Goal: Book appointment/travel/reservation

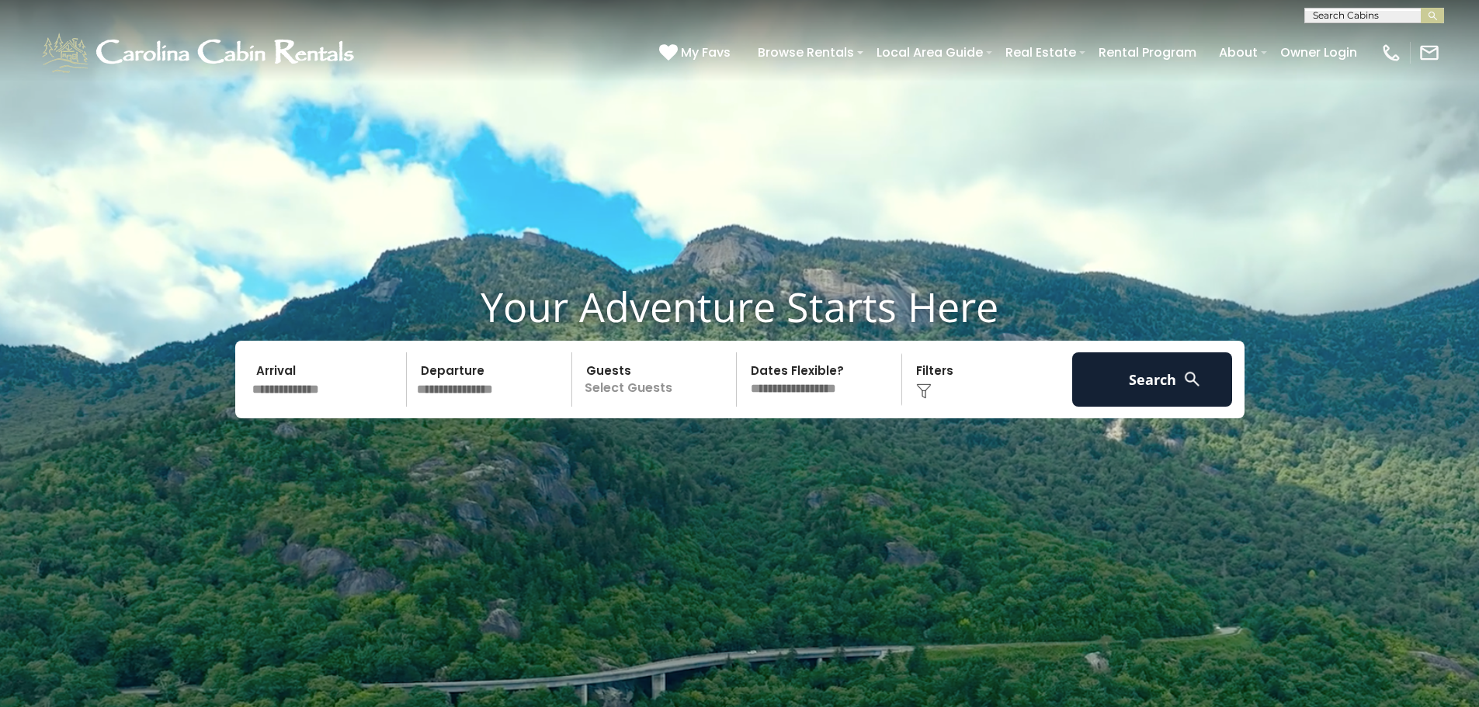
click at [349, 382] on input "text" at bounding box center [327, 379] width 161 height 54
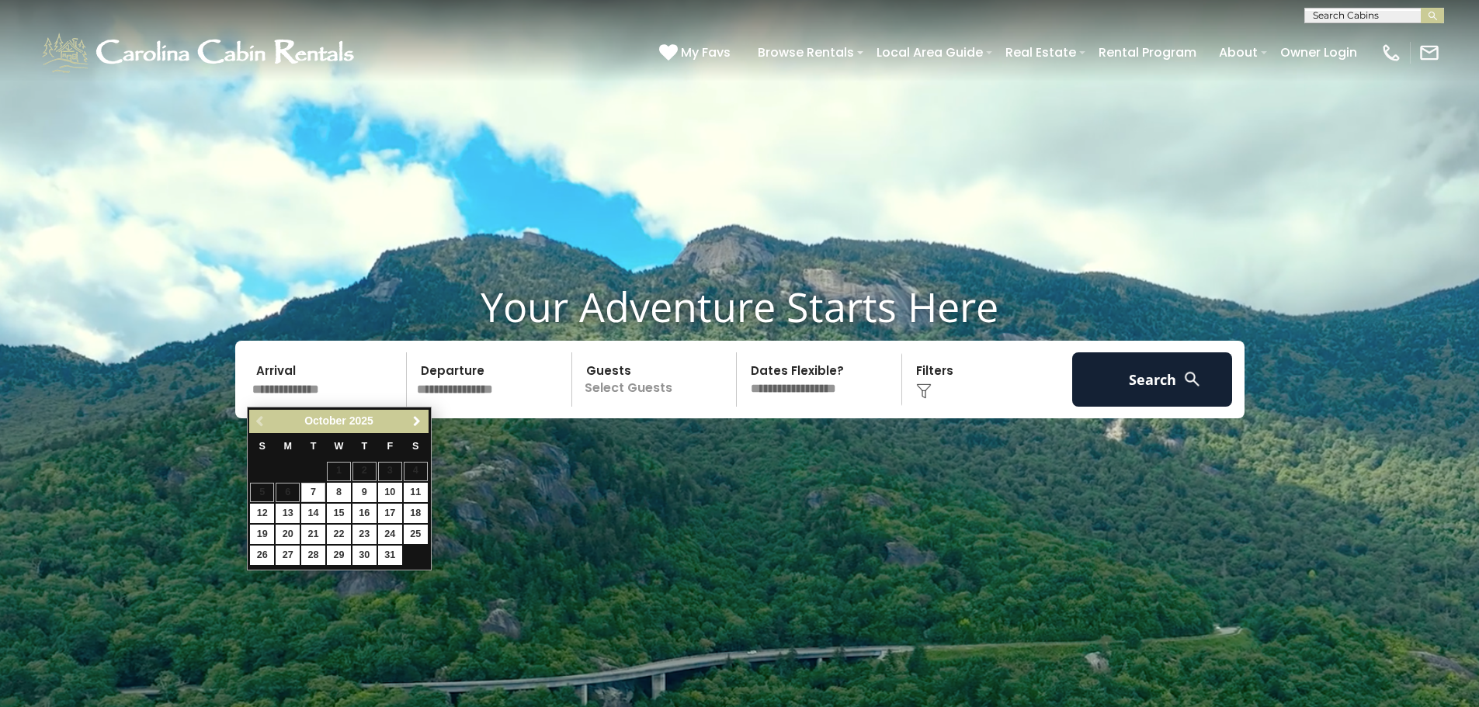
click at [416, 418] on span "Next" at bounding box center [417, 421] width 12 height 12
click at [368, 494] on link "6" at bounding box center [364, 492] width 24 height 19
type input "*******"
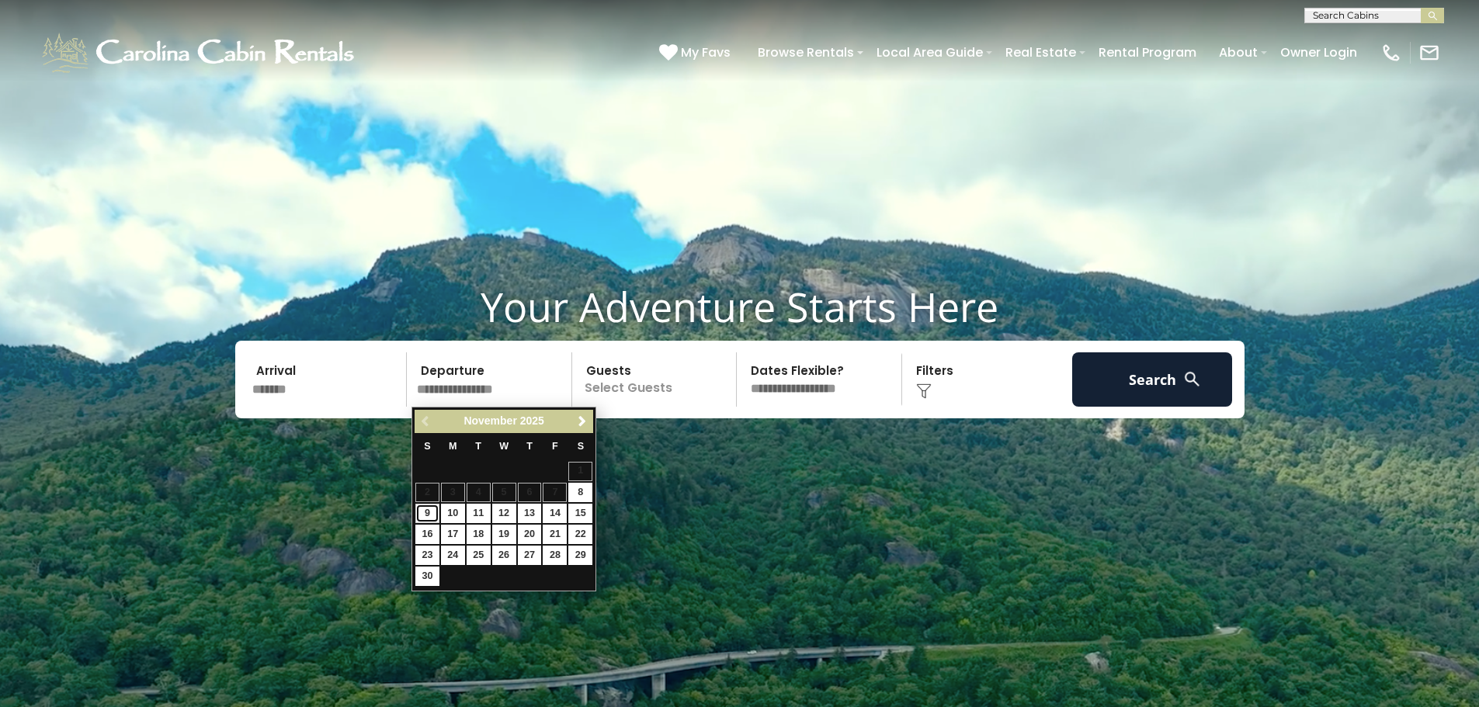
click at [429, 512] on link "9" at bounding box center [427, 513] width 24 height 19
type input "*******"
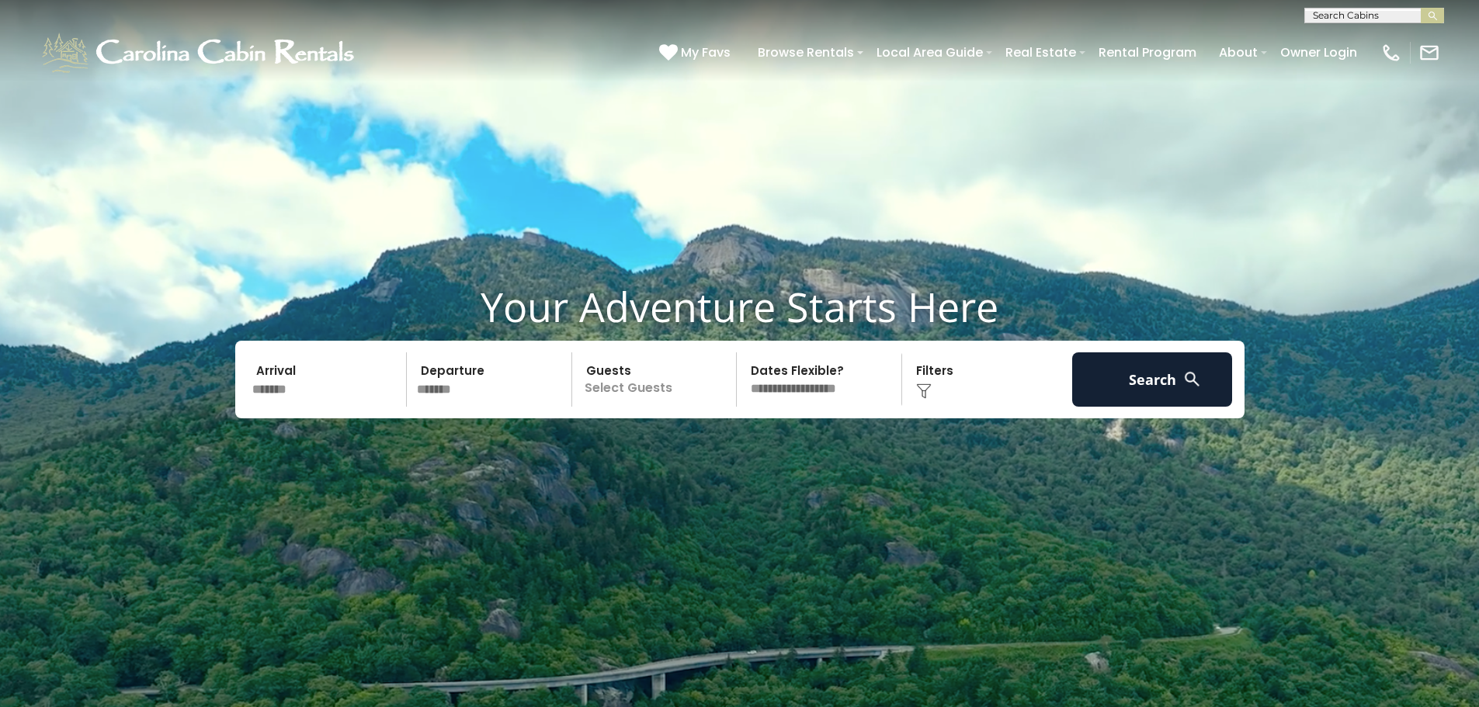
click at [640, 390] on p "Select Guests" at bounding box center [657, 379] width 160 height 54
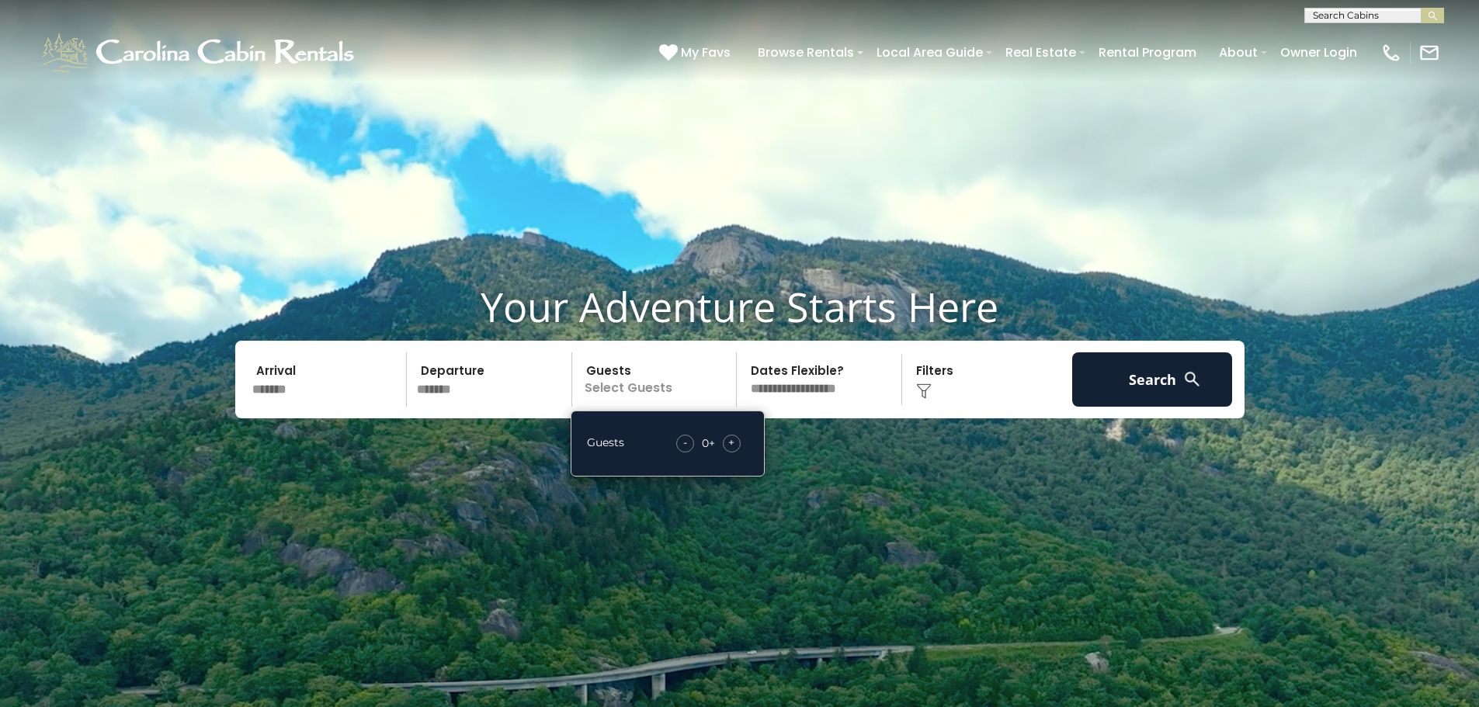
click at [736, 443] on div "+" at bounding box center [732, 444] width 18 height 18
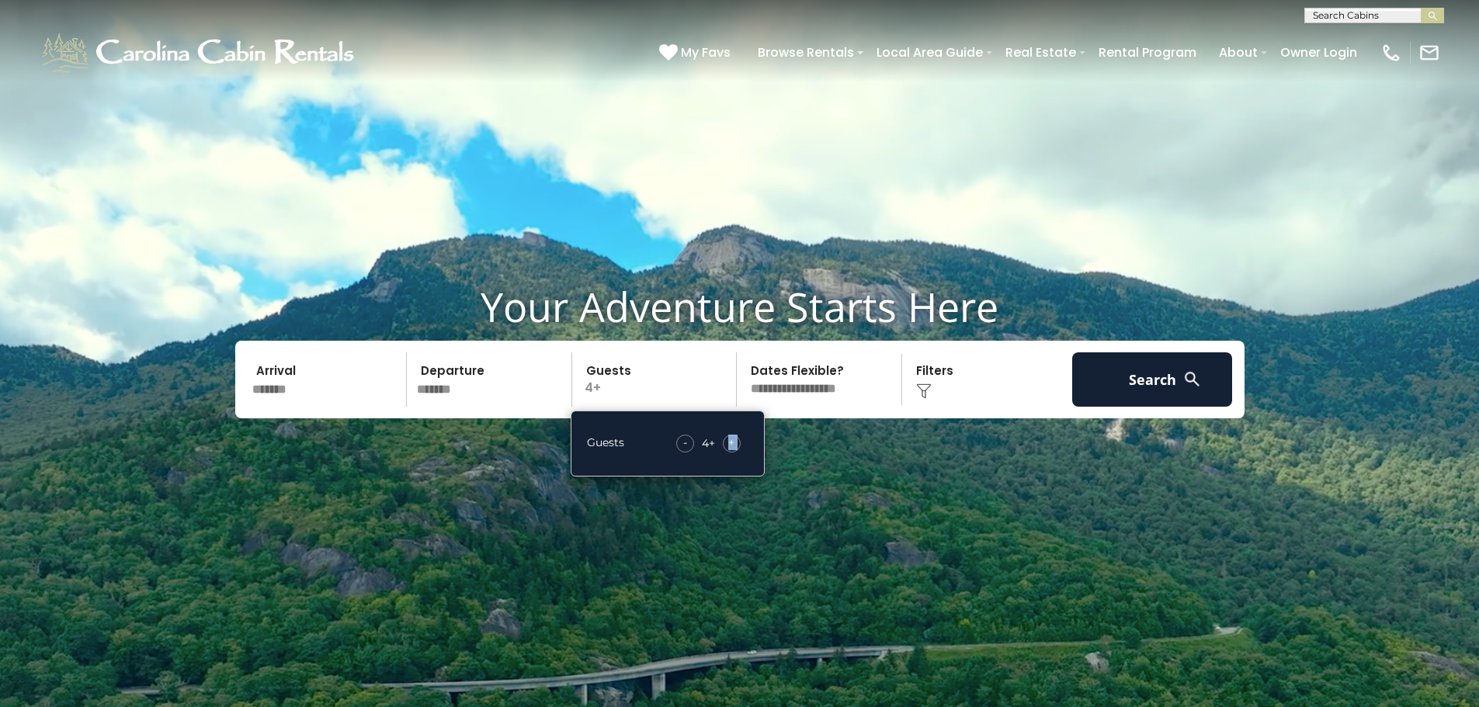
click at [736, 443] on div "+" at bounding box center [732, 444] width 18 height 18
click at [818, 439] on div "Your Adventure Starts Here Arrival ******* Departure ******* Guests 7+ Guests -…" at bounding box center [739, 362] width 1479 height 158
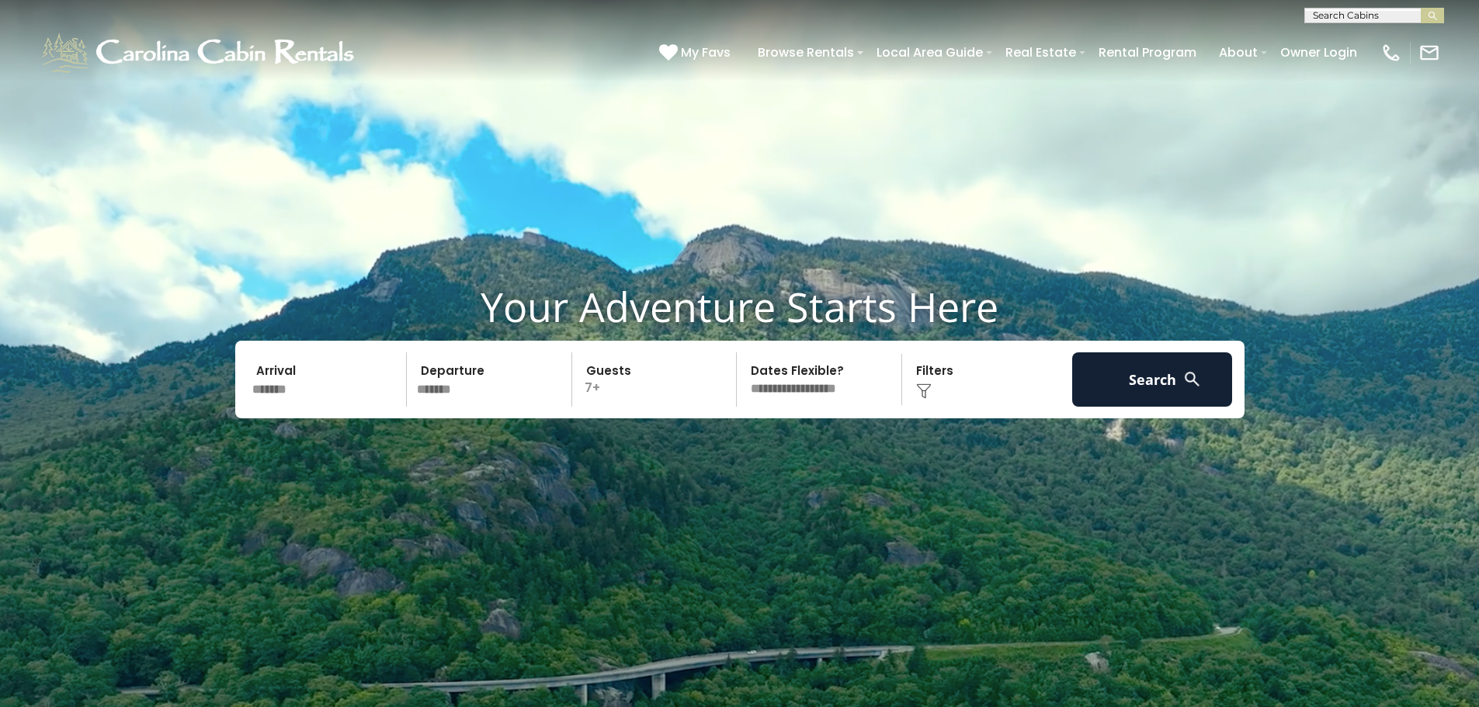
click at [804, 387] on select "**********" at bounding box center [821, 379] width 160 height 54
click at [817, 383] on select "**********" at bounding box center [821, 379] width 160 height 54
click at [1152, 383] on button "Search" at bounding box center [1152, 379] width 161 height 54
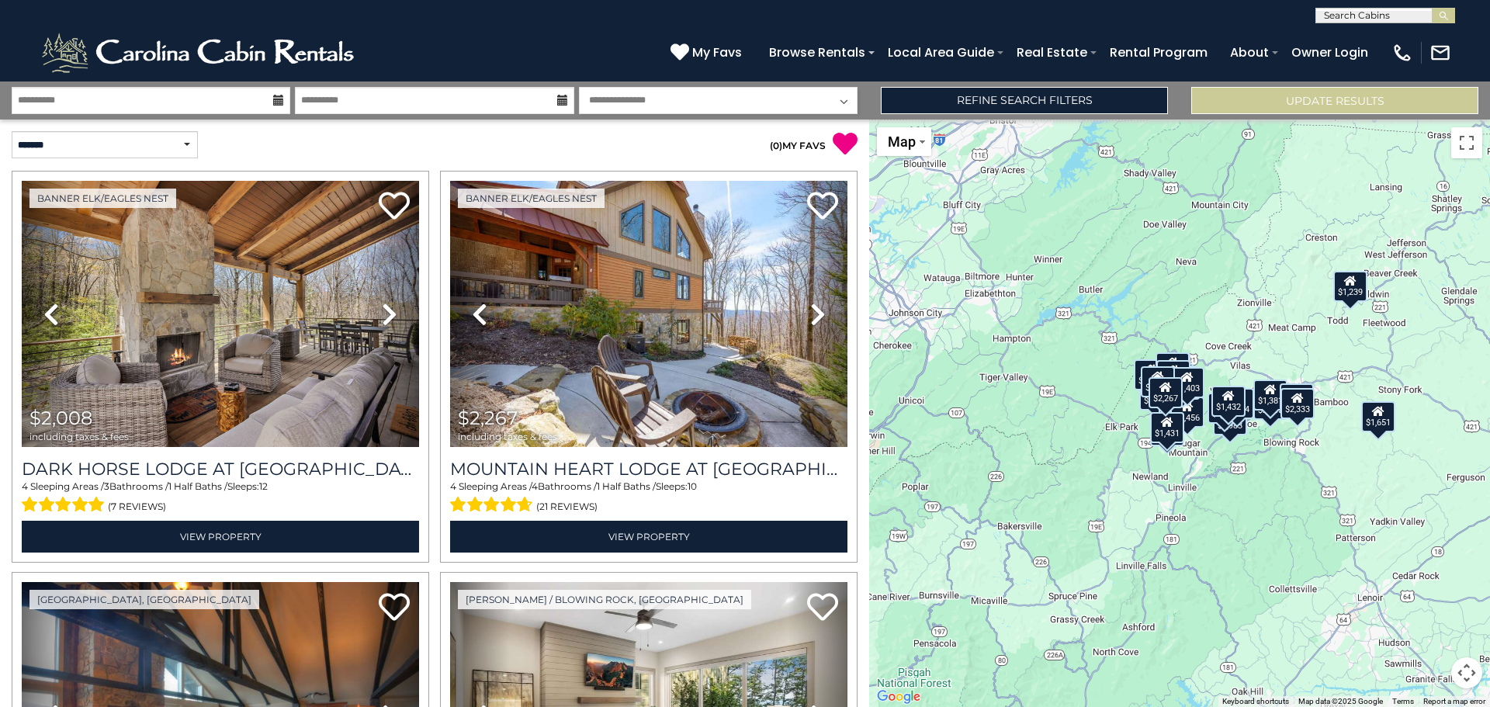
click at [872, 161] on div "$2,008 $2,267 $2,062 $1,651 $1,983 $1,967 $1,573 $1,342 $1,239 $1,281 $1,649 $2…" at bounding box center [1179, 414] width 621 height 588
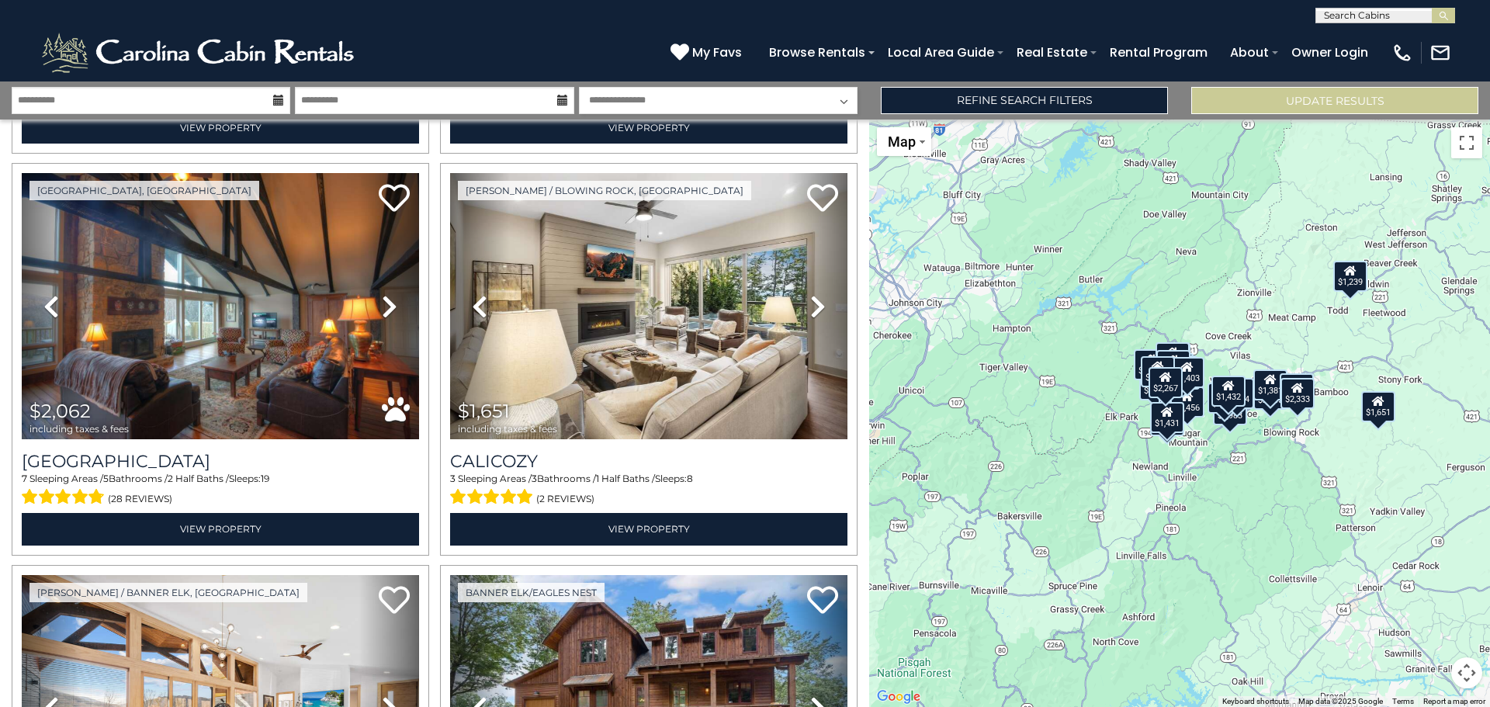
scroll to position [451, 0]
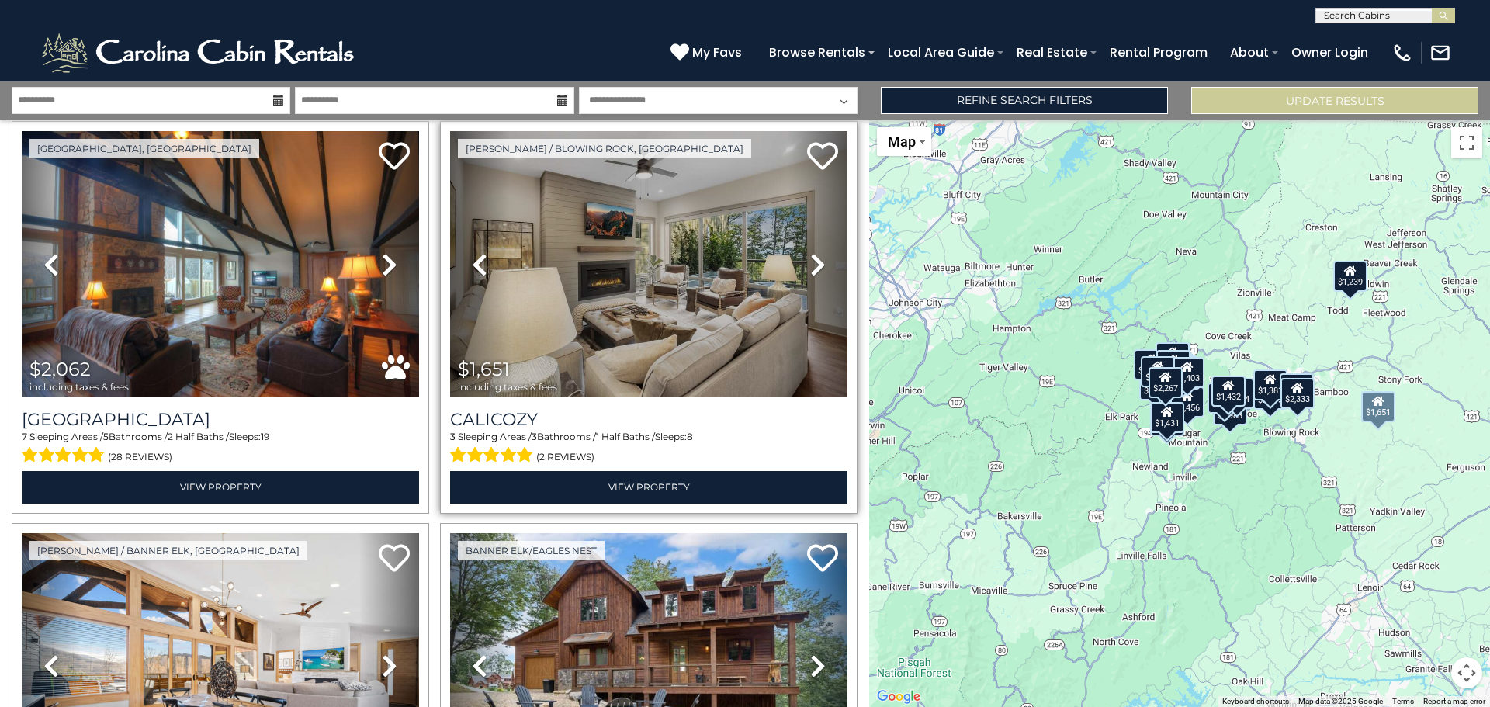
click at [810, 257] on icon at bounding box center [818, 264] width 16 height 25
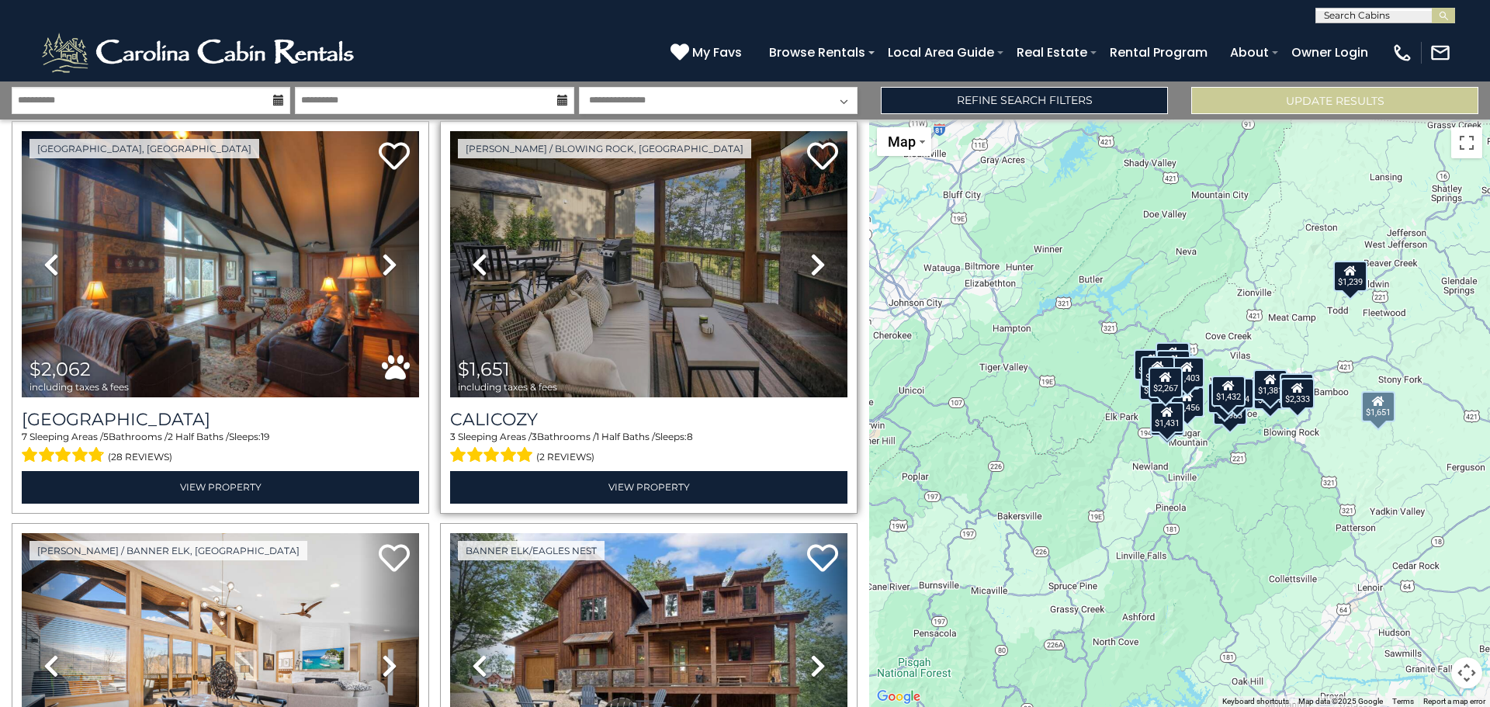
click at [810, 257] on icon at bounding box center [818, 264] width 16 height 25
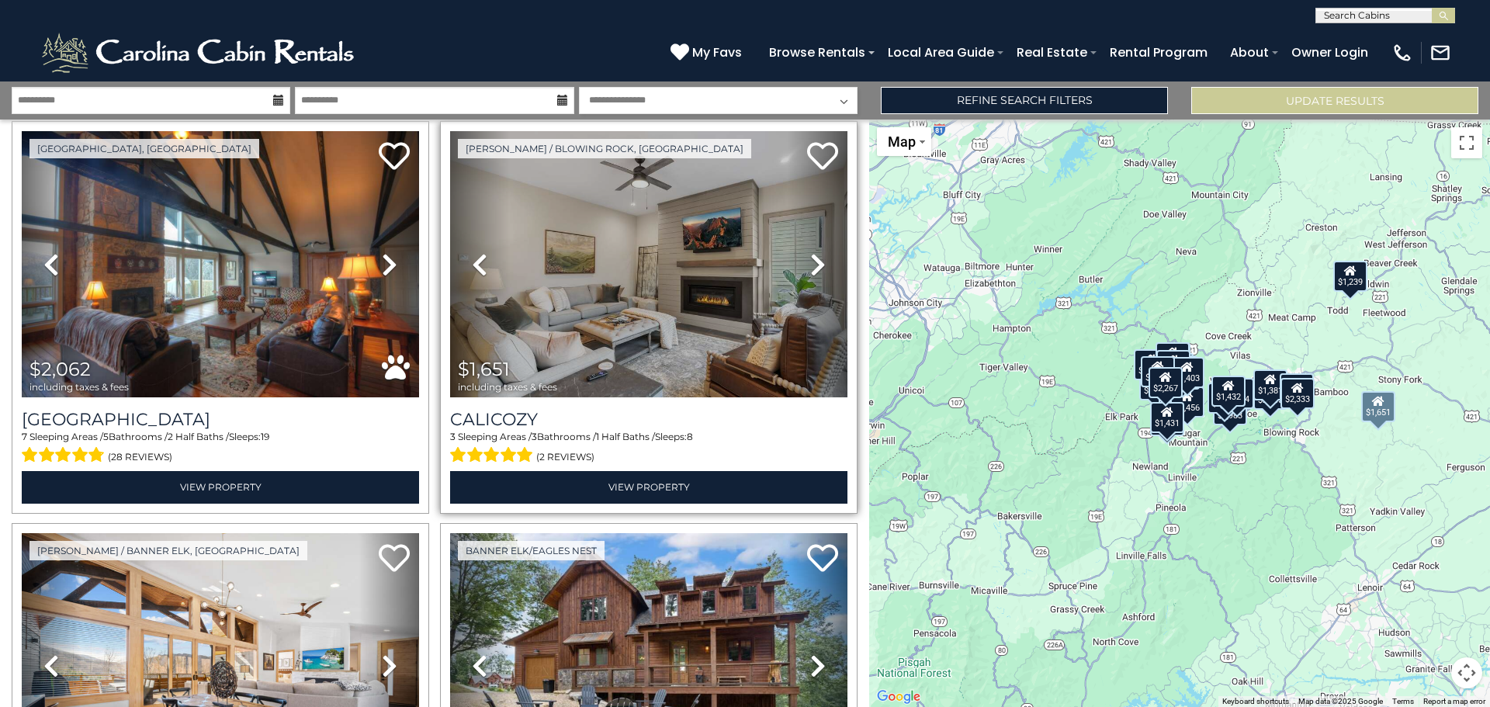
click at [810, 257] on icon at bounding box center [818, 264] width 16 height 25
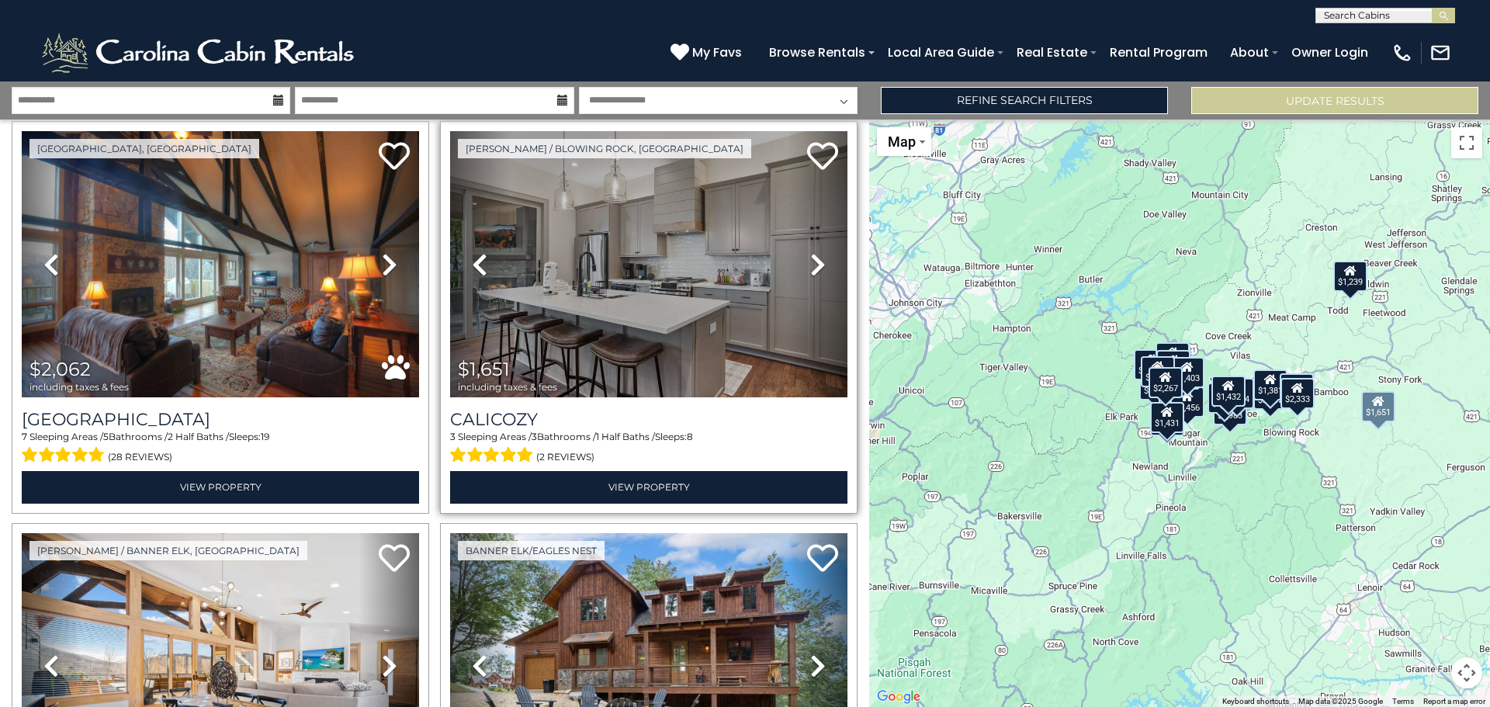
click at [810, 257] on icon at bounding box center [818, 264] width 16 height 25
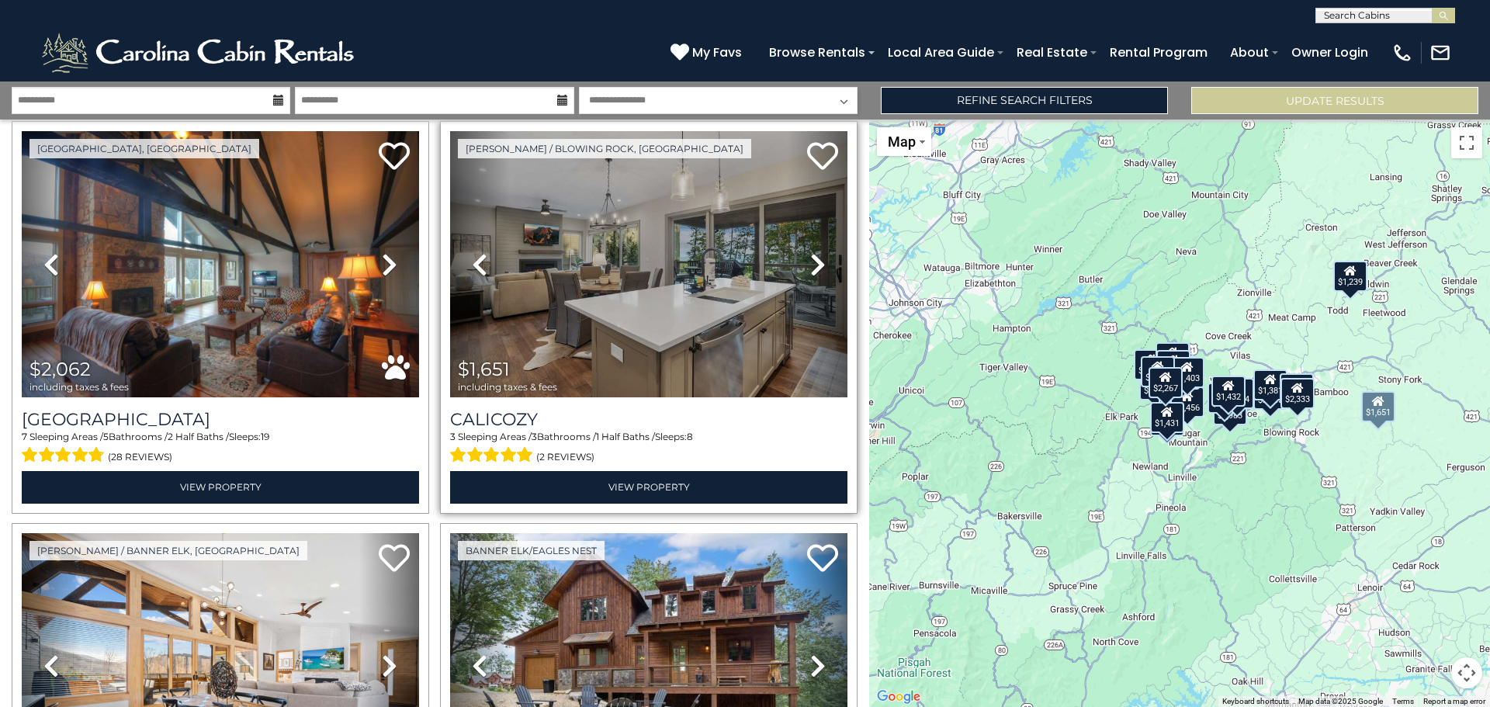
click at [810, 257] on icon at bounding box center [818, 264] width 16 height 25
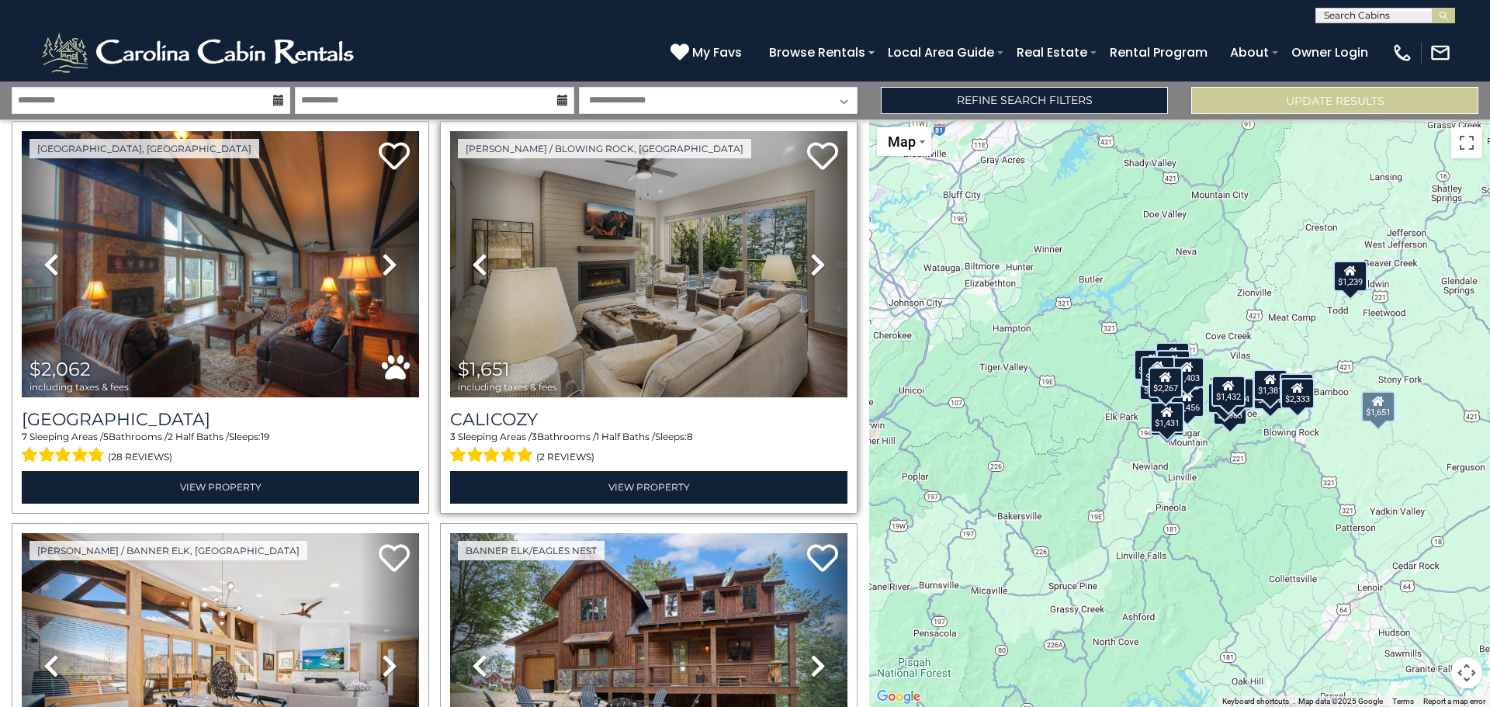
click at [810, 257] on icon at bounding box center [818, 264] width 16 height 25
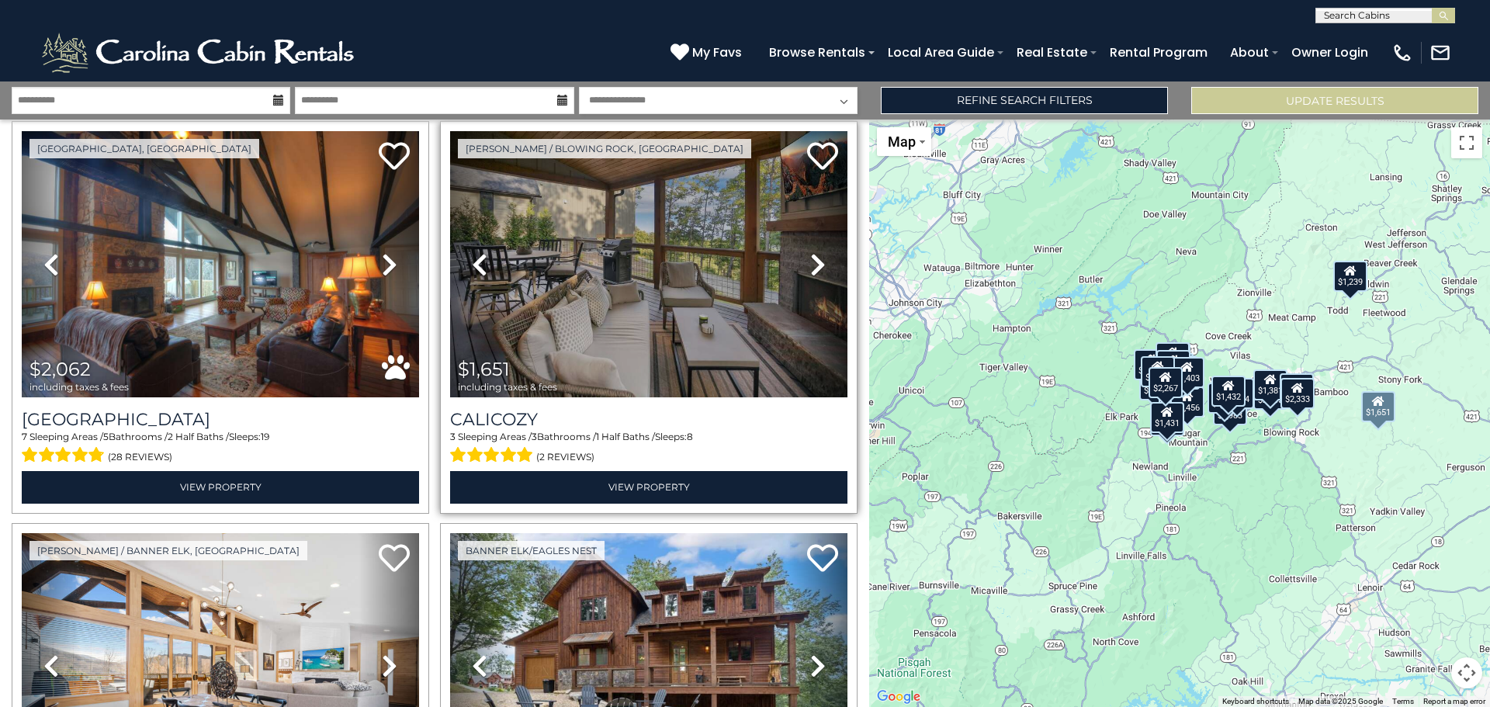
click at [810, 257] on icon at bounding box center [818, 264] width 16 height 25
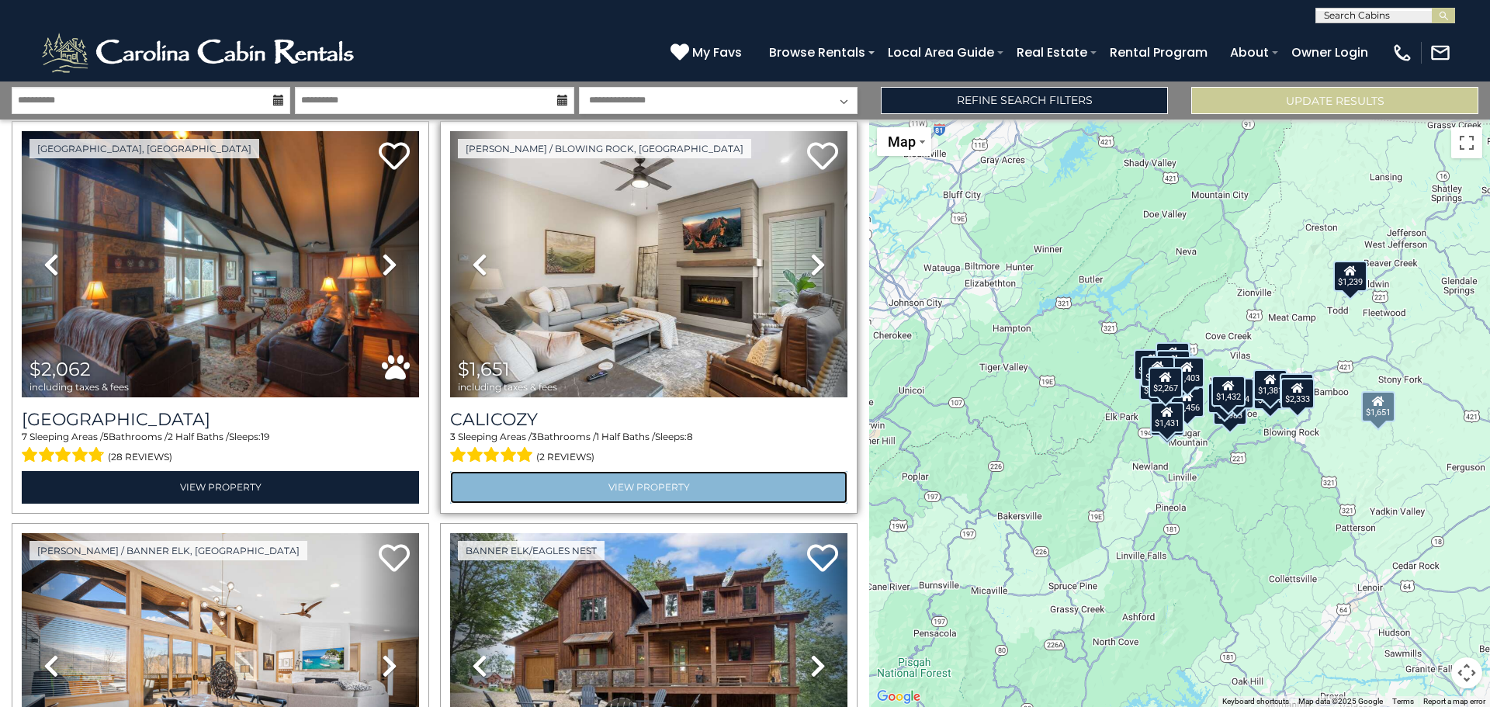
click at [625, 478] on link "View Property" at bounding box center [648, 487] width 397 height 32
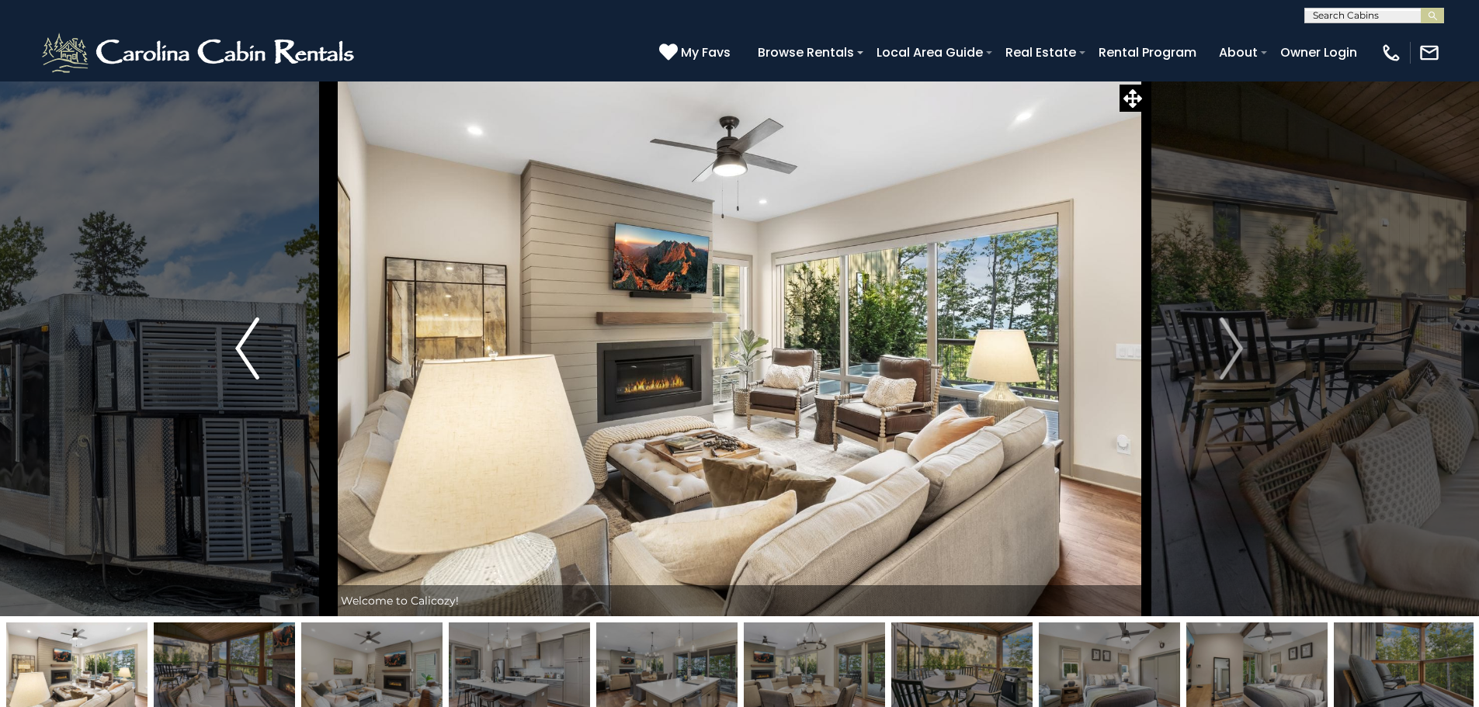
click at [240, 347] on img "Previous" at bounding box center [246, 349] width 23 height 62
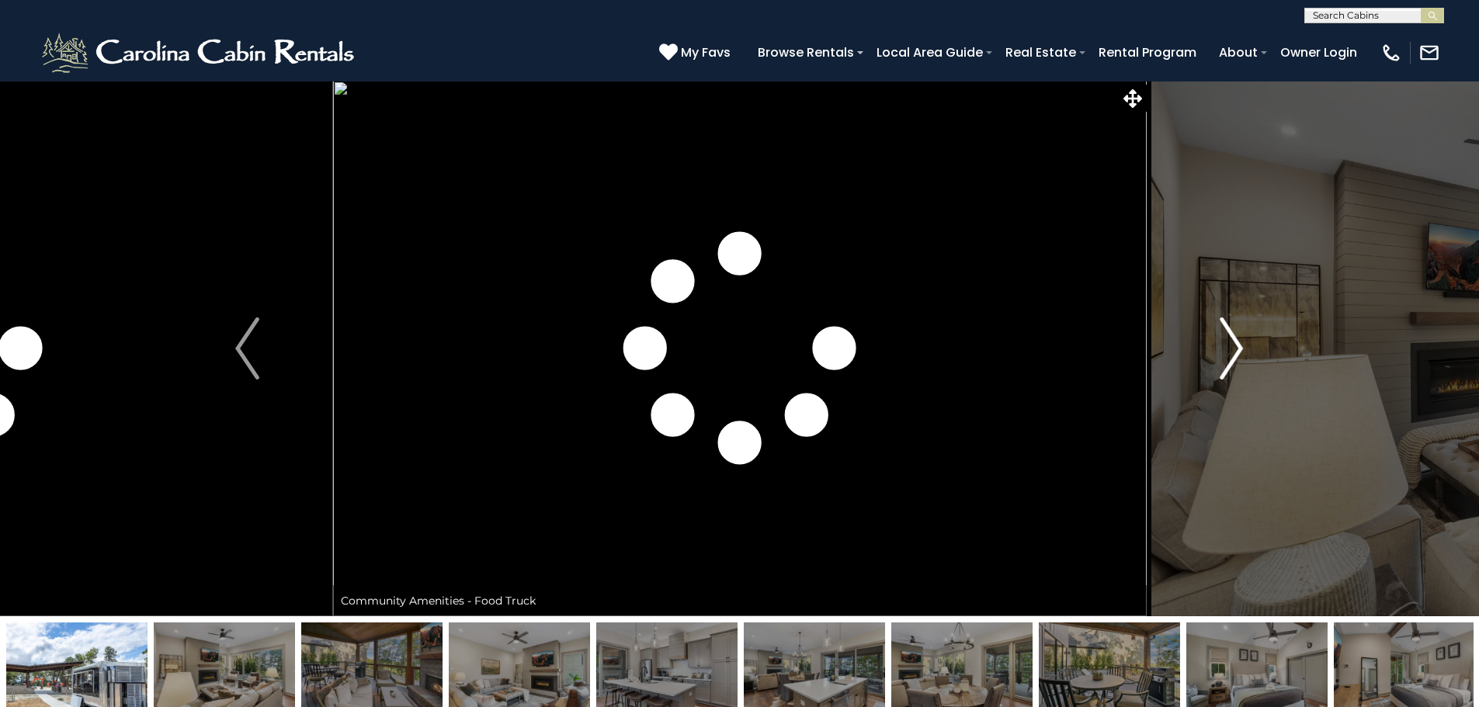
click at [1242, 336] on img "Next" at bounding box center [1231, 349] width 23 height 62
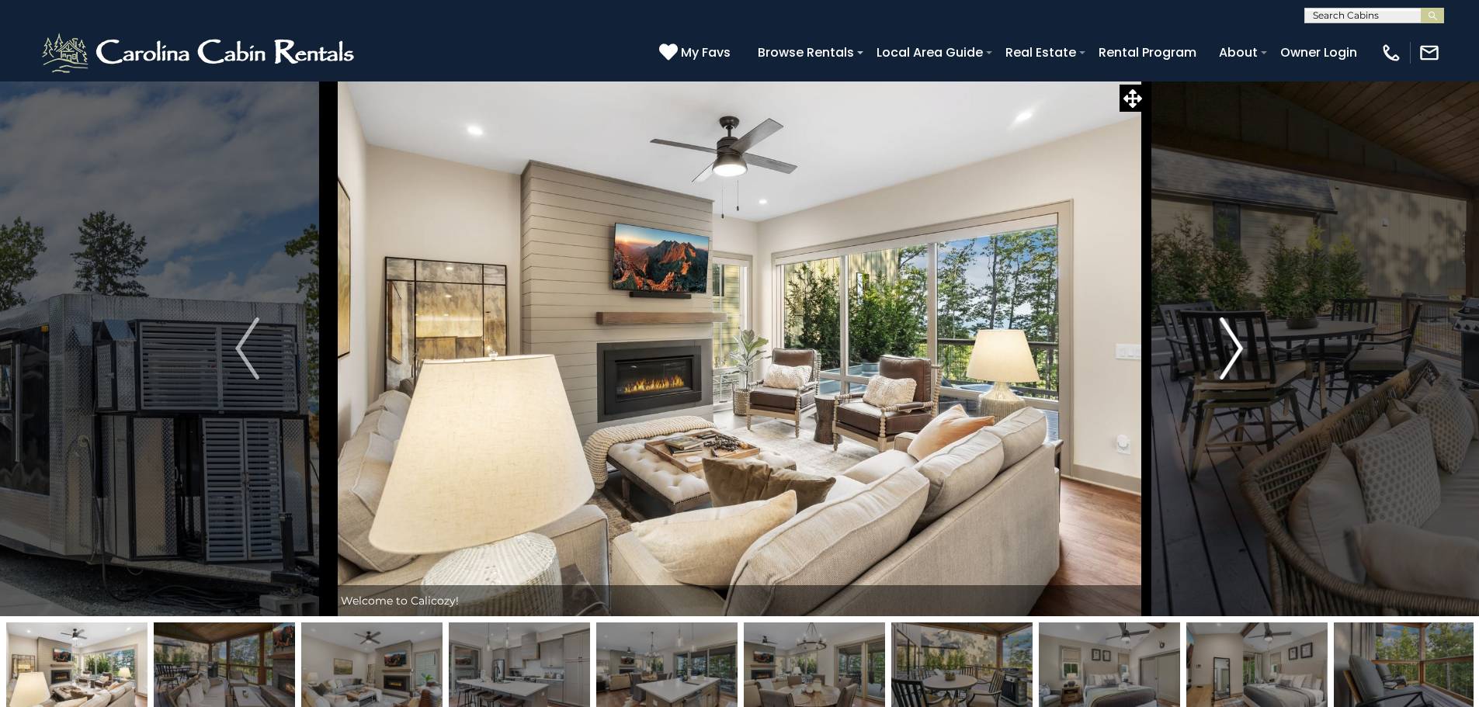
click at [1242, 336] on img "Next" at bounding box center [1231, 349] width 23 height 62
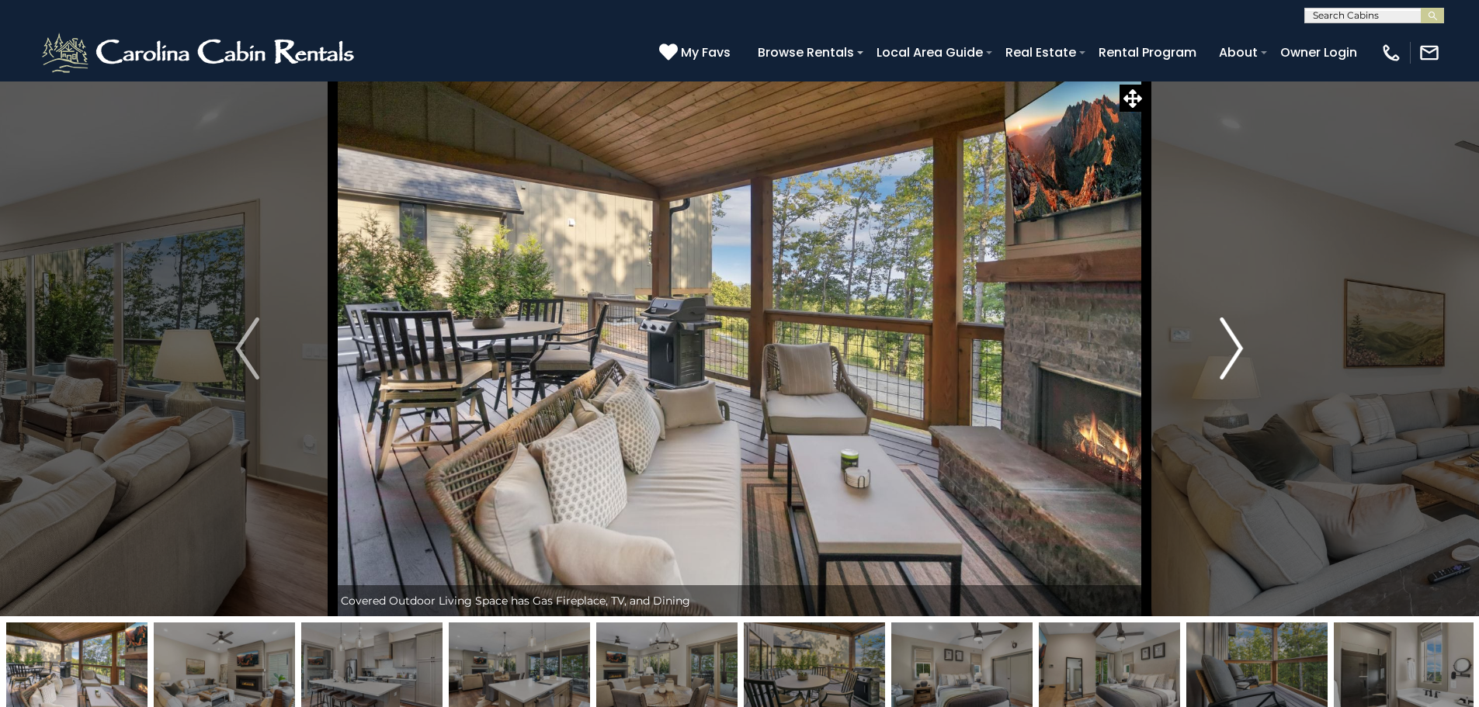
click at [1242, 336] on img "Next" at bounding box center [1231, 349] width 23 height 62
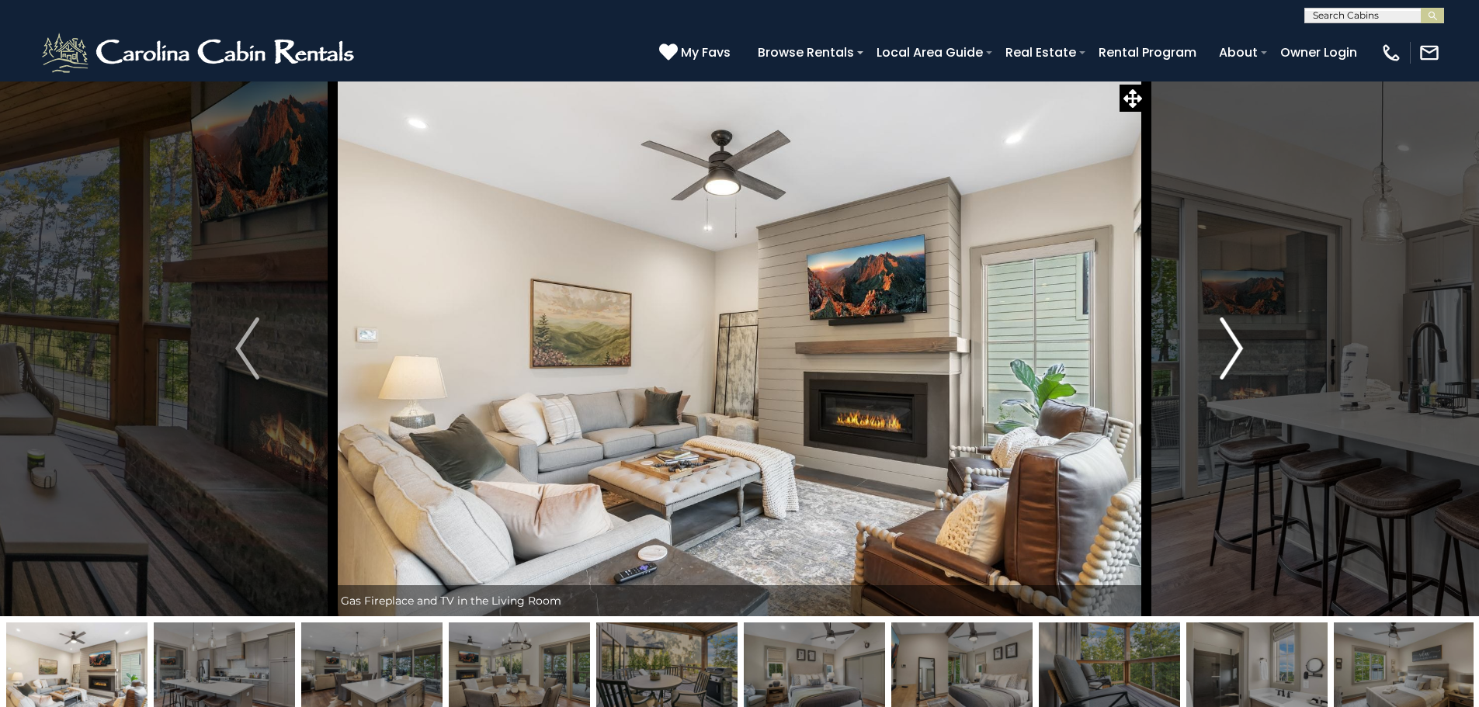
click at [1242, 336] on img "Next" at bounding box center [1231, 349] width 23 height 62
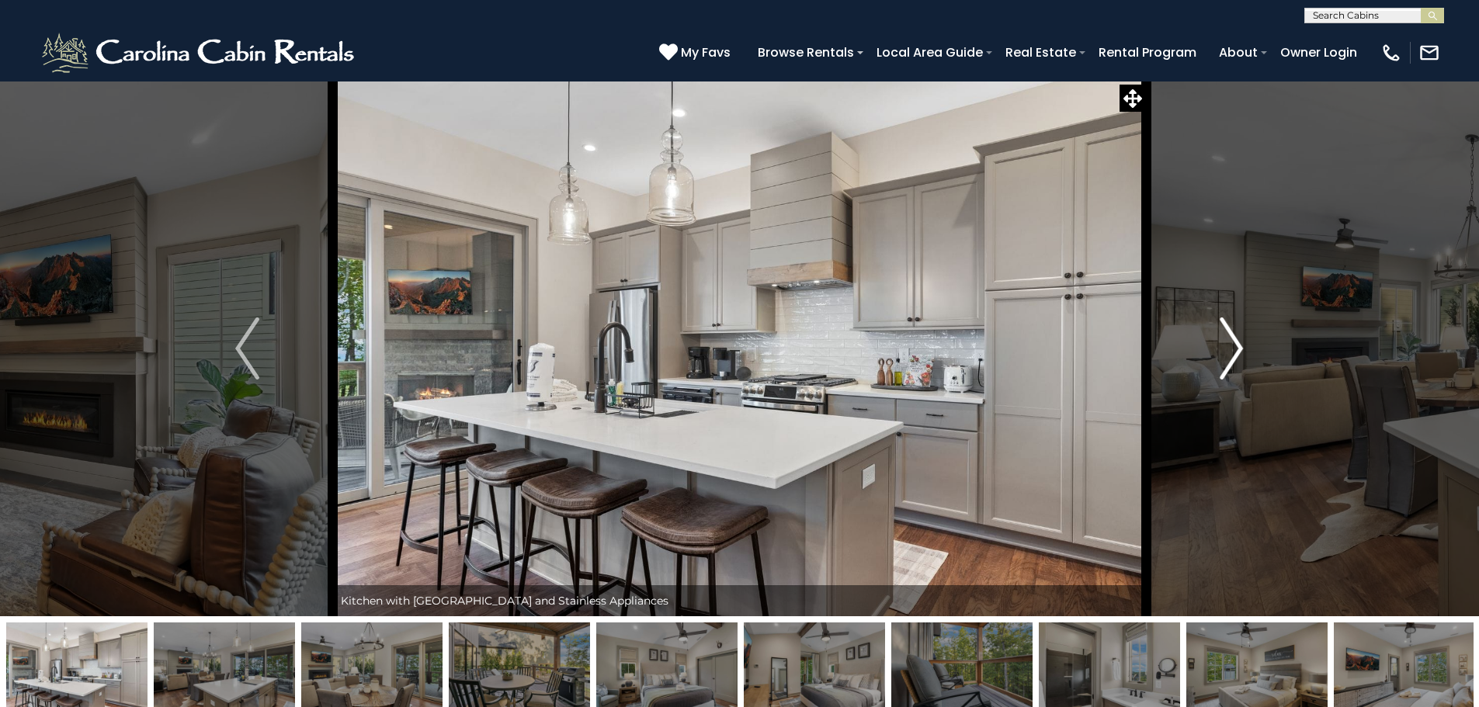
click at [1242, 336] on img "Next" at bounding box center [1231, 349] width 23 height 62
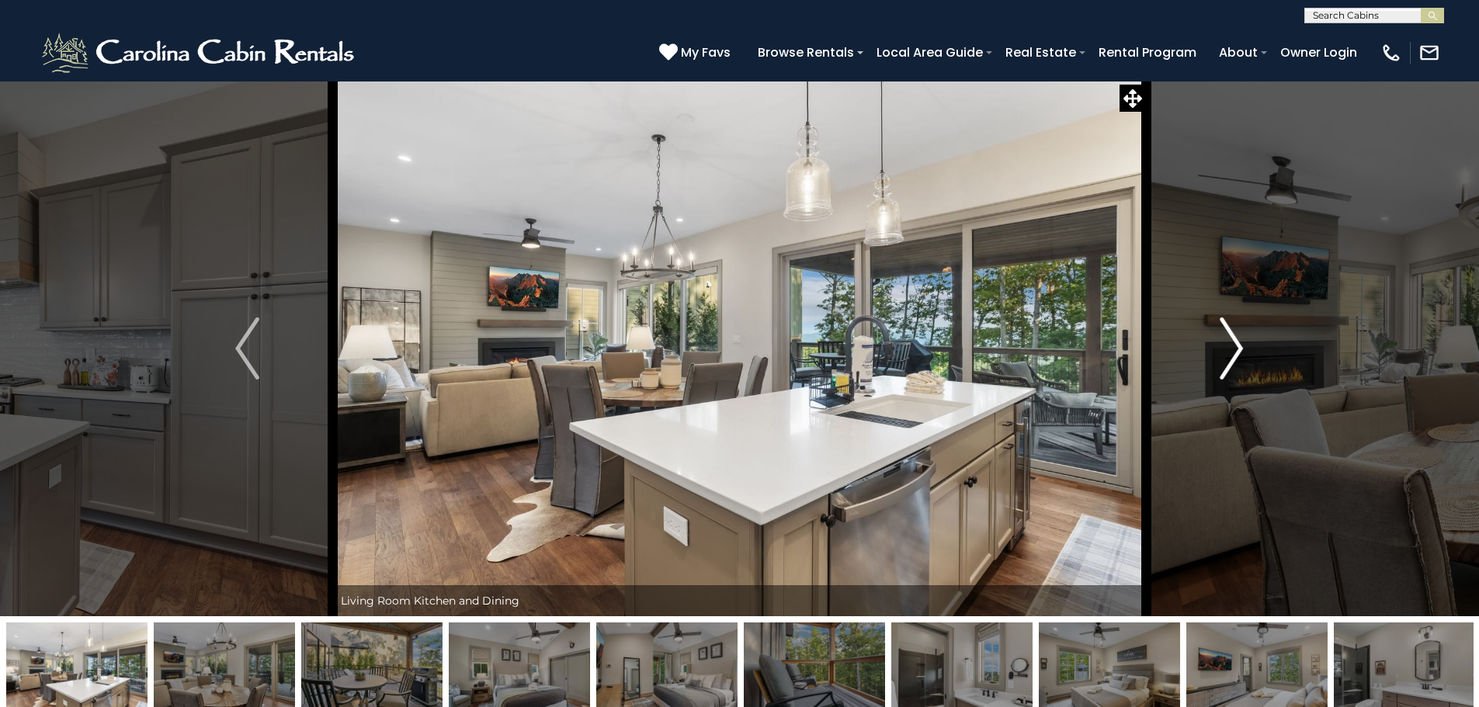
click at [1242, 336] on img "Next" at bounding box center [1231, 349] width 23 height 62
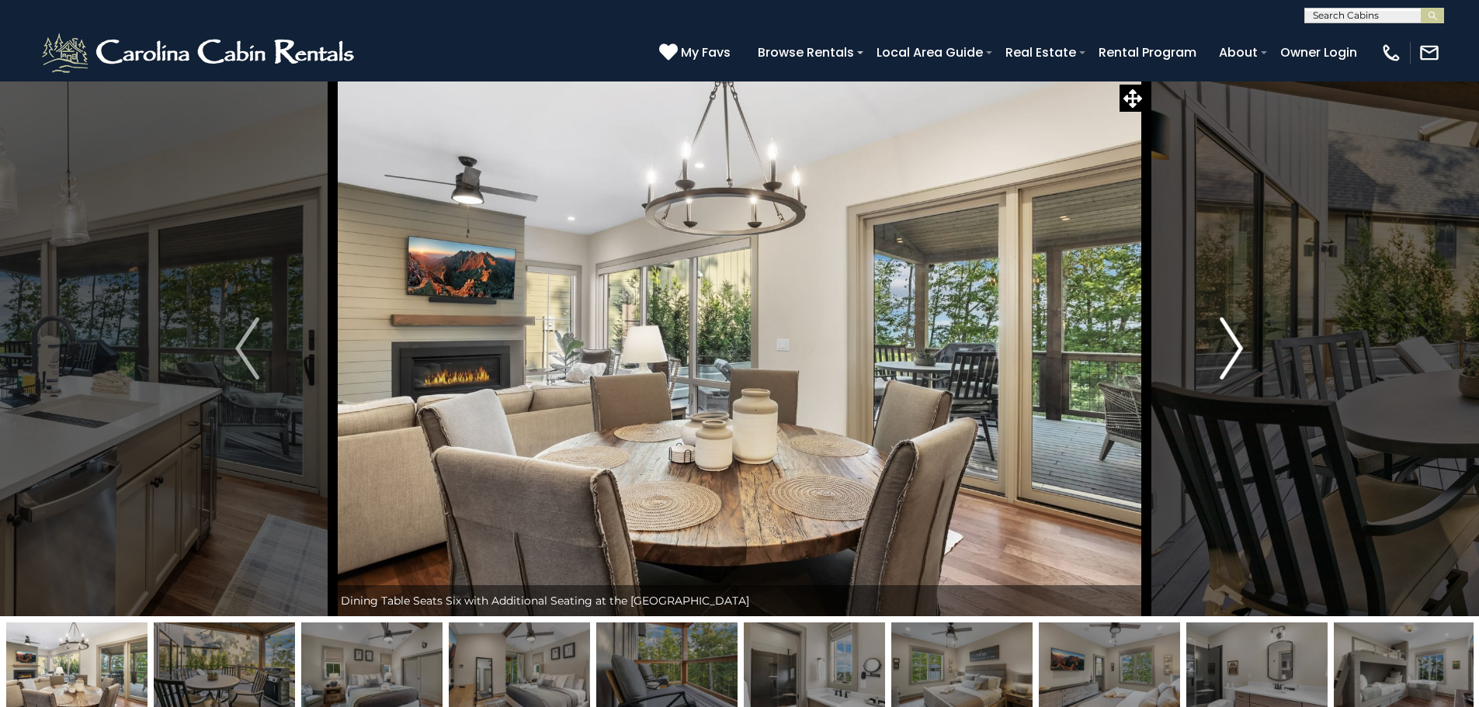
click at [1242, 336] on img "Next" at bounding box center [1231, 349] width 23 height 62
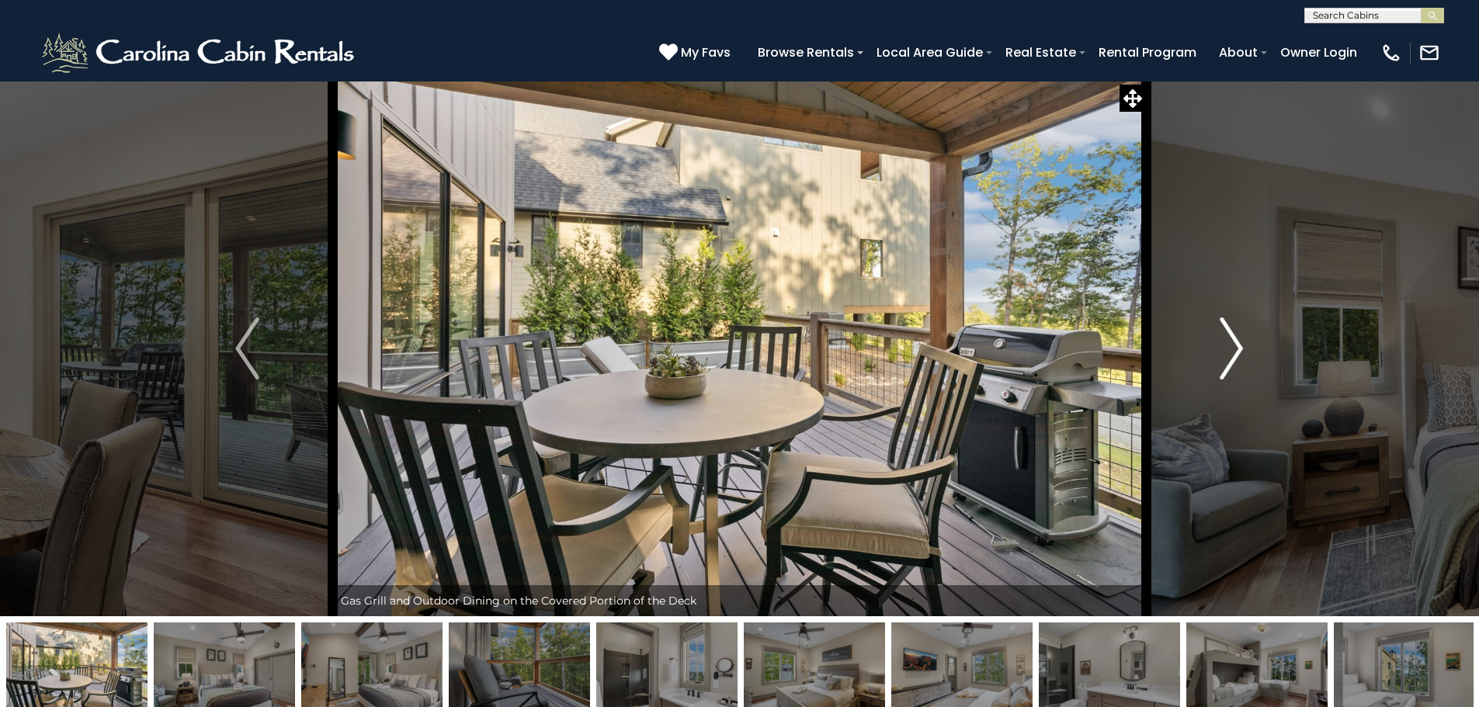
click at [1242, 336] on img "Next" at bounding box center [1231, 349] width 23 height 62
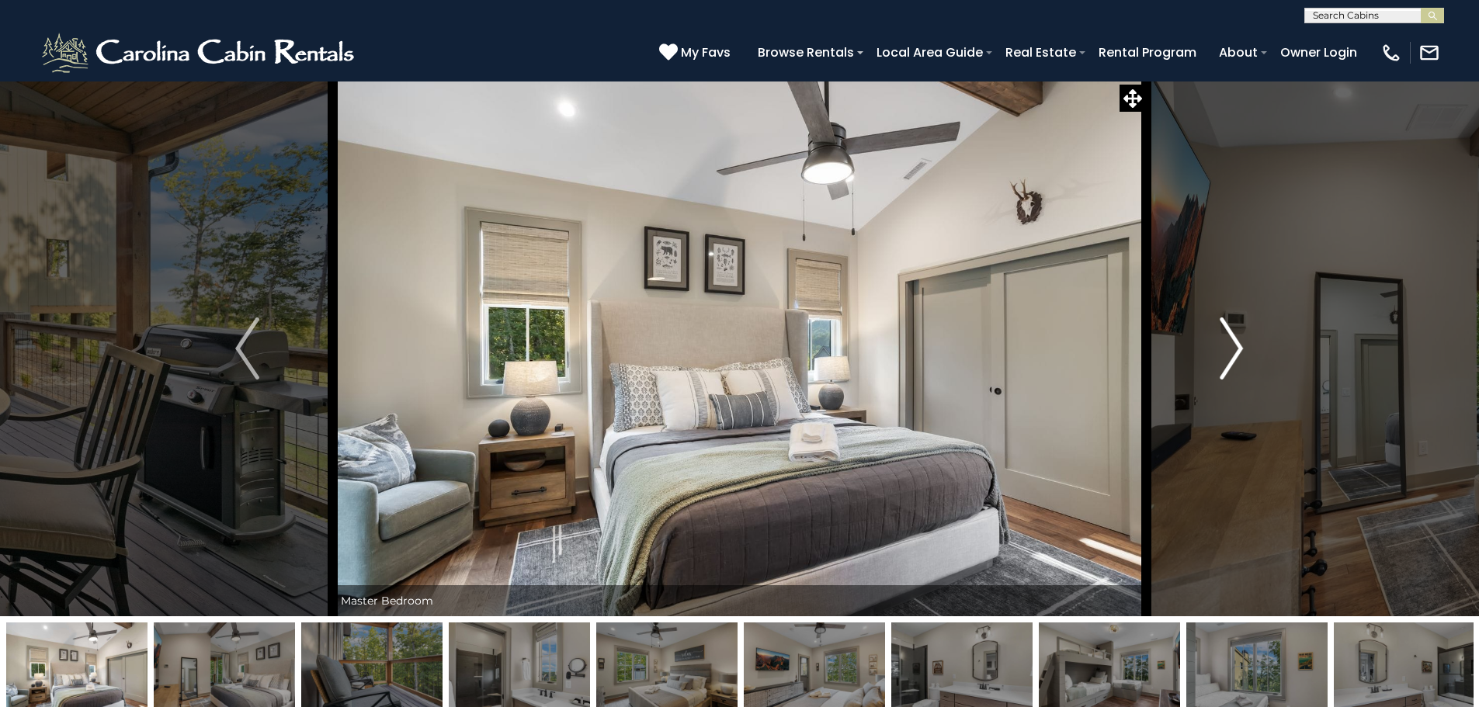
click at [1242, 336] on img "Next" at bounding box center [1231, 349] width 23 height 62
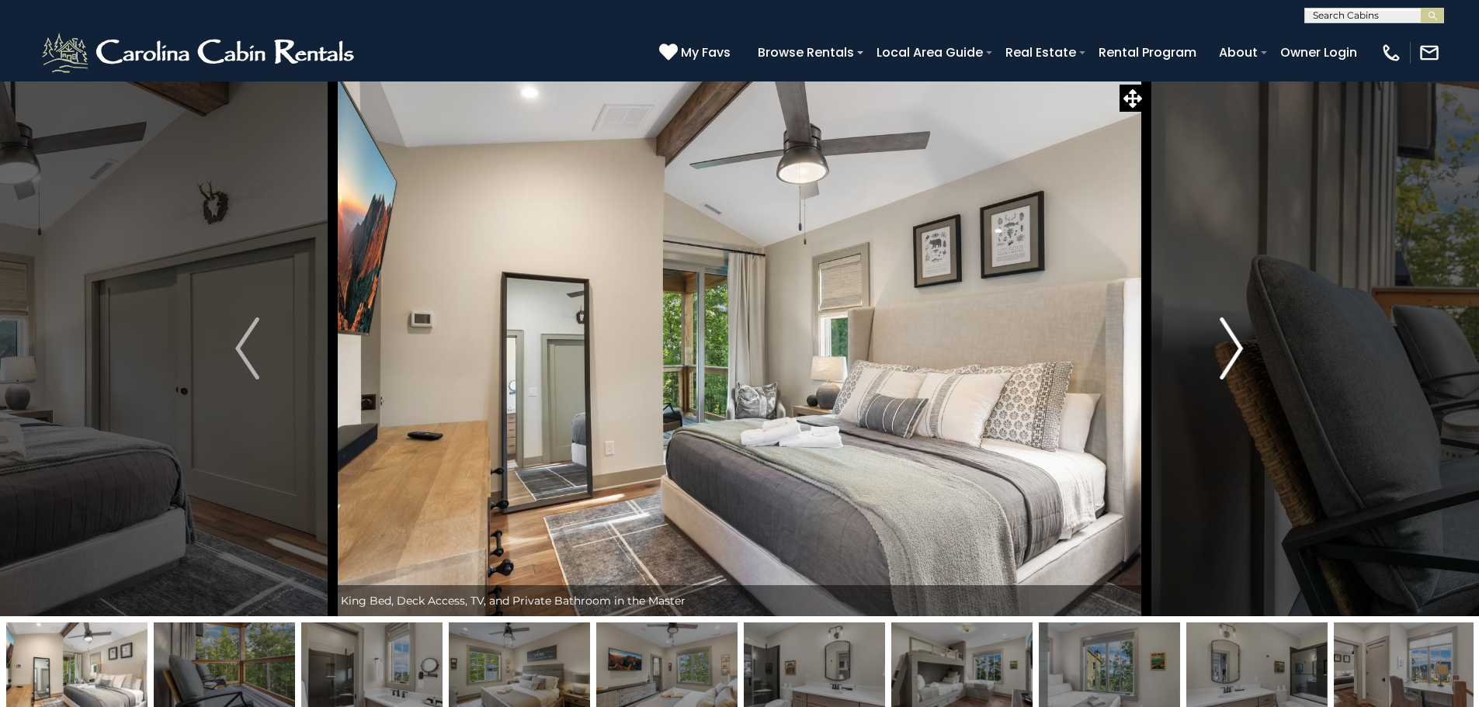
click at [1242, 336] on img "Next" at bounding box center [1231, 349] width 23 height 62
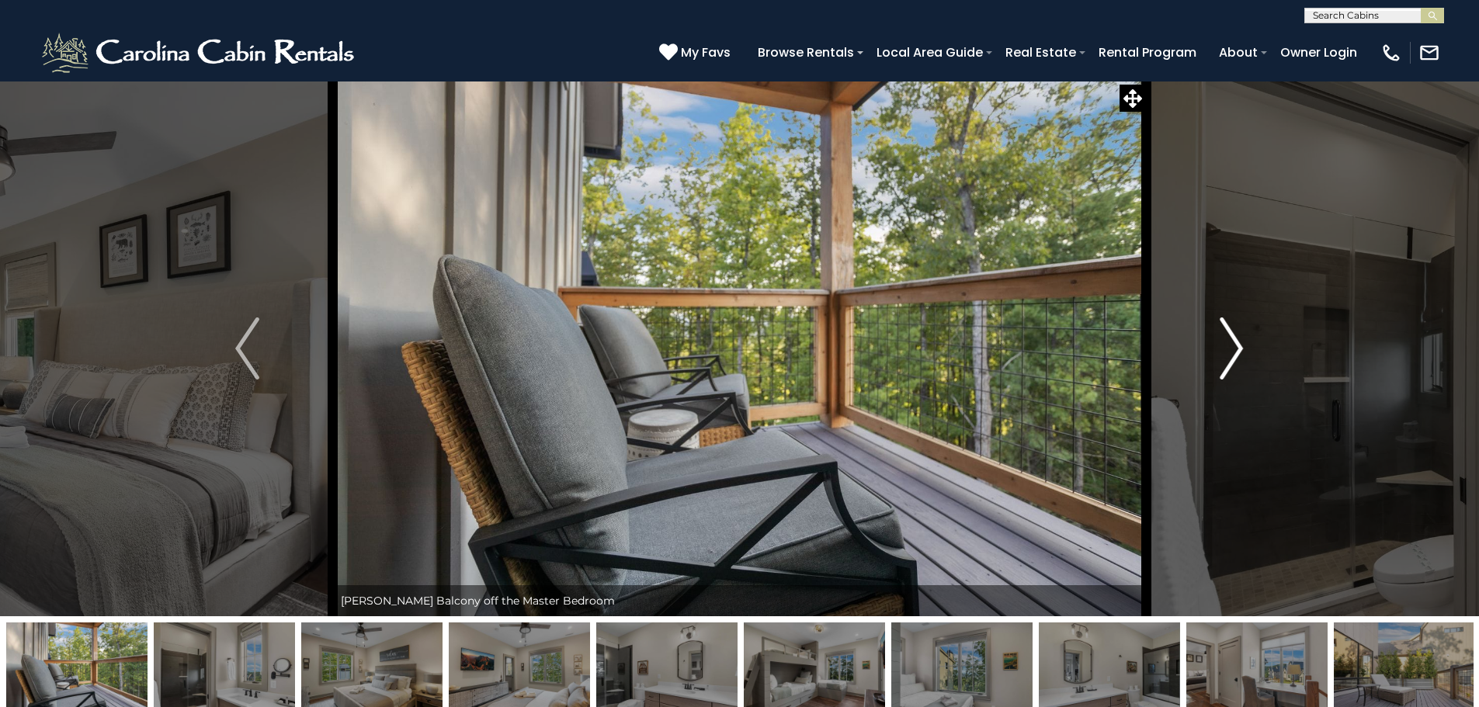
click at [1242, 336] on img "Next" at bounding box center [1231, 349] width 23 height 62
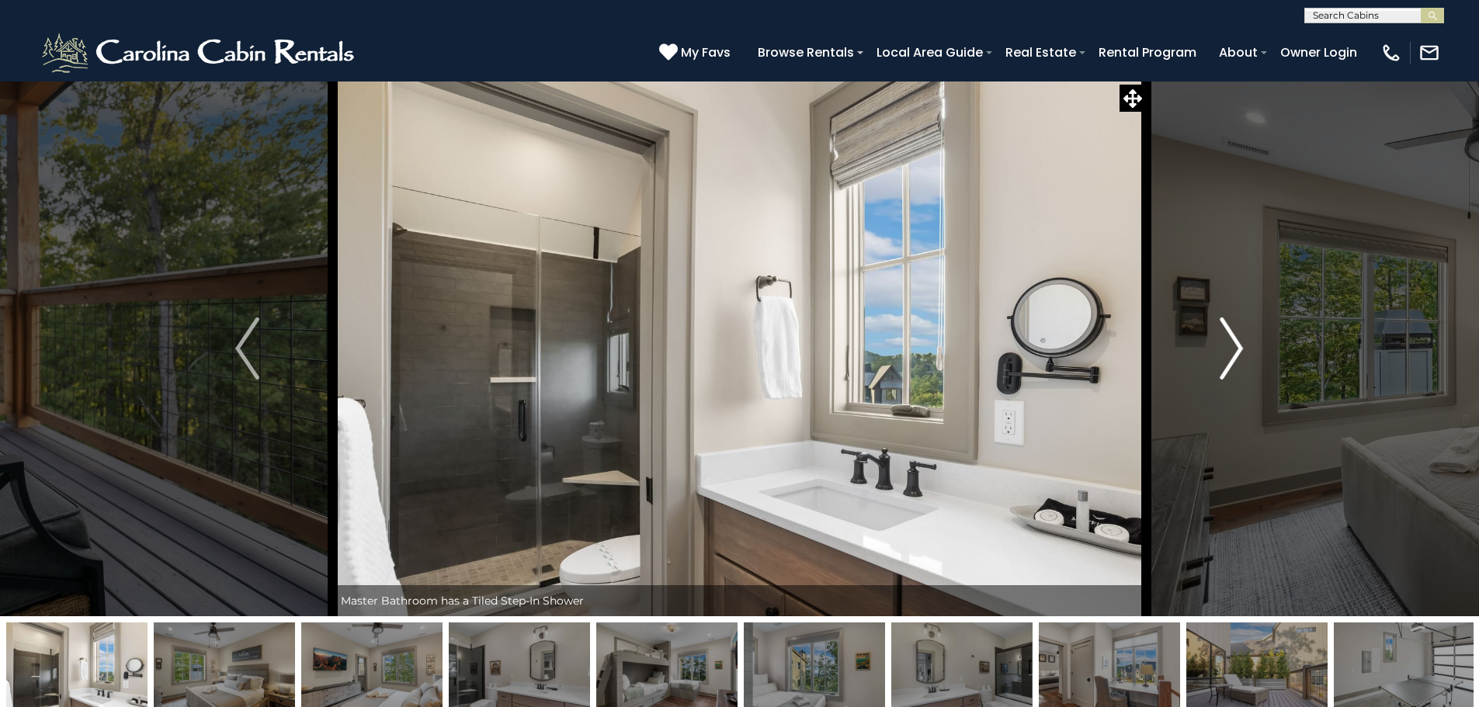
click at [1242, 336] on img "Next" at bounding box center [1231, 349] width 23 height 62
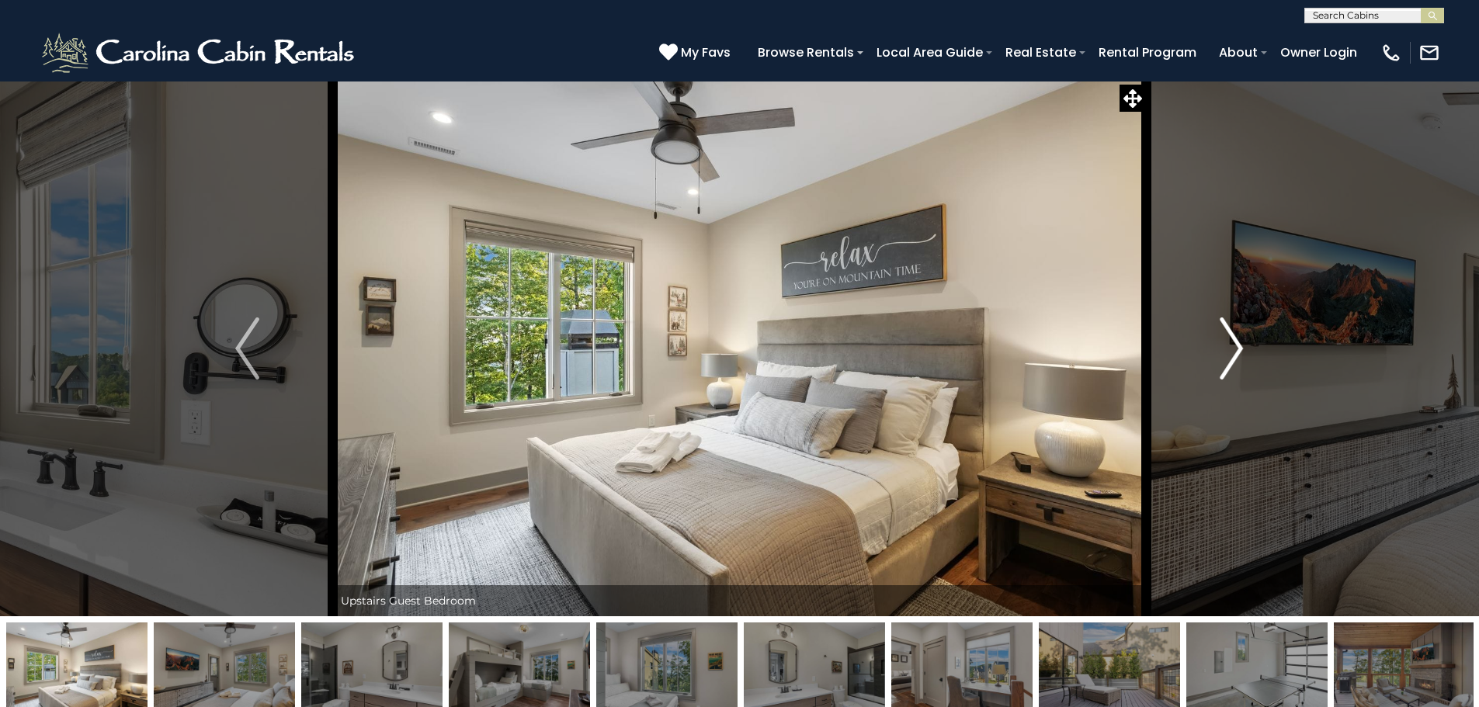
click at [1242, 336] on img "Next" at bounding box center [1231, 349] width 23 height 62
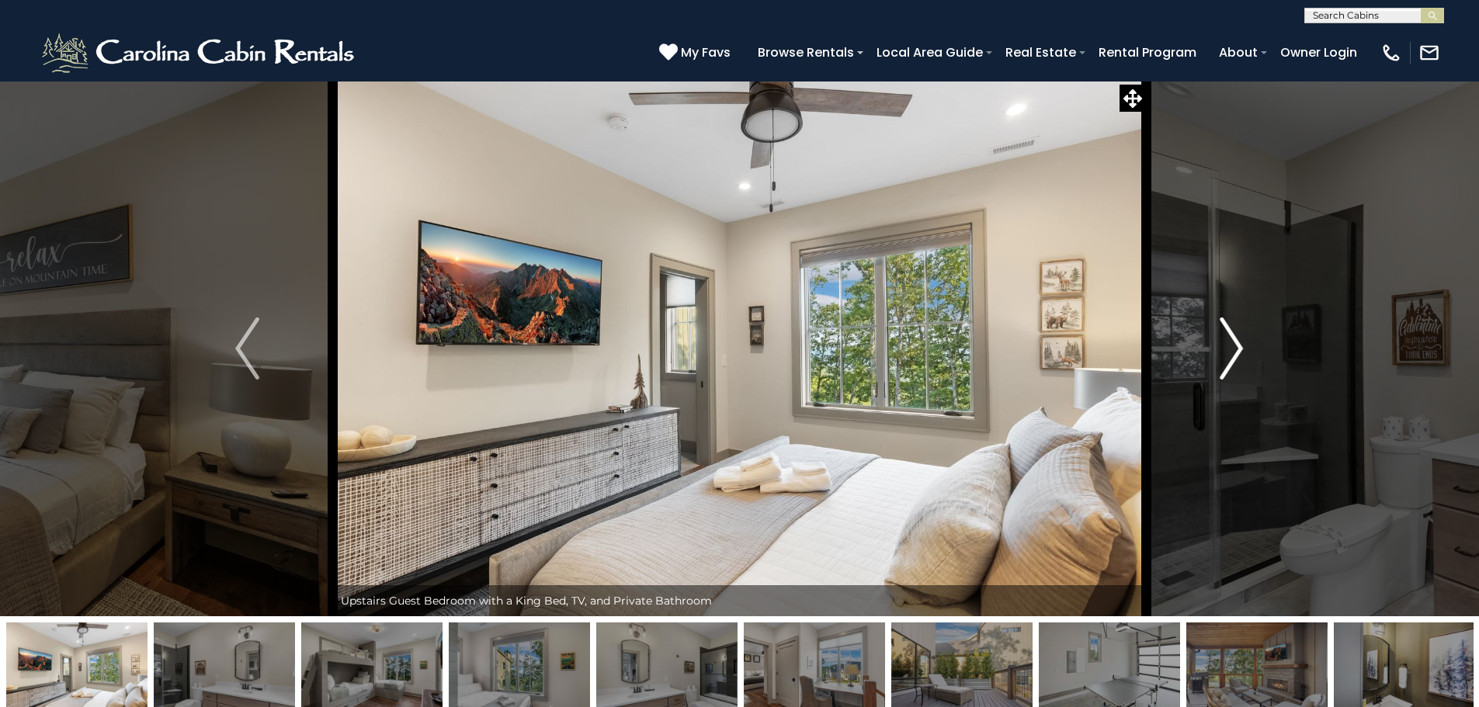
click at [1242, 336] on img "Next" at bounding box center [1231, 349] width 23 height 62
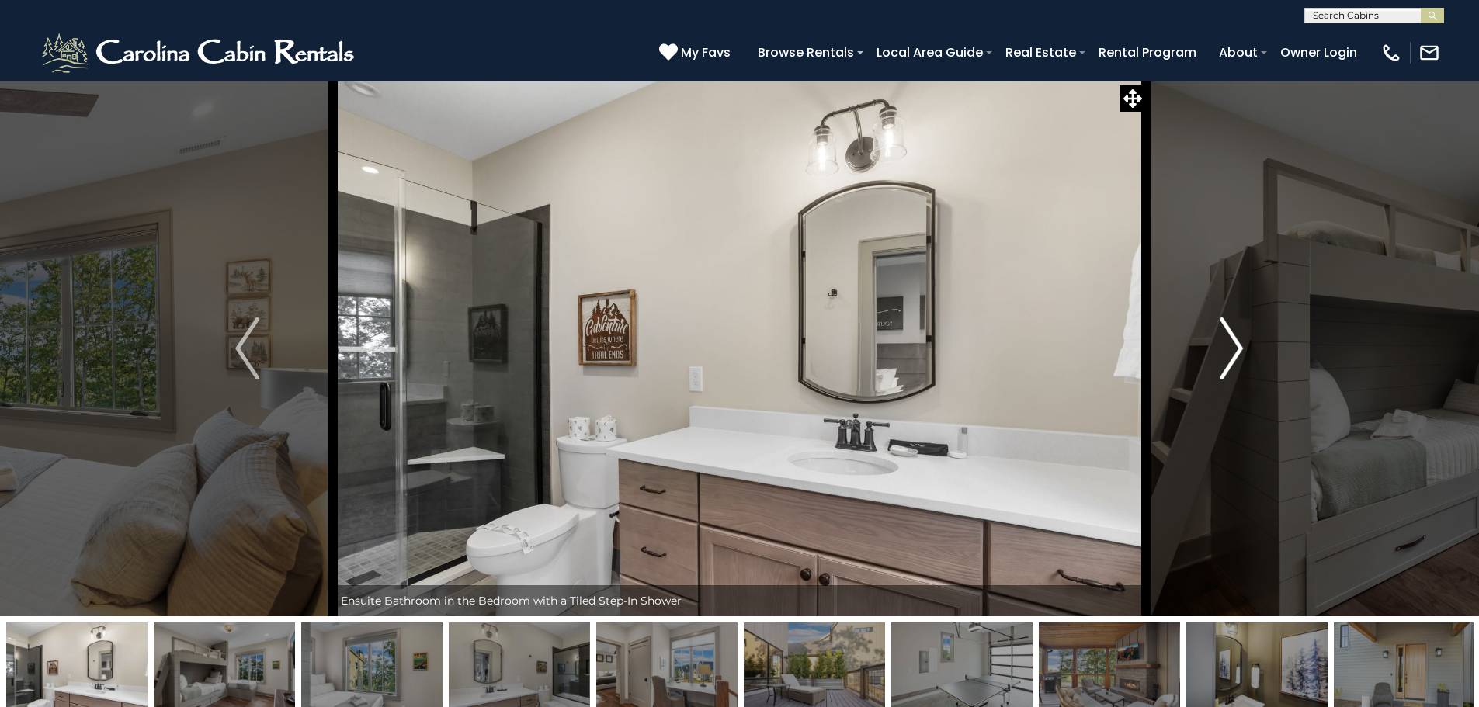
click at [1242, 336] on img "Next" at bounding box center [1231, 349] width 23 height 62
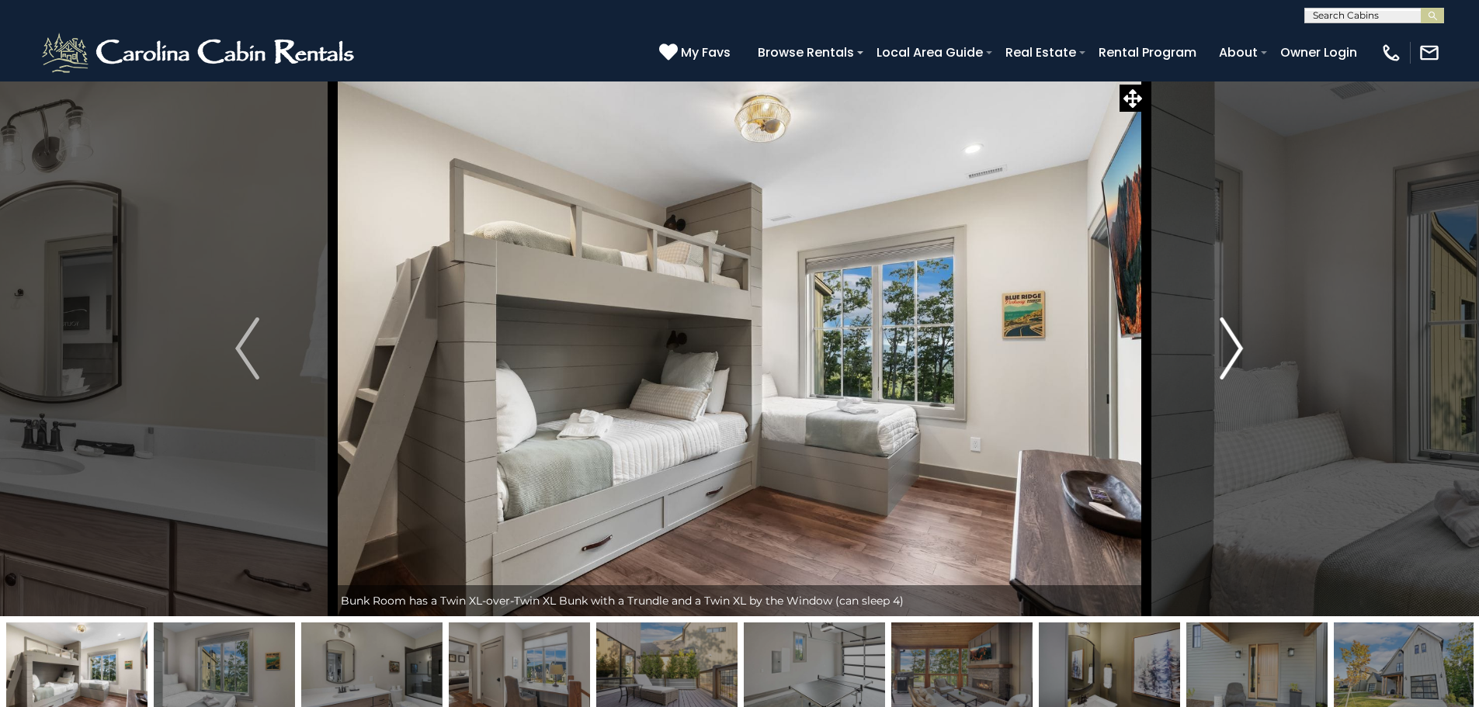
click at [1242, 336] on img "Next" at bounding box center [1231, 349] width 23 height 62
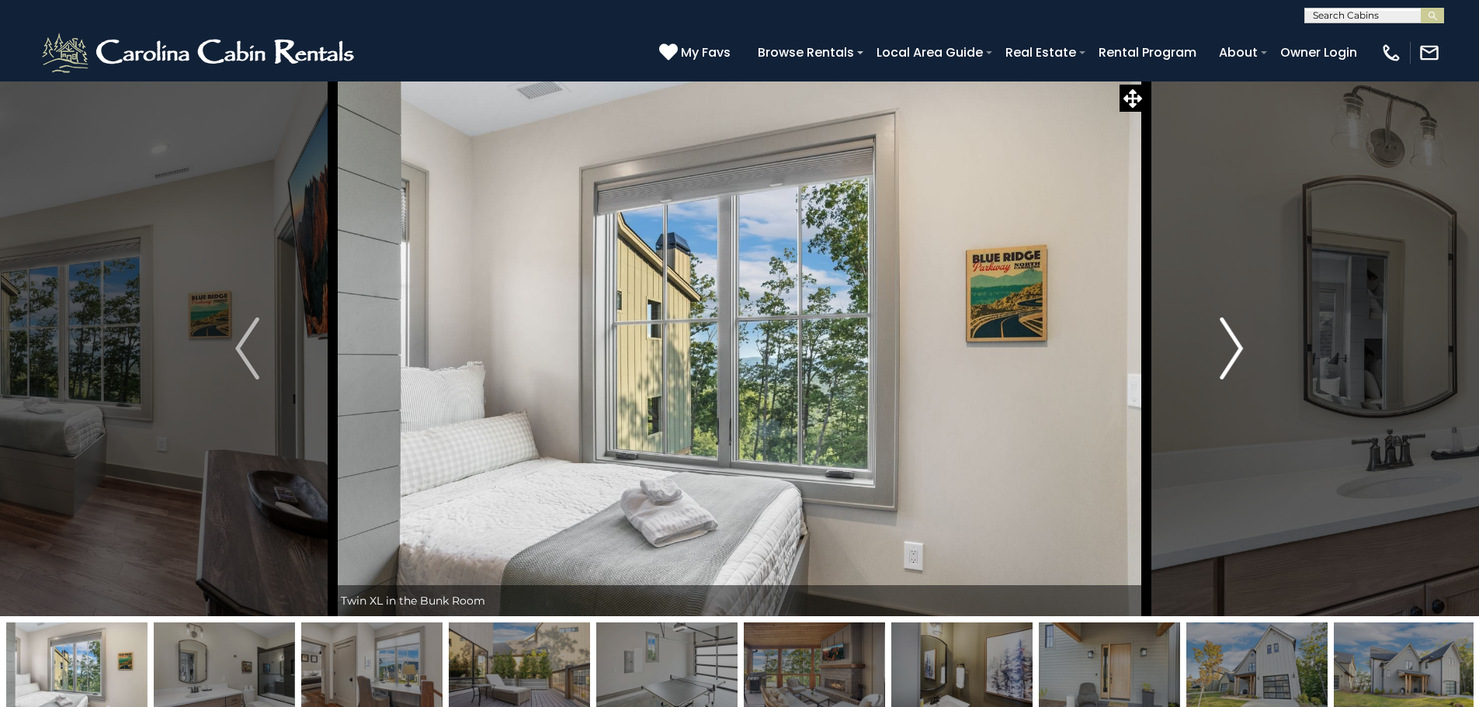
click at [1225, 347] on img "Next" at bounding box center [1231, 349] width 23 height 62
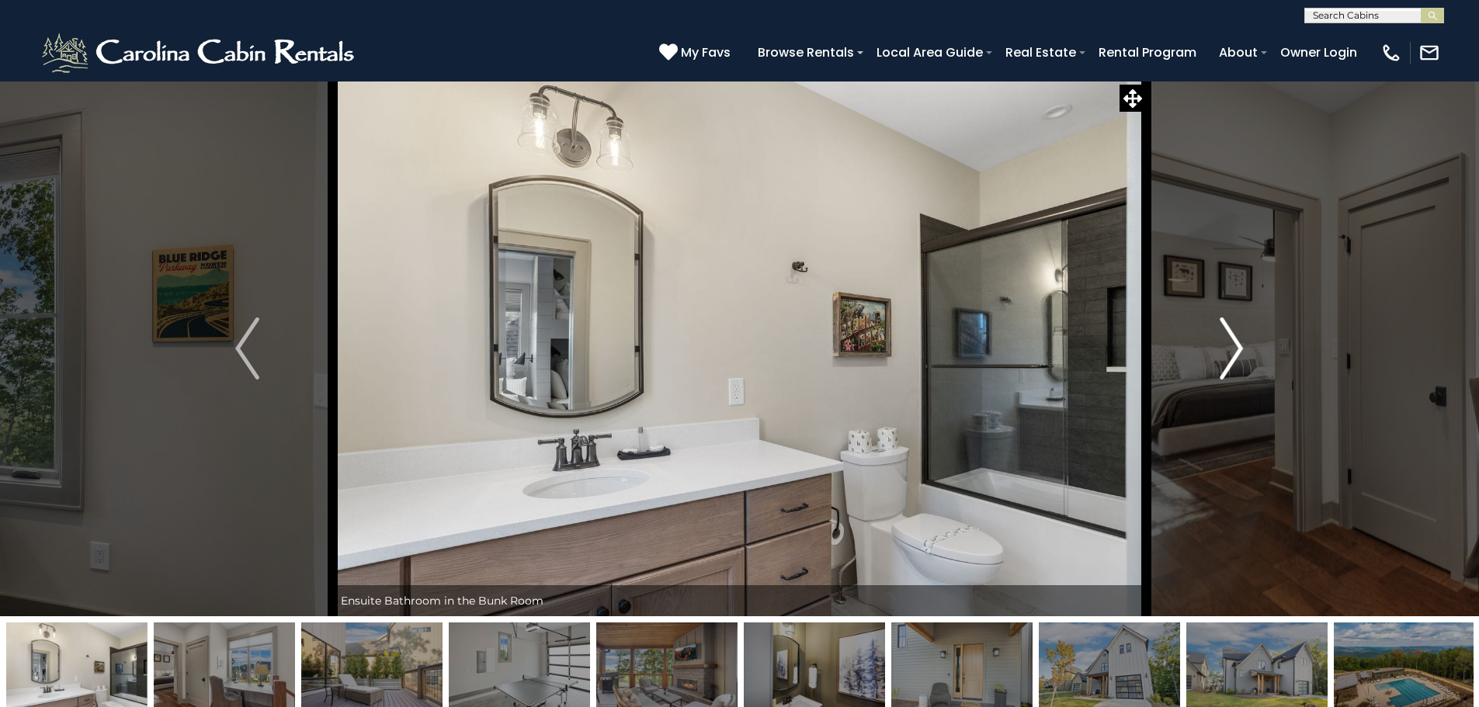
click at [1225, 347] on img "Next" at bounding box center [1231, 349] width 23 height 62
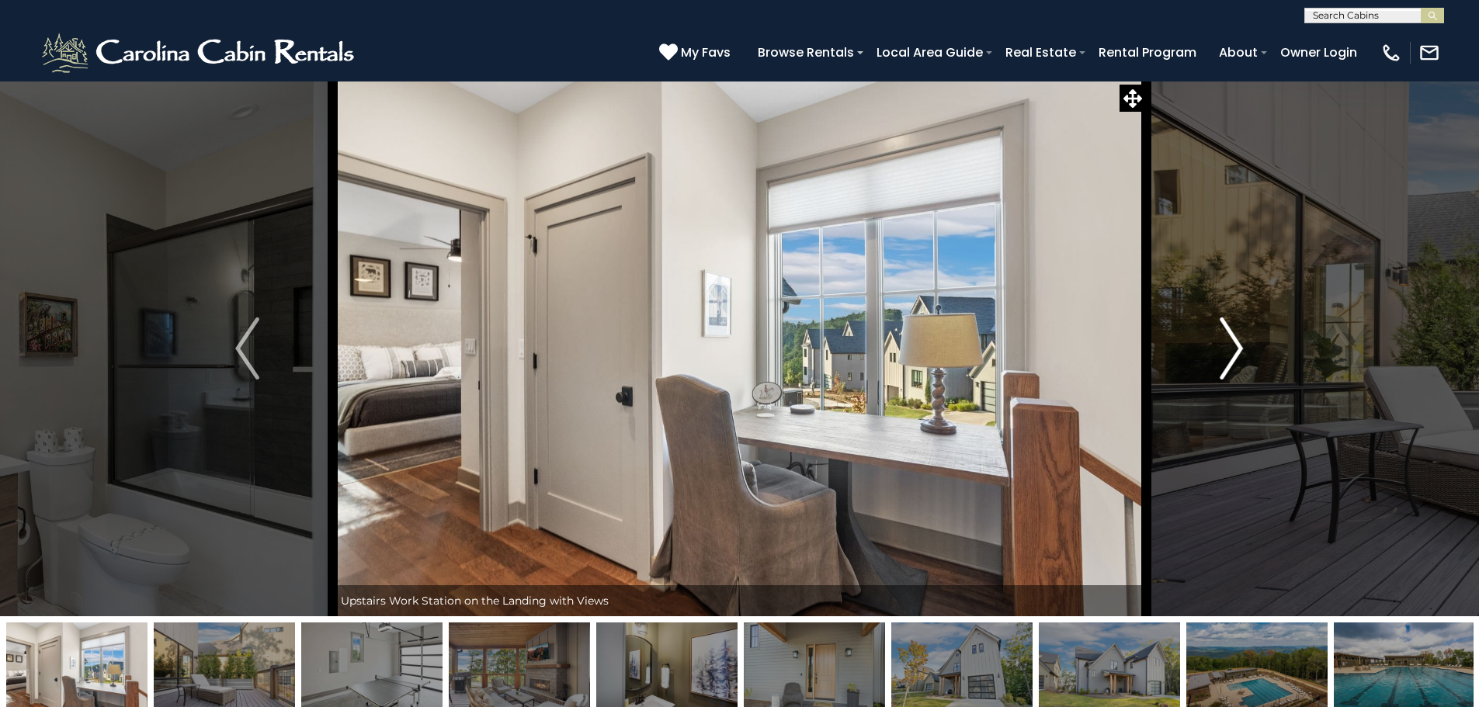
click at [1225, 347] on img "Next" at bounding box center [1231, 349] width 23 height 62
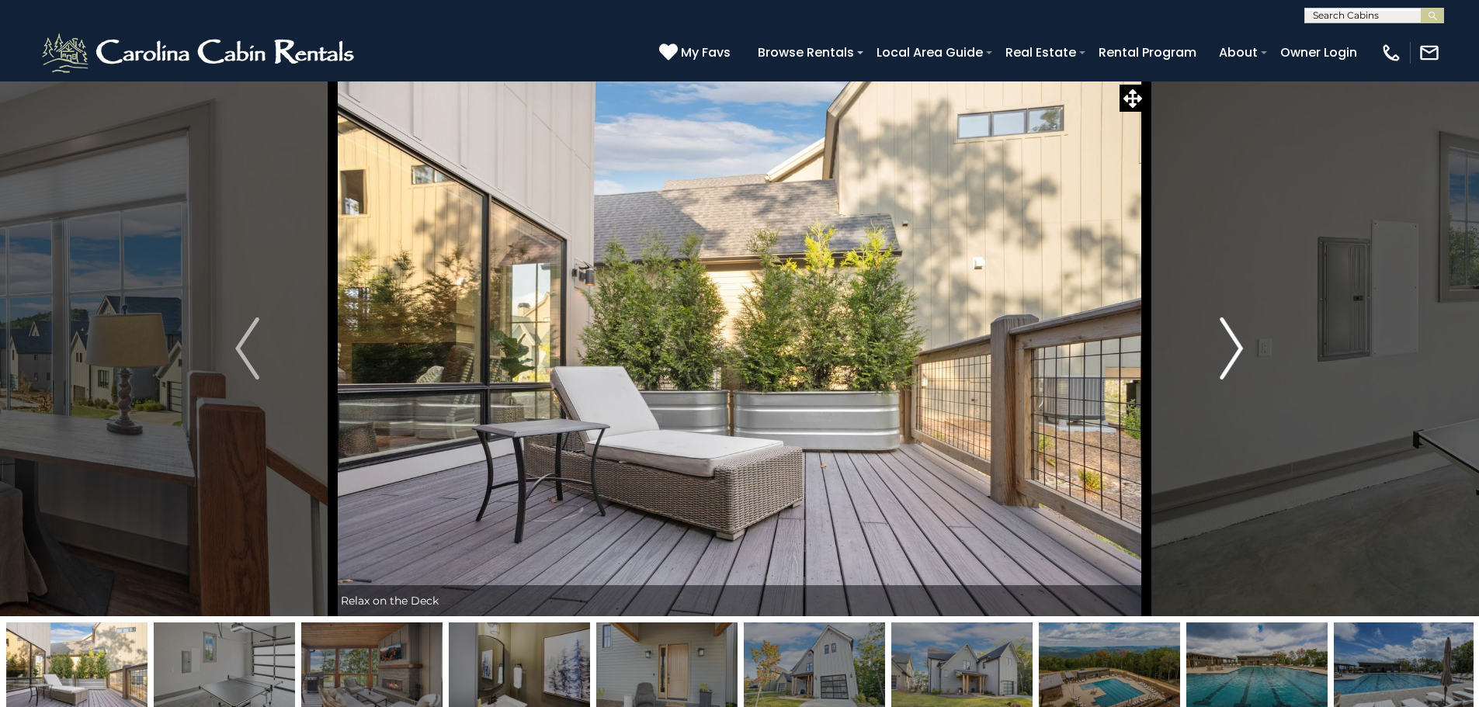
click at [1225, 347] on img "Next" at bounding box center [1231, 349] width 23 height 62
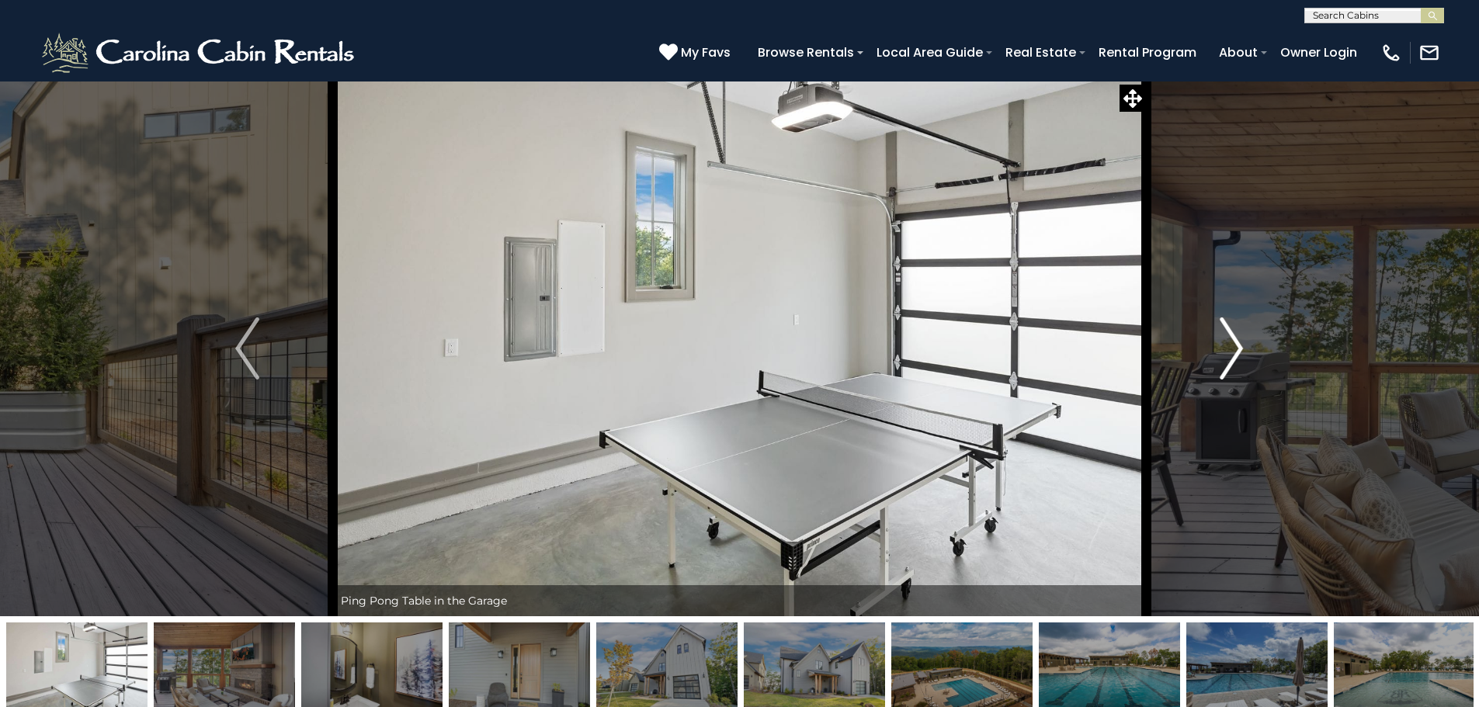
click at [1225, 347] on img "Next" at bounding box center [1231, 349] width 23 height 62
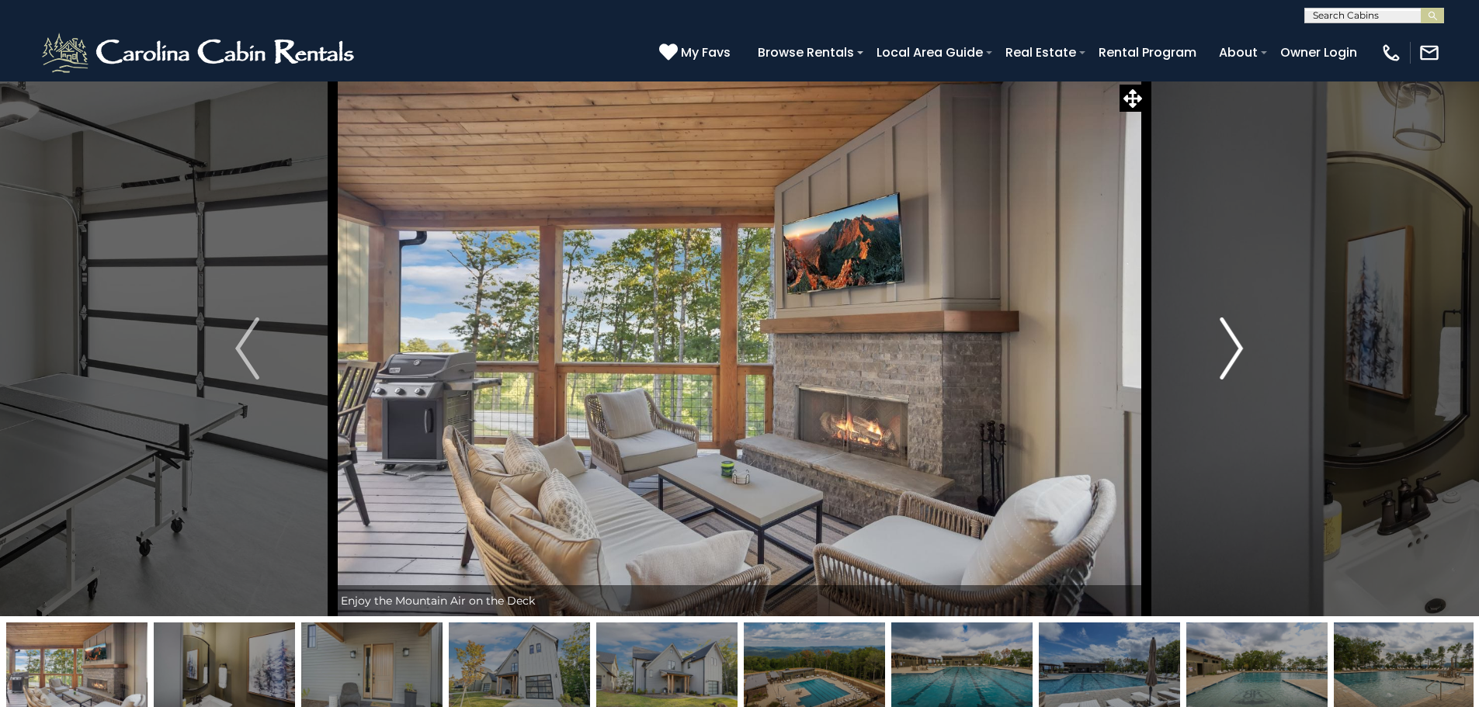
click at [1225, 347] on img "Next" at bounding box center [1231, 349] width 23 height 62
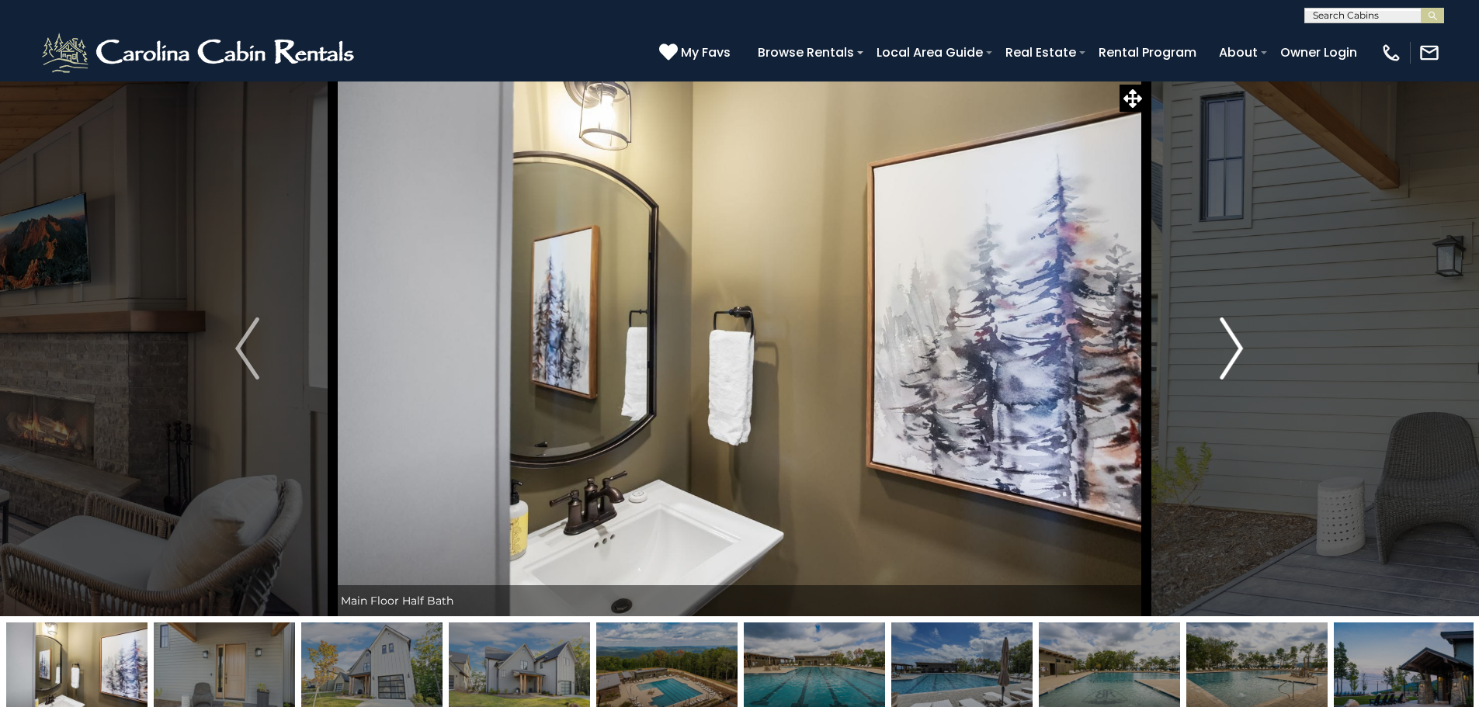
click at [1225, 347] on img "Next" at bounding box center [1231, 349] width 23 height 62
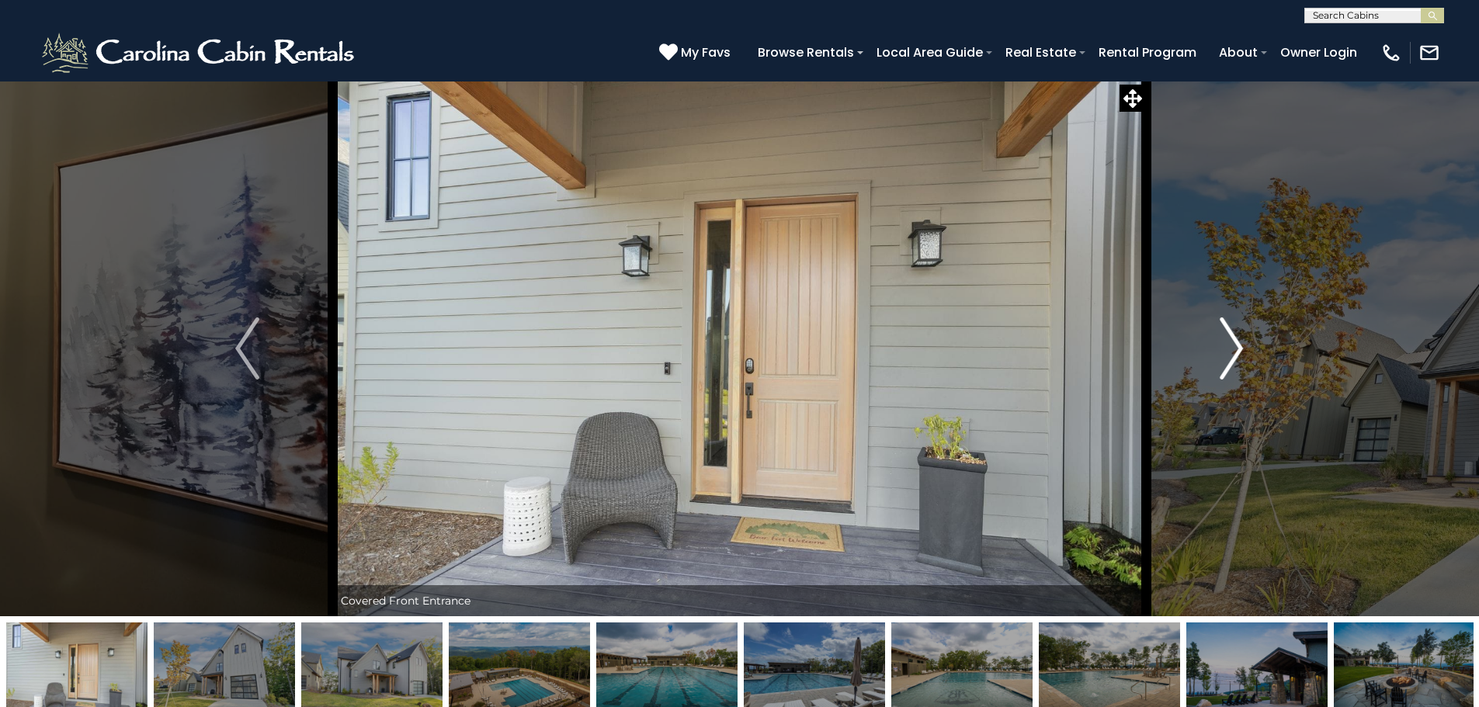
click at [1225, 347] on img "Next" at bounding box center [1231, 349] width 23 height 62
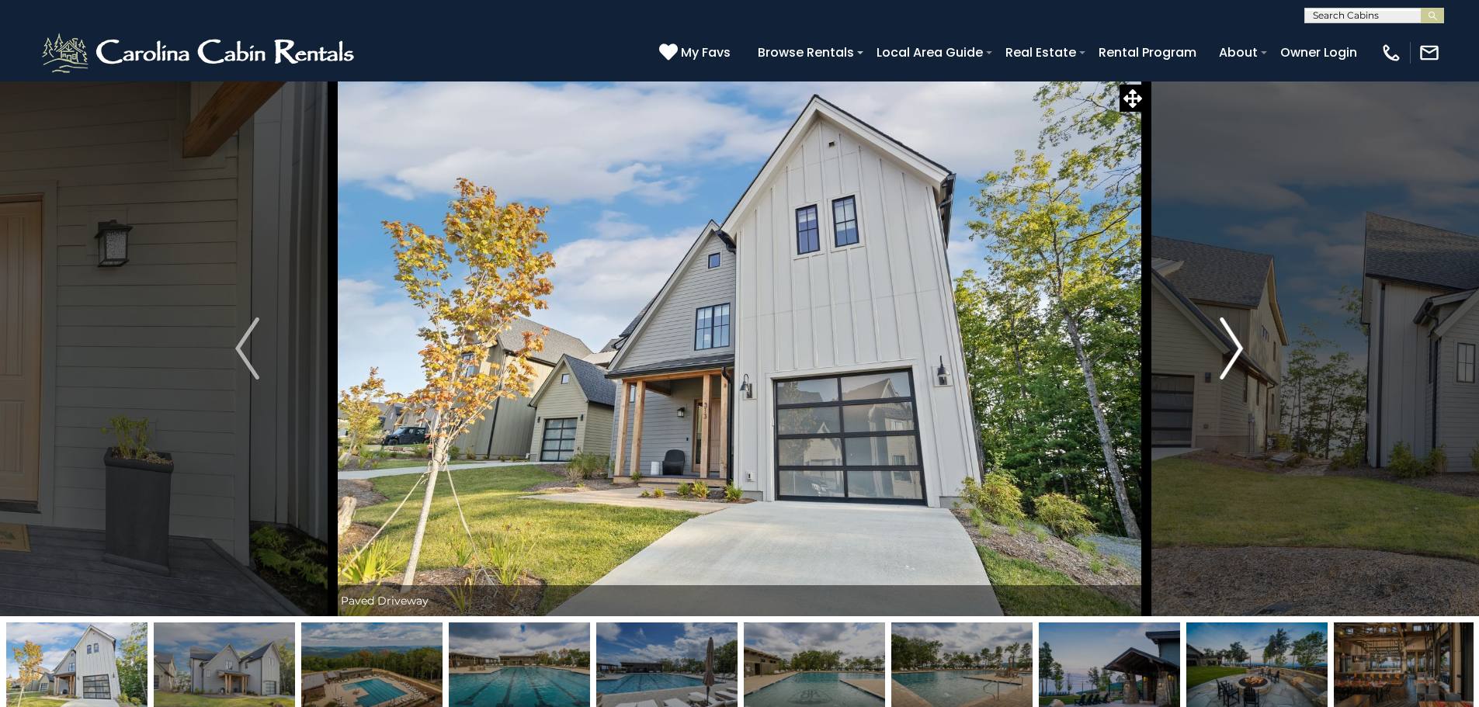
click at [1225, 347] on img "Next" at bounding box center [1231, 349] width 23 height 62
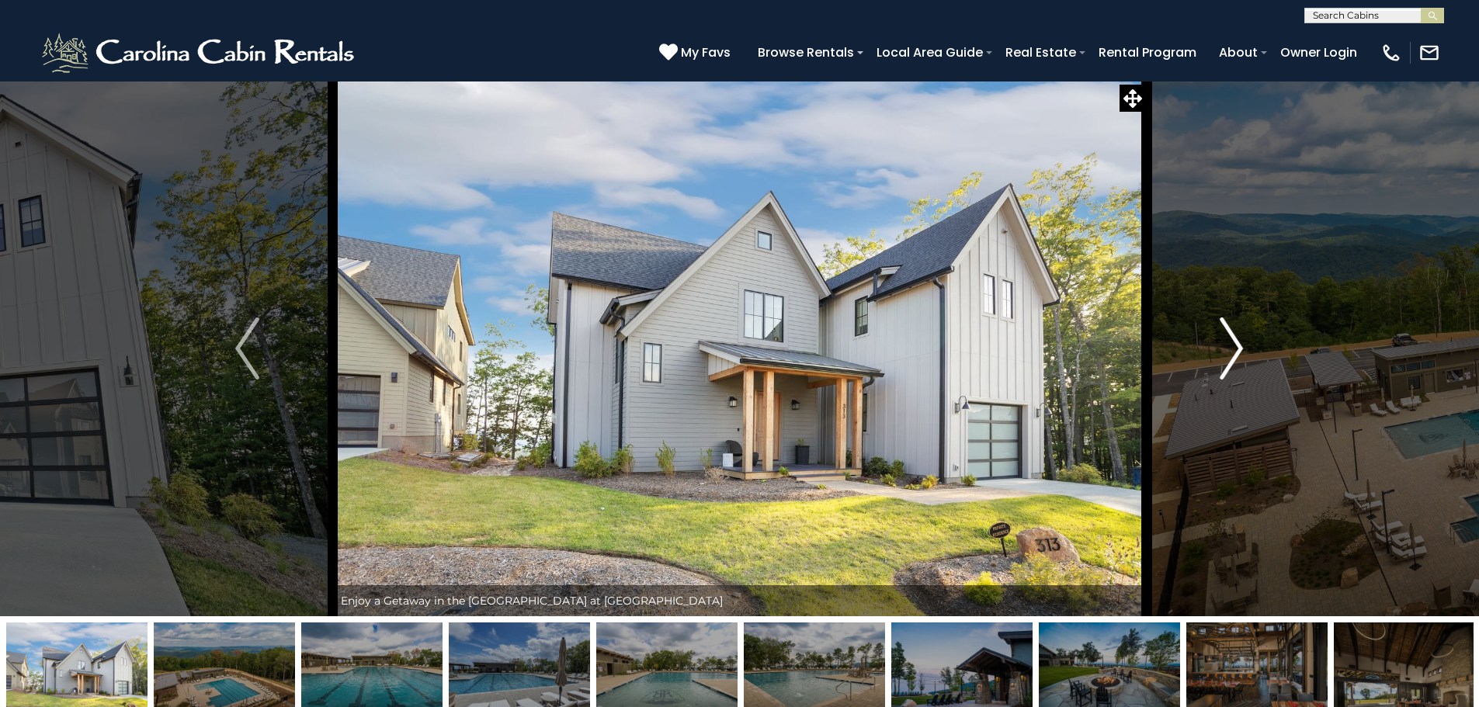
click at [1225, 347] on img "Next" at bounding box center [1231, 349] width 23 height 62
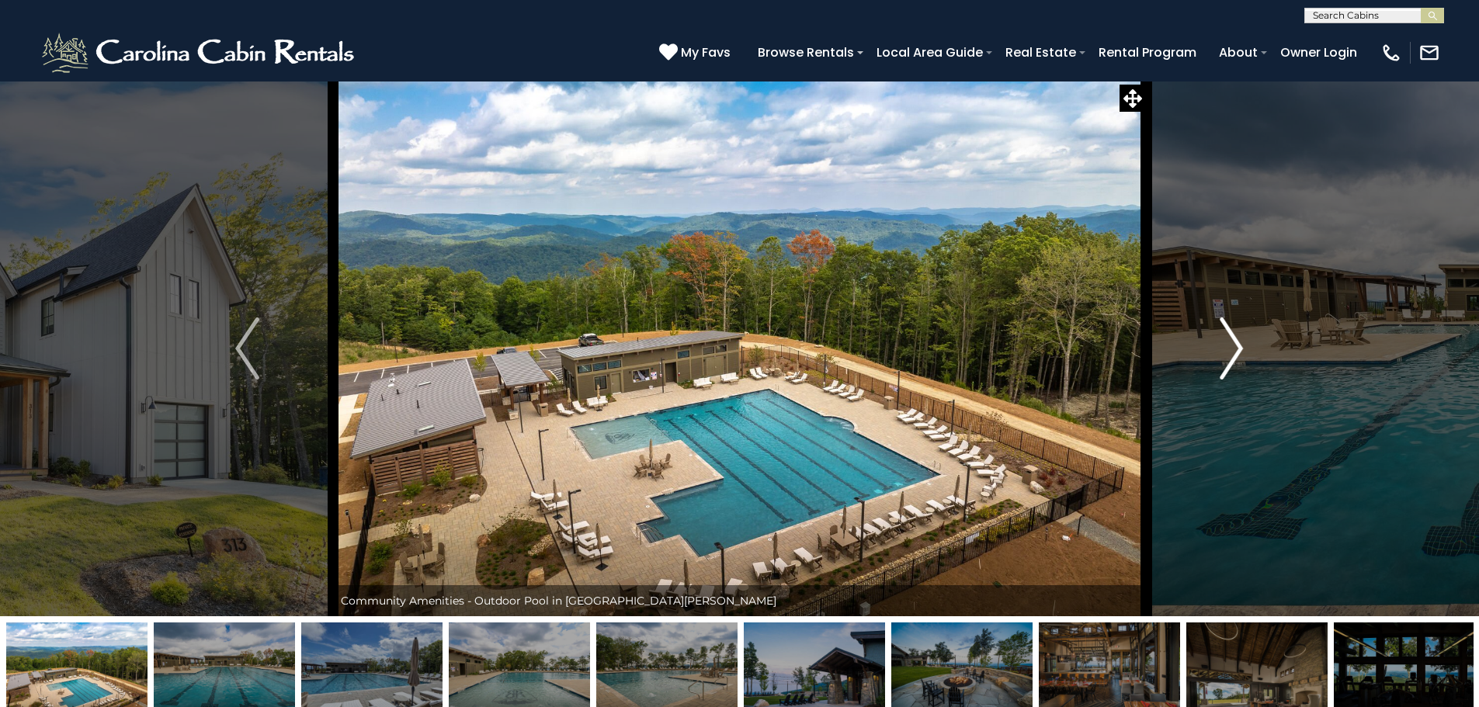
click at [1225, 347] on img "Next" at bounding box center [1231, 349] width 23 height 62
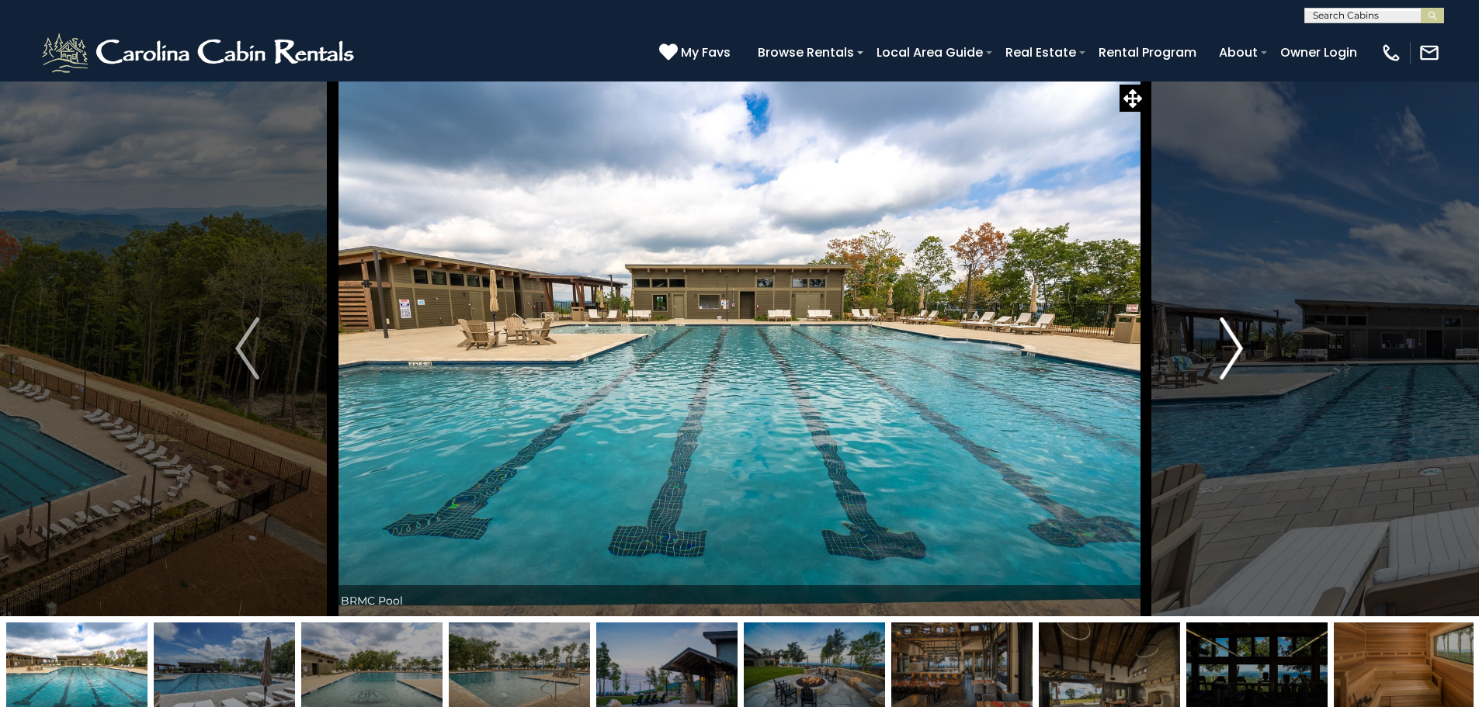
click at [1225, 347] on img "Next" at bounding box center [1231, 349] width 23 height 62
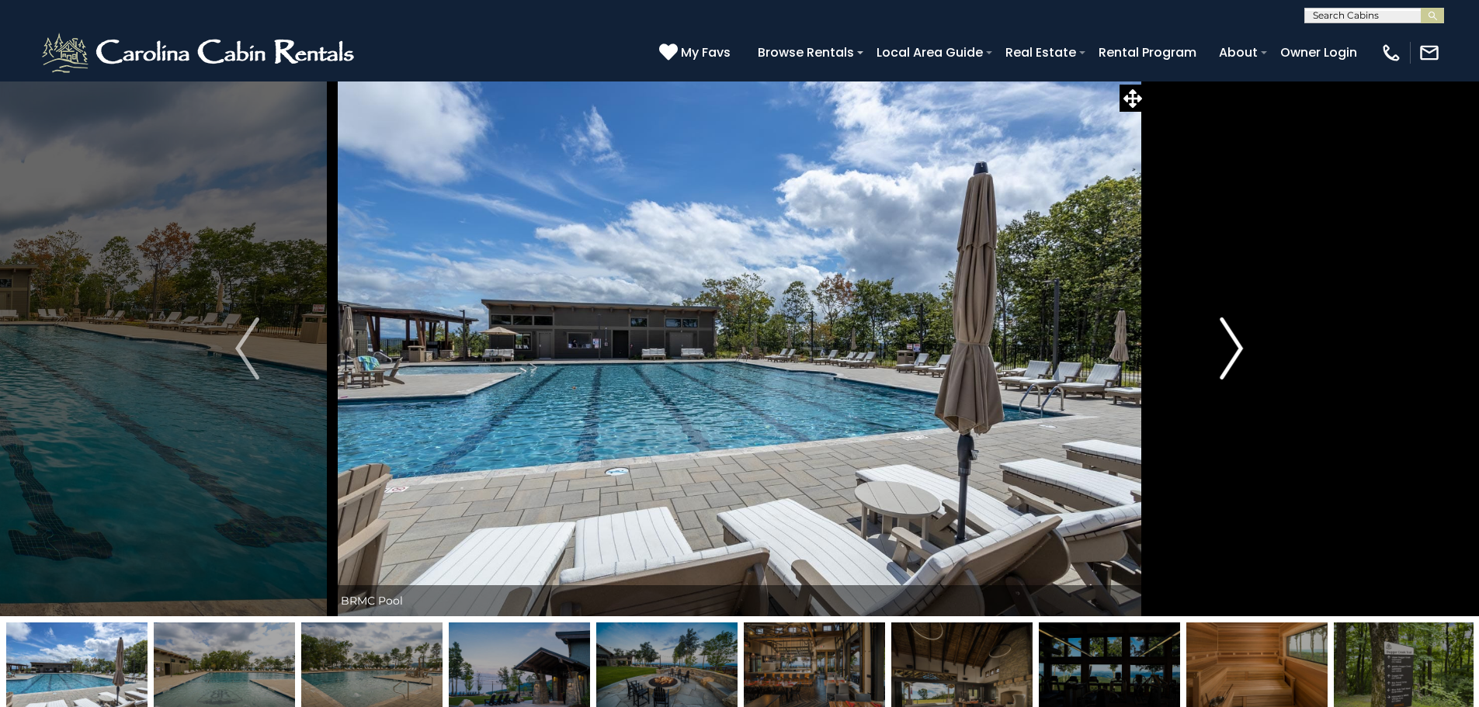
click at [1225, 347] on img "Next" at bounding box center [1231, 349] width 23 height 62
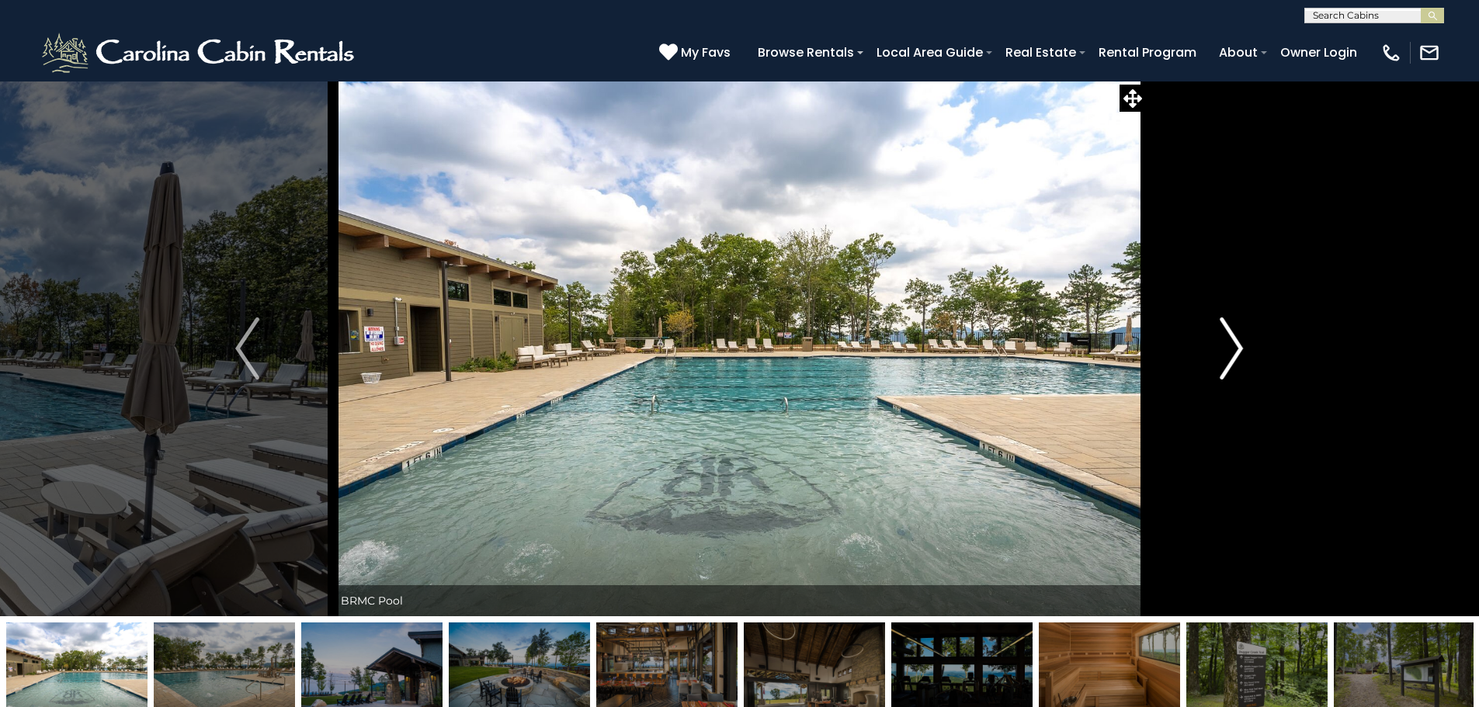
click at [1225, 347] on img "Next" at bounding box center [1231, 349] width 23 height 62
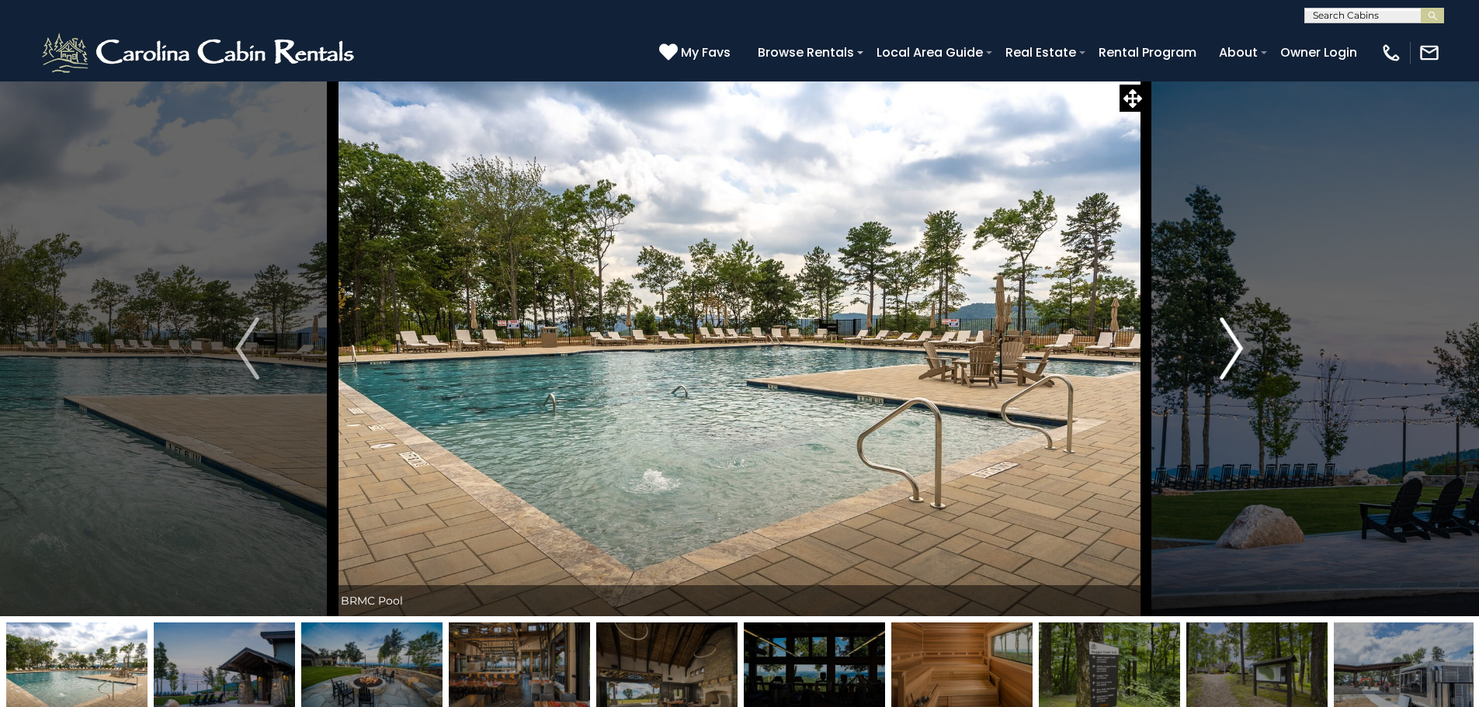
click at [1225, 347] on img "Next" at bounding box center [1231, 349] width 23 height 62
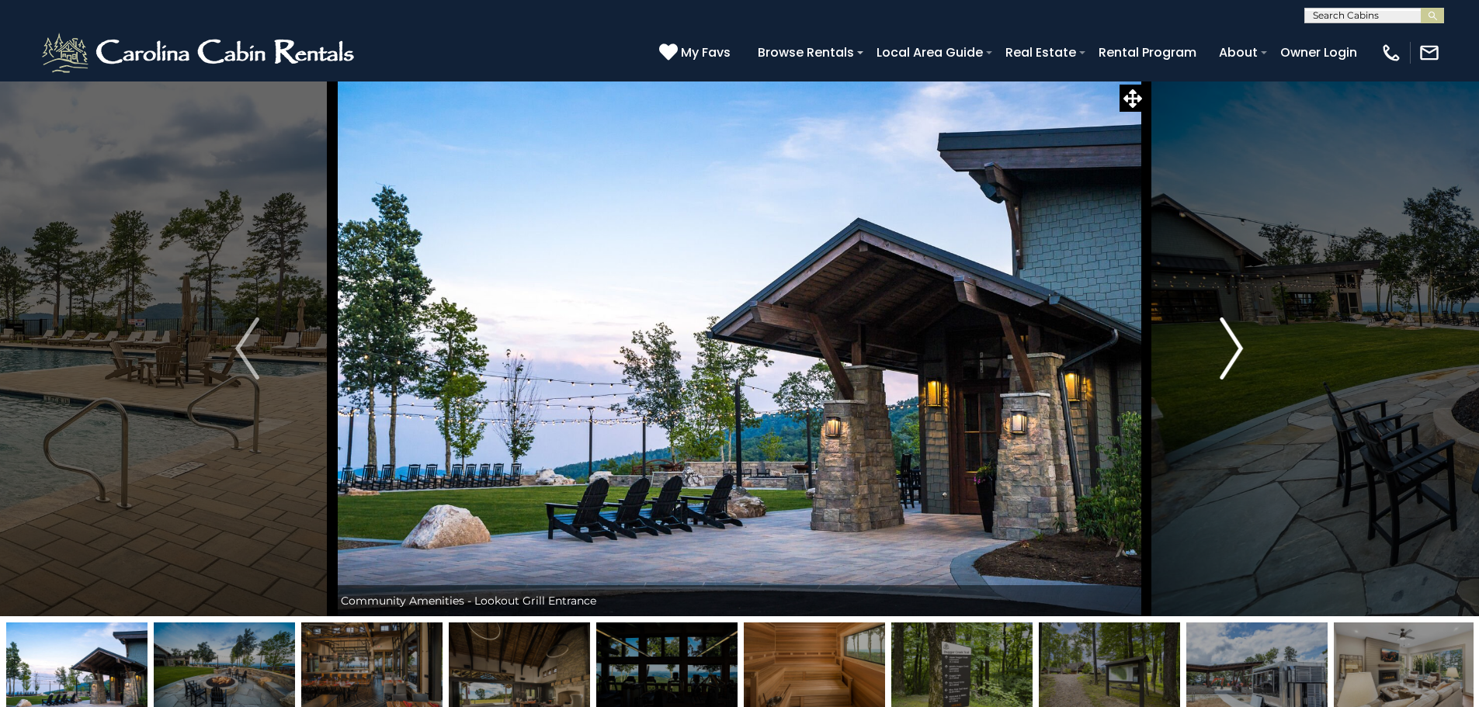
click at [1225, 347] on img "Next" at bounding box center [1231, 349] width 23 height 62
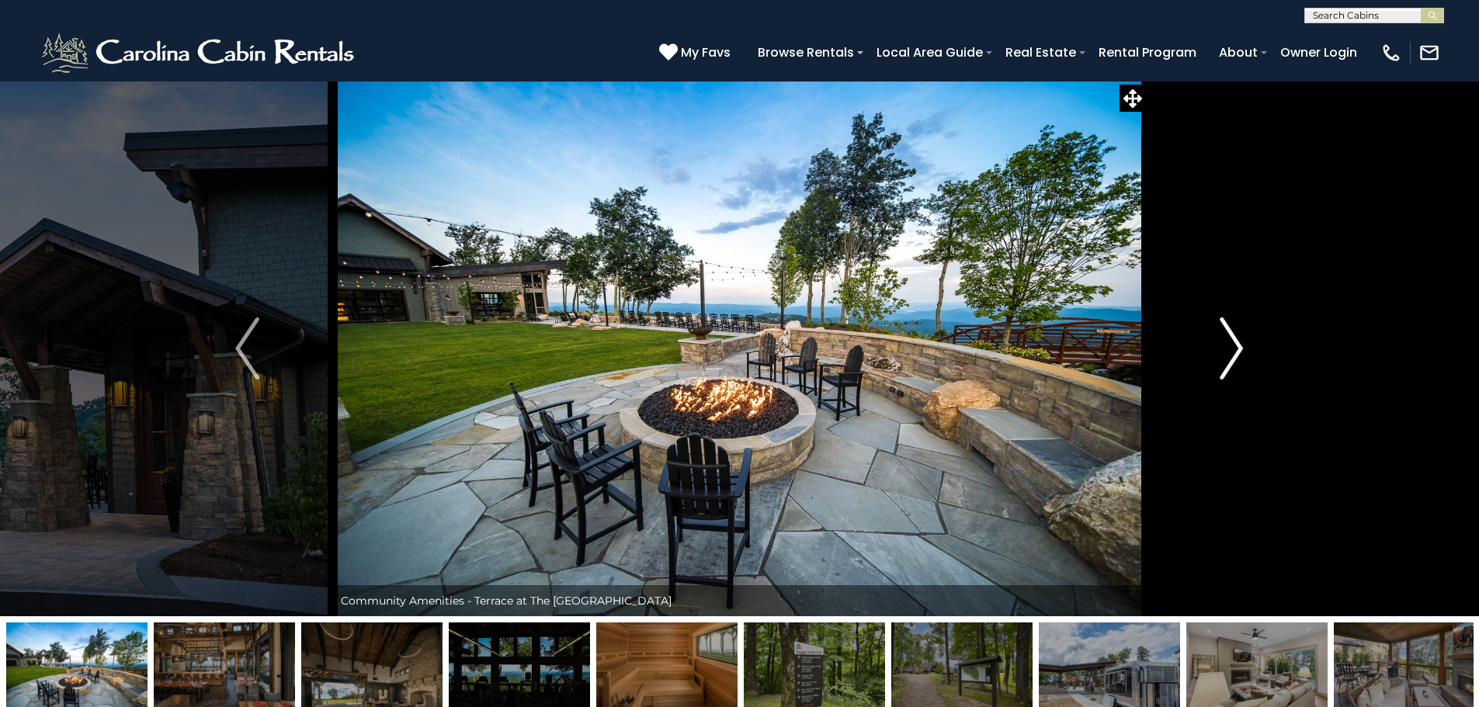
click at [1225, 347] on img "Next" at bounding box center [1231, 349] width 23 height 62
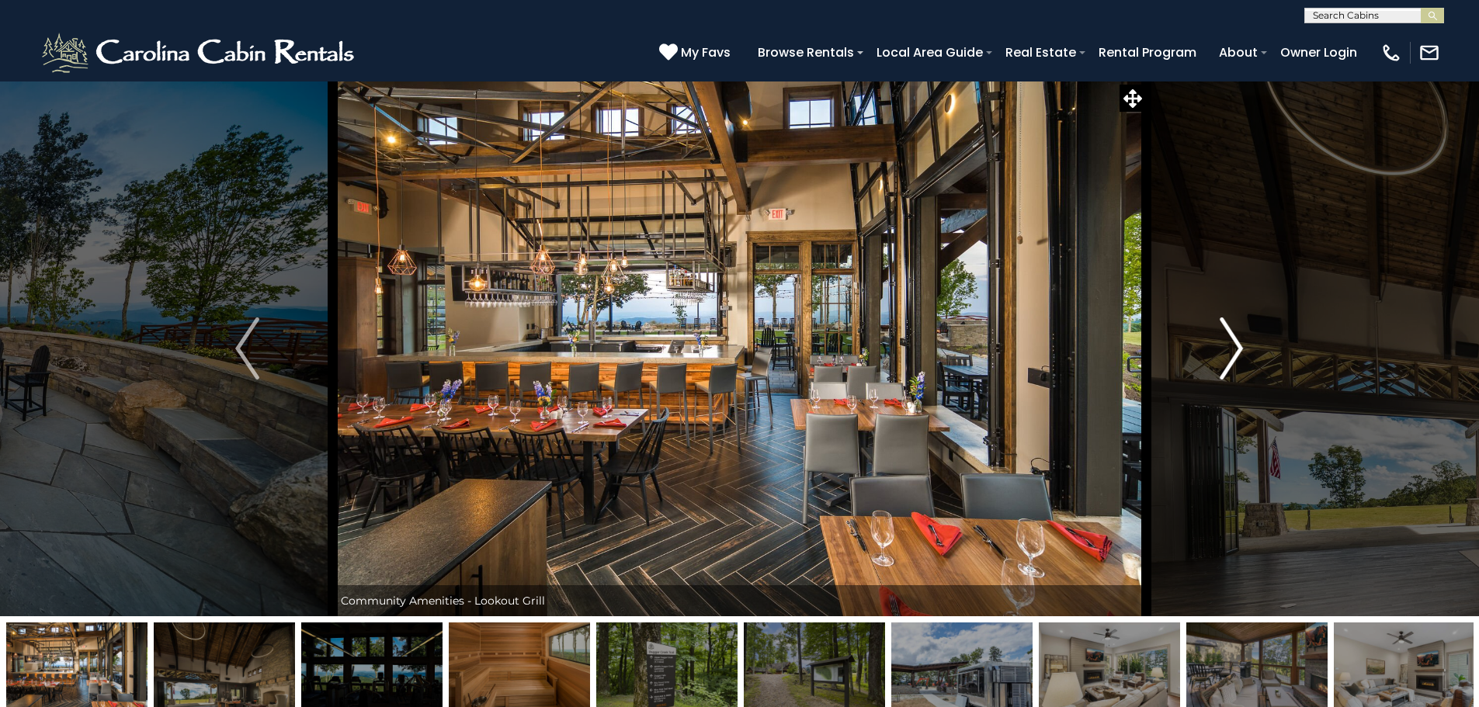
click at [1225, 347] on img "Next" at bounding box center [1231, 349] width 23 height 62
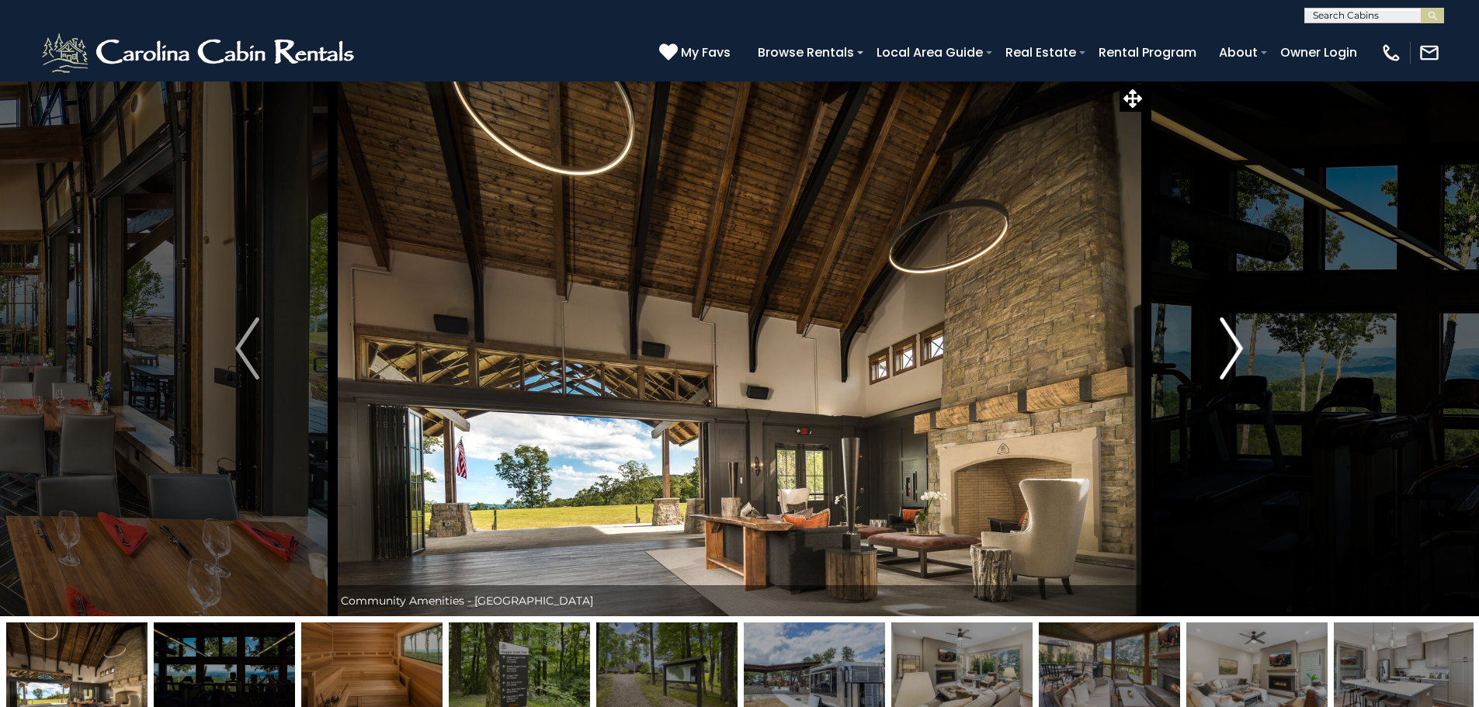
click at [1225, 347] on img "Next" at bounding box center [1231, 349] width 23 height 62
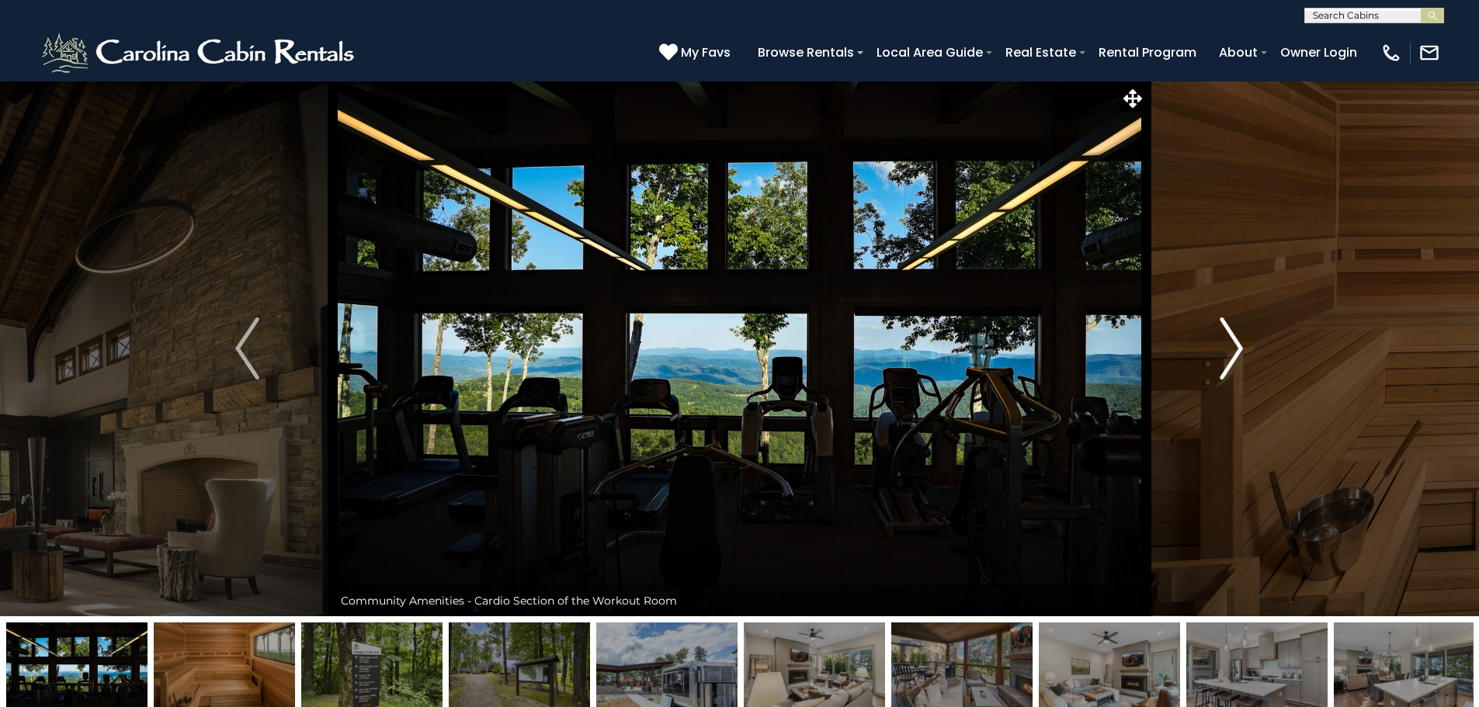
click at [1225, 347] on img "Next" at bounding box center [1231, 349] width 23 height 62
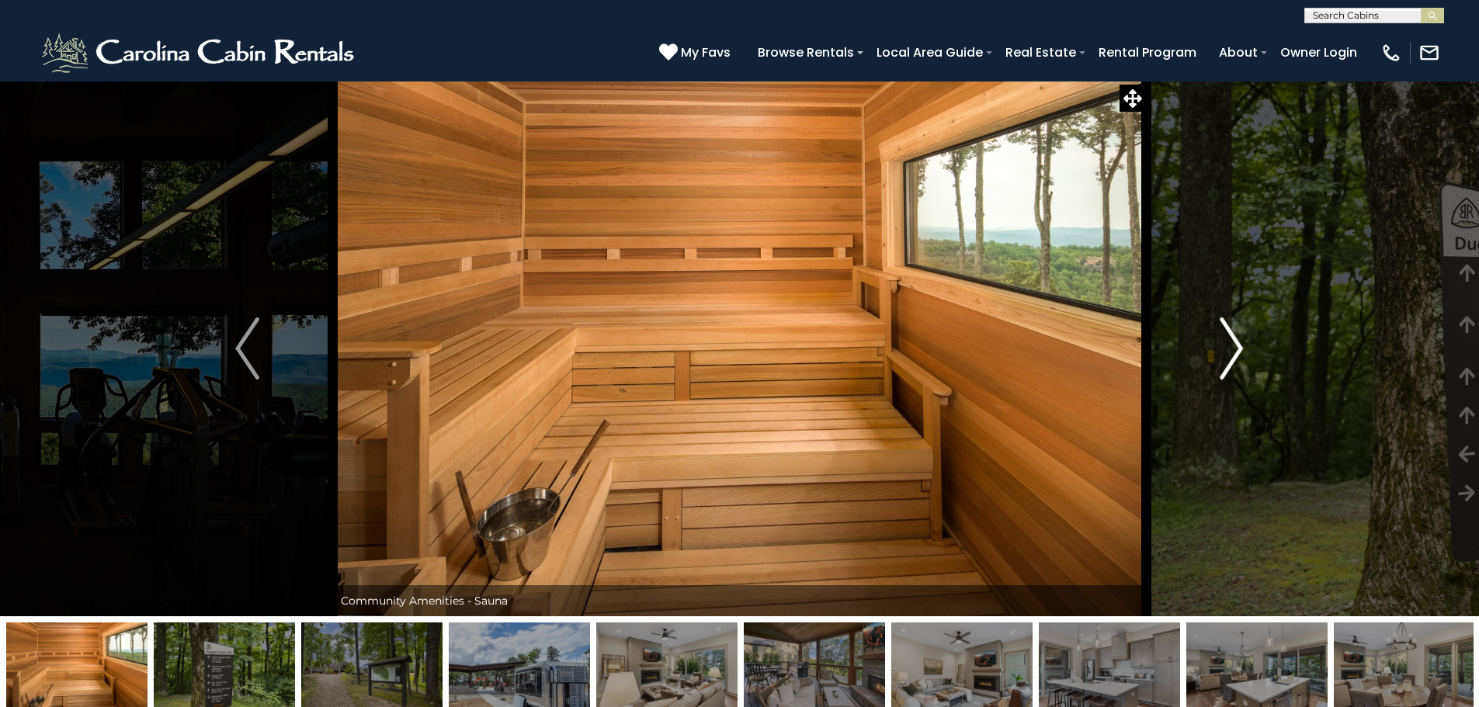
click at [1225, 347] on img "Next" at bounding box center [1231, 349] width 23 height 62
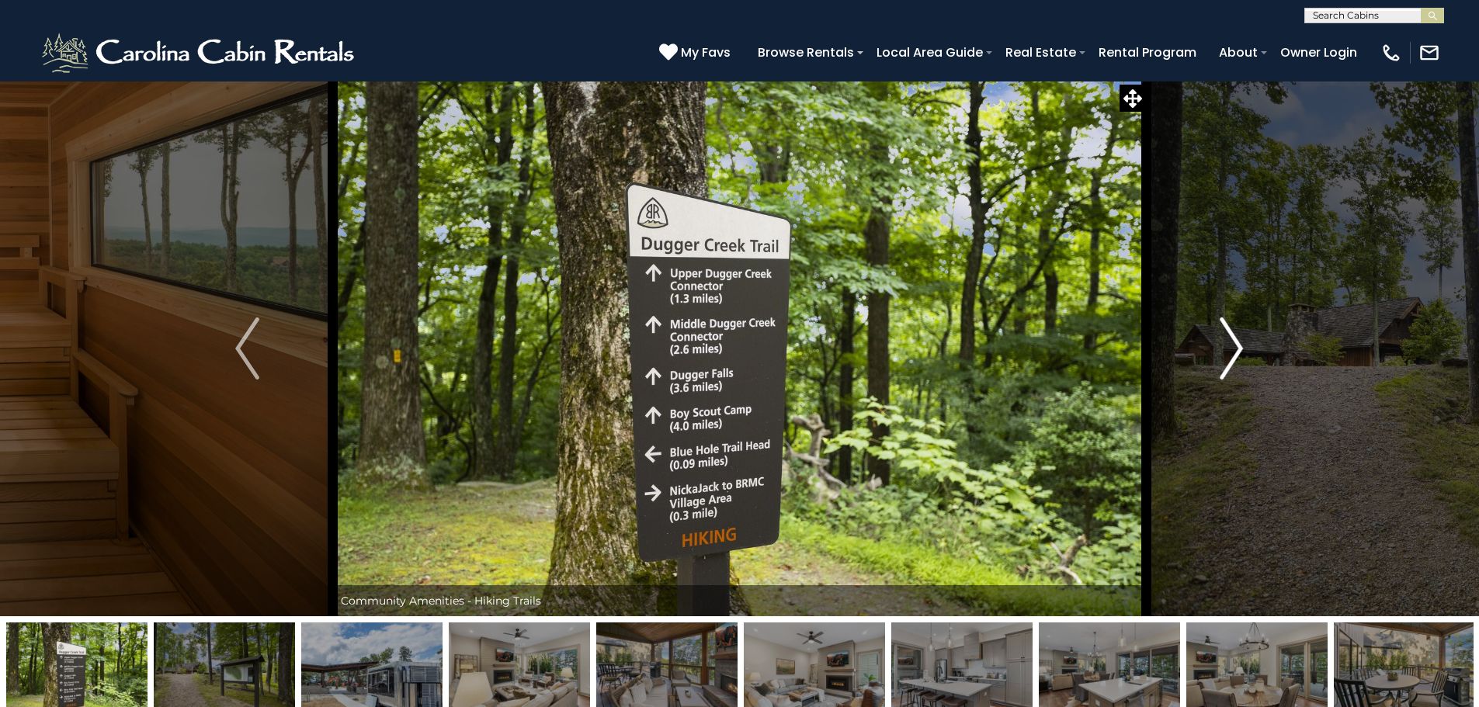
click at [1225, 347] on img "Next" at bounding box center [1231, 349] width 23 height 62
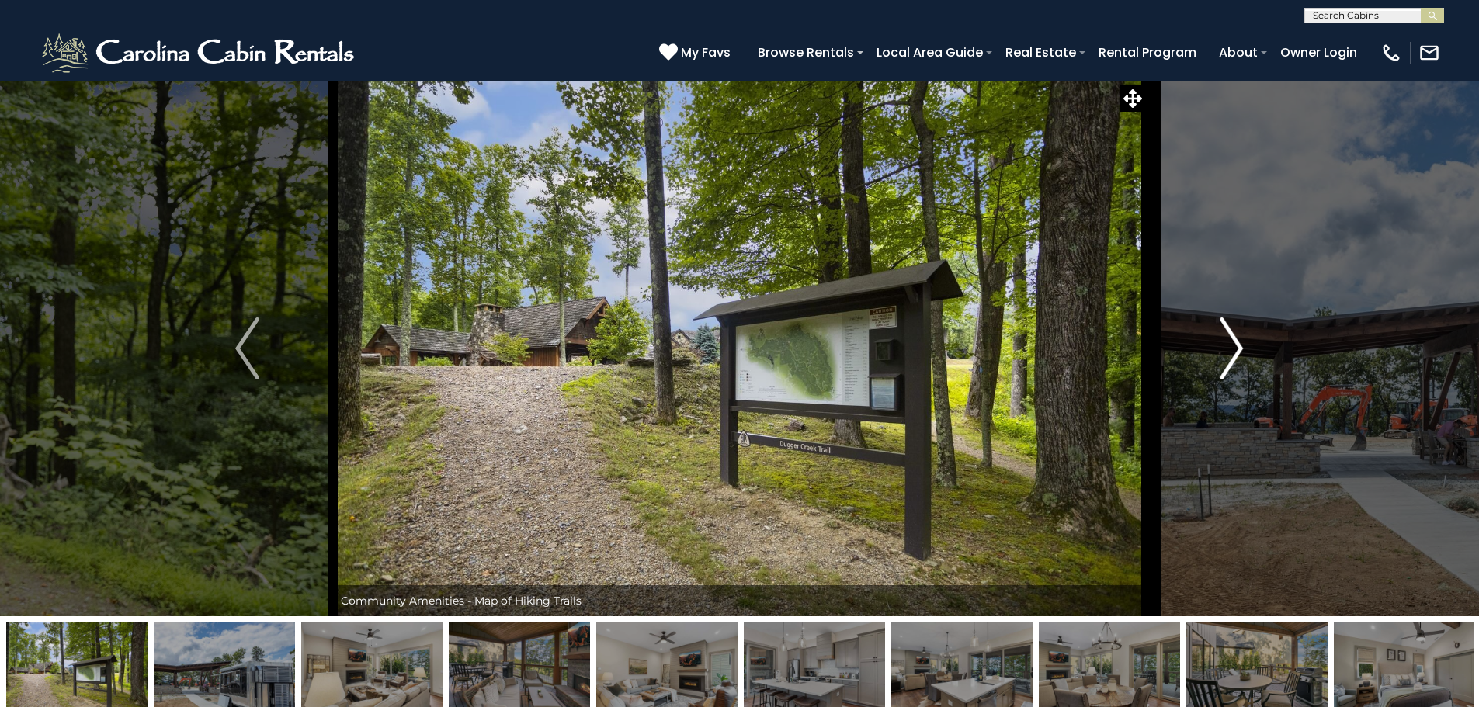
click at [1225, 347] on img "Next" at bounding box center [1231, 349] width 23 height 62
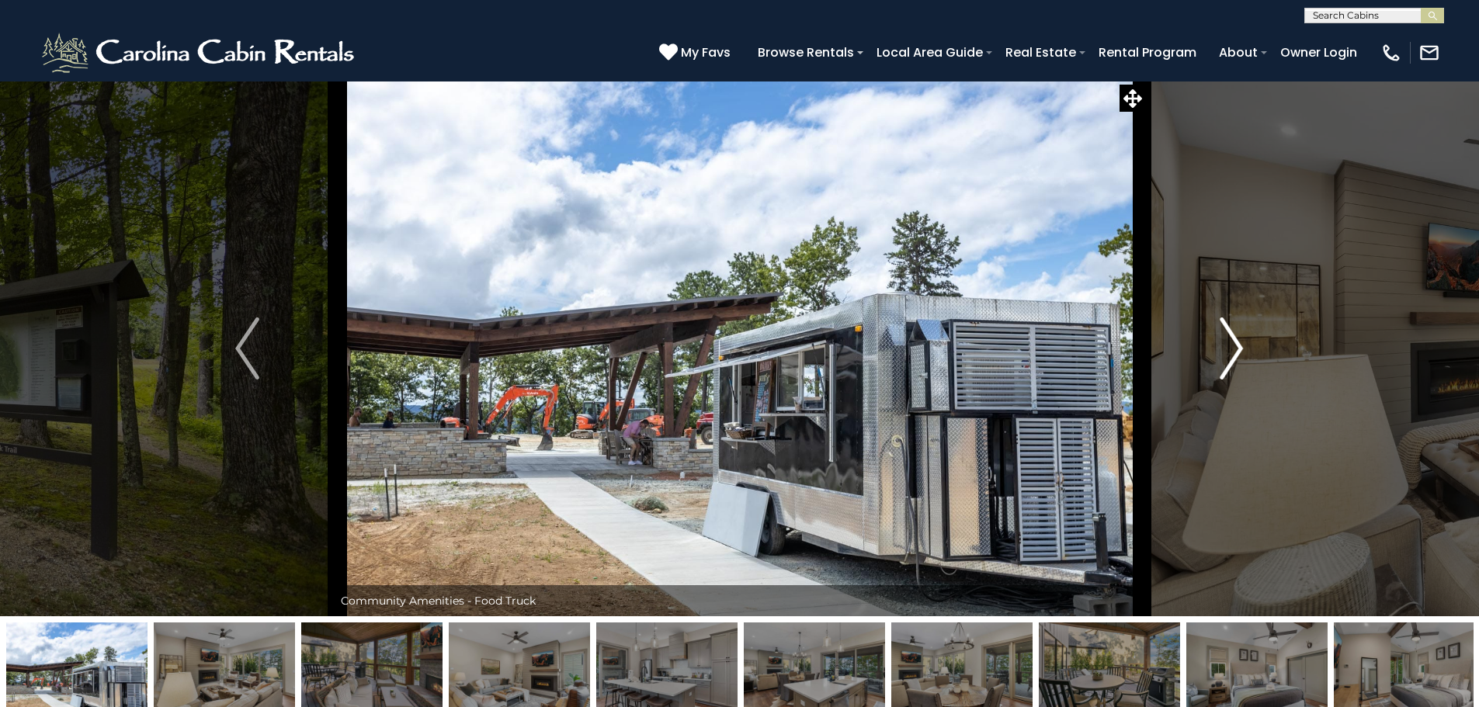
click at [1225, 347] on img "Next" at bounding box center [1231, 349] width 23 height 62
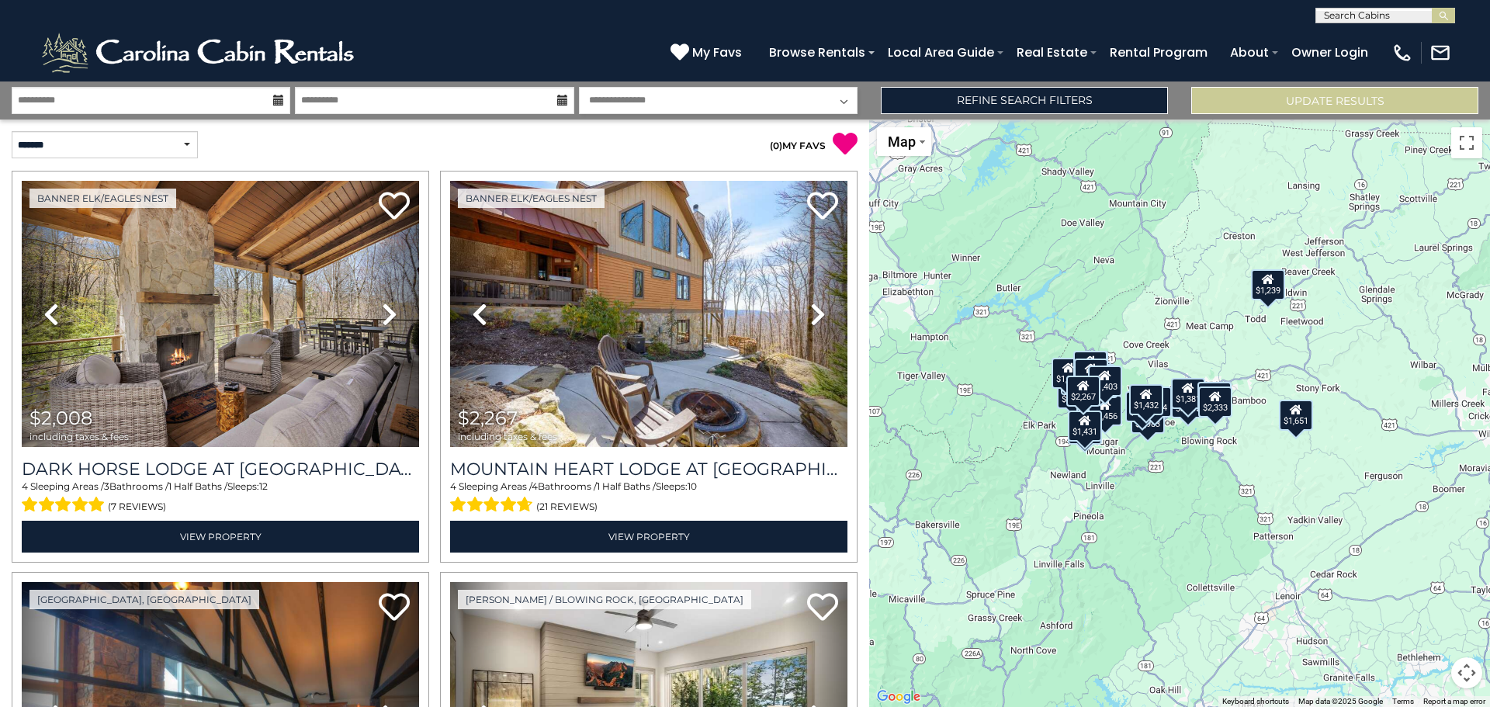
drag, startPoint x: 1201, startPoint y: 494, endPoint x: 1121, endPoint y: 492, distance: 80.0
click at [1121, 492] on div "$2,008 $2,267 $2,062 $1,651 $1,983 $1,967 $1,573 $1,342 $1,239 $1,281 $1,649 $2…" at bounding box center [1179, 414] width 621 height 588
click at [1467, 675] on button "Map camera controls" at bounding box center [1467, 673] width 31 height 31
click at [1426, 595] on button "Zoom in" at bounding box center [1428, 595] width 31 height 31
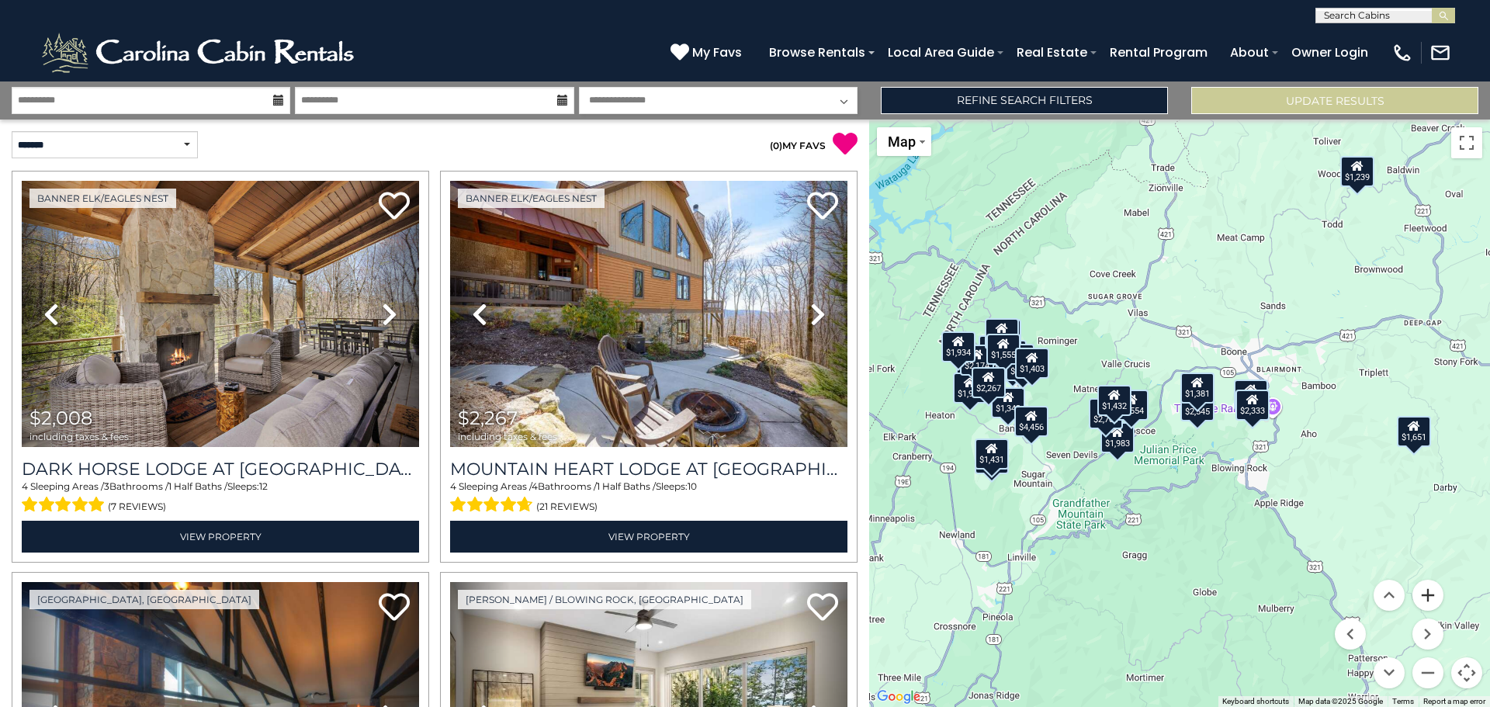
click at [1426, 595] on button "Zoom in" at bounding box center [1428, 595] width 31 height 31
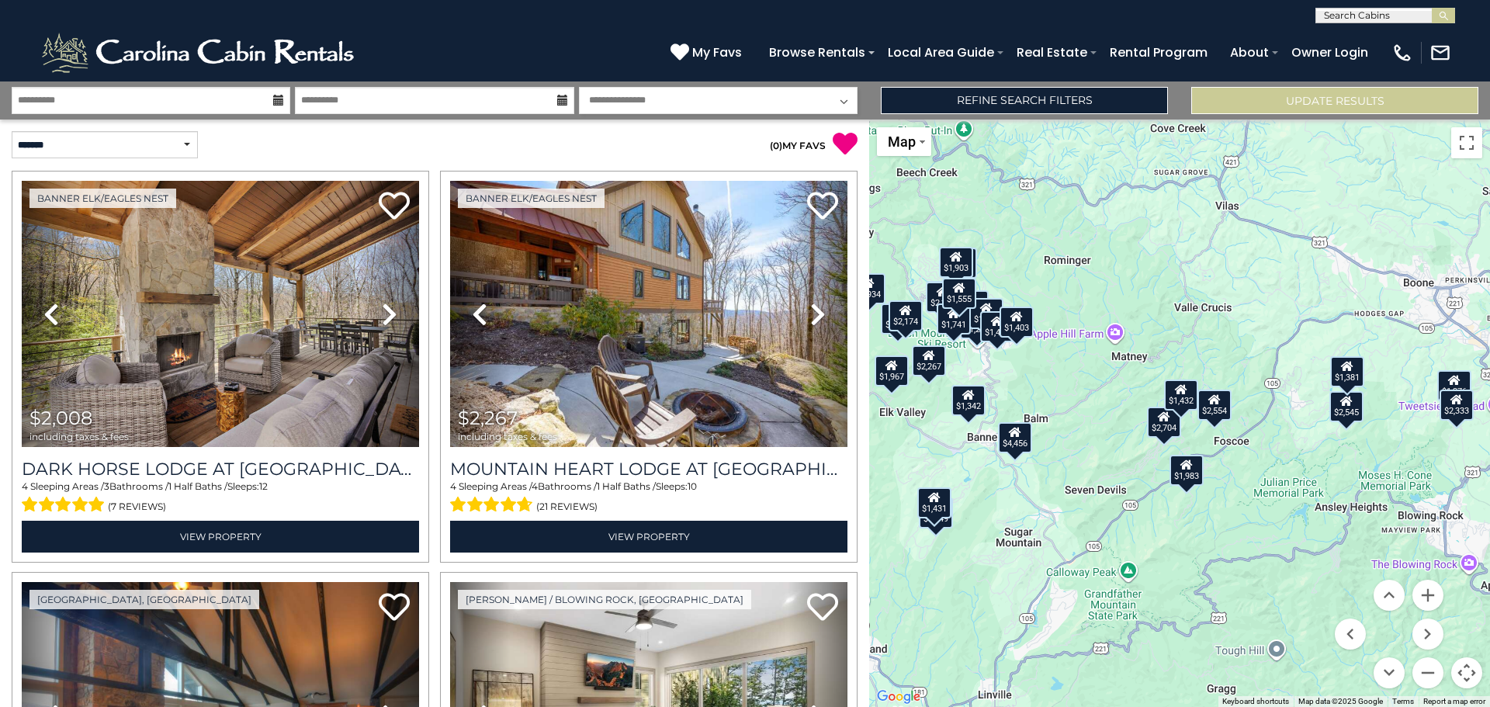
drag, startPoint x: 1109, startPoint y: 564, endPoint x: 1246, endPoint y: 557, distance: 136.8
click at [1246, 557] on div "$2,008 $2,267 $2,062 $1,651 $1,983 $1,967 $1,573 $1,342 $1,239 $1,281 $1,649 $2…" at bounding box center [1179, 414] width 621 height 588
click at [1026, 327] on div "$1,403" at bounding box center [1017, 321] width 34 height 31
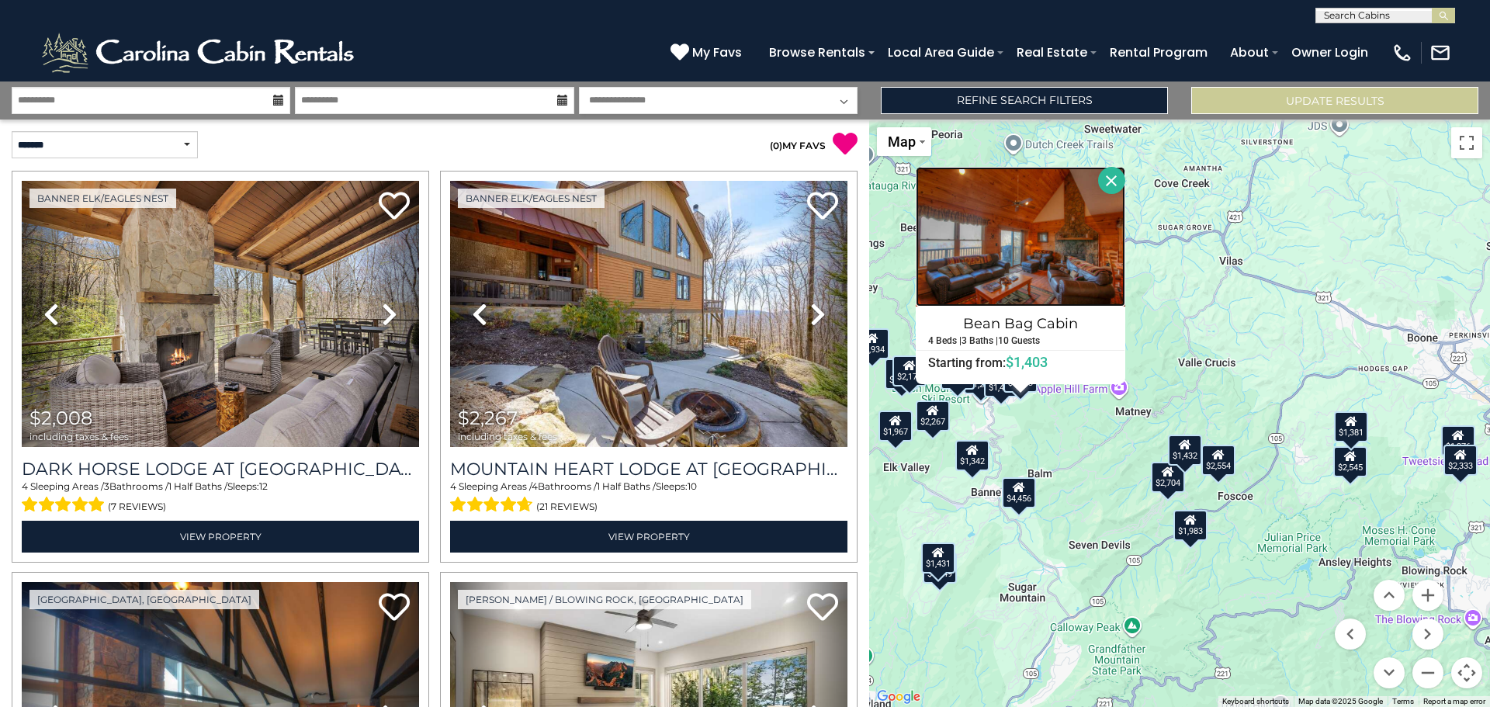
click at [1025, 272] on img at bounding box center [1021, 237] width 210 height 140
click at [973, 460] on div "$1,342" at bounding box center [973, 454] width 34 height 31
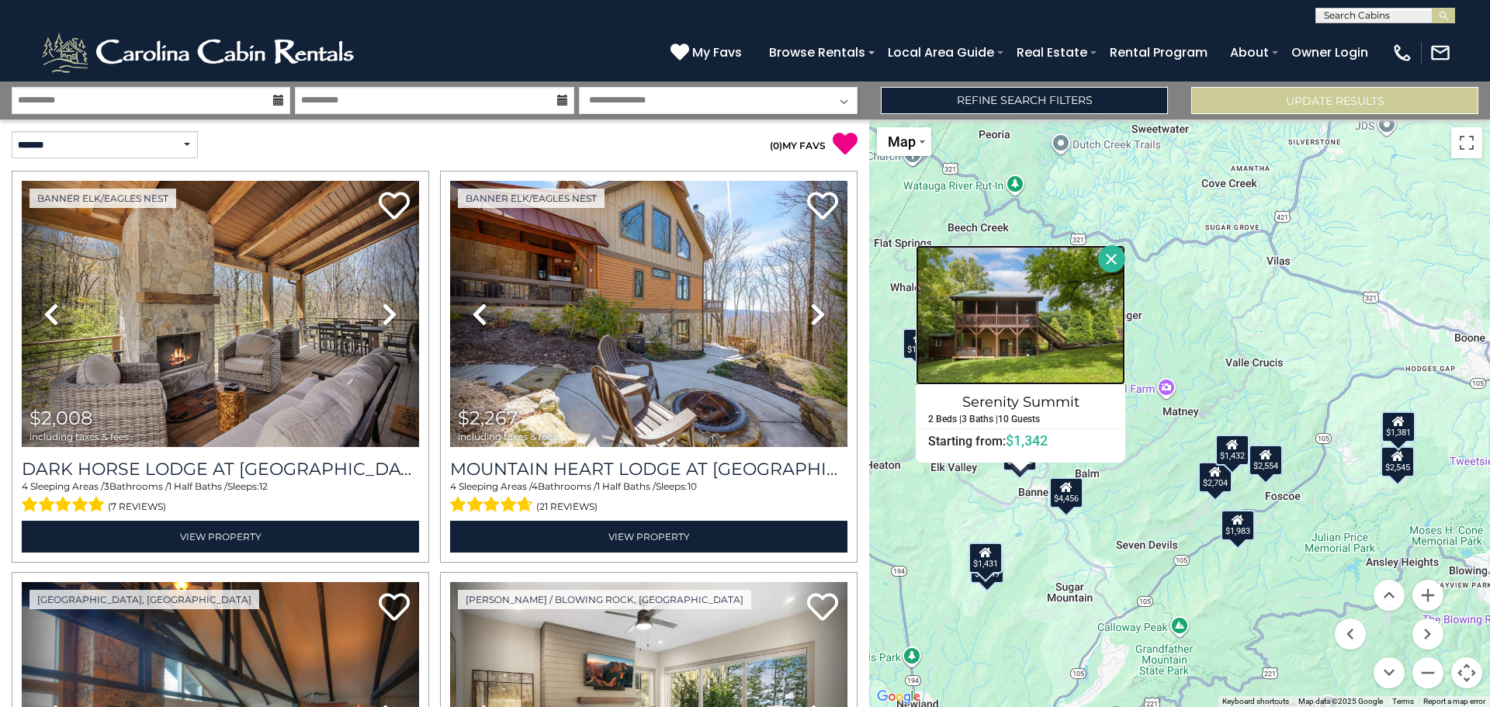
click at [1017, 365] on img at bounding box center [1021, 315] width 210 height 140
click at [1113, 259] on button "Close" at bounding box center [1111, 258] width 27 height 27
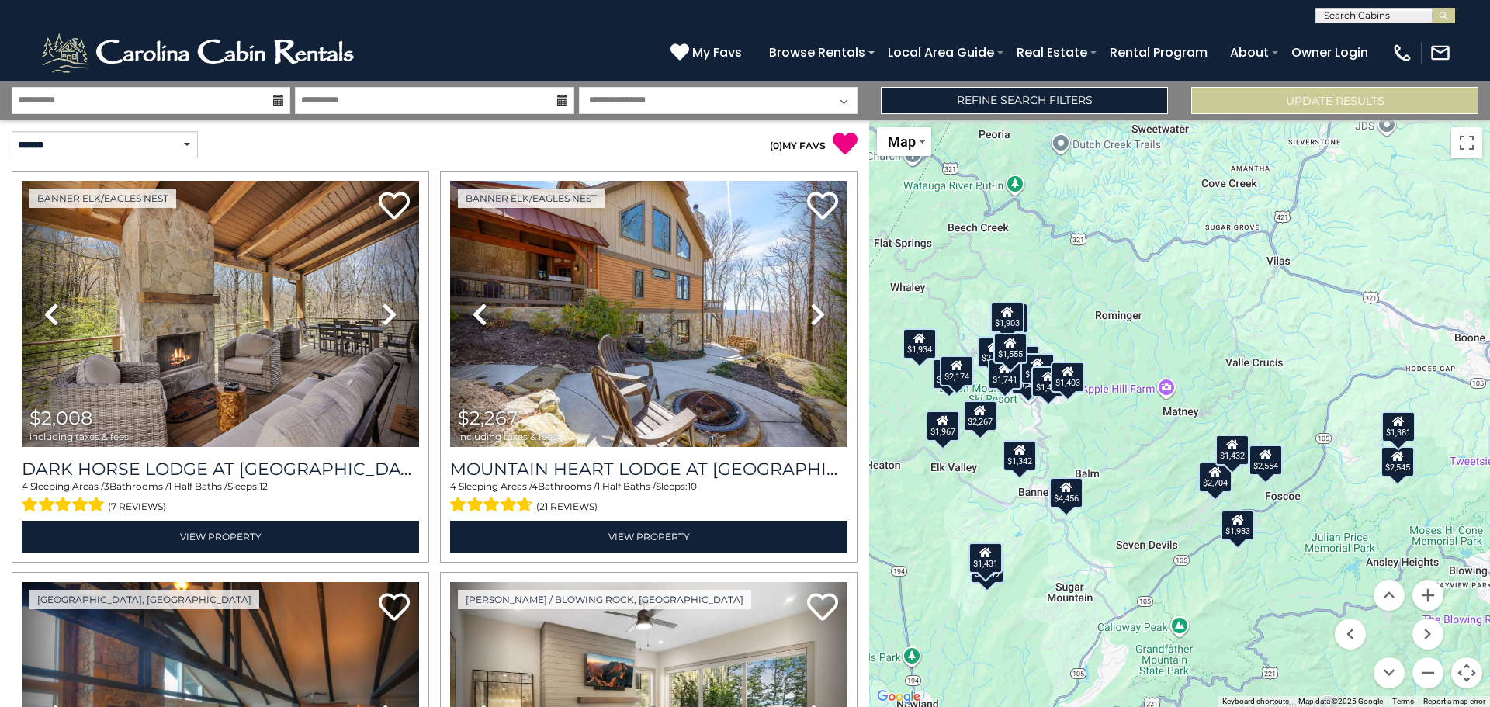
click at [1018, 352] on div "$1,555" at bounding box center [1011, 347] width 34 height 31
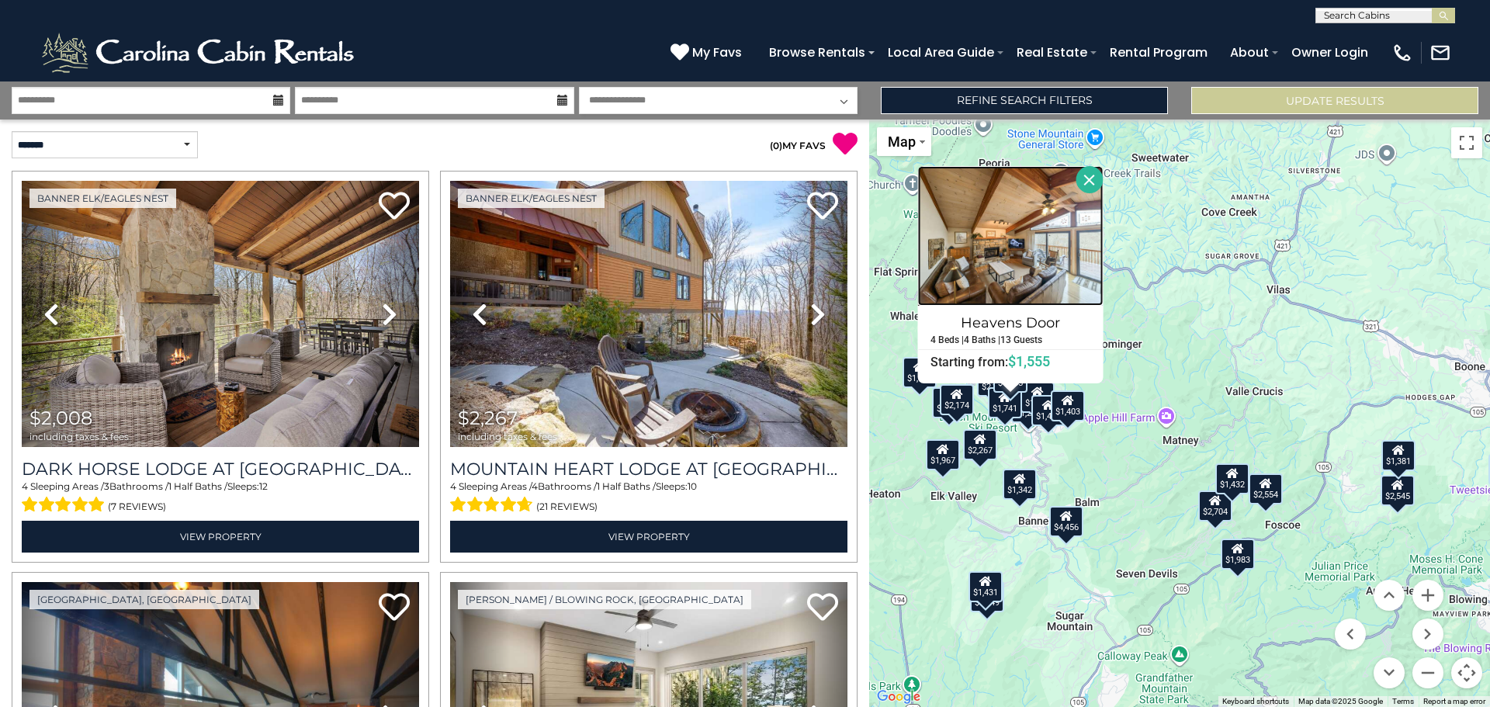
click at [1020, 273] on img at bounding box center [1011, 236] width 186 height 140
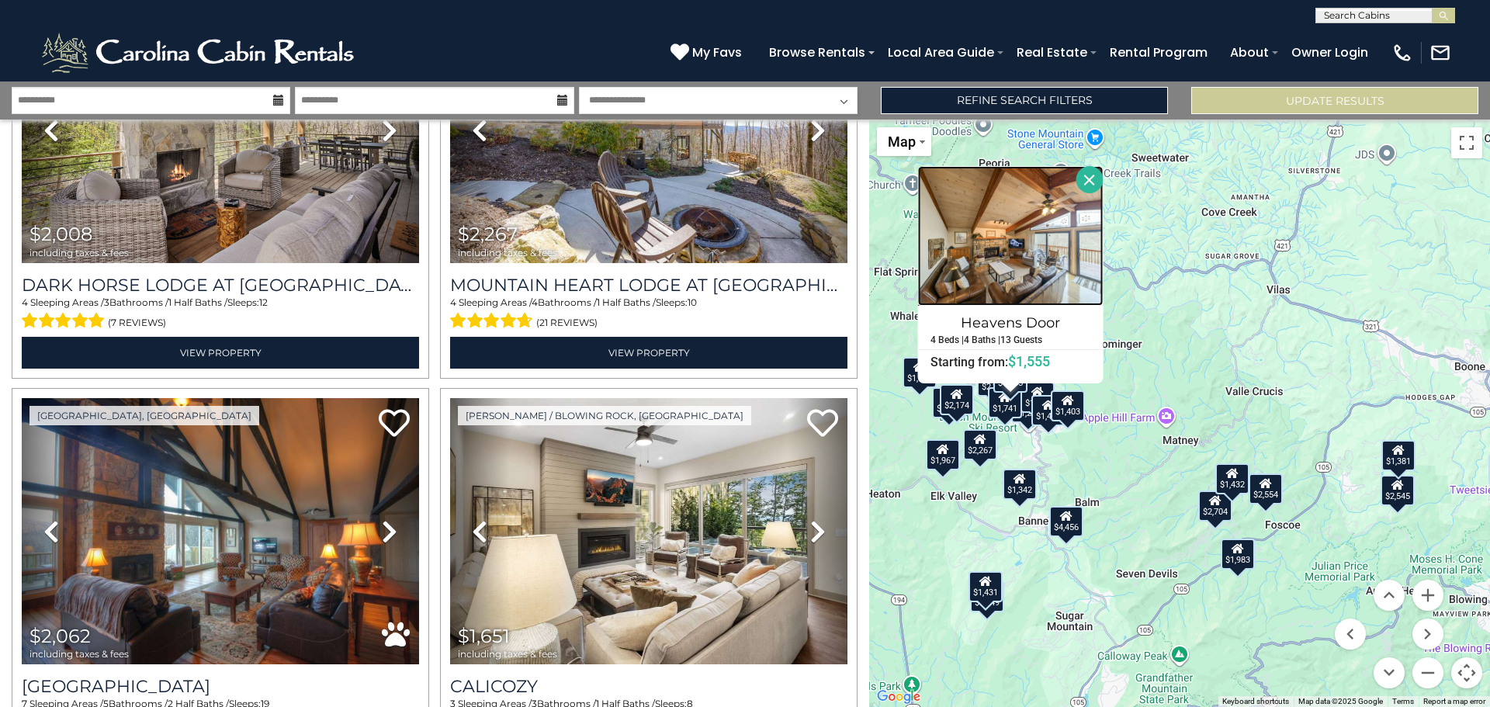
scroll to position [392, 0]
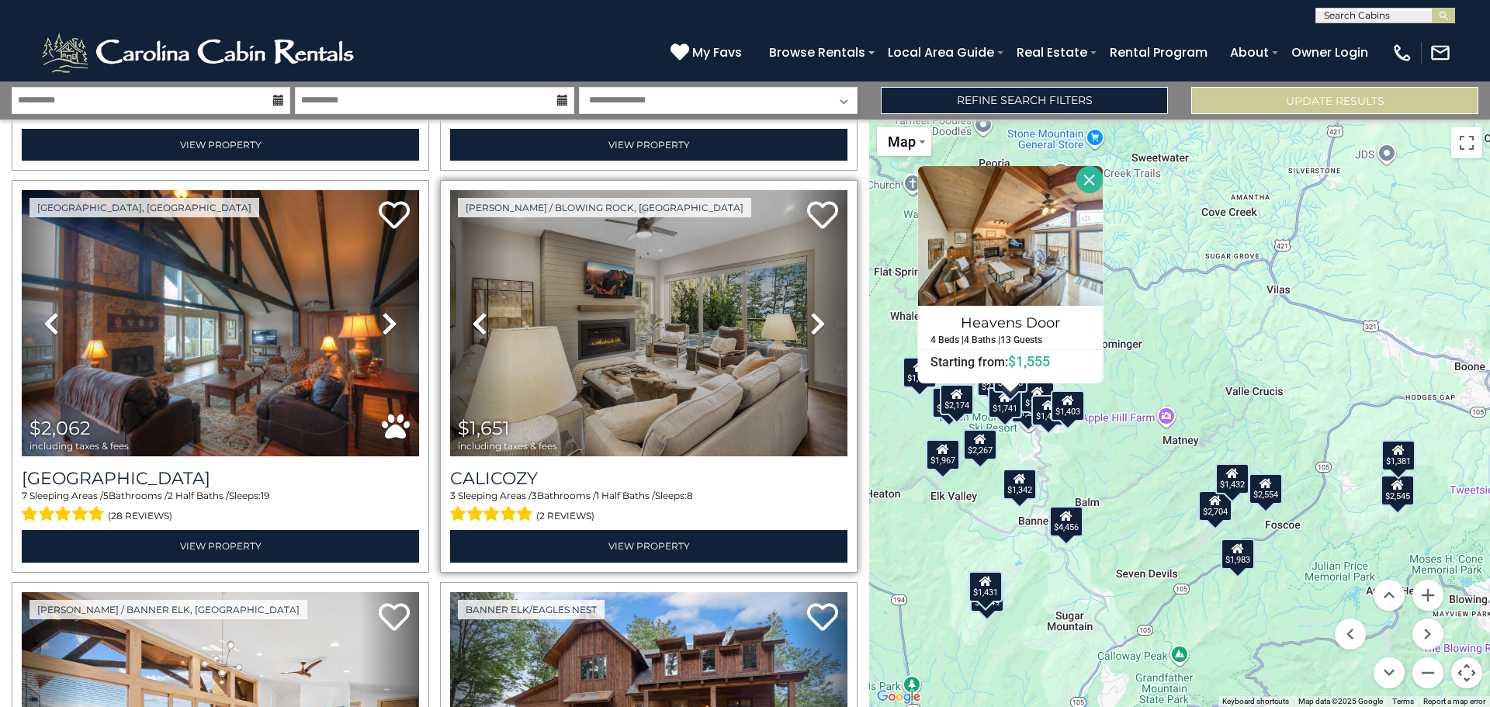
click at [810, 328] on icon at bounding box center [818, 323] width 16 height 25
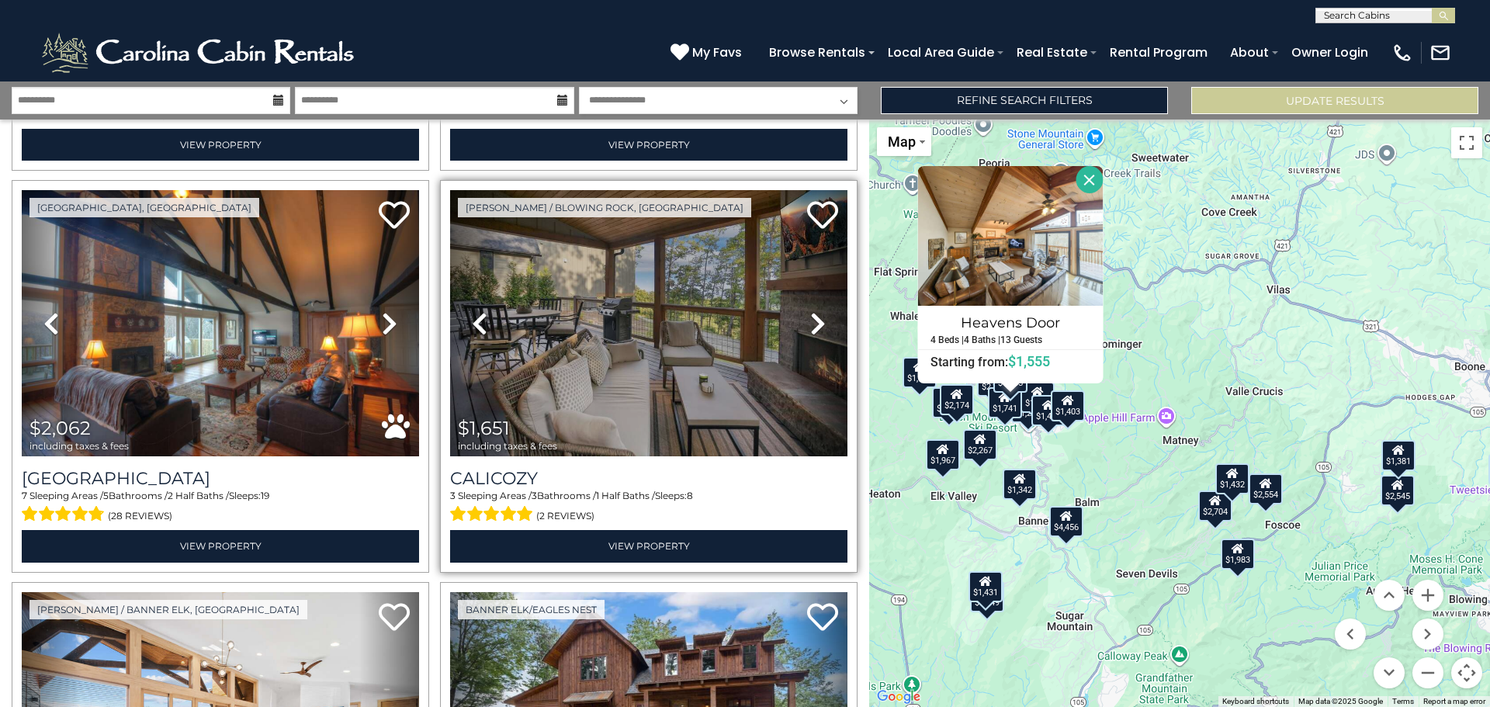
click at [810, 328] on icon at bounding box center [818, 323] width 16 height 25
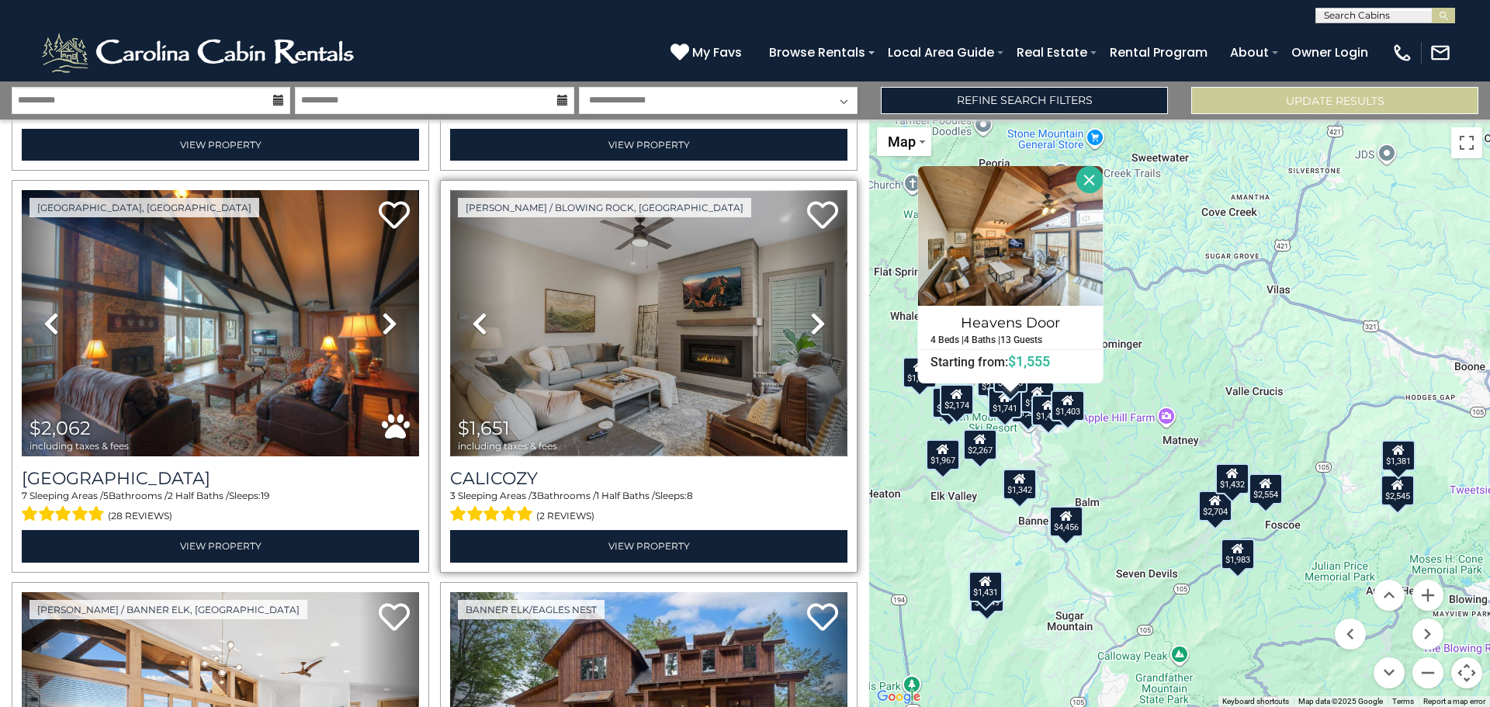
click at [681, 349] on img at bounding box center [648, 323] width 397 height 266
click at [578, 340] on img at bounding box center [648, 323] width 397 height 266
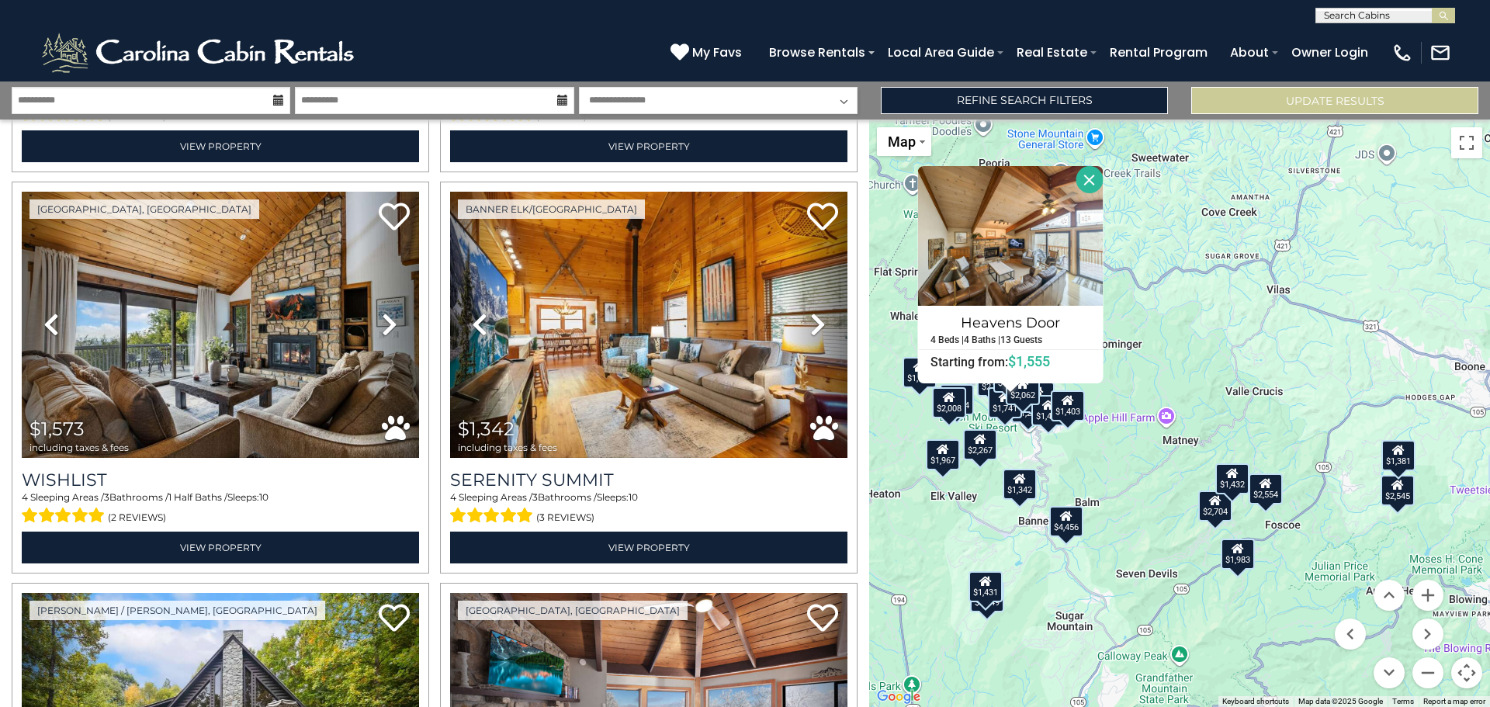
scroll to position [1202, 0]
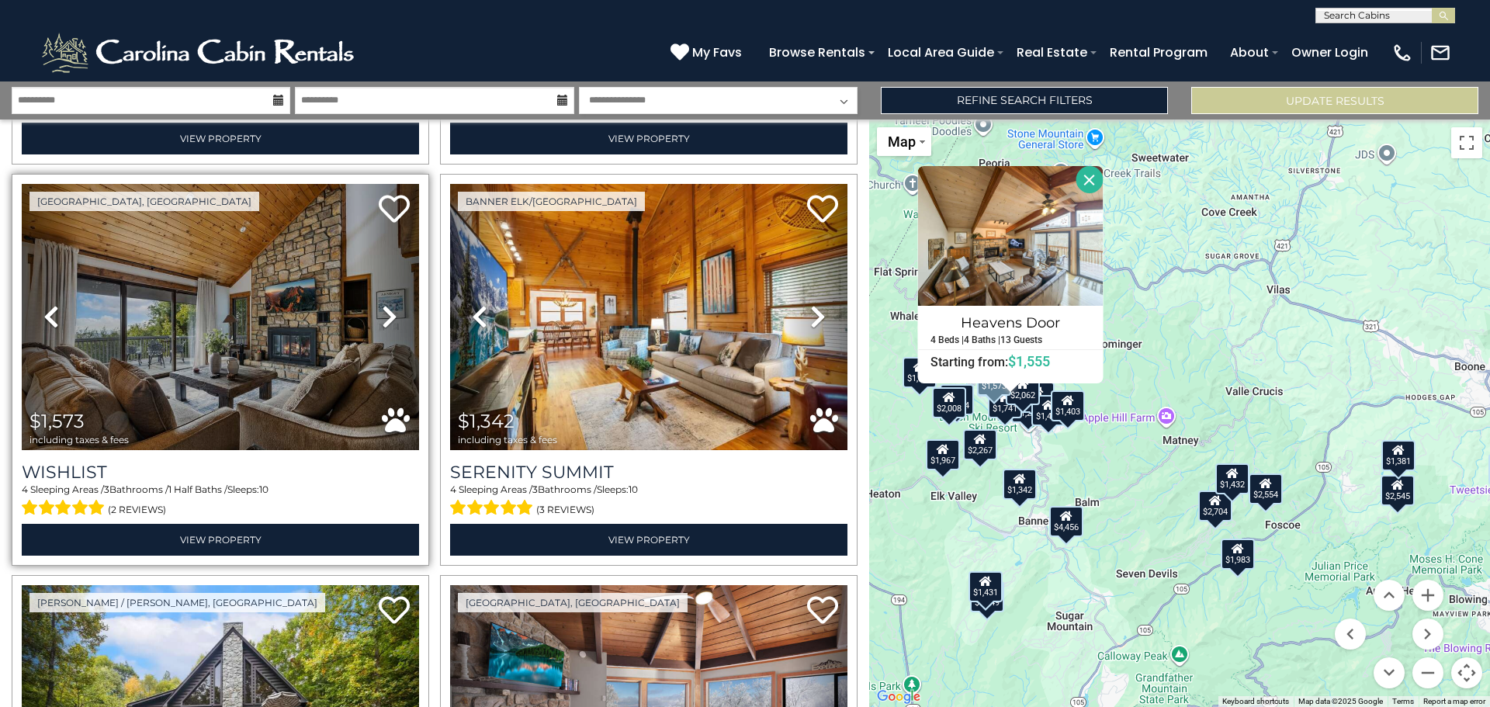
click at [382, 307] on icon at bounding box center [390, 316] width 16 height 25
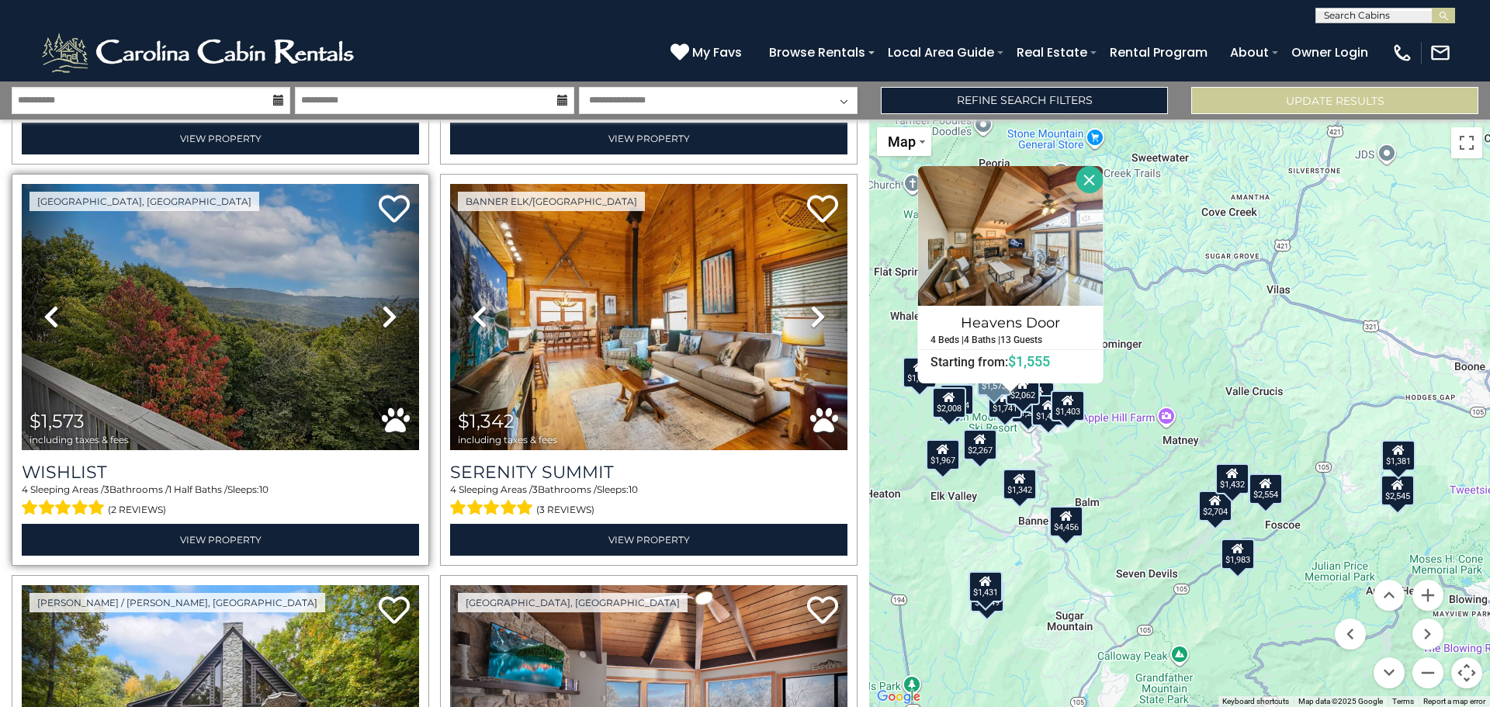
click at [382, 307] on icon at bounding box center [390, 316] width 16 height 25
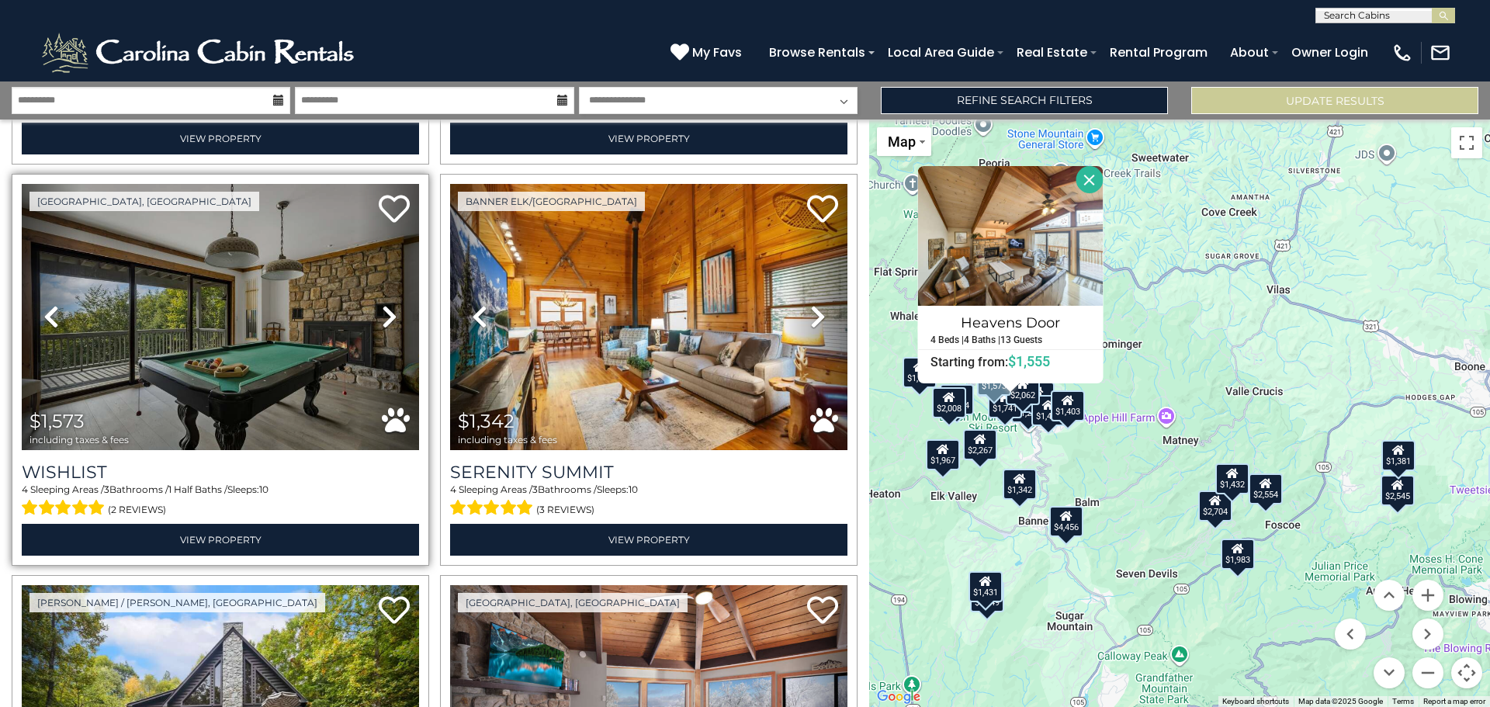
click at [382, 307] on icon at bounding box center [390, 316] width 16 height 25
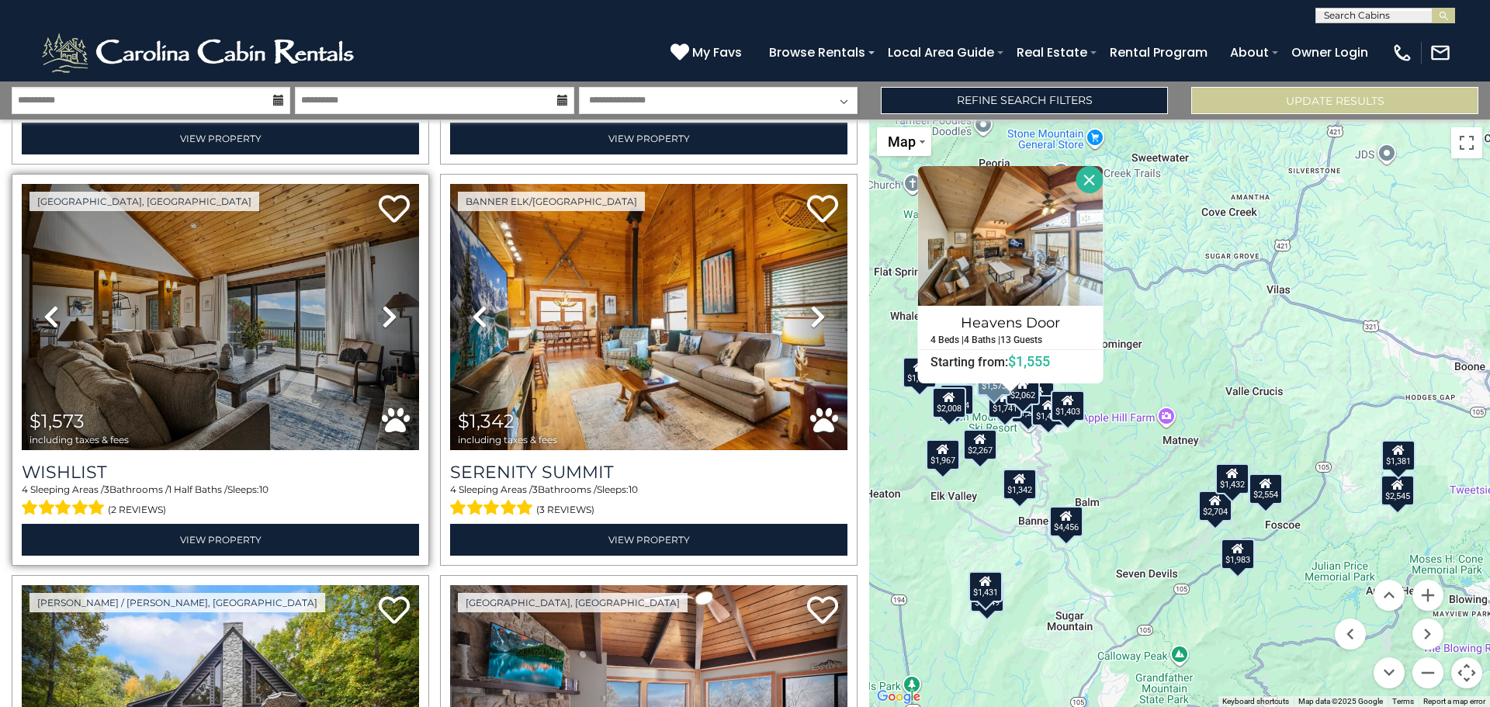
click at [382, 307] on icon at bounding box center [390, 316] width 16 height 25
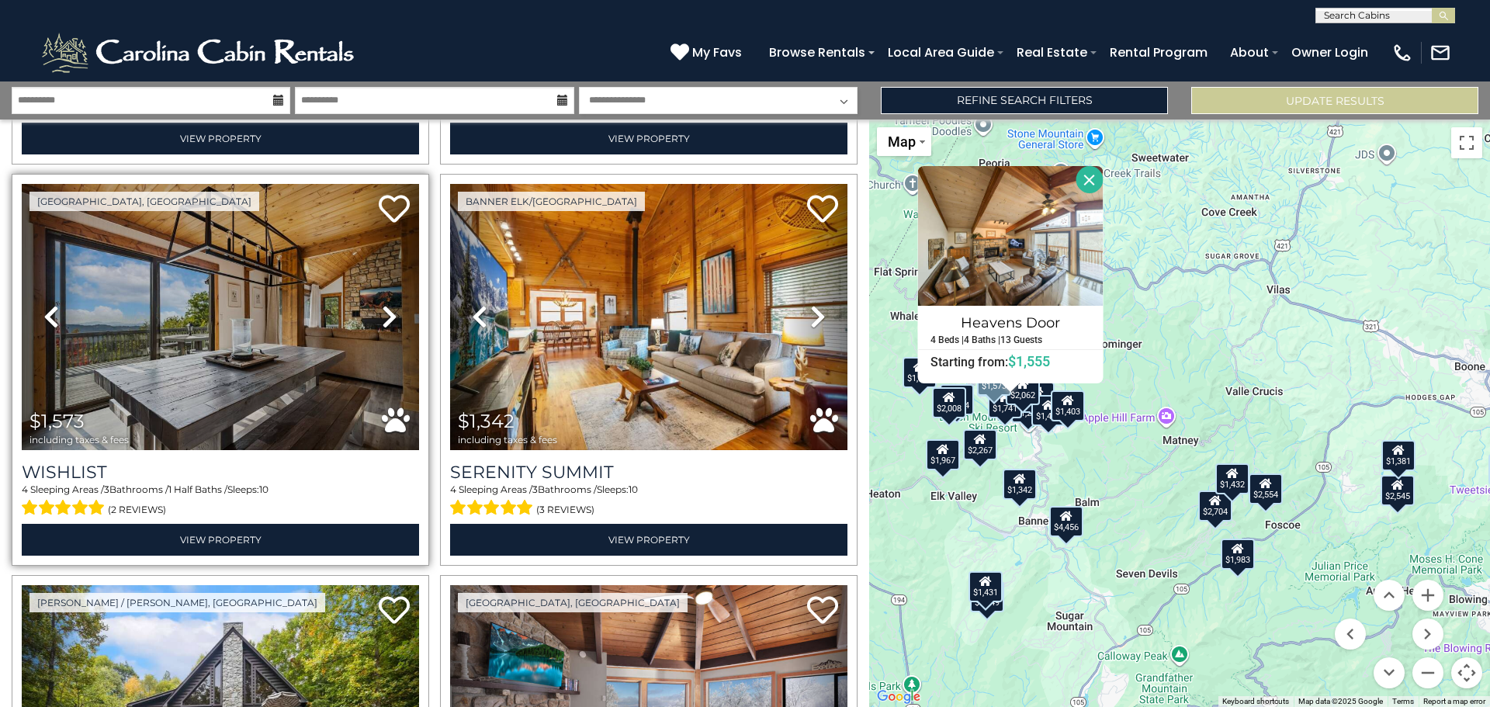
click at [382, 307] on icon at bounding box center [390, 316] width 16 height 25
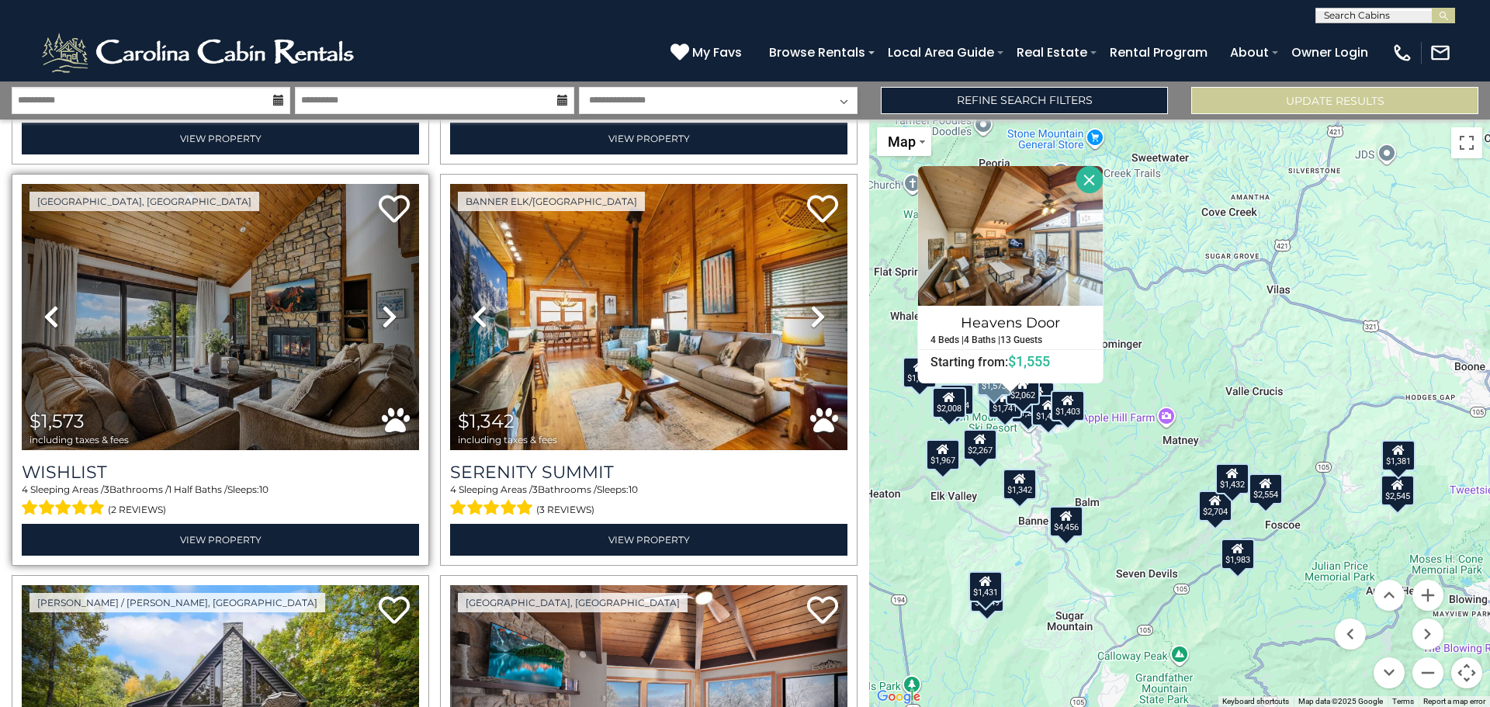
click at [382, 307] on icon at bounding box center [390, 316] width 16 height 25
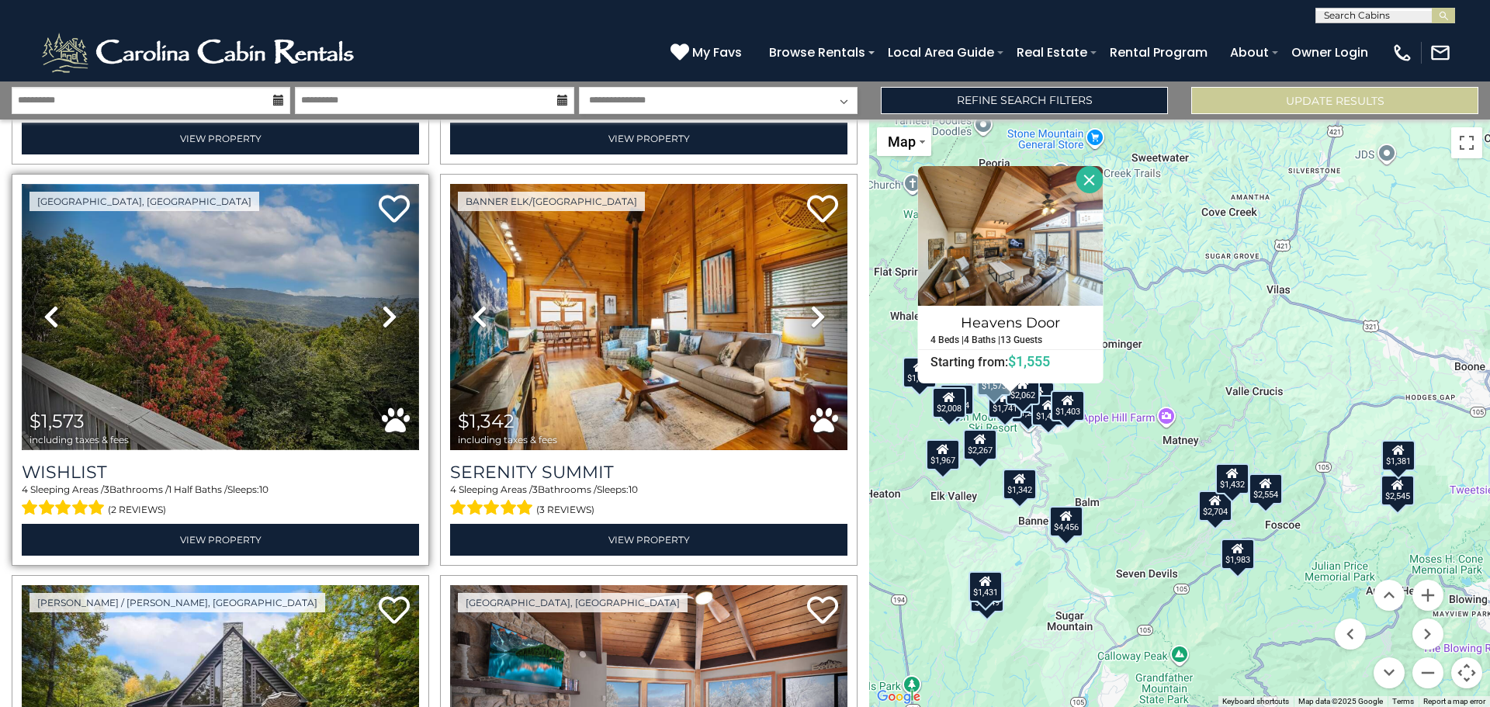
click at [273, 308] on img at bounding box center [220, 317] width 397 height 266
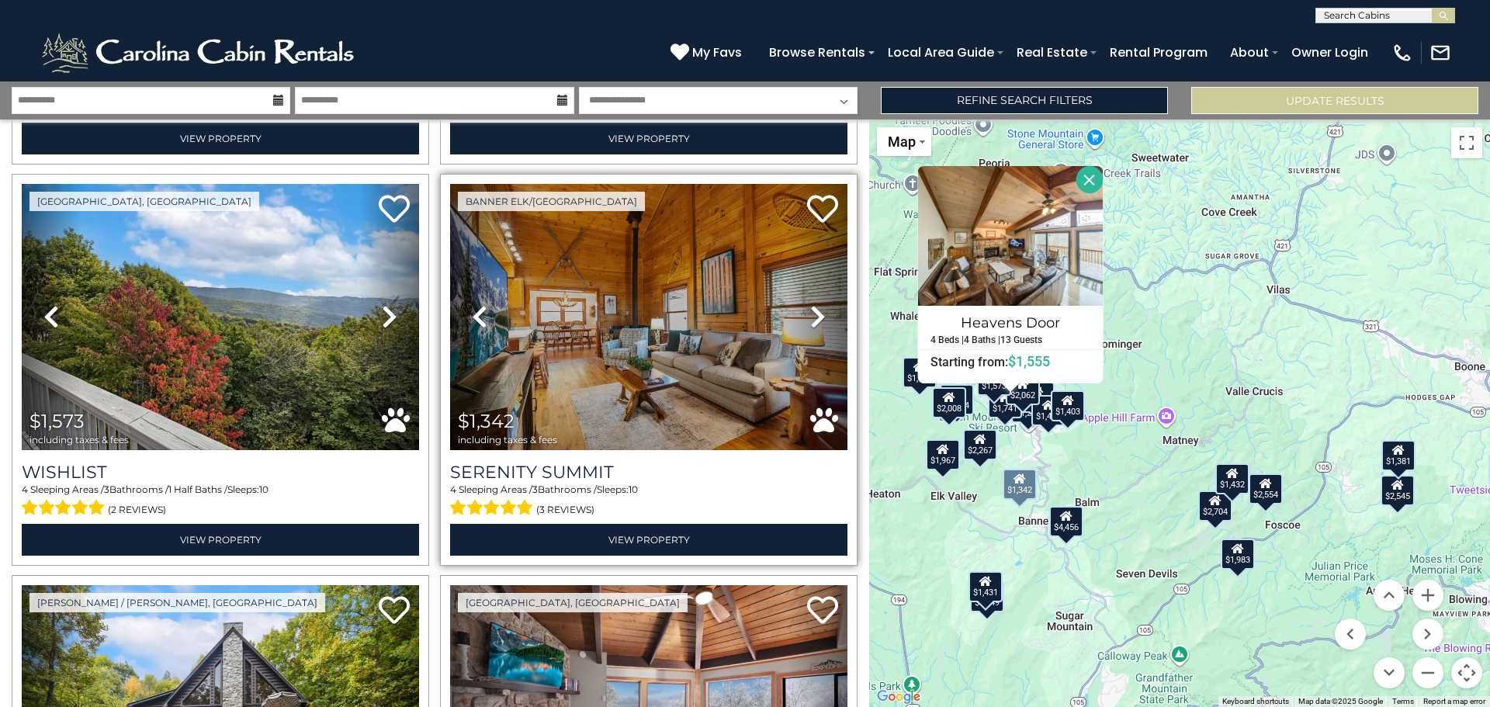
click at [810, 305] on icon at bounding box center [818, 316] width 16 height 25
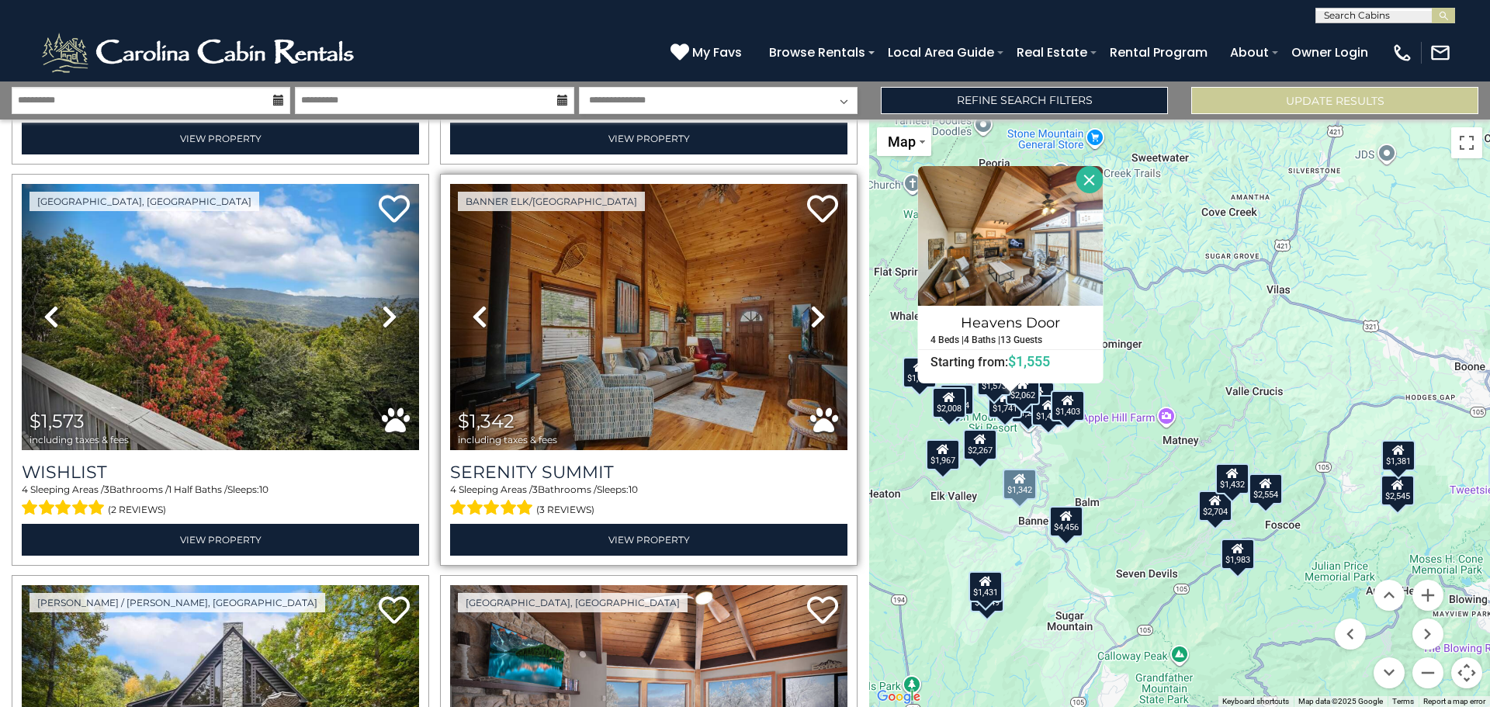
click at [810, 305] on icon at bounding box center [818, 316] width 16 height 25
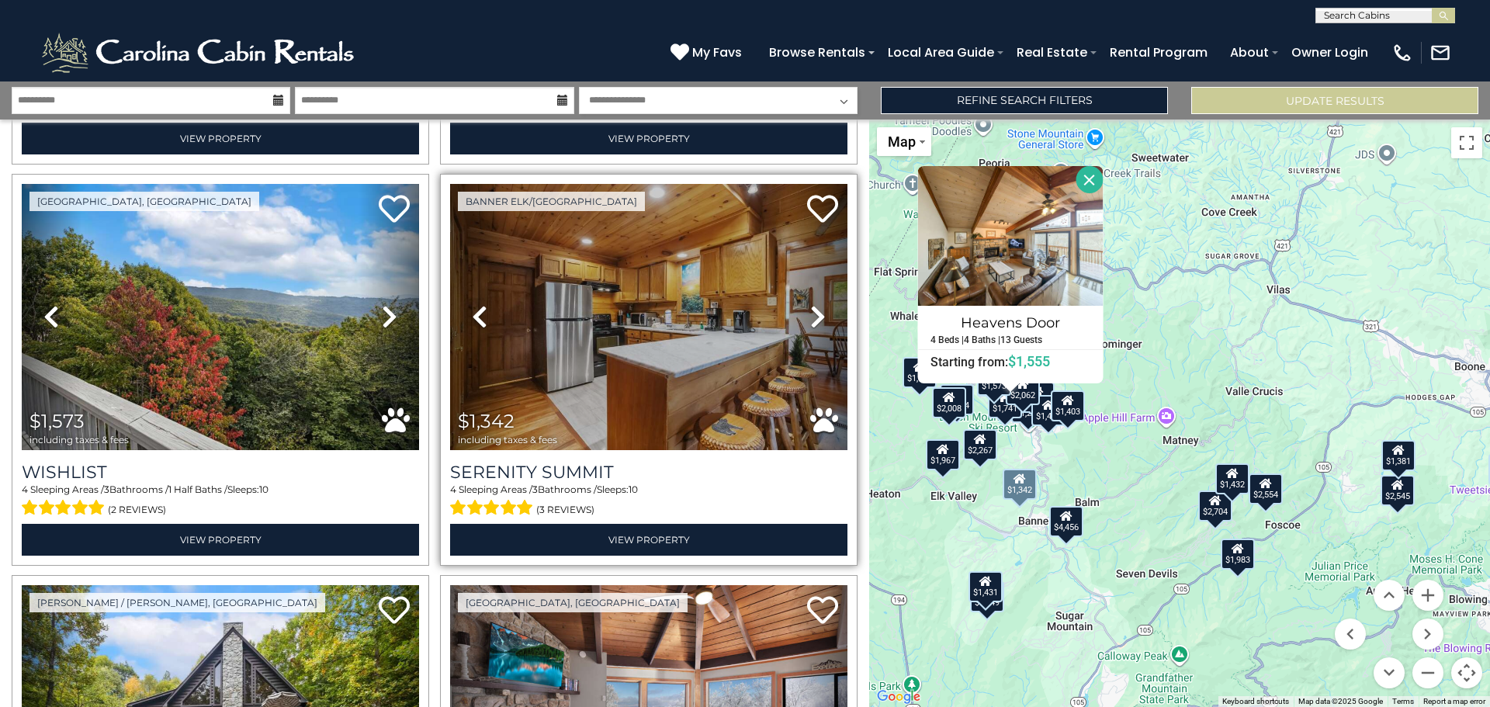
click at [810, 305] on icon at bounding box center [818, 316] width 16 height 25
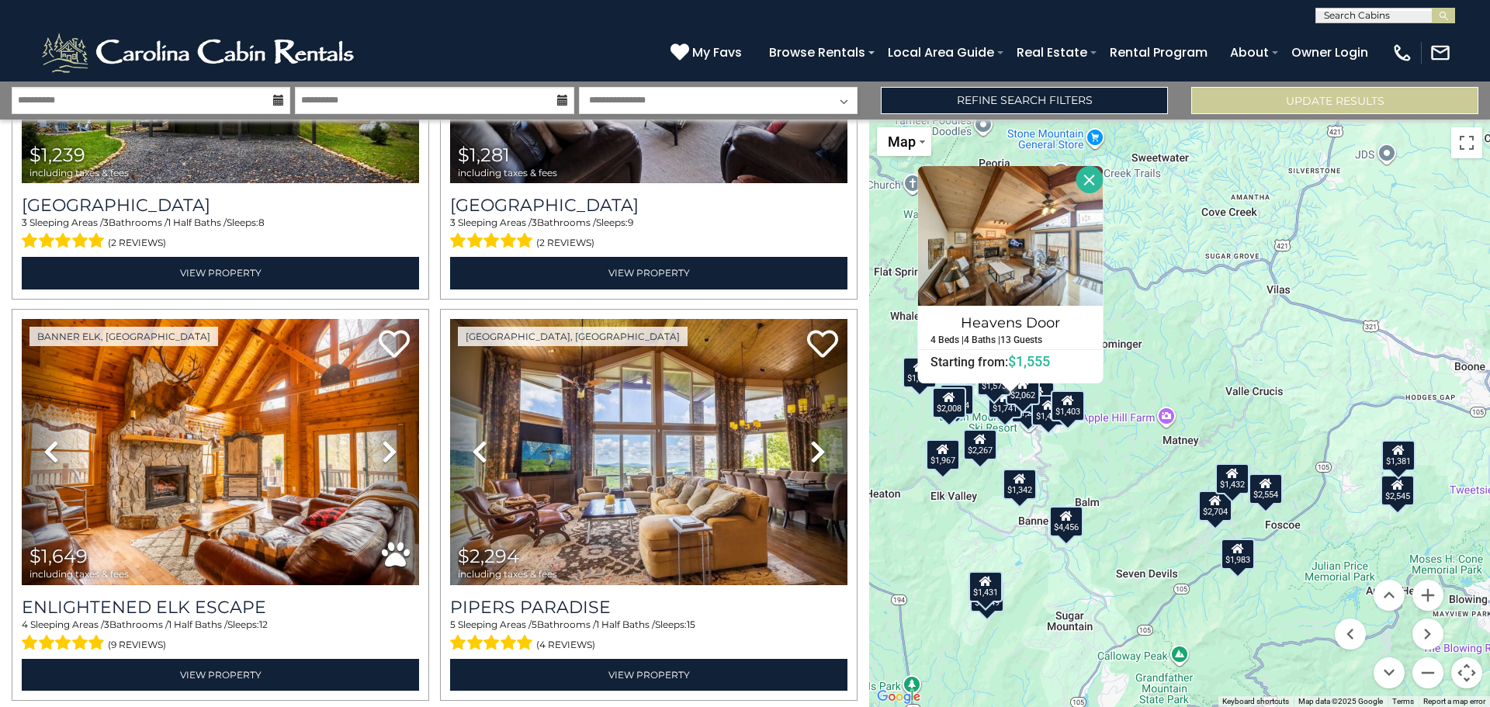
scroll to position [1911, 0]
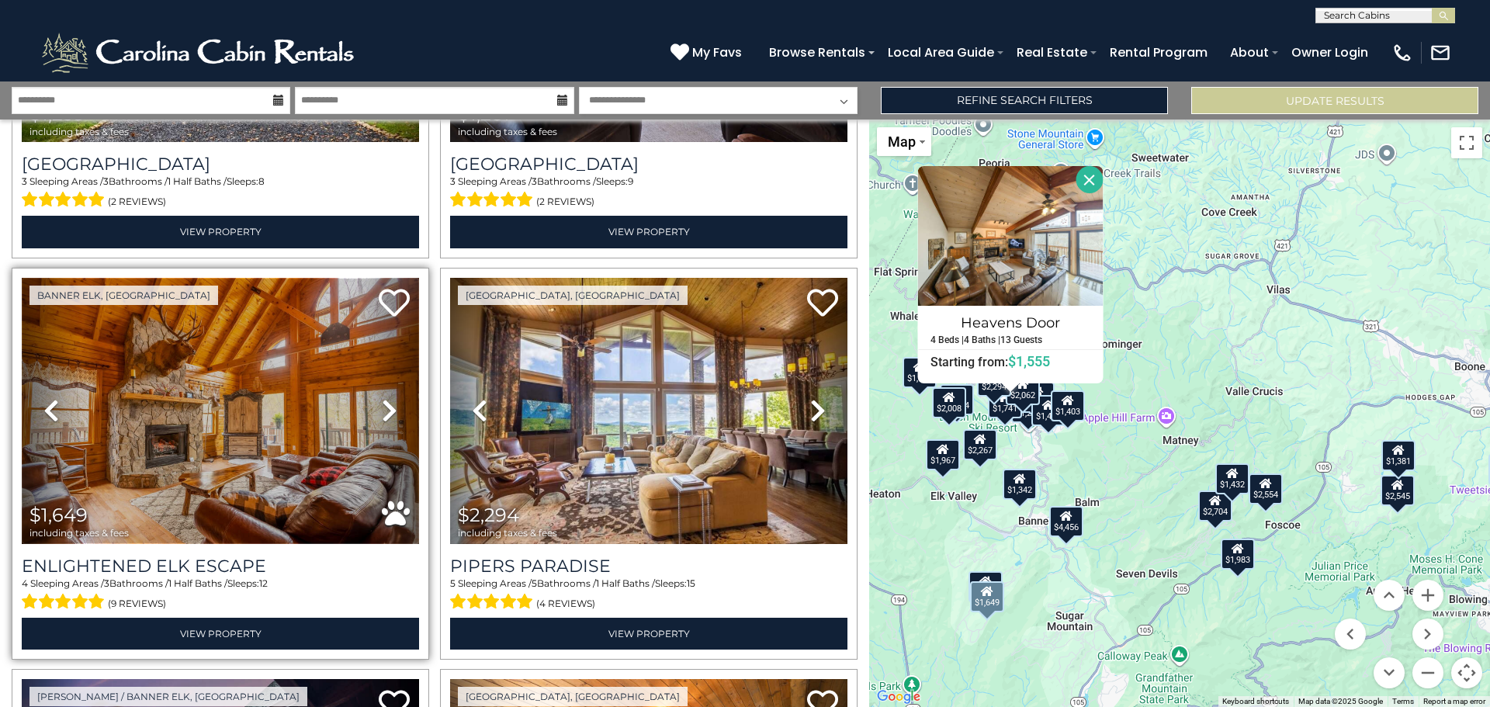
click at [261, 396] on img at bounding box center [220, 411] width 397 height 266
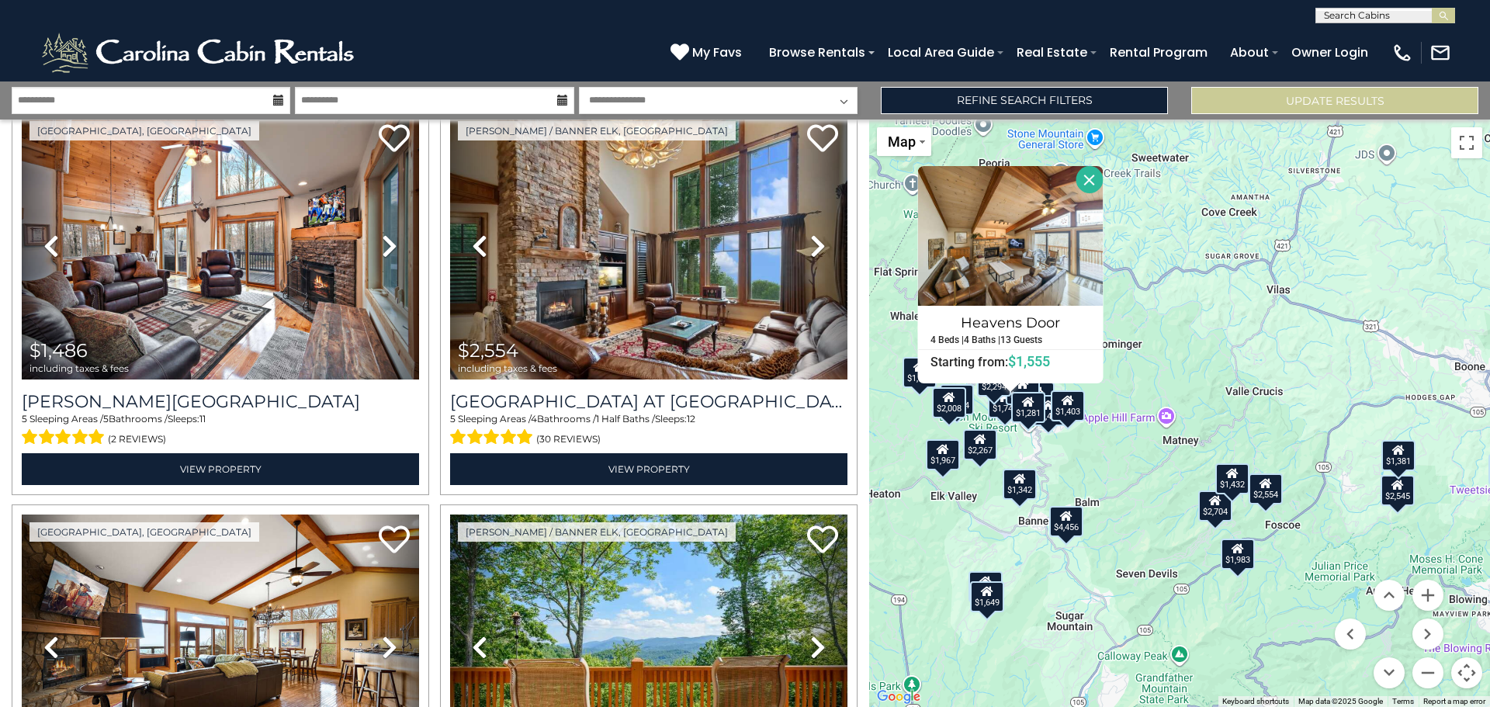
scroll to position [3305, 0]
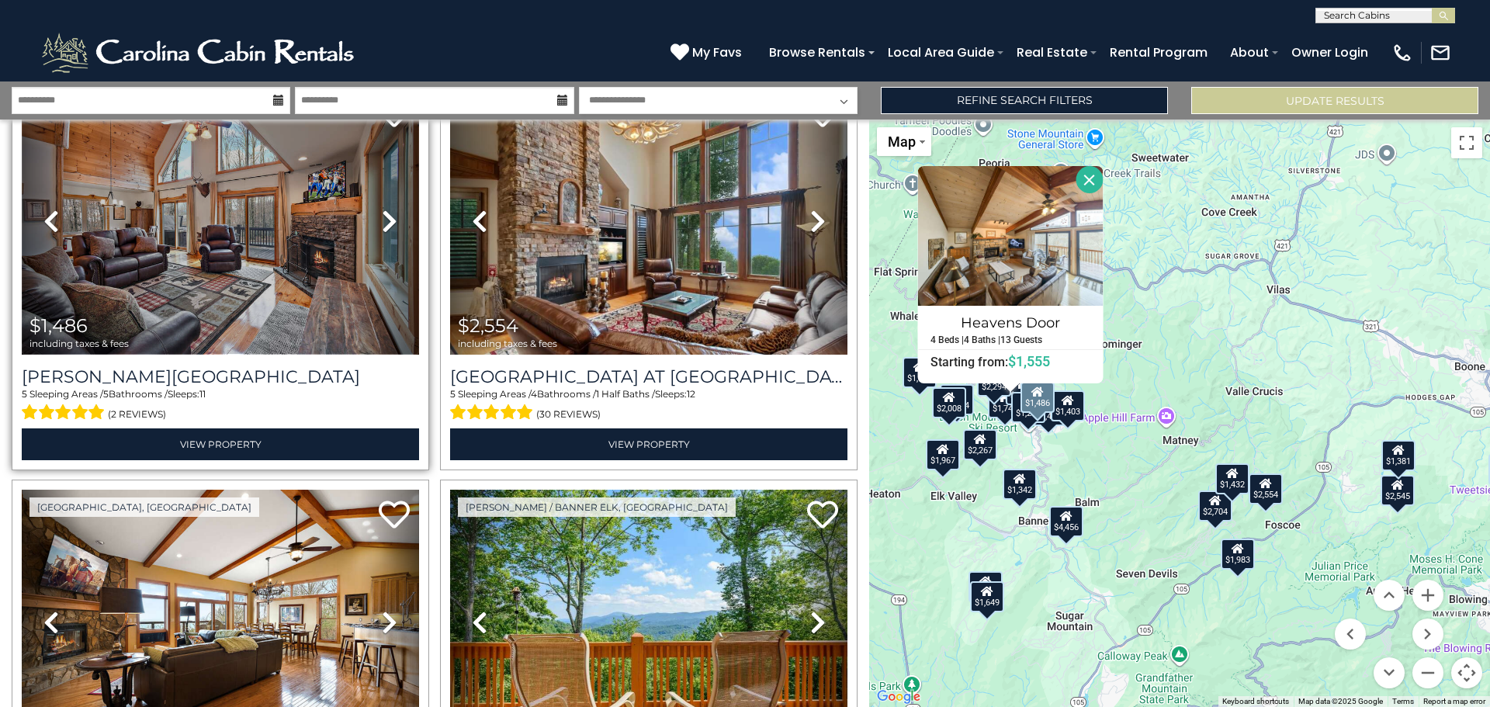
click at [295, 323] on img at bounding box center [220, 221] width 397 height 266
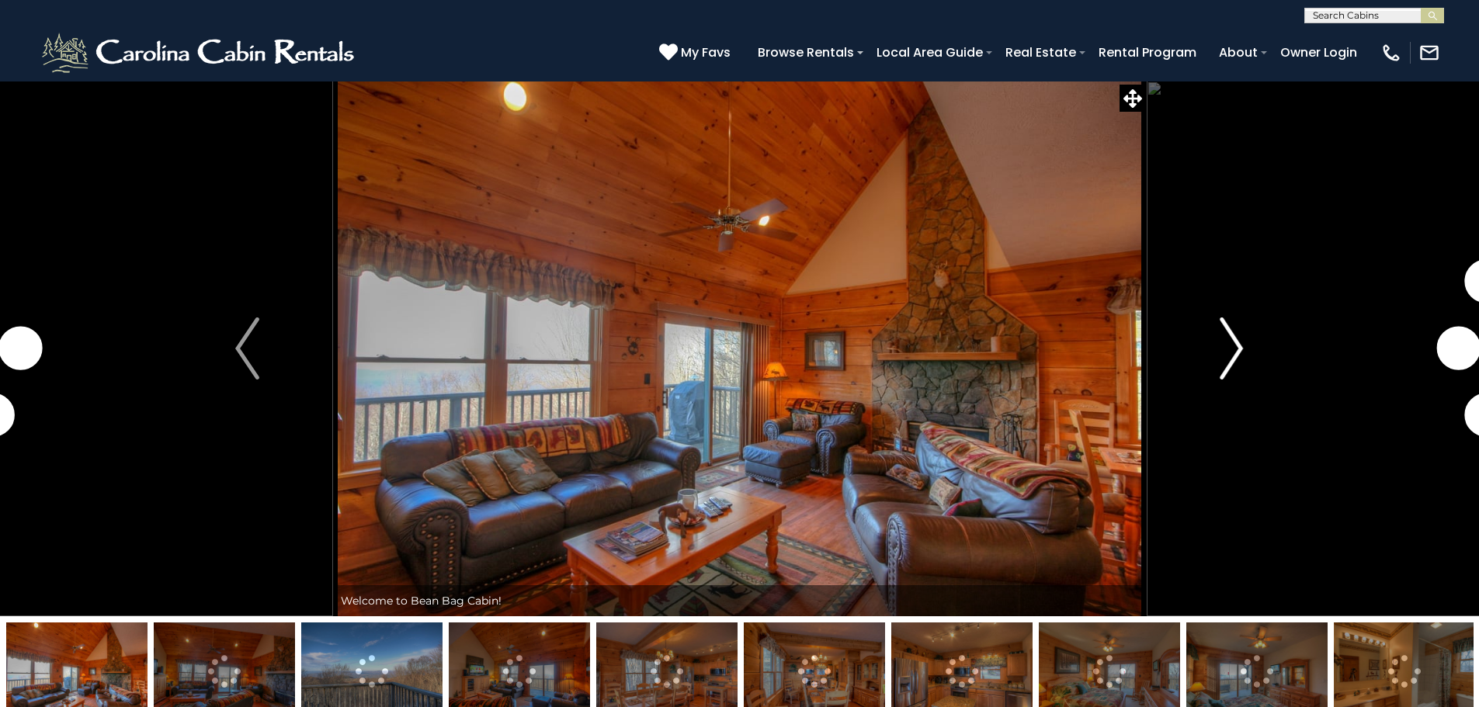
click at [1234, 349] on img "Next" at bounding box center [1231, 349] width 23 height 62
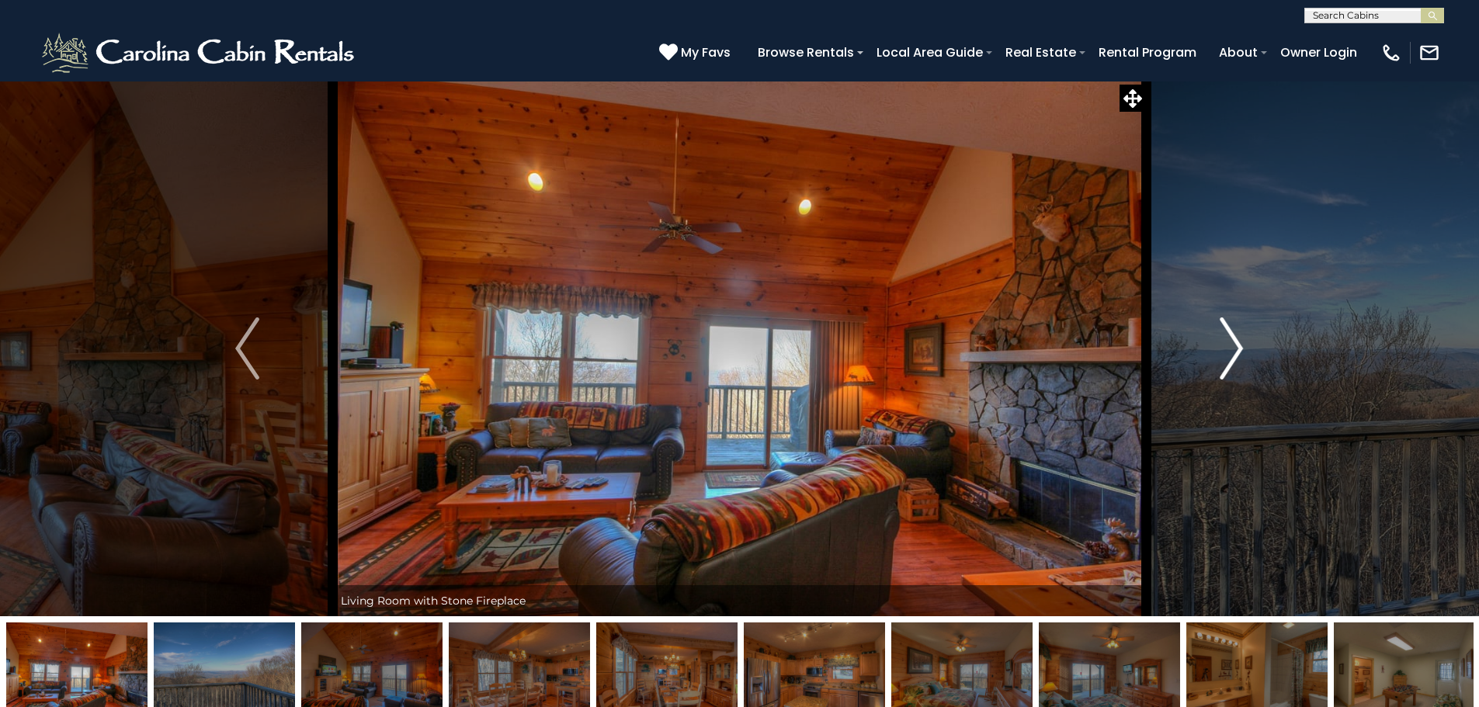
click at [1234, 349] on img "Next" at bounding box center [1231, 349] width 23 height 62
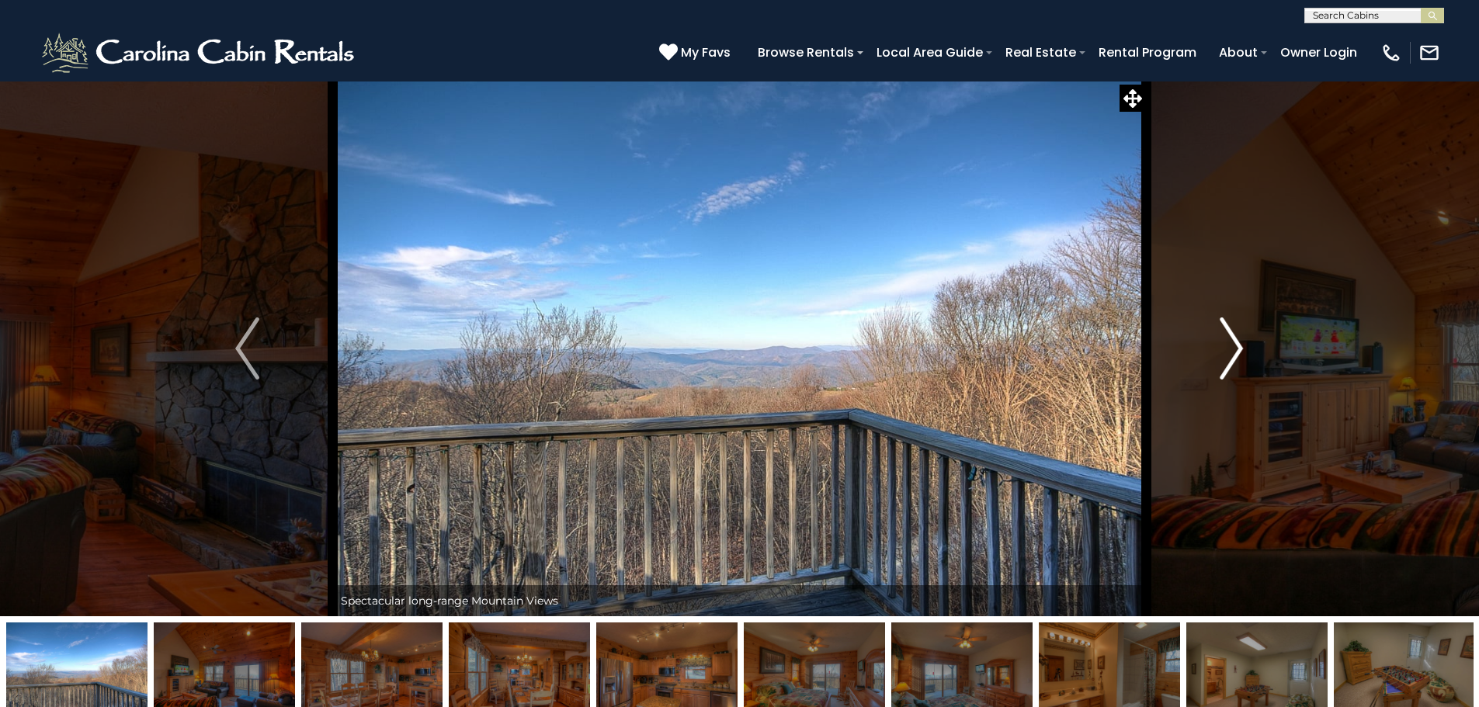
click at [1234, 349] on img "Next" at bounding box center [1231, 349] width 23 height 62
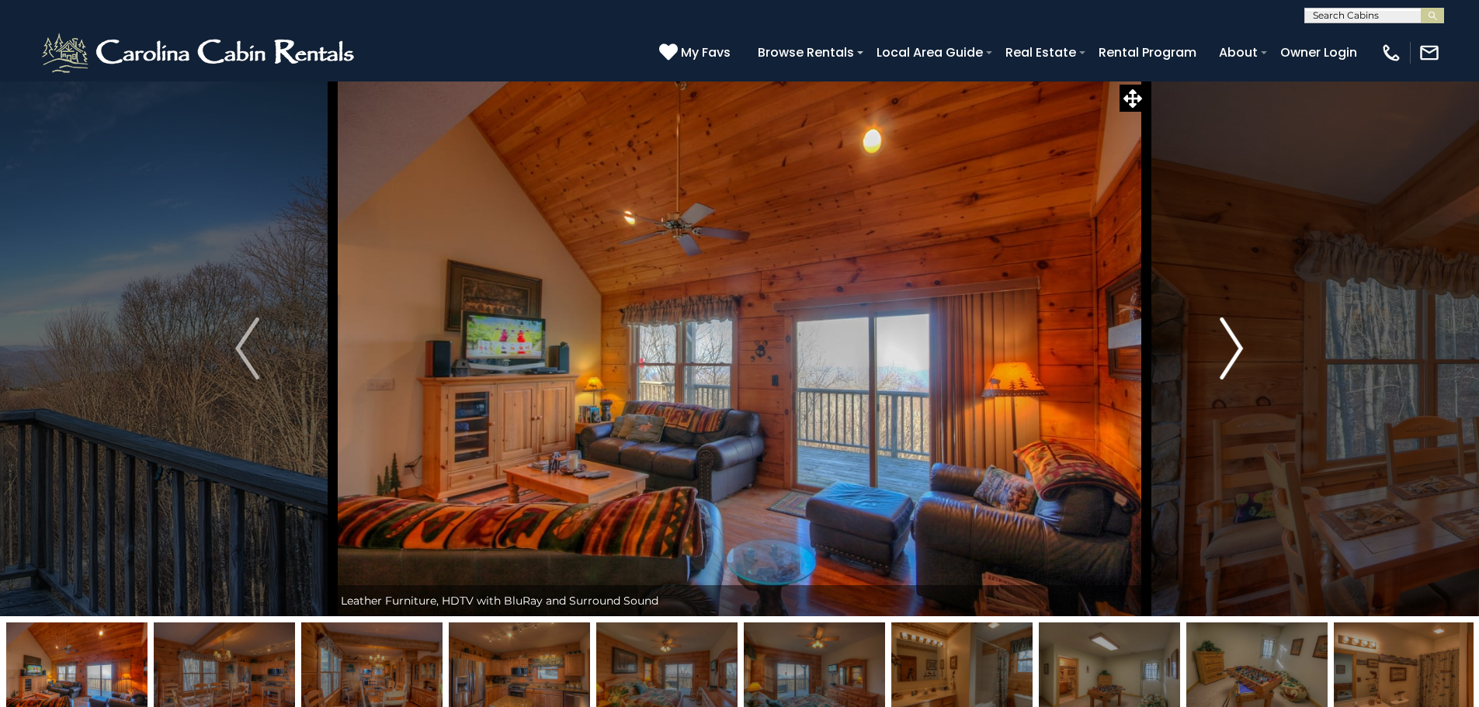
click at [1234, 349] on img "Next" at bounding box center [1231, 349] width 23 height 62
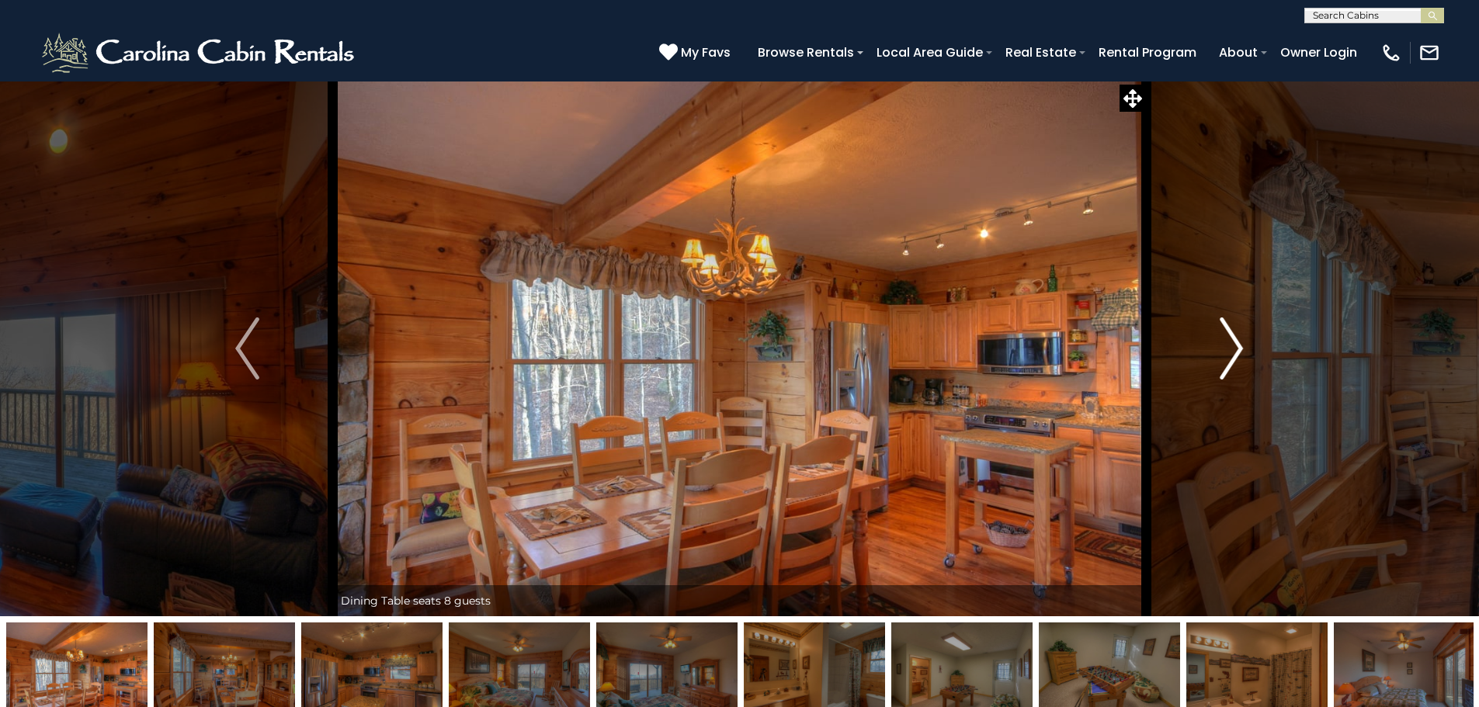
click at [1234, 349] on img "Next" at bounding box center [1231, 349] width 23 height 62
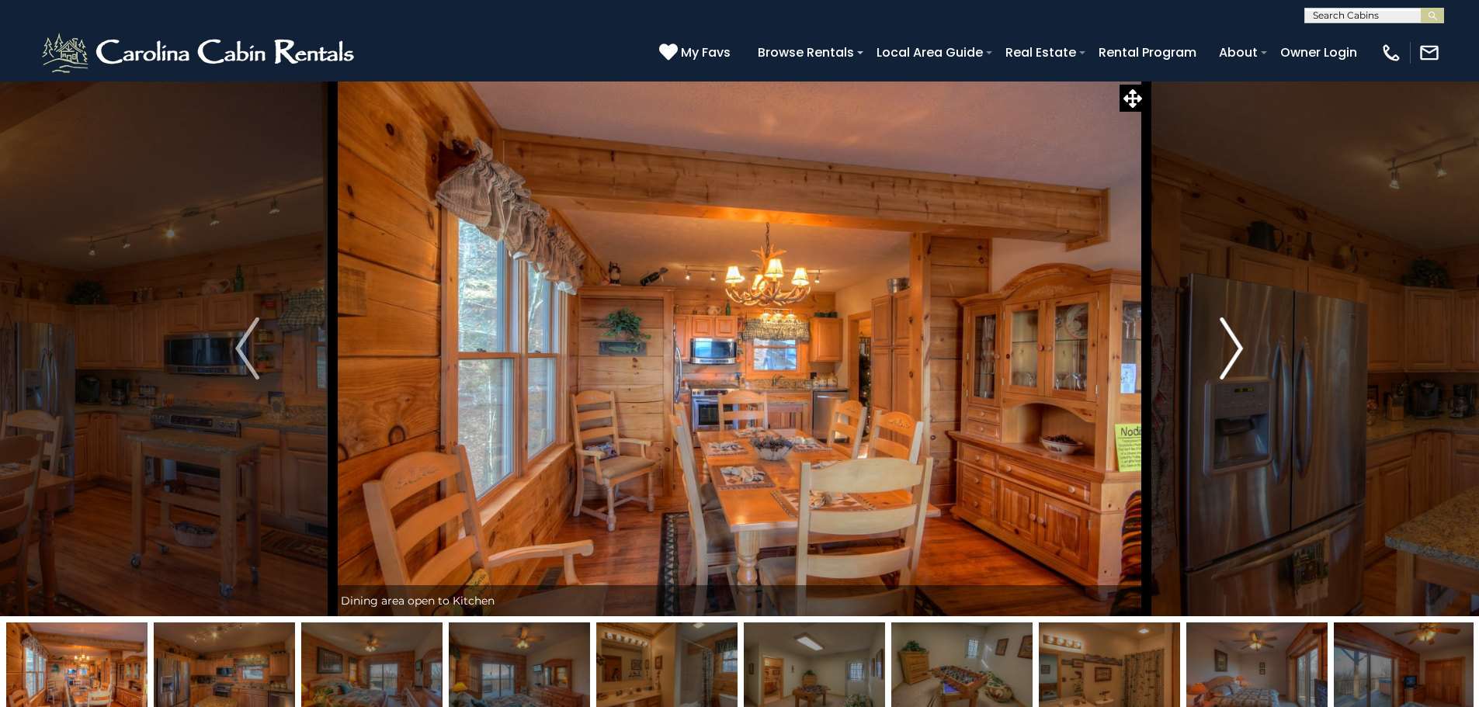
click at [1234, 349] on img "Next" at bounding box center [1231, 349] width 23 height 62
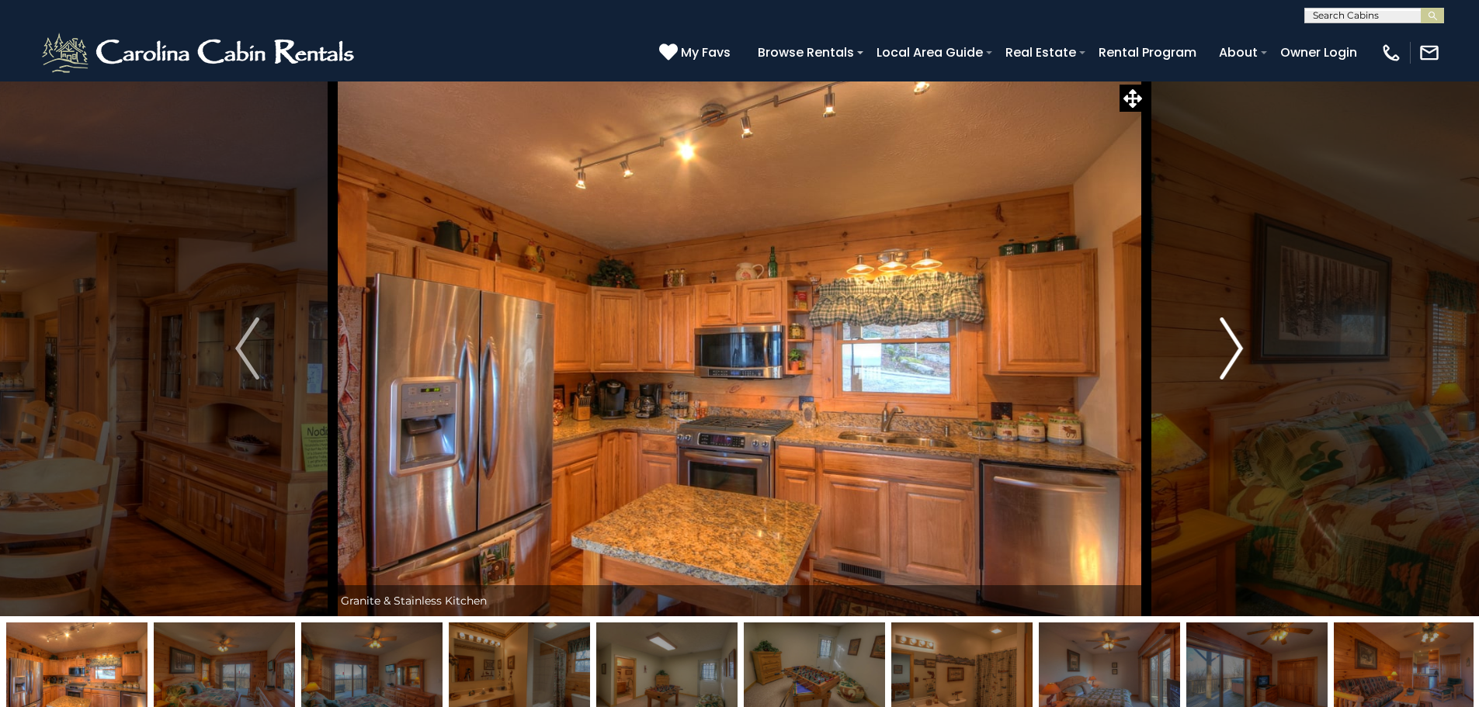
click at [1234, 349] on img "Next" at bounding box center [1231, 349] width 23 height 62
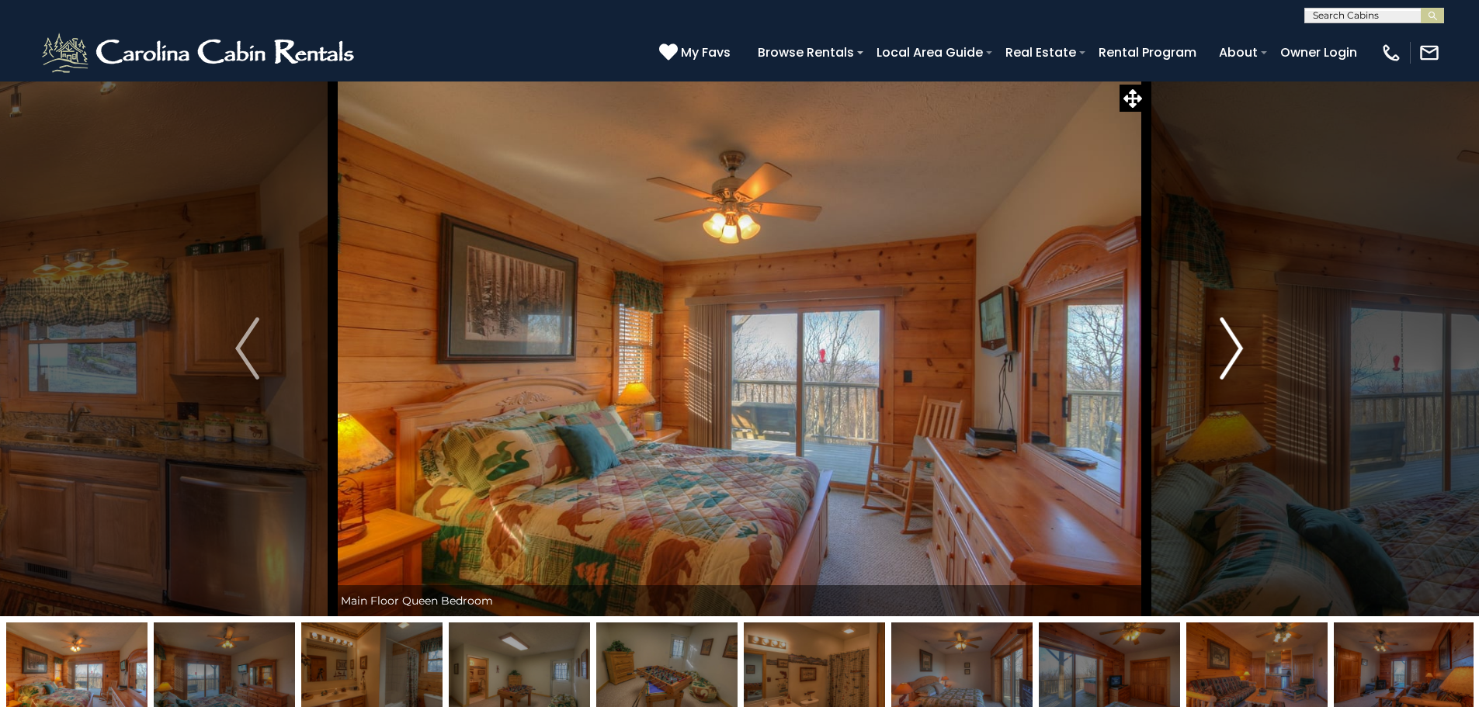
click at [1234, 349] on img "Next" at bounding box center [1231, 349] width 23 height 62
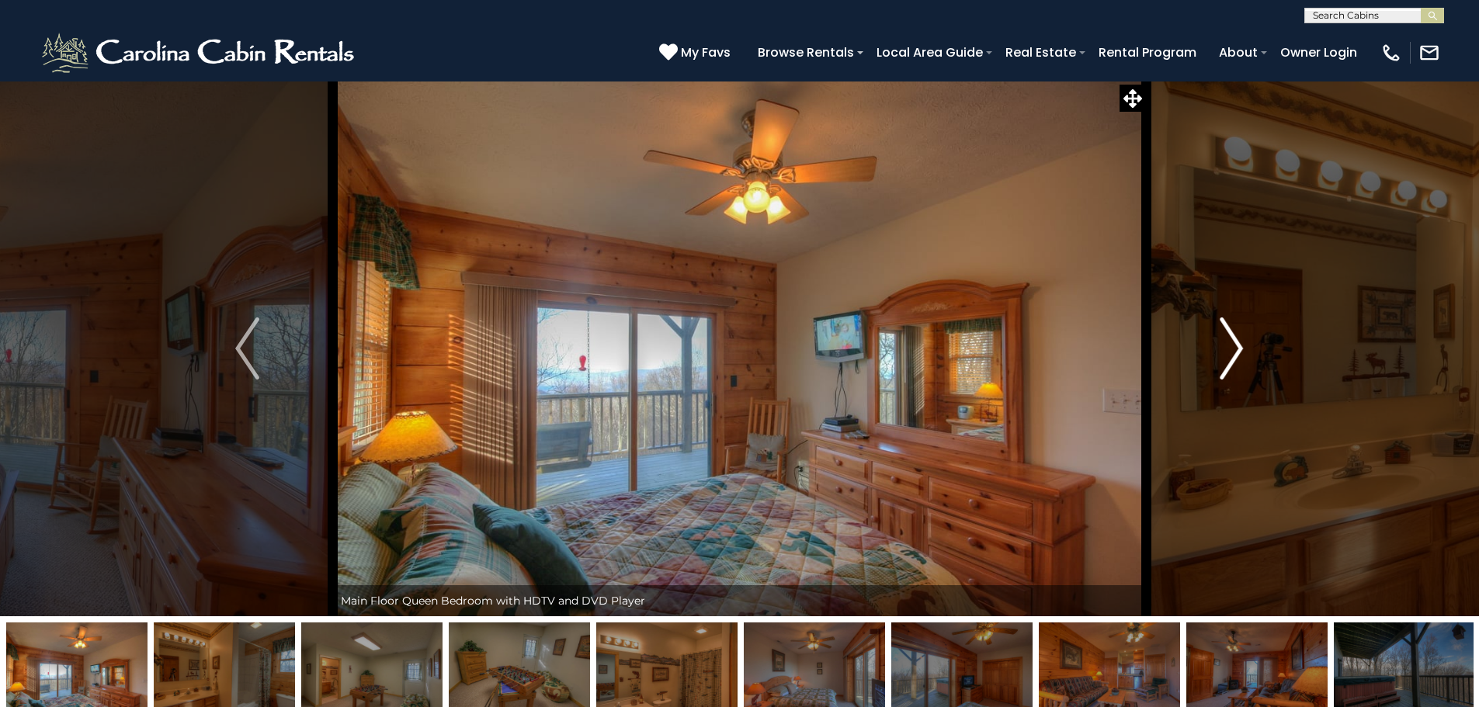
click at [1234, 349] on img "Next" at bounding box center [1231, 349] width 23 height 62
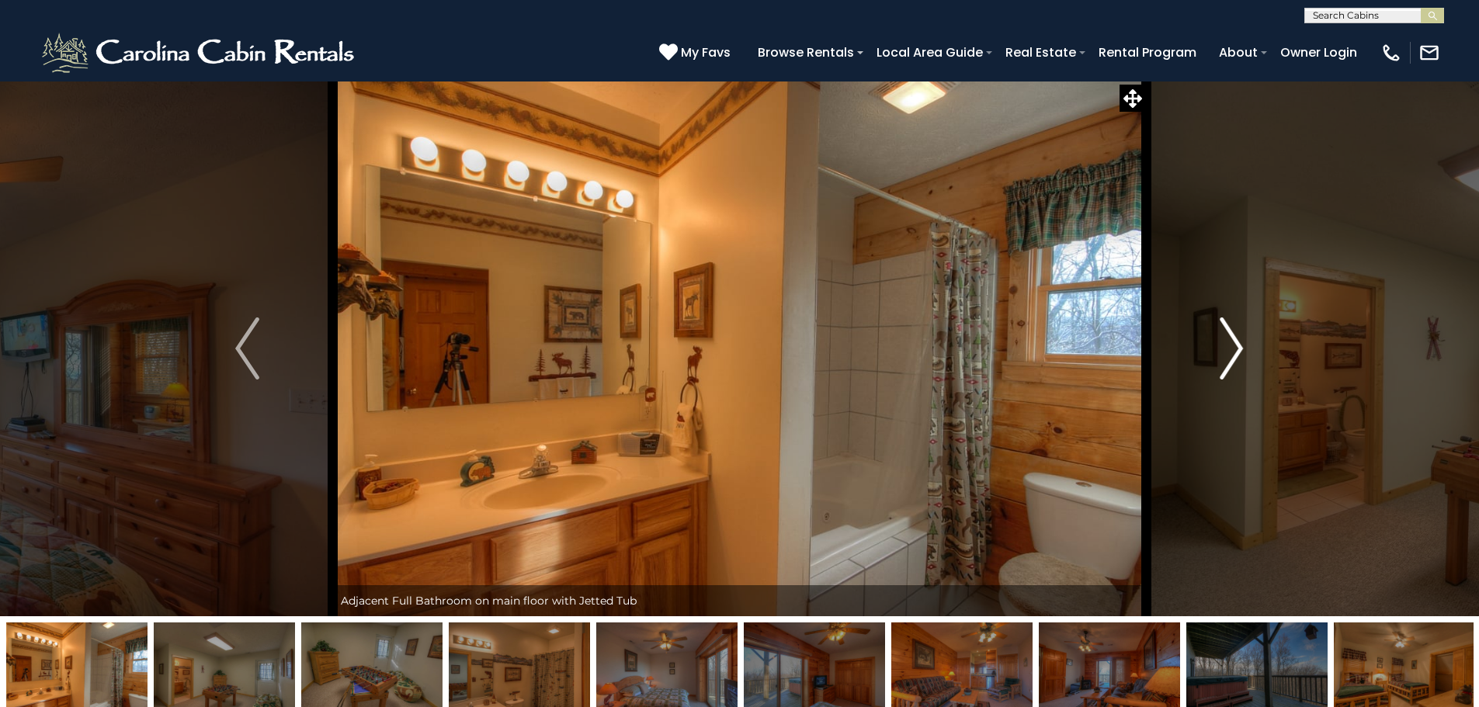
click at [1234, 349] on img "Next" at bounding box center [1231, 349] width 23 height 62
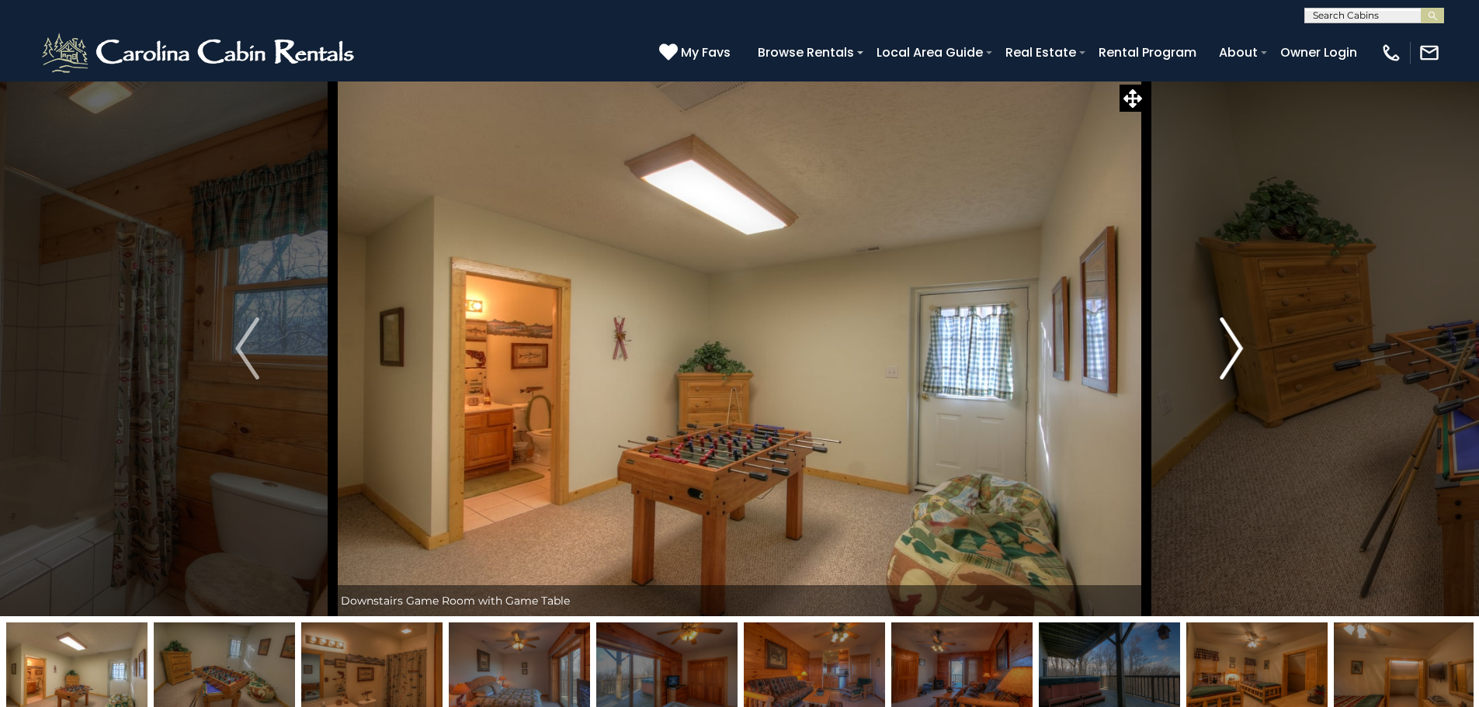
click at [1234, 349] on img "Next" at bounding box center [1231, 349] width 23 height 62
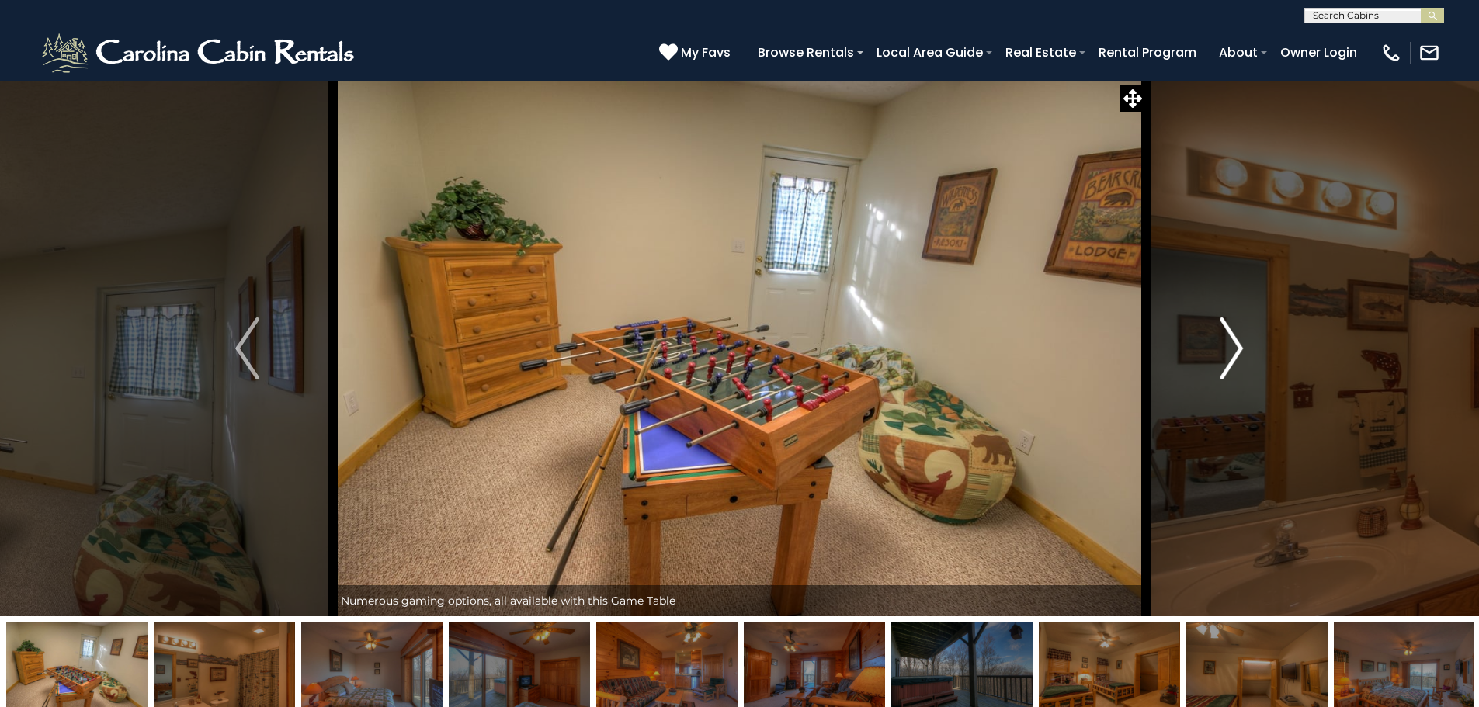
click at [1234, 349] on img "Next" at bounding box center [1231, 349] width 23 height 62
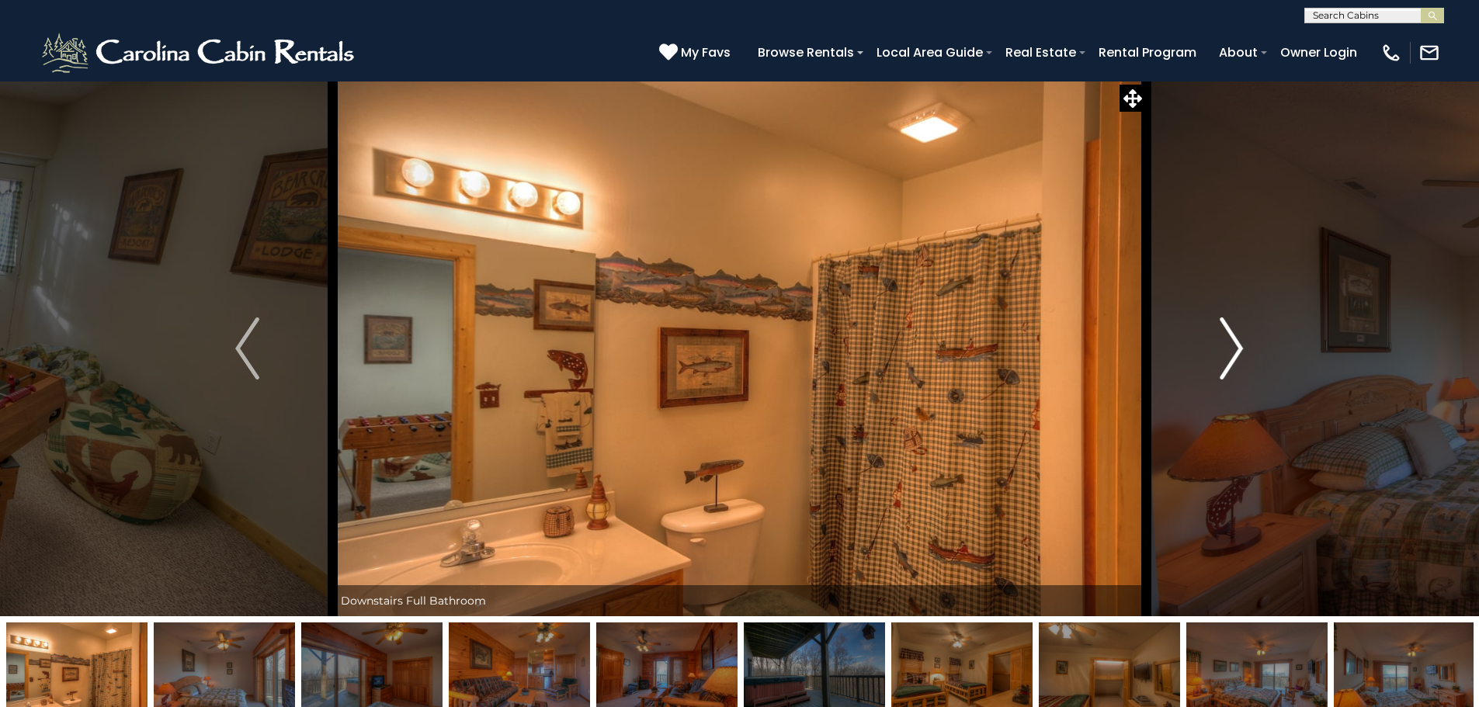
click at [1234, 349] on img "Next" at bounding box center [1231, 349] width 23 height 62
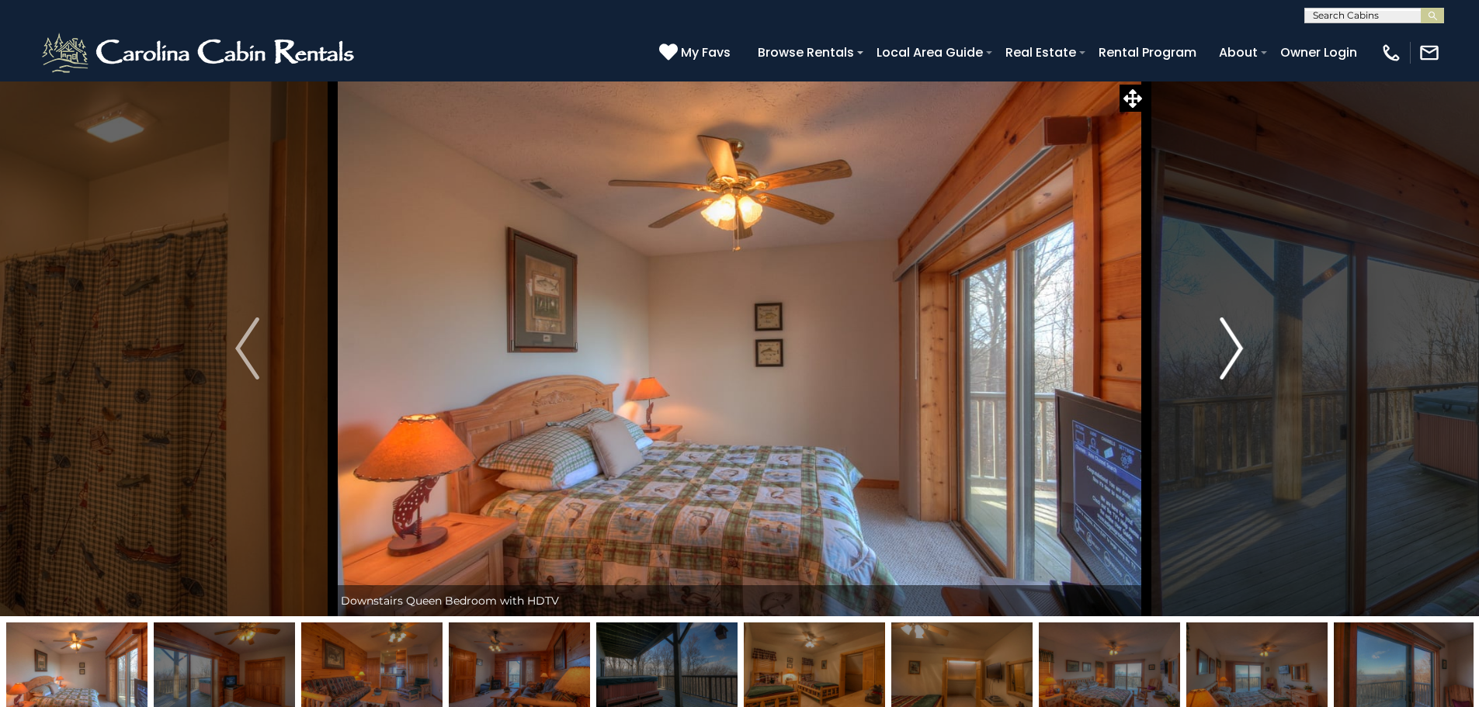
click at [1234, 349] on img "Next" at bounding box center [1231, 349] width 23 height 62
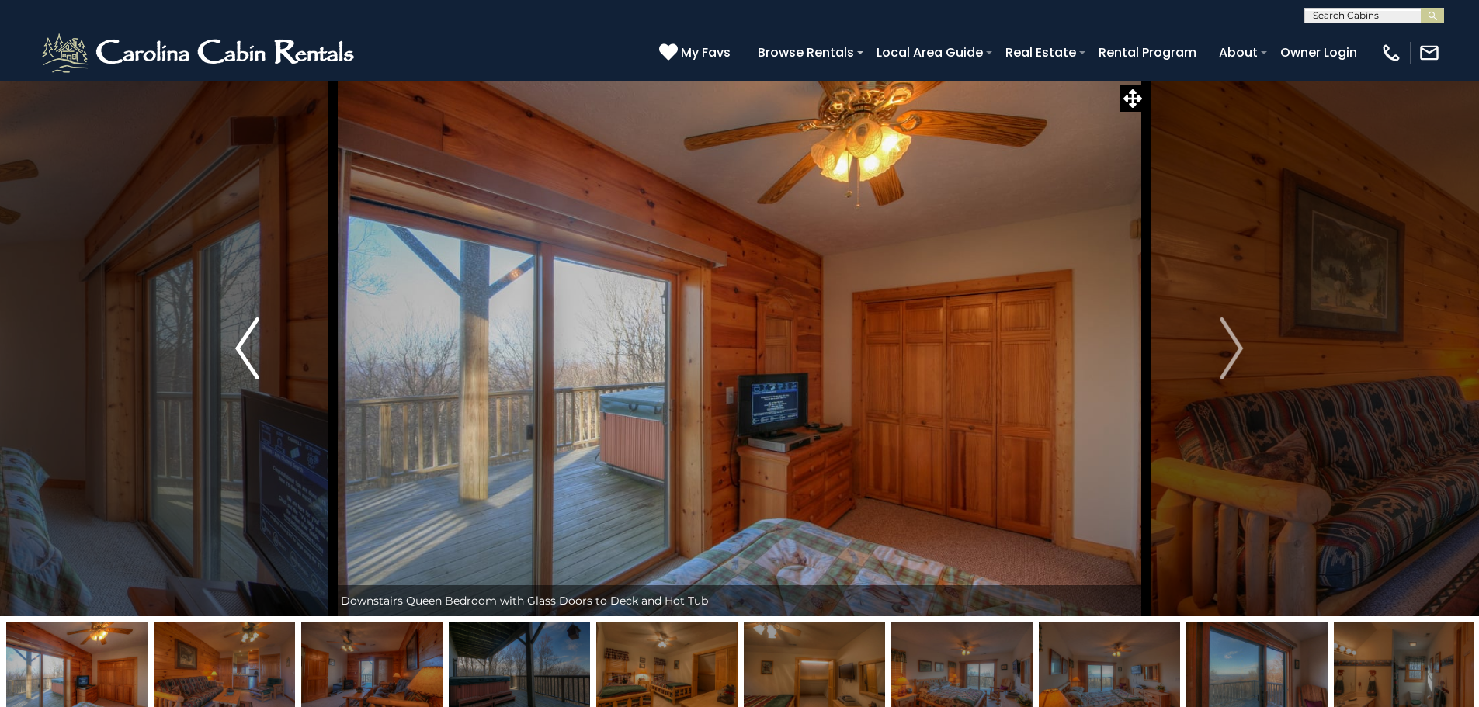
click at [254, 356] on img "Previous" at bounding box center [246, 349] width 23 height 62
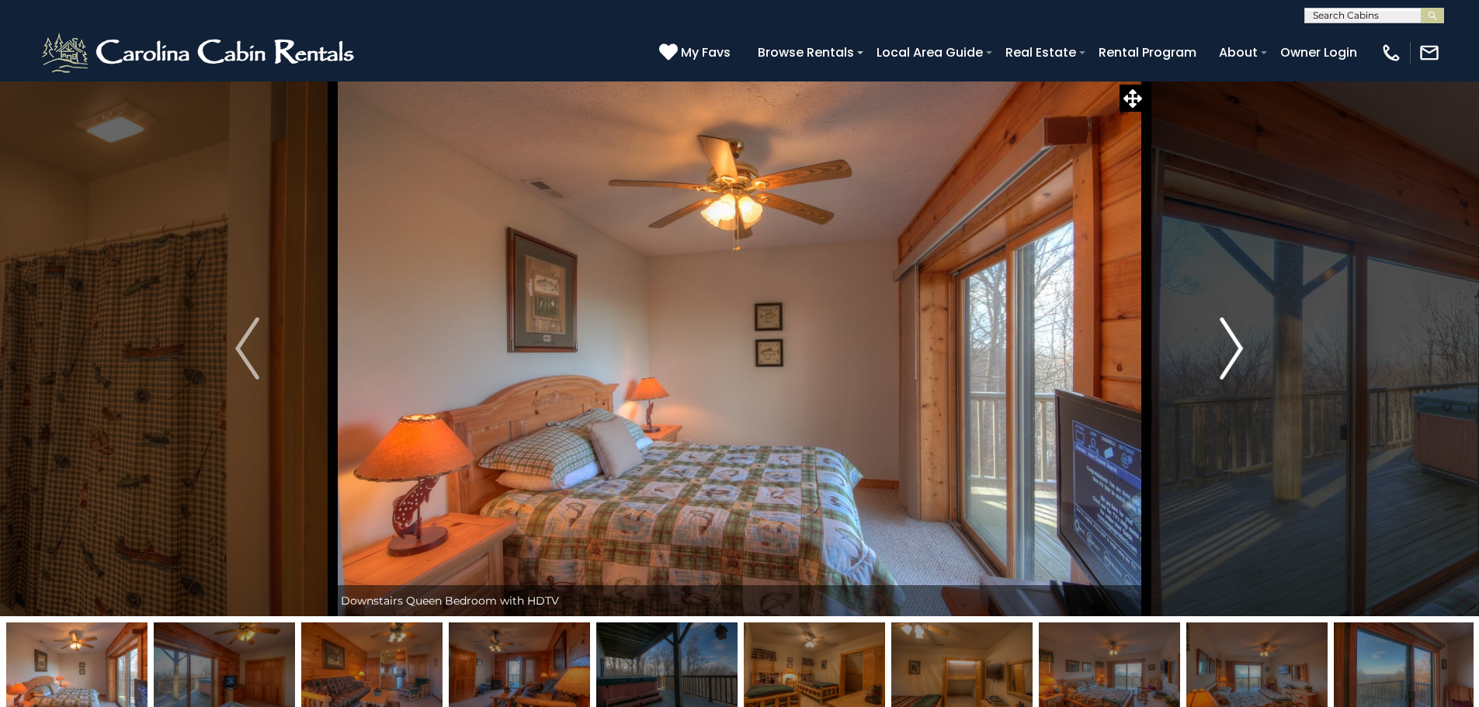
click at [1230, 331] on img "Next" at bounding box center [1231, 349] width 23 height 62
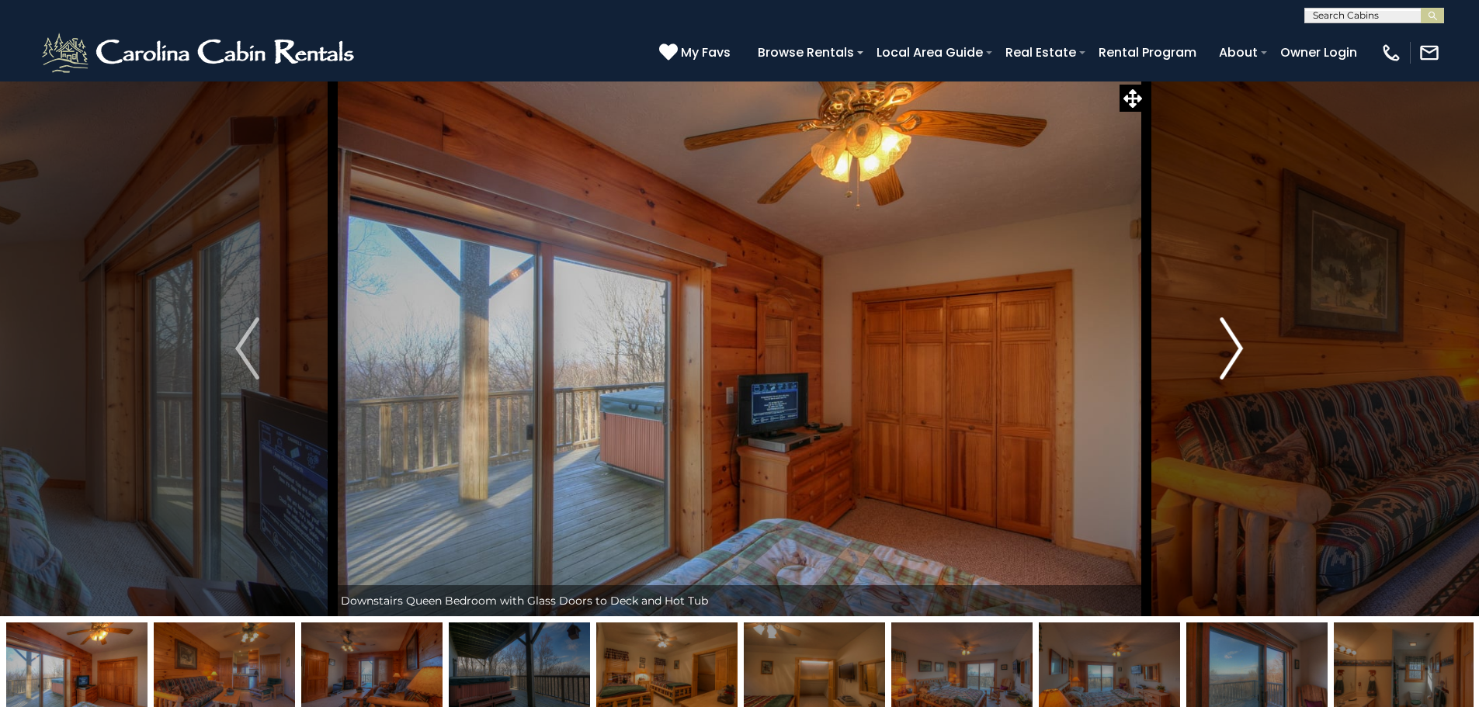
click at [1230, 331] on img "Next" at bounding box center [1231, 349] width 23 height 62
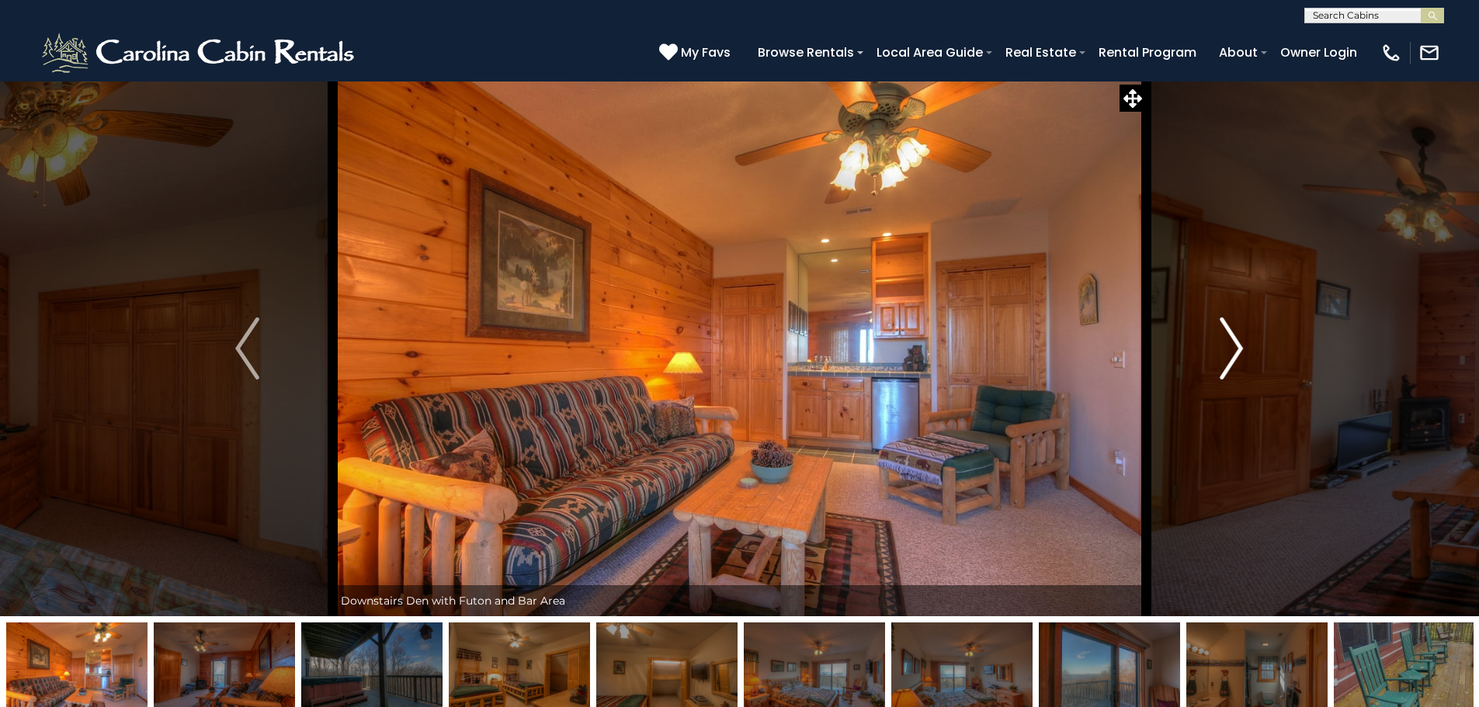
click at [1230, 331] on img "Next" at bounding box center [1231, 349] width 23 height 62
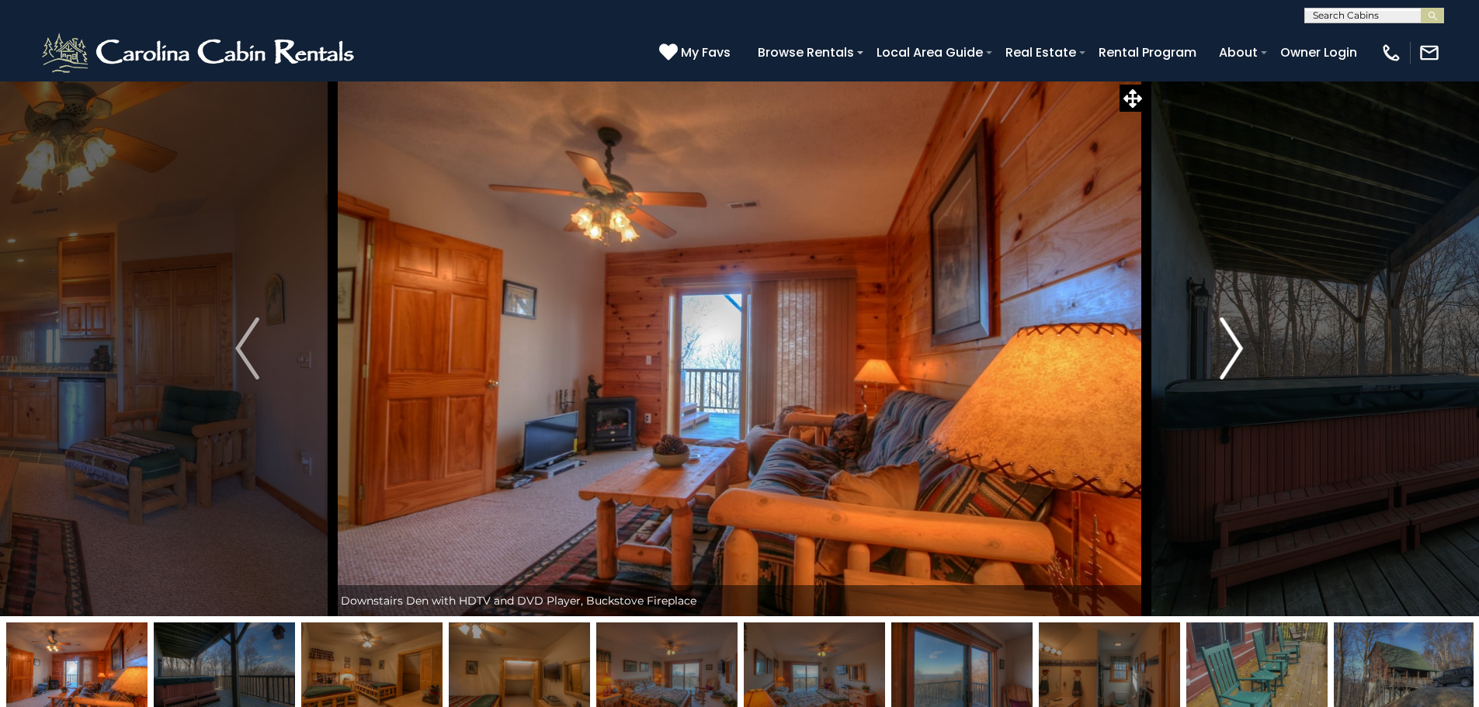
click at [1230, 331] on img "Next" at bounding box center [1231, 349] width 23 height 62
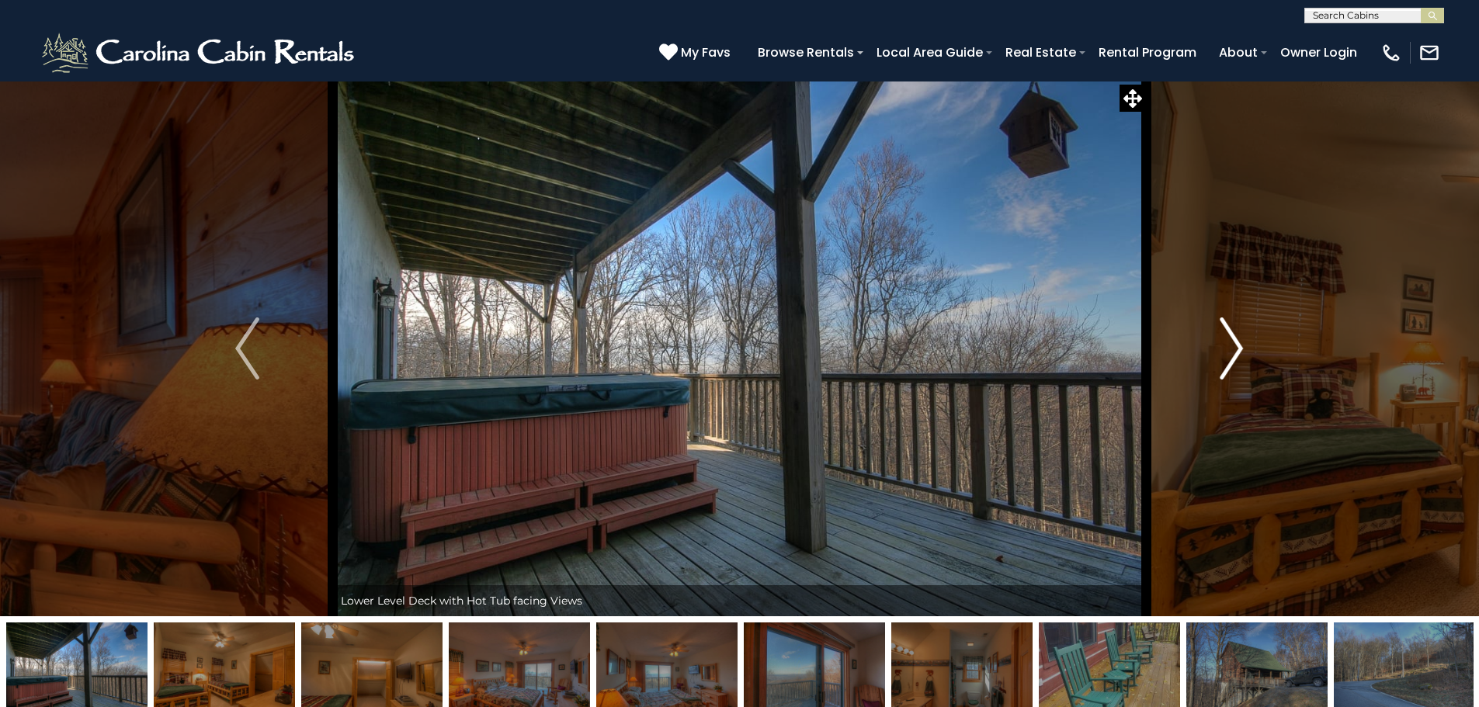
click at [1230, 331] on img "Next" at bounding box center [1231, 349] width 23 height 62
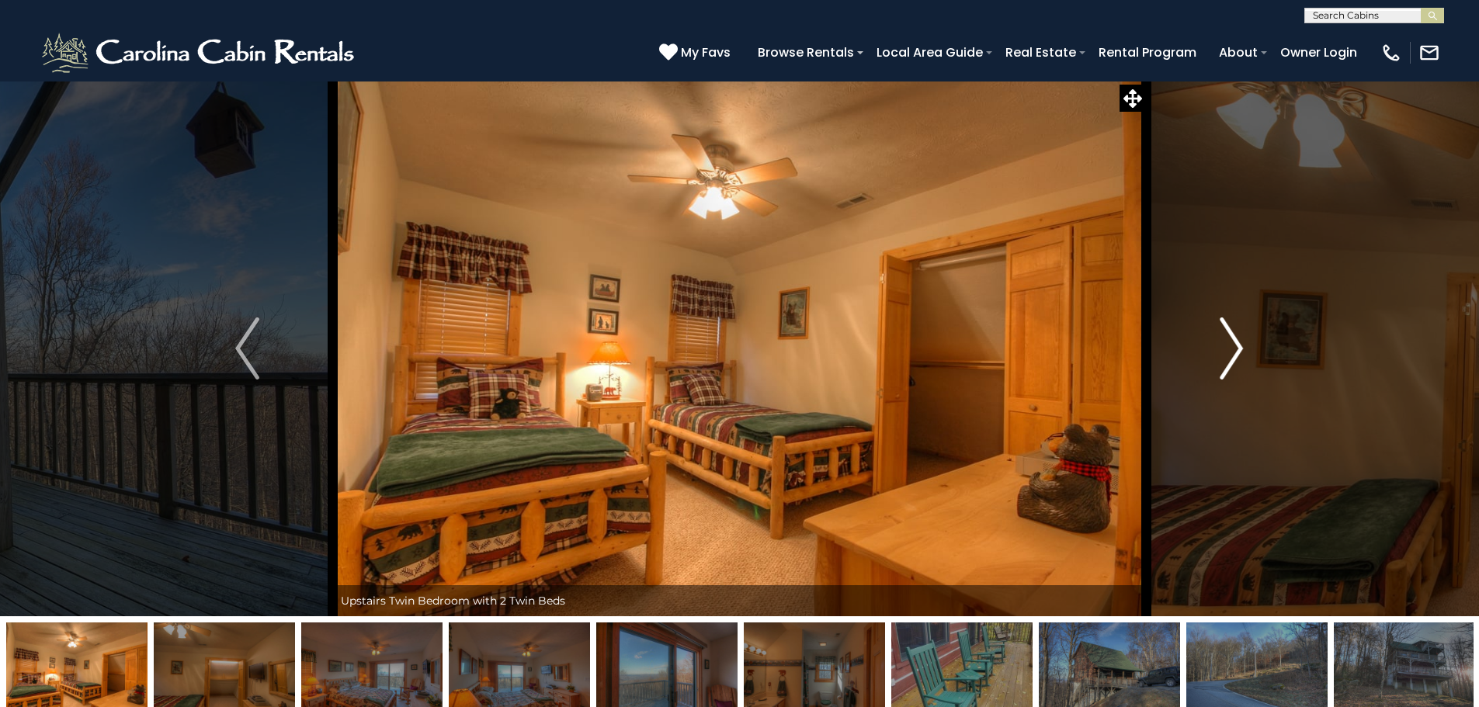
click at [1230, 331] on img "Next" at bounding box center [1231, 349] width 23 height 62
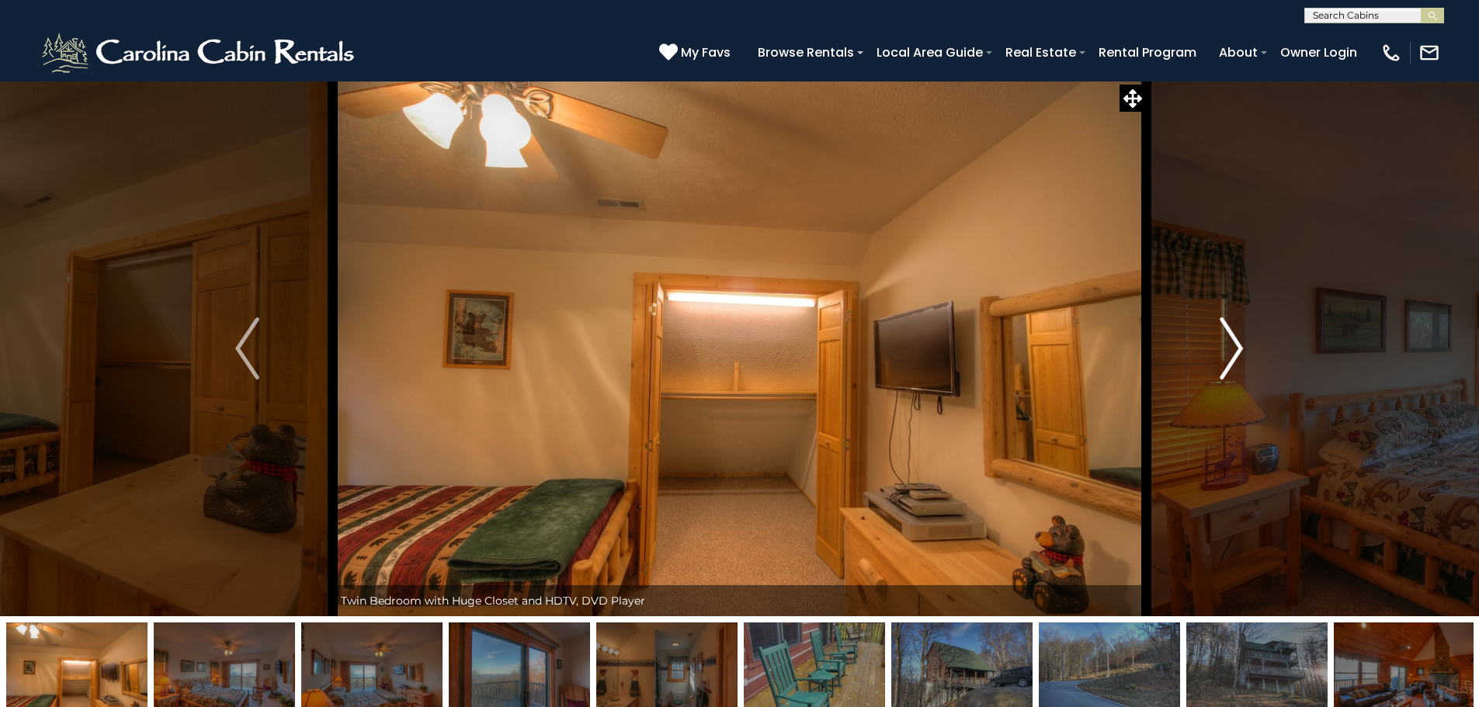
click at [1230, 331] on img "Next" at bounding box center [1231, 349] width 23 height 62
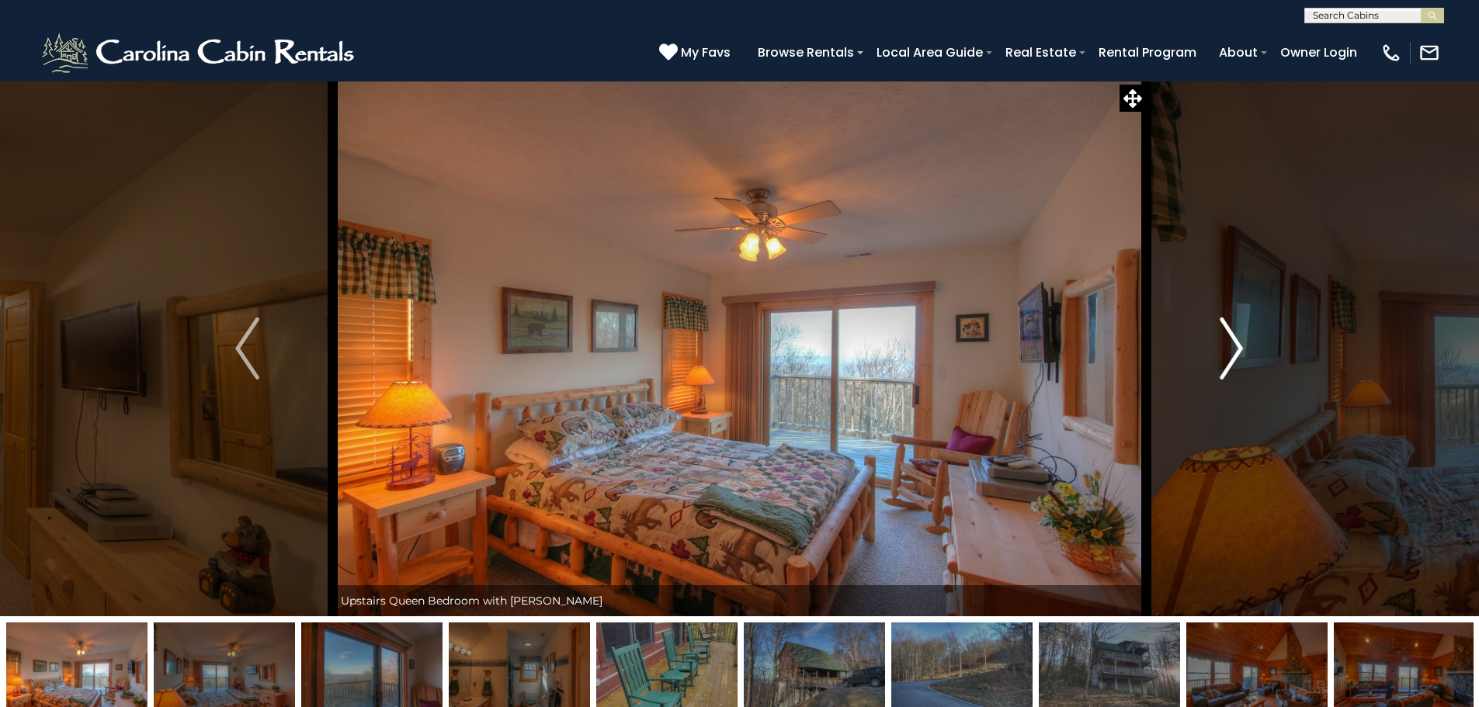
click at [1230, 331] on img "Next" at bounding box center [1231, 349] width 23 height 62
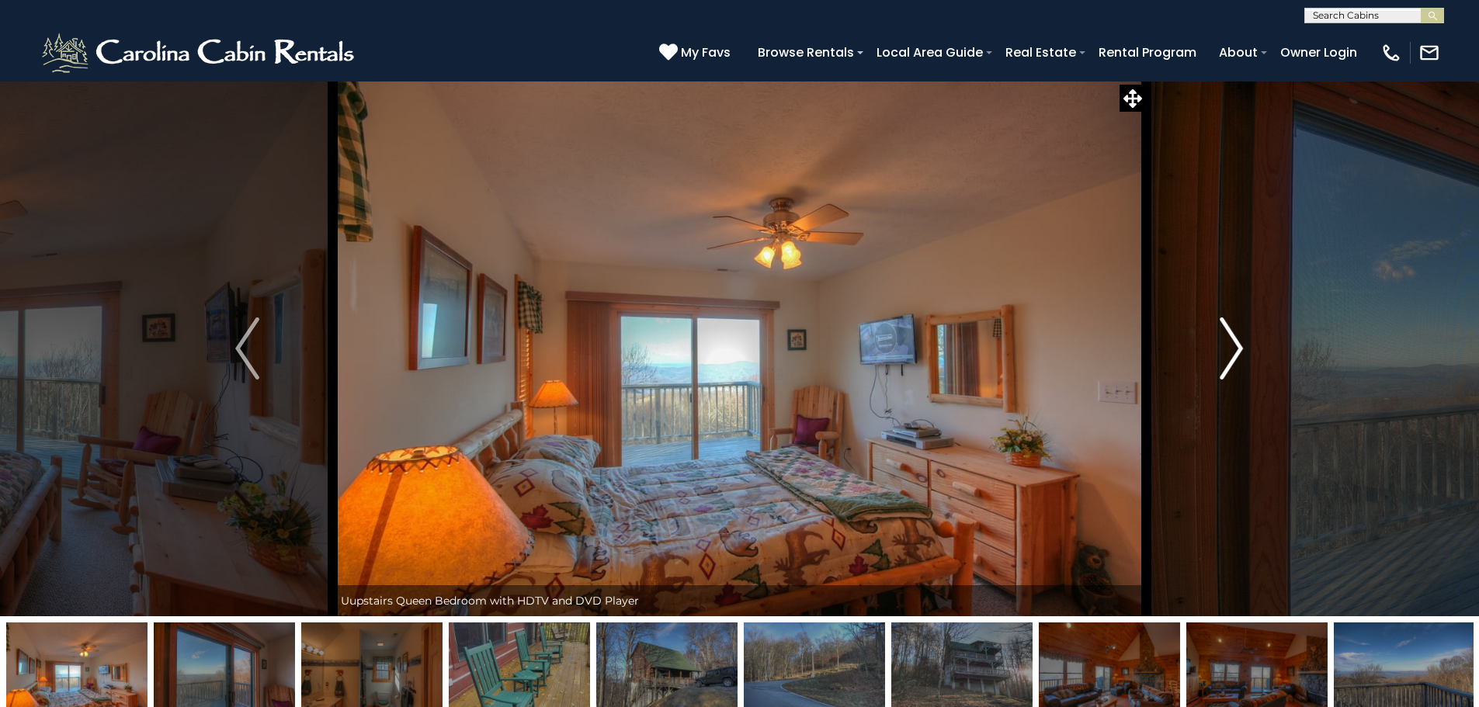
click at [1230, 331] on img "Next" at bounding box center [1231, 349] width 23 height 62
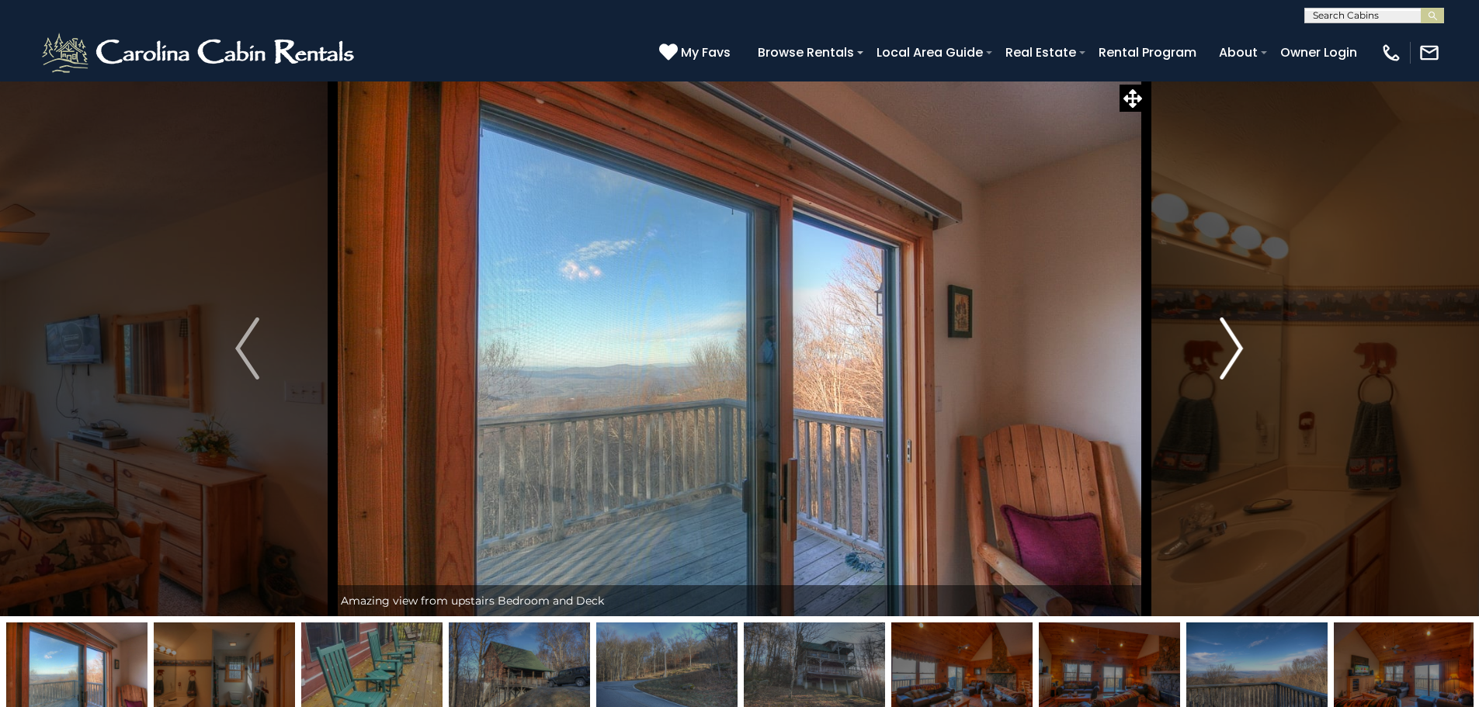
click at [1230, 331] on img "Next" at bounding box center [1231, 349] width 23 height 62
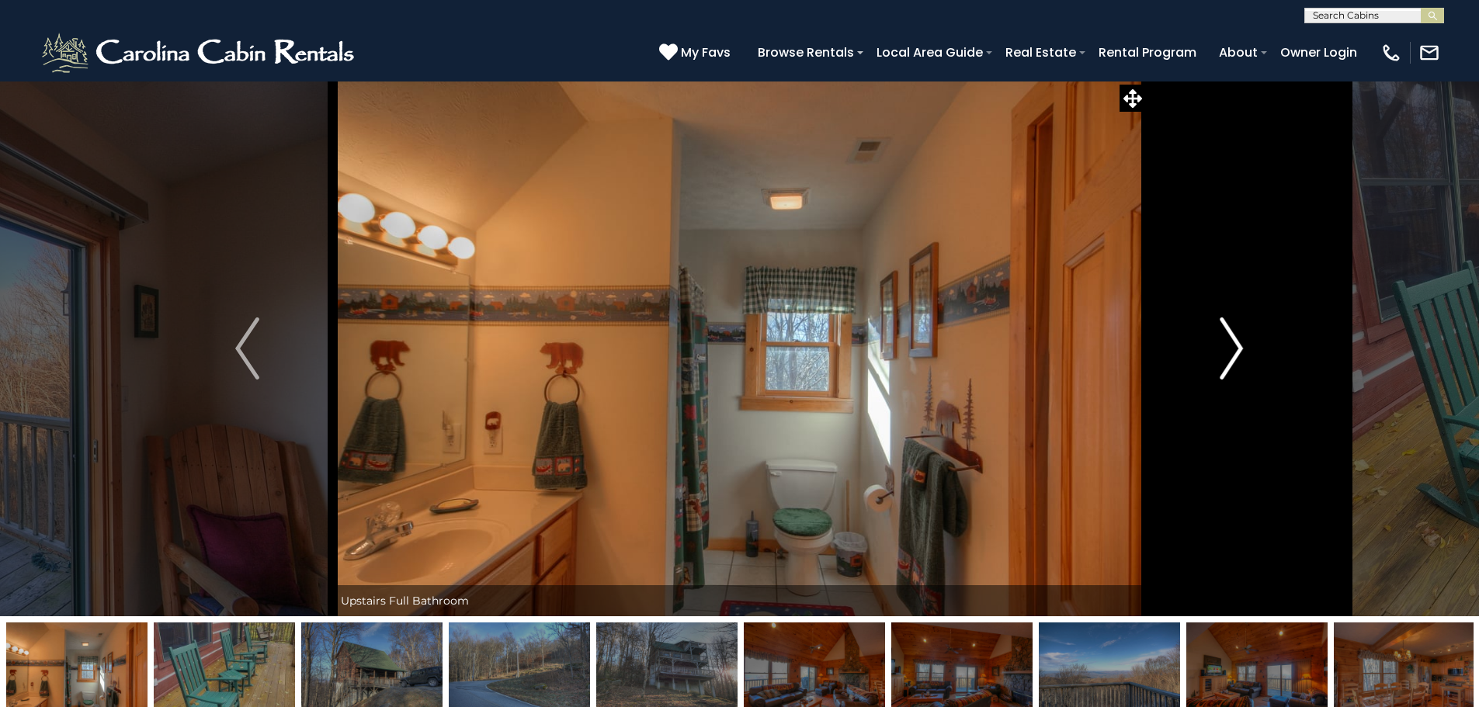
click at [1230, 331] on img "Next" at bounding box center [1231, 349] width 23 height 62
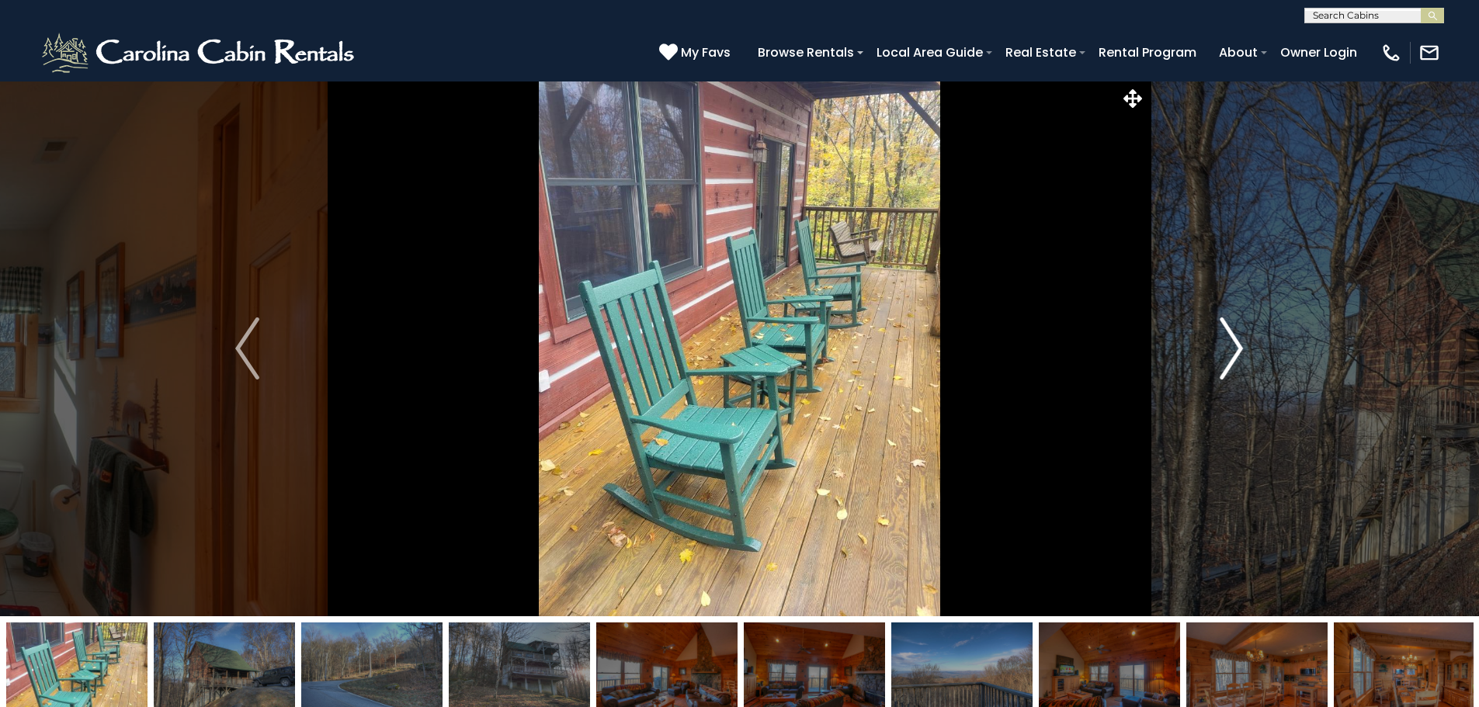
click at [1230, 331] on img "Next" at bounding box center [1231, 349] width 23 height 62
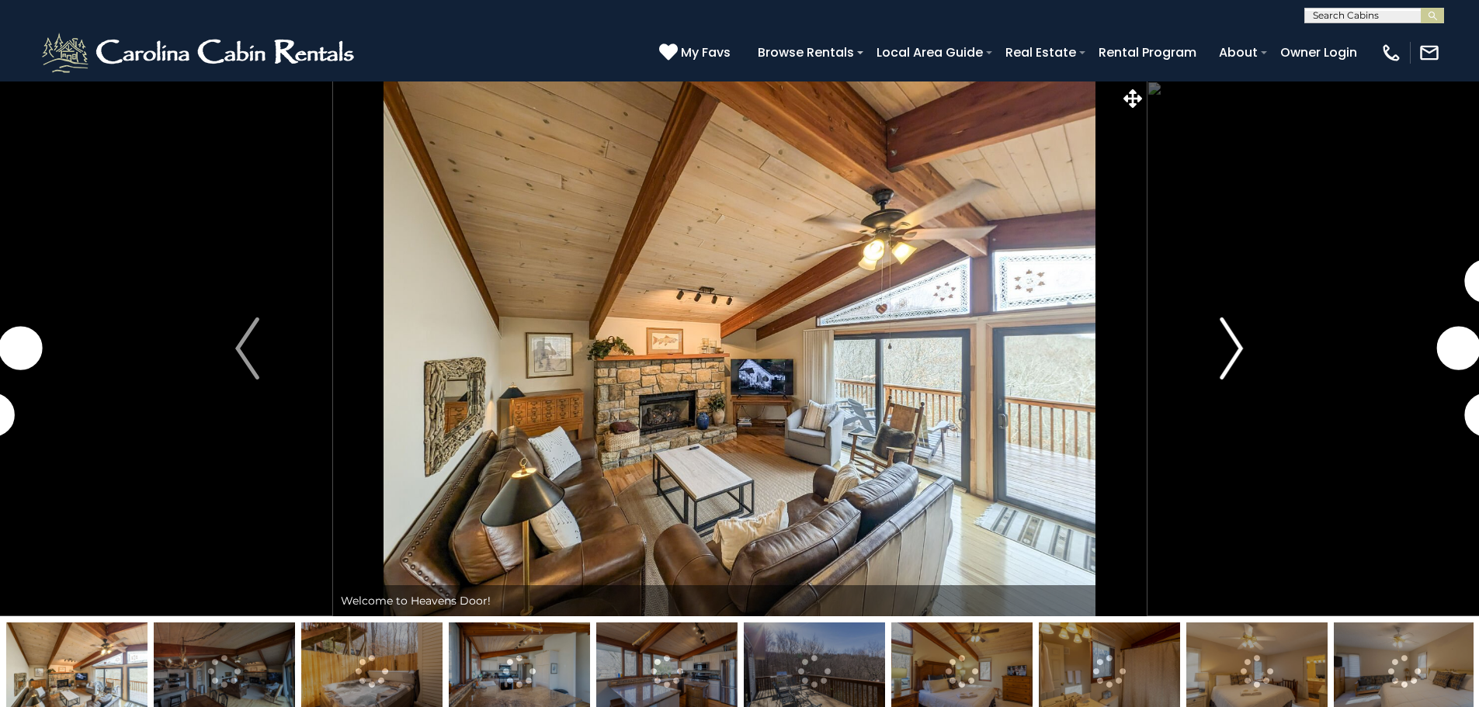
click at [1245, 353] on button "Next" at bounding box center [1231, 349] width 171 height 536
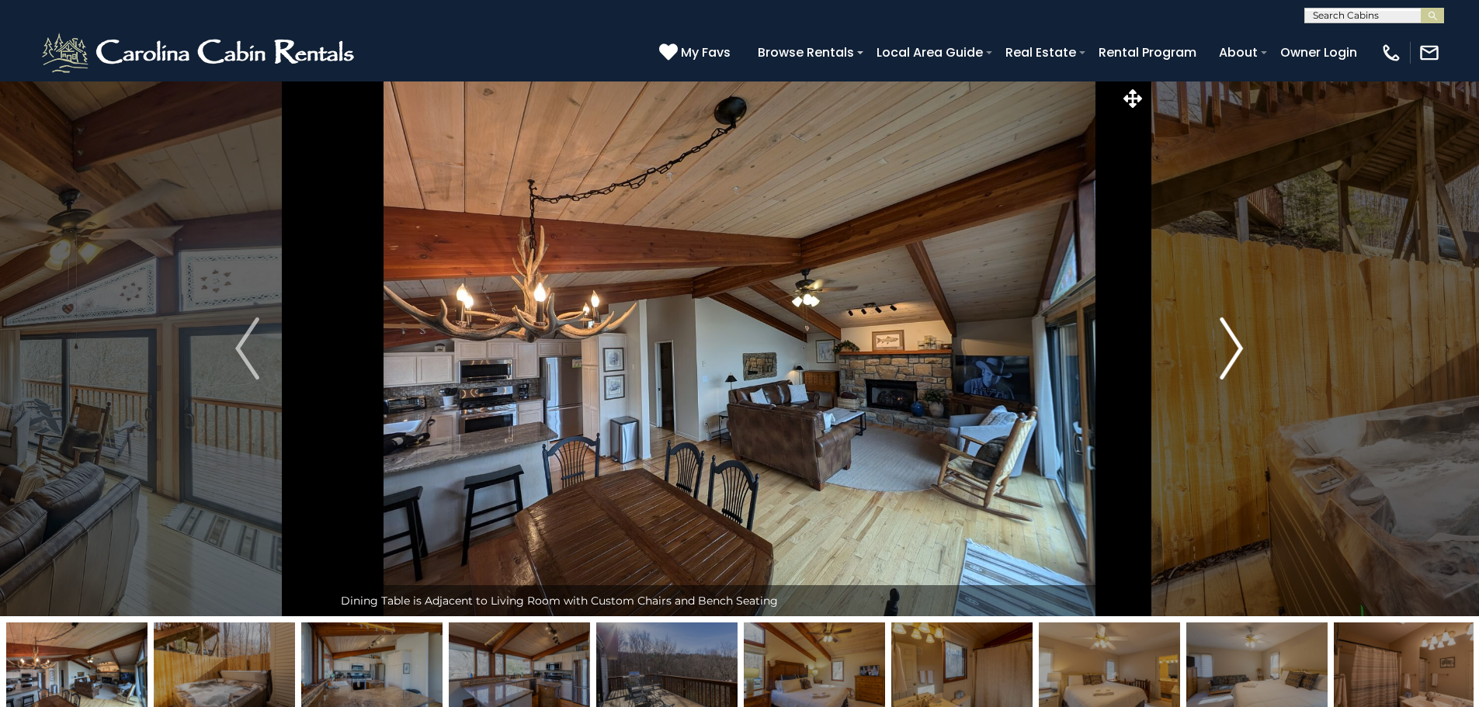
click at [1245, 353] on button "Next" at bounding box center [1231, 349] width 171 height 536
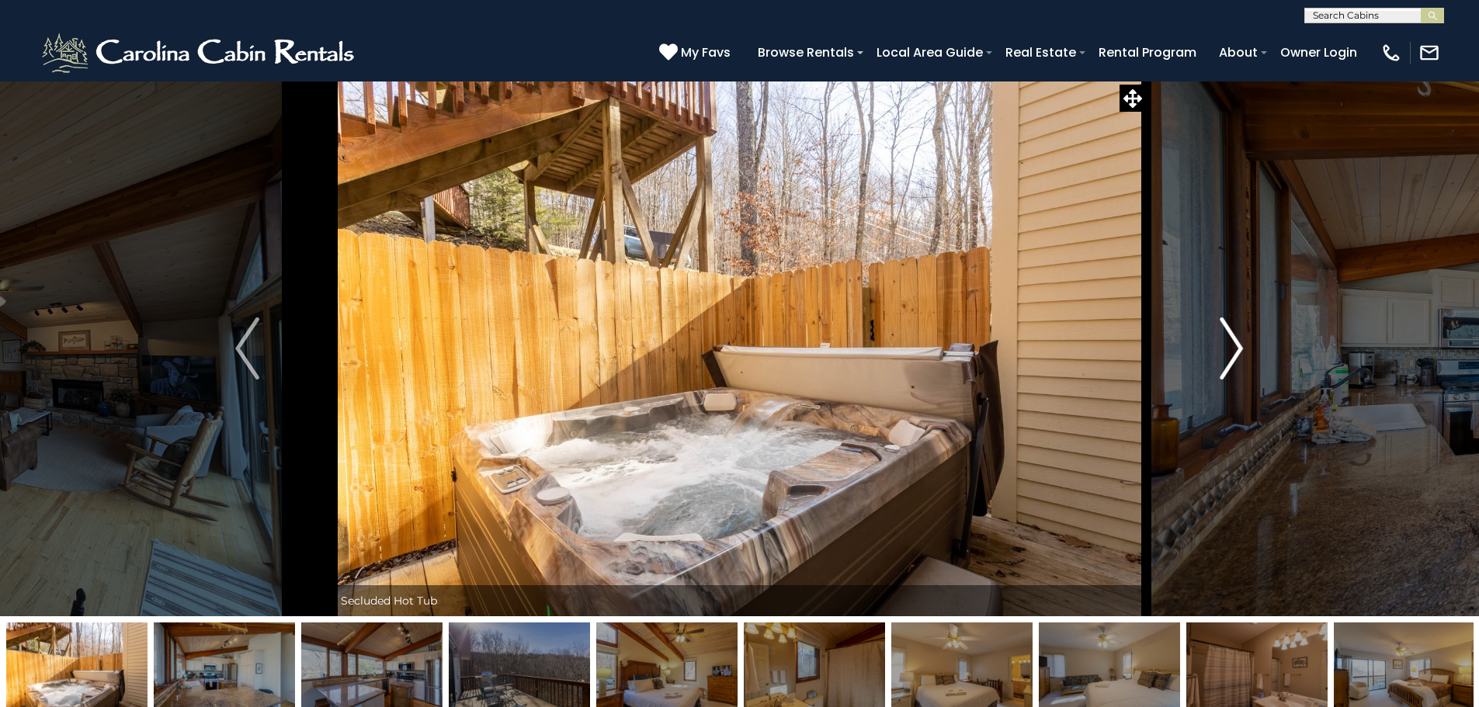
click at [1245, 353] on button "Next" at bounding box center [1231, 349] width 171 height 536
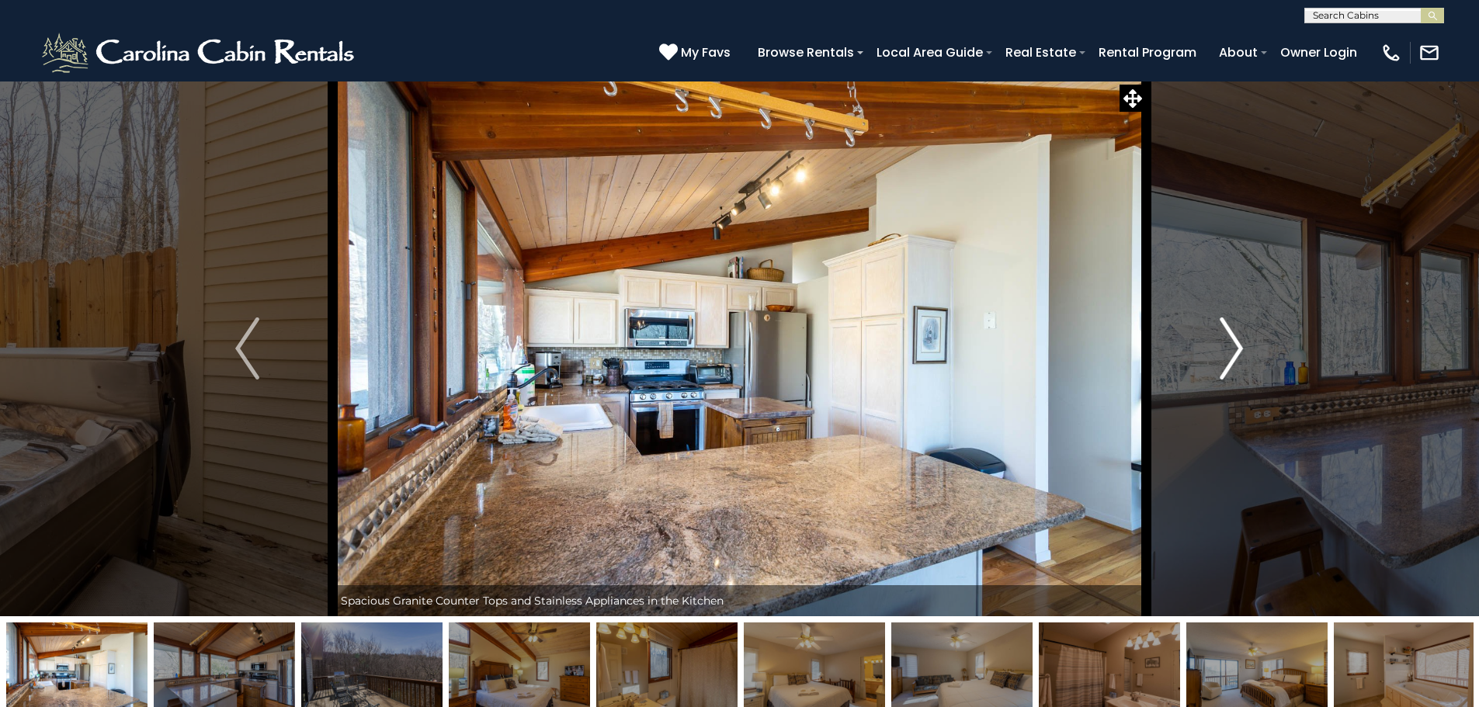
click at [1245, 353] on button "Next" at bounding box center [1231, 349] width 171 height 536
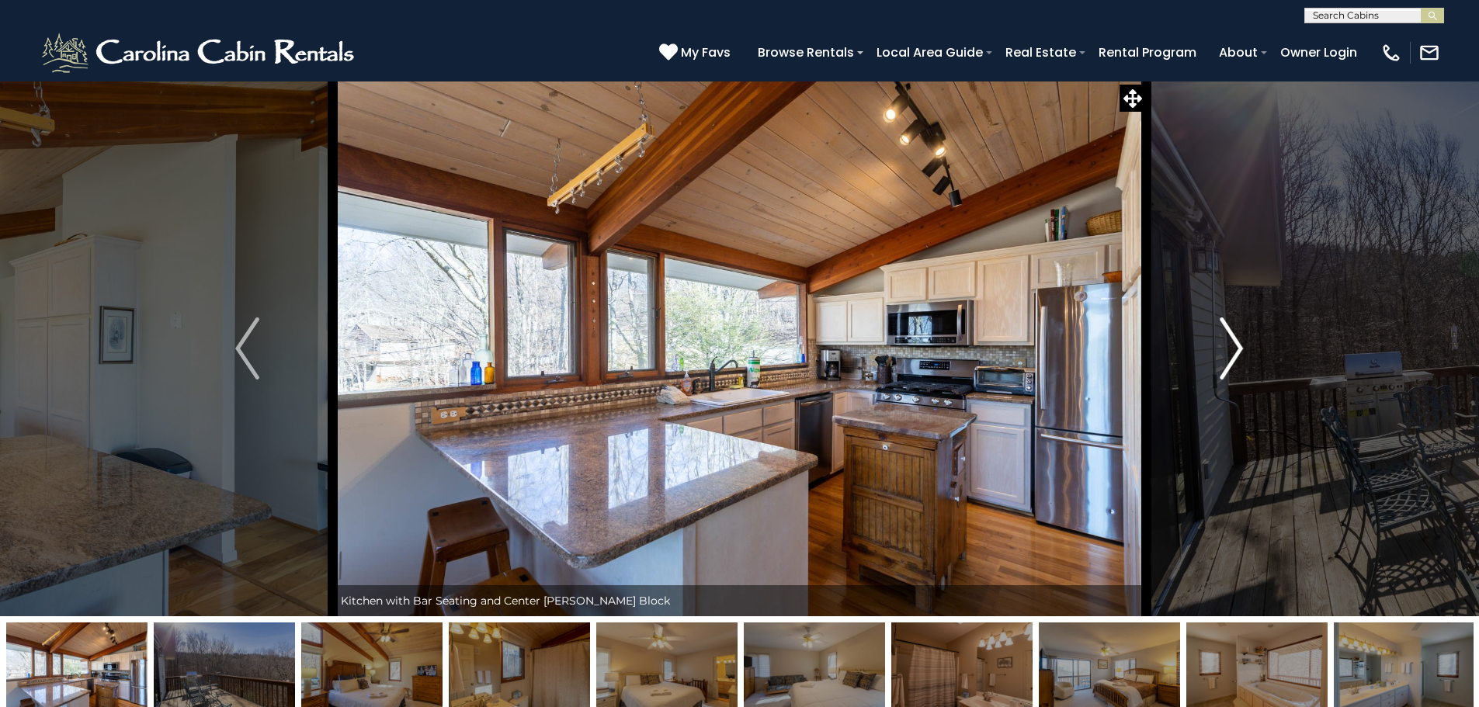
click at [1245, 353] on button "Next" at bounding box center [1231, 349] width 171 height 536
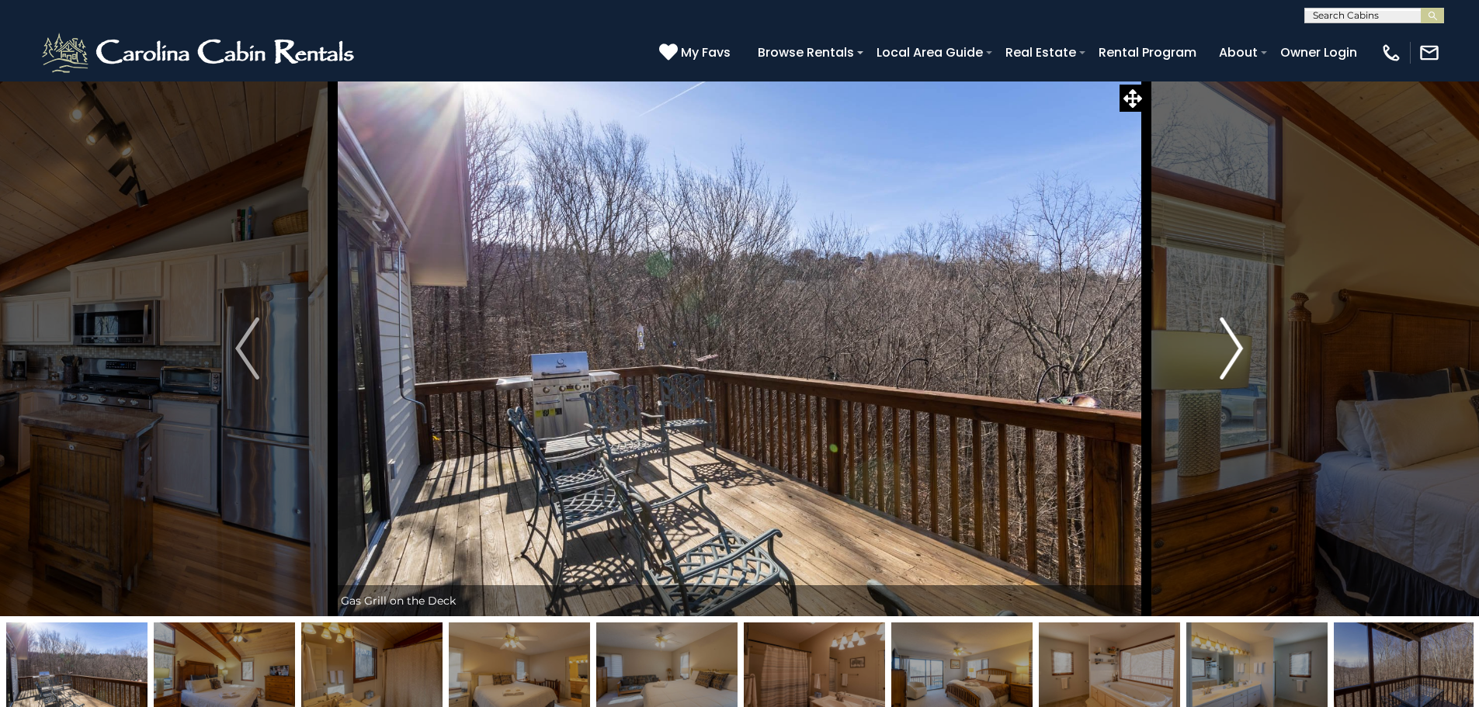
click at [1245, 353] on button "Next" at bounding box center [1231, 349] width 171 height 536
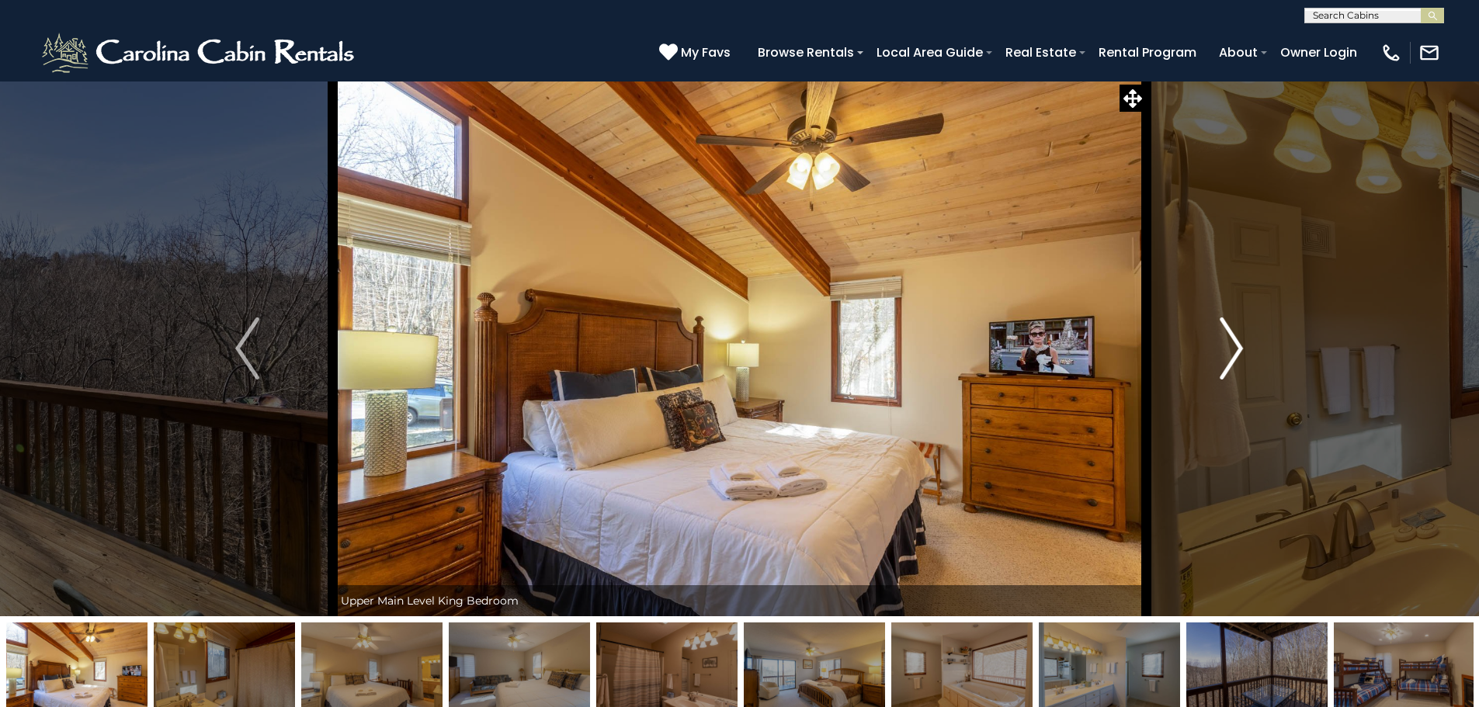
click at [1245, 353] on button "Next" at bounding box center [1231, 349] width 171 height 536
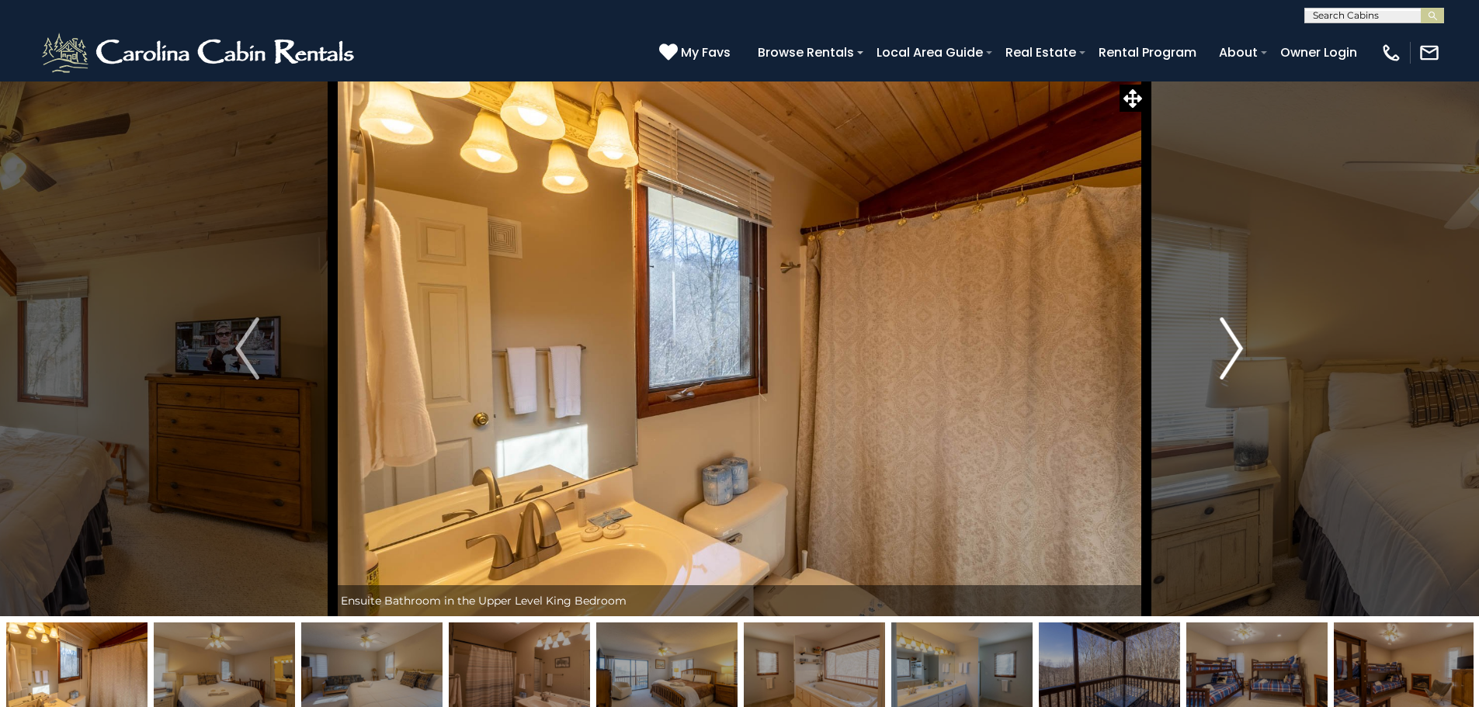
click at [1245, 353] on button "Next" at bounding box center [1231, 349] width 171 height 536
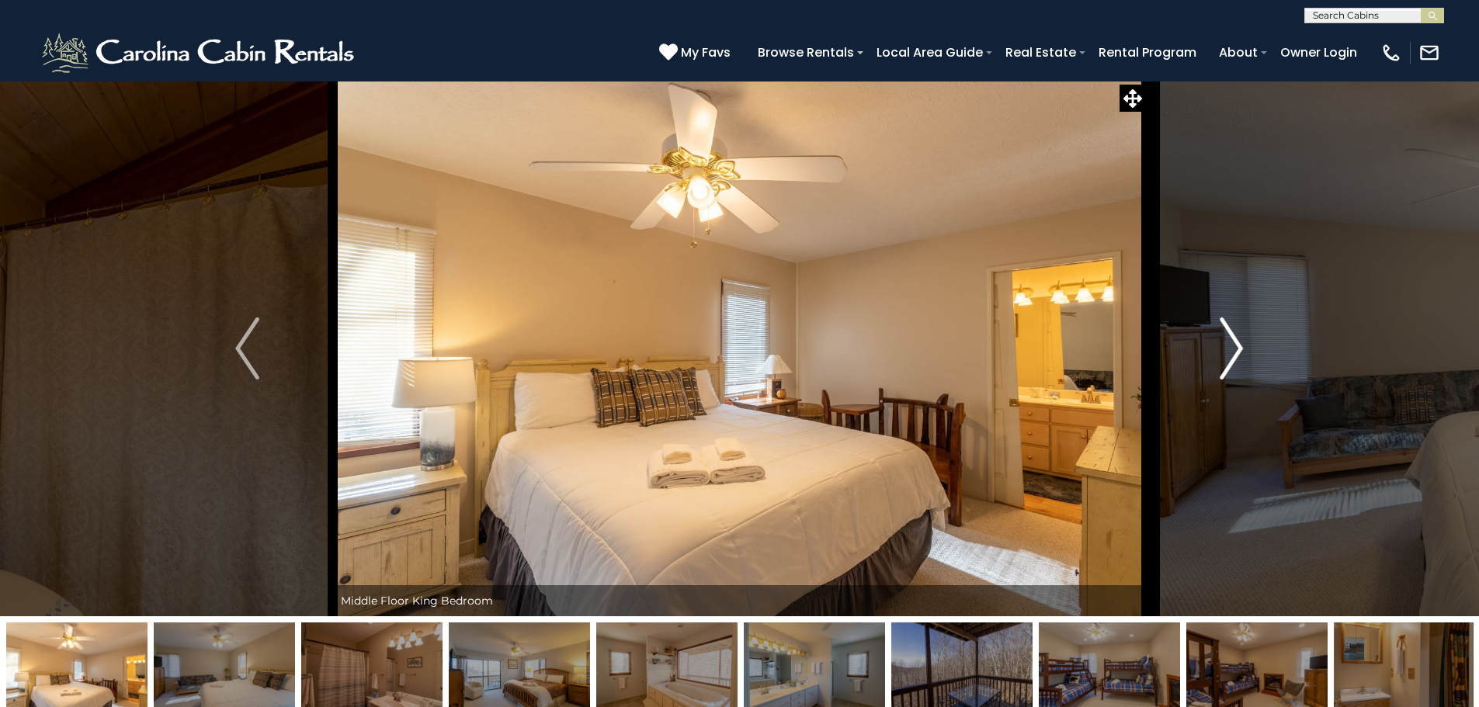
click at [1245, 353] on button "Next" at bounding box center [1231, 349] width 171 height 536
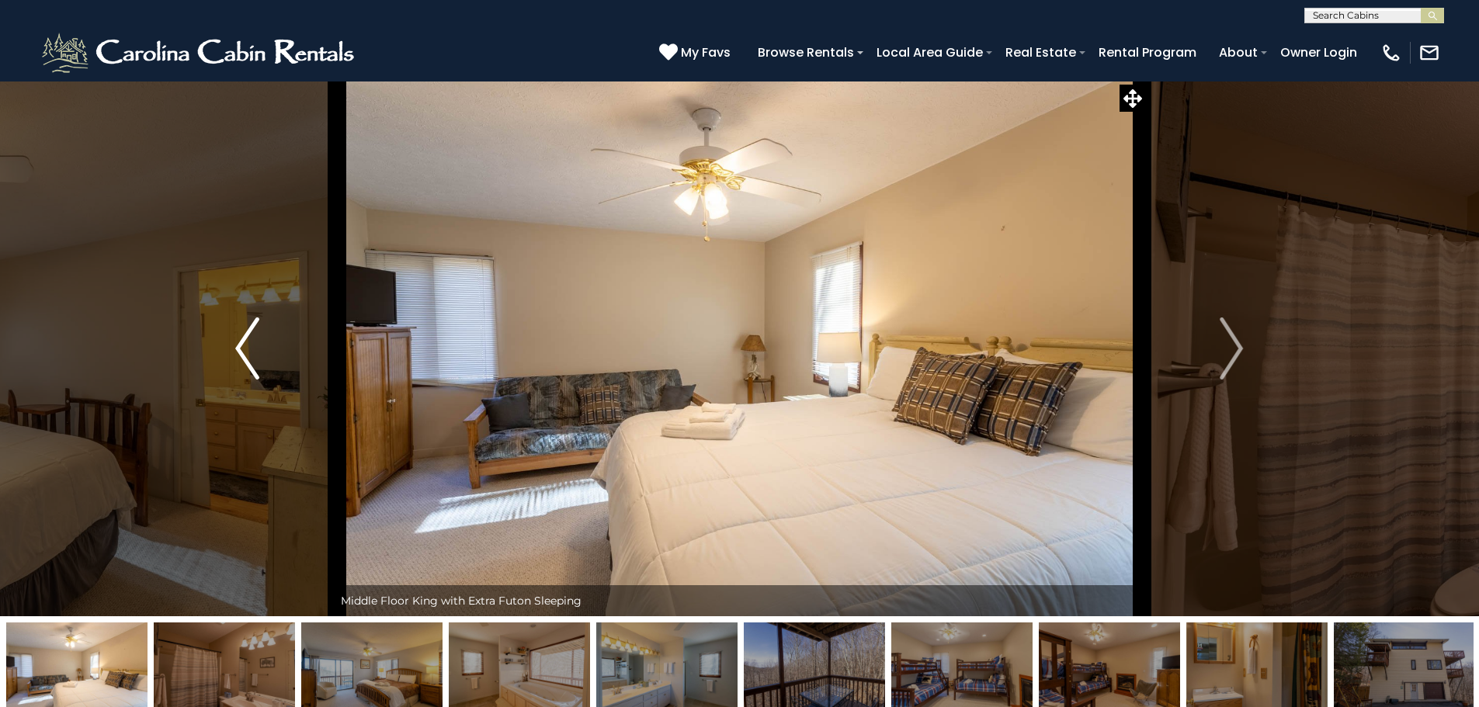
click at [241, 347] on img "Previous" at bounding box center [246, 349] width 23 height 62
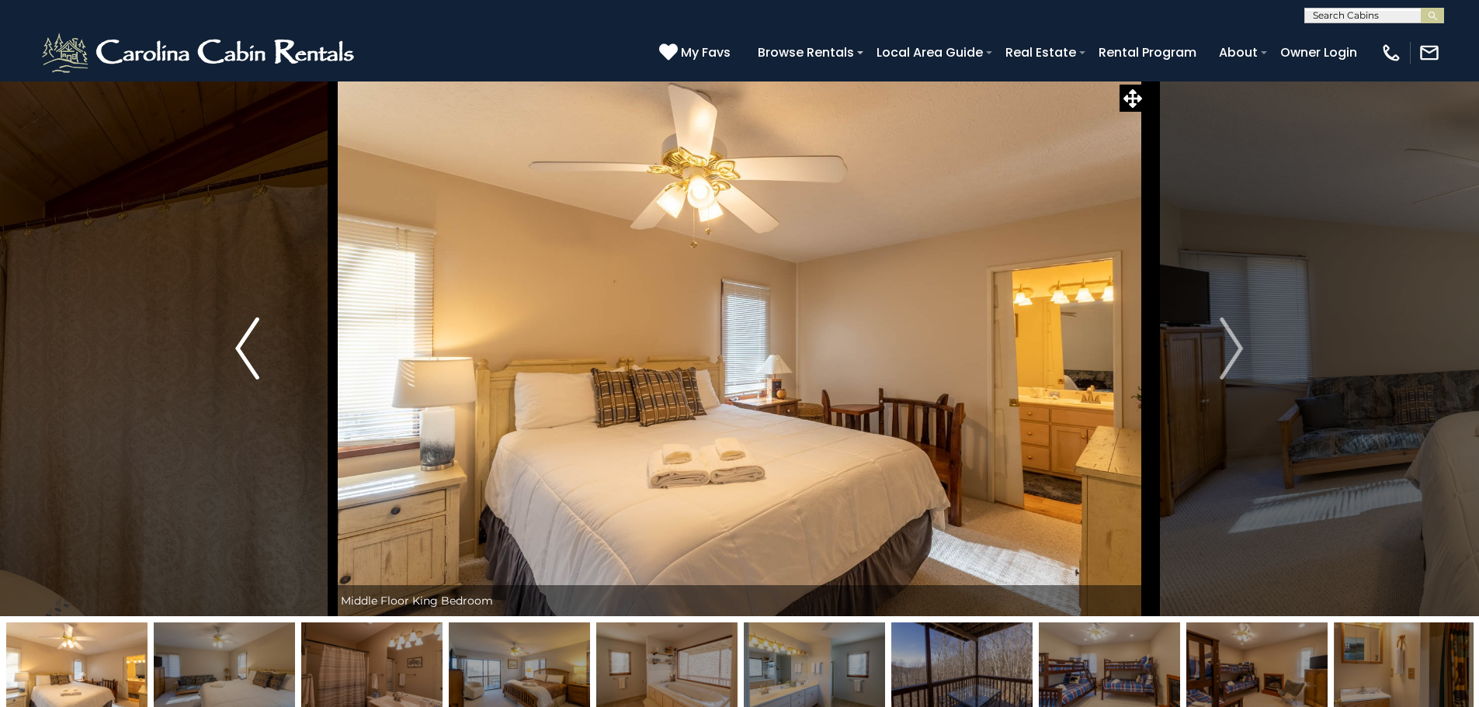
click at [241, 347] on img "Previous" at bounding box center [246, 349] width 23 height 62
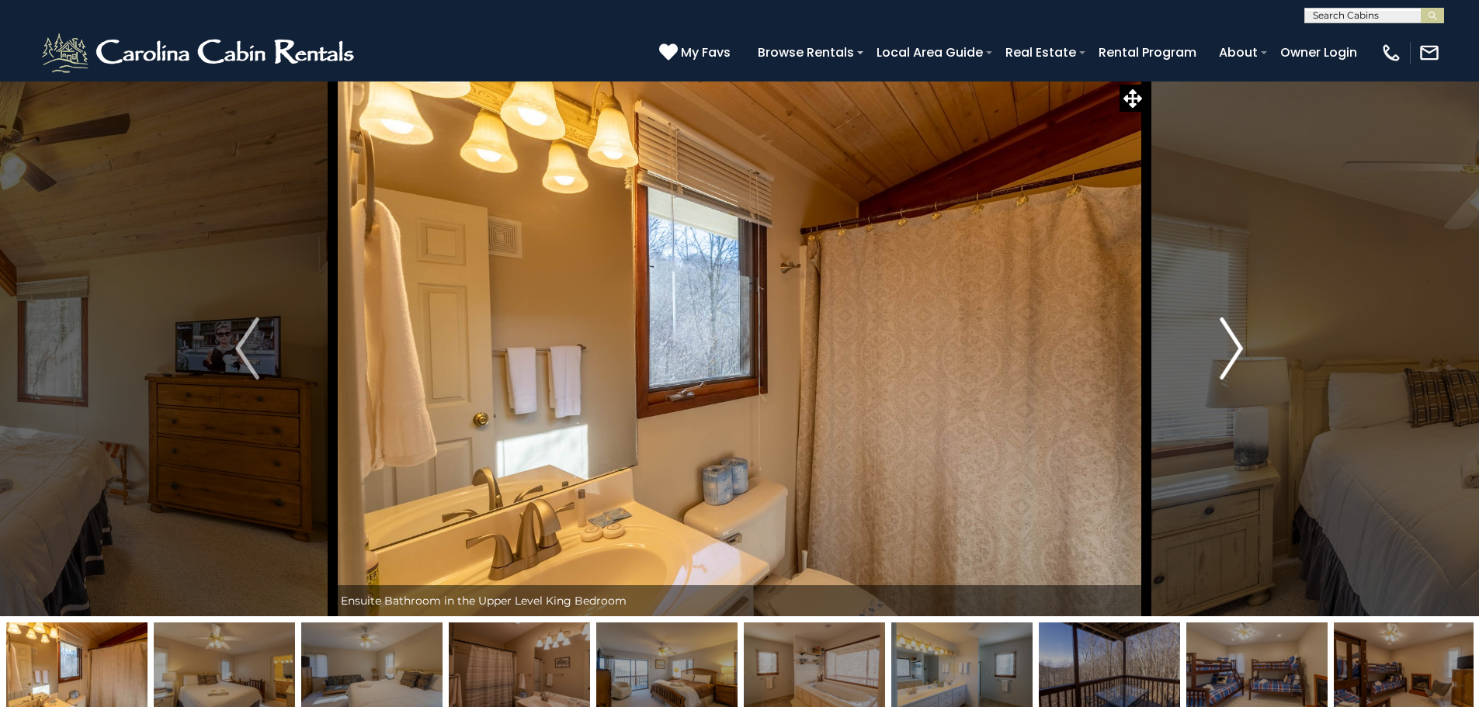
click at [1230, 343] on img "Next" at bounding box center [1231, 349] width 23 height 62
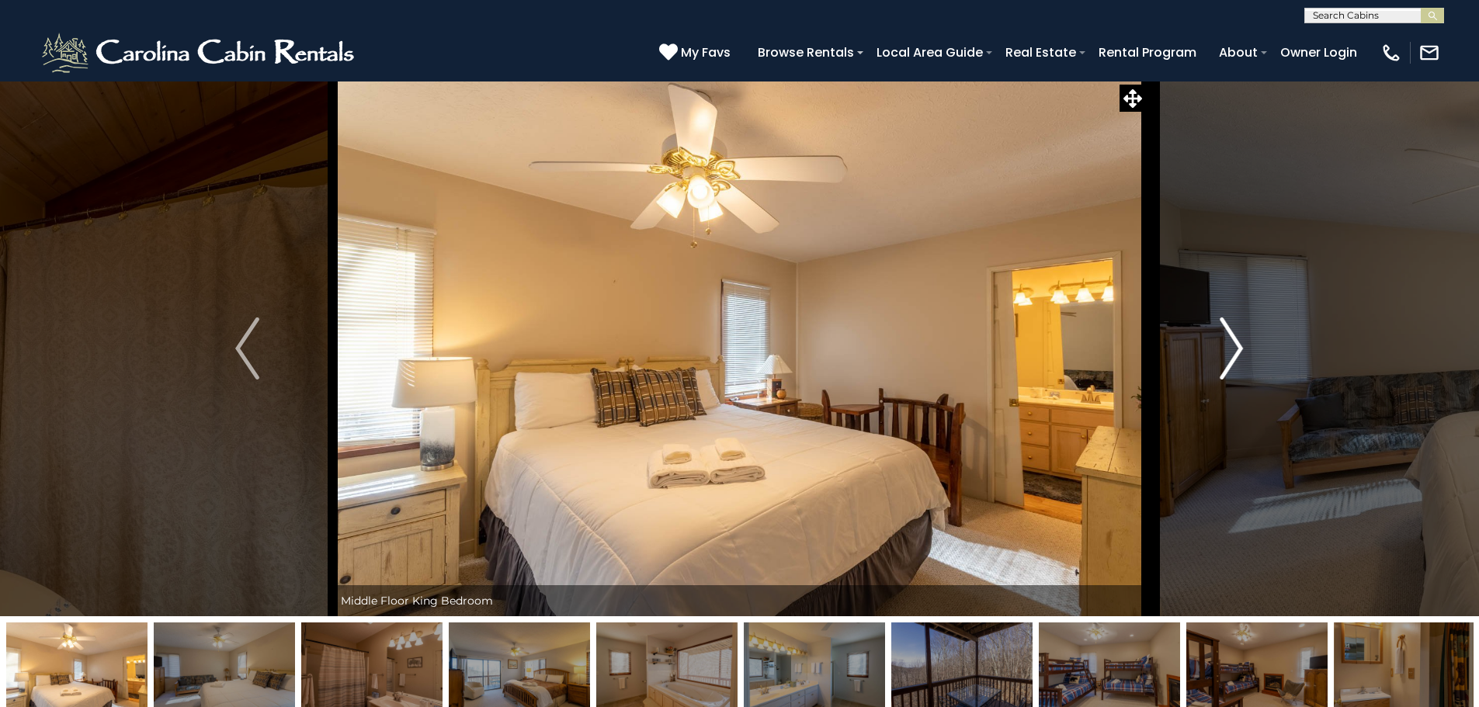
click at [1230, 343] on img "Next" at bounding box center [1231, 349] width 23 height 62
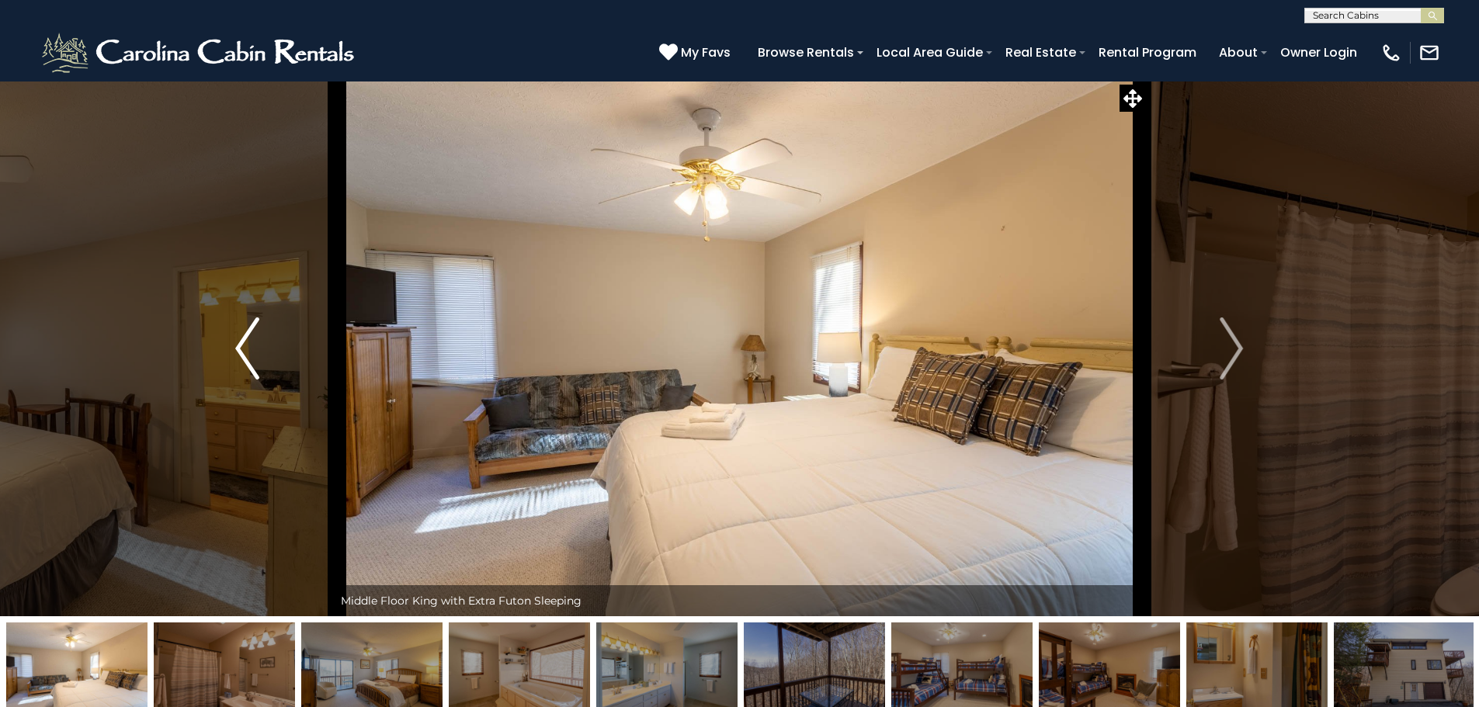
click at [246, 352] on img "Previous" at bounding box center [246, 349] width 23 height 62
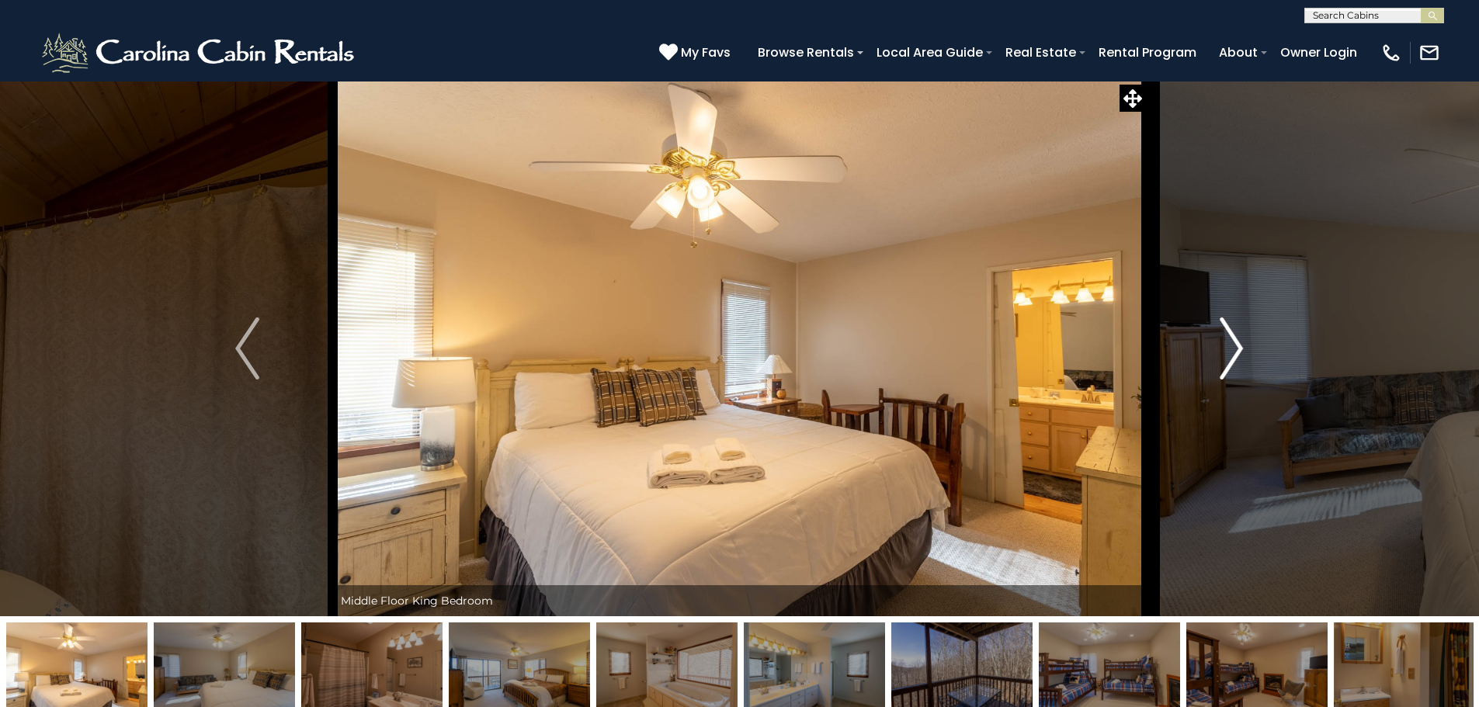
click at [1229, 338] on img "Next" at bounding box center [1231, 349] width 23 height 62
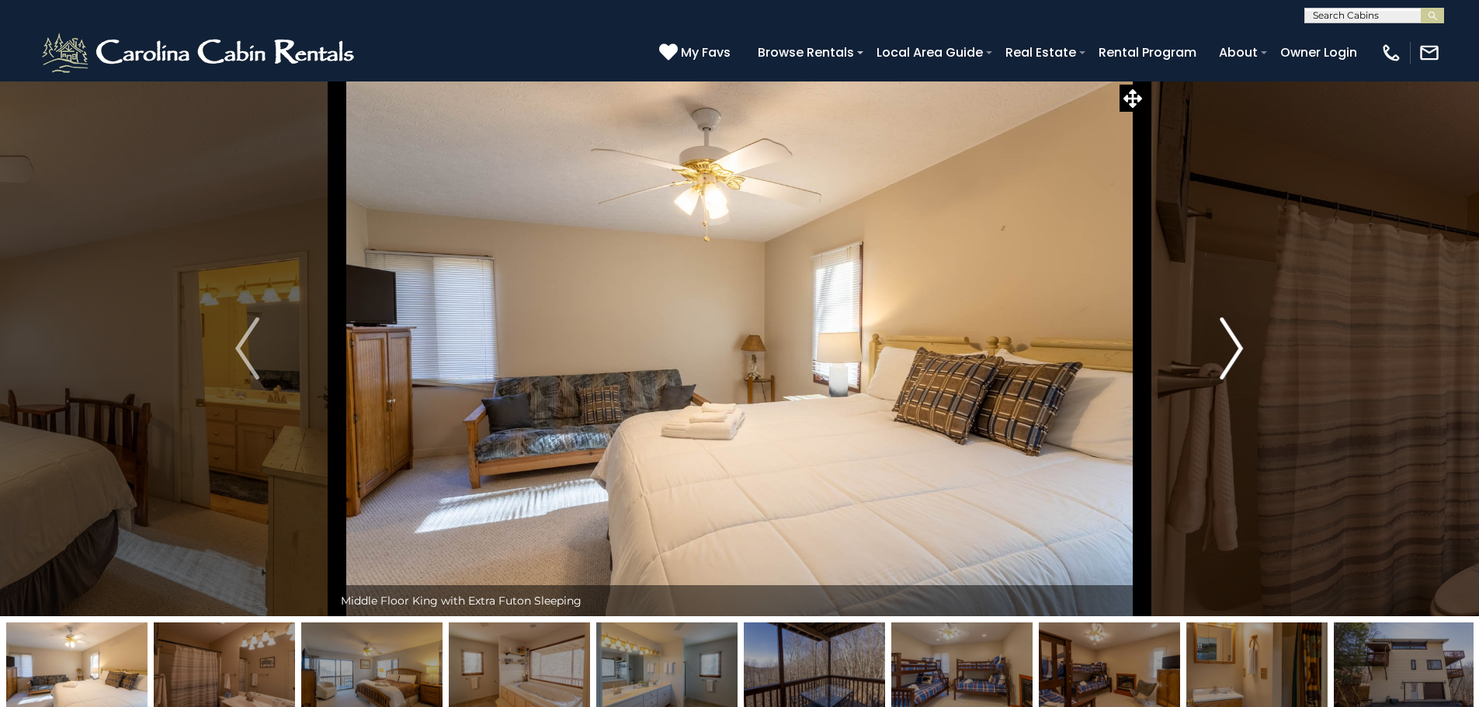
click at [1229, 338] on img "Next" at bounding box center [1231, 349] width 23 height 62
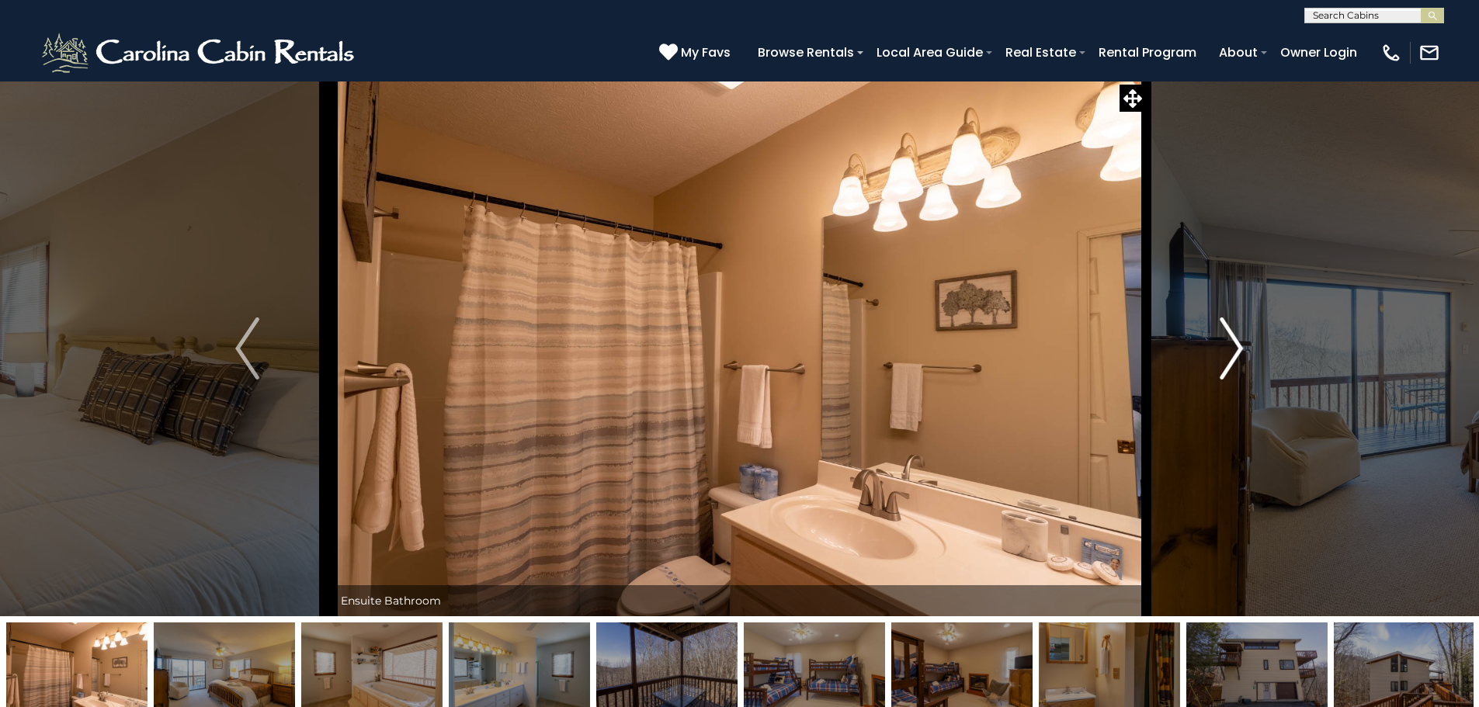
click at [1229, 338] on img "Next" at bounding box center [1231, 349] width 23 height 62
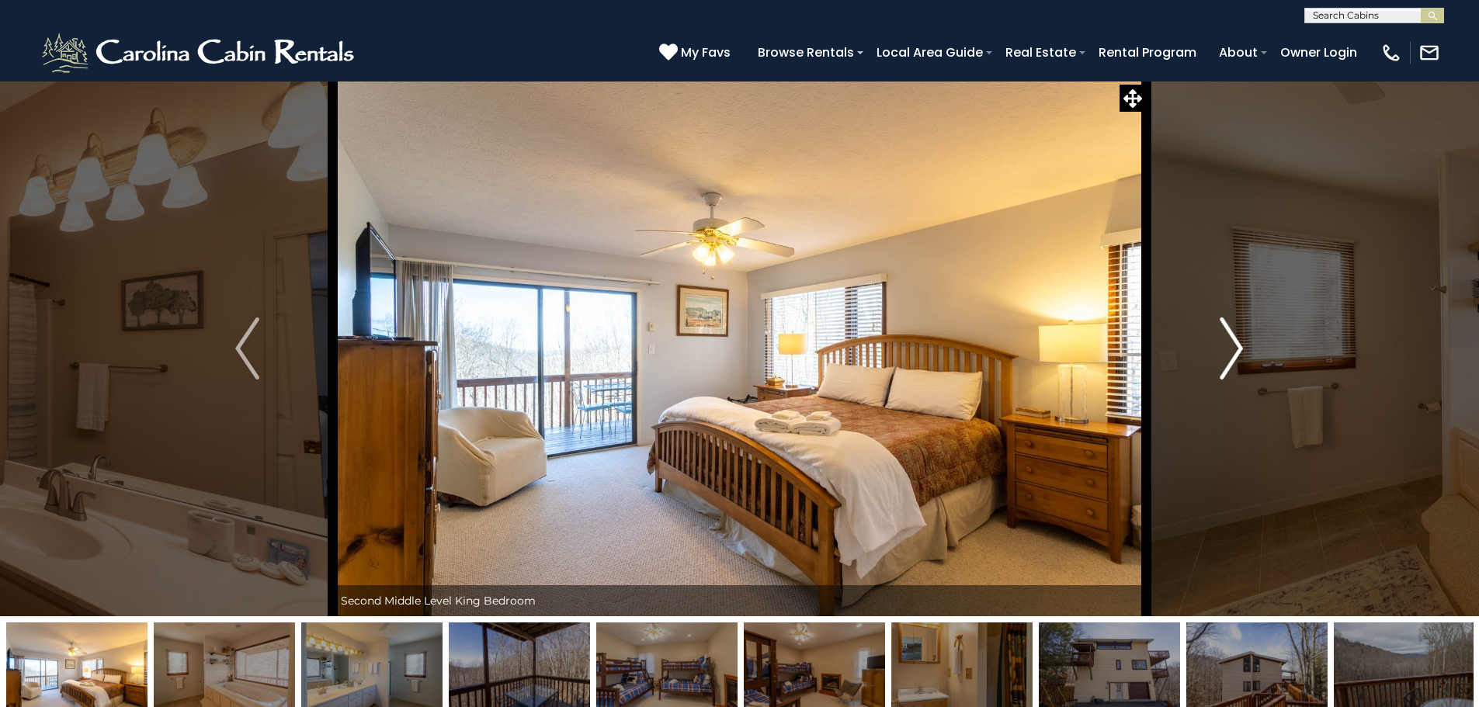
click at [1229, 338] on img "Next" at bounding box center [1231, 349] width 23 height 62
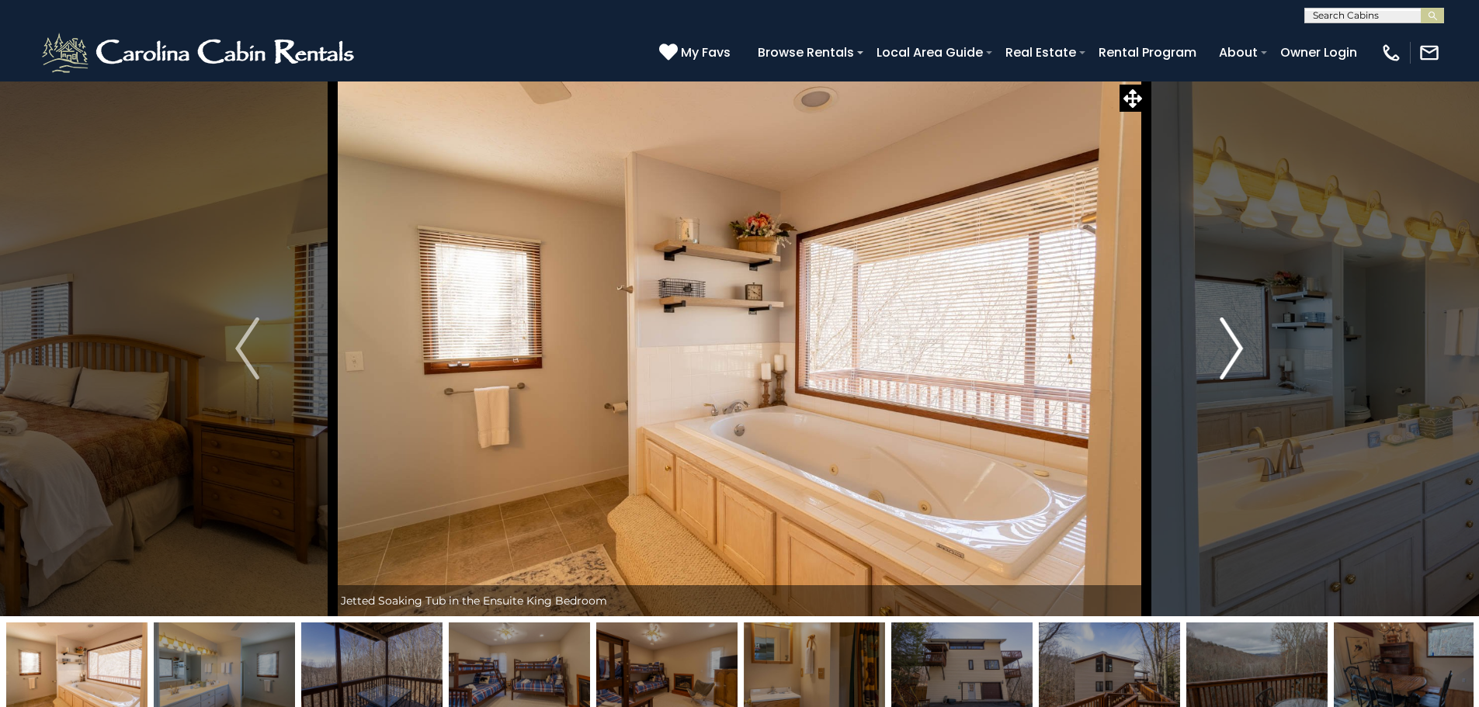
click at [1229, 338] on img "Next" at bounding box center [1231, 349] width 23 height 62
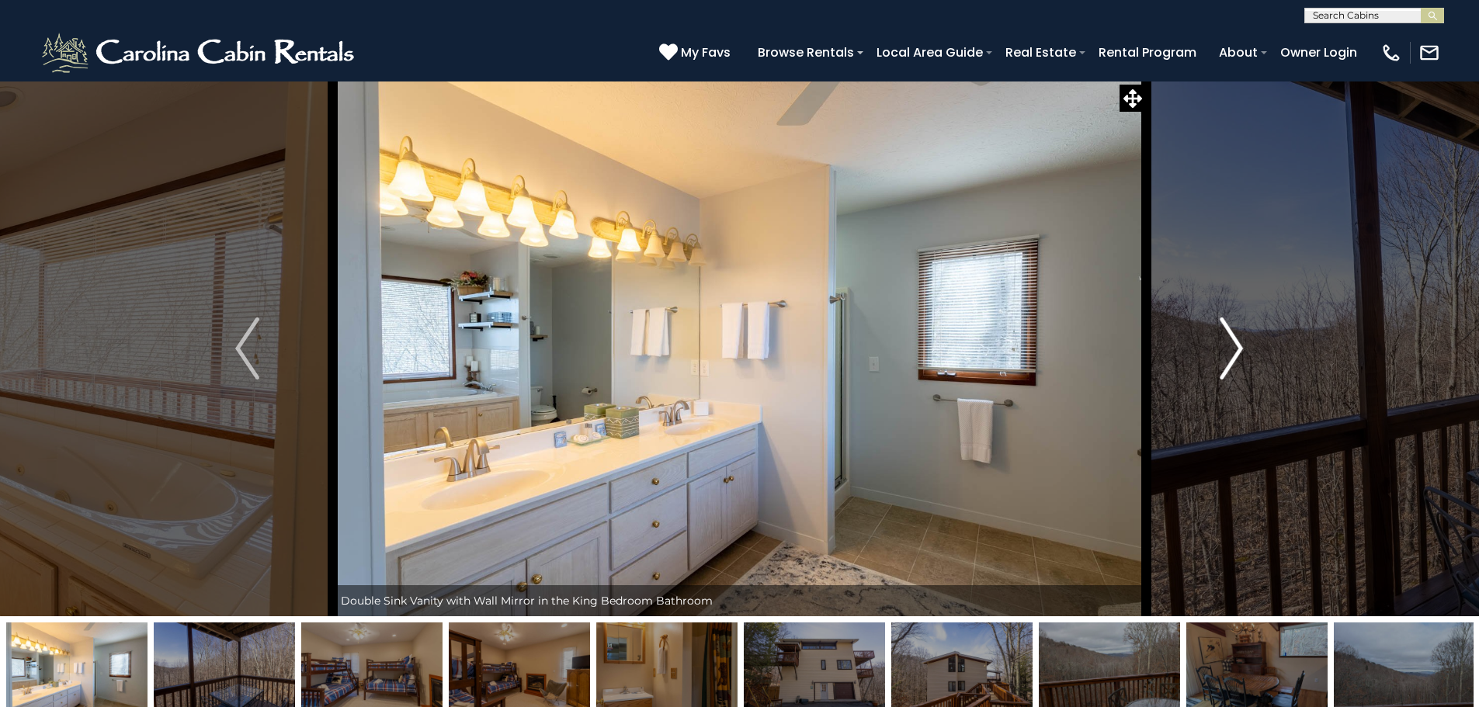
click at [1229, 338] on img "Next" at bounding box center [1231, 349] width 23 height 62
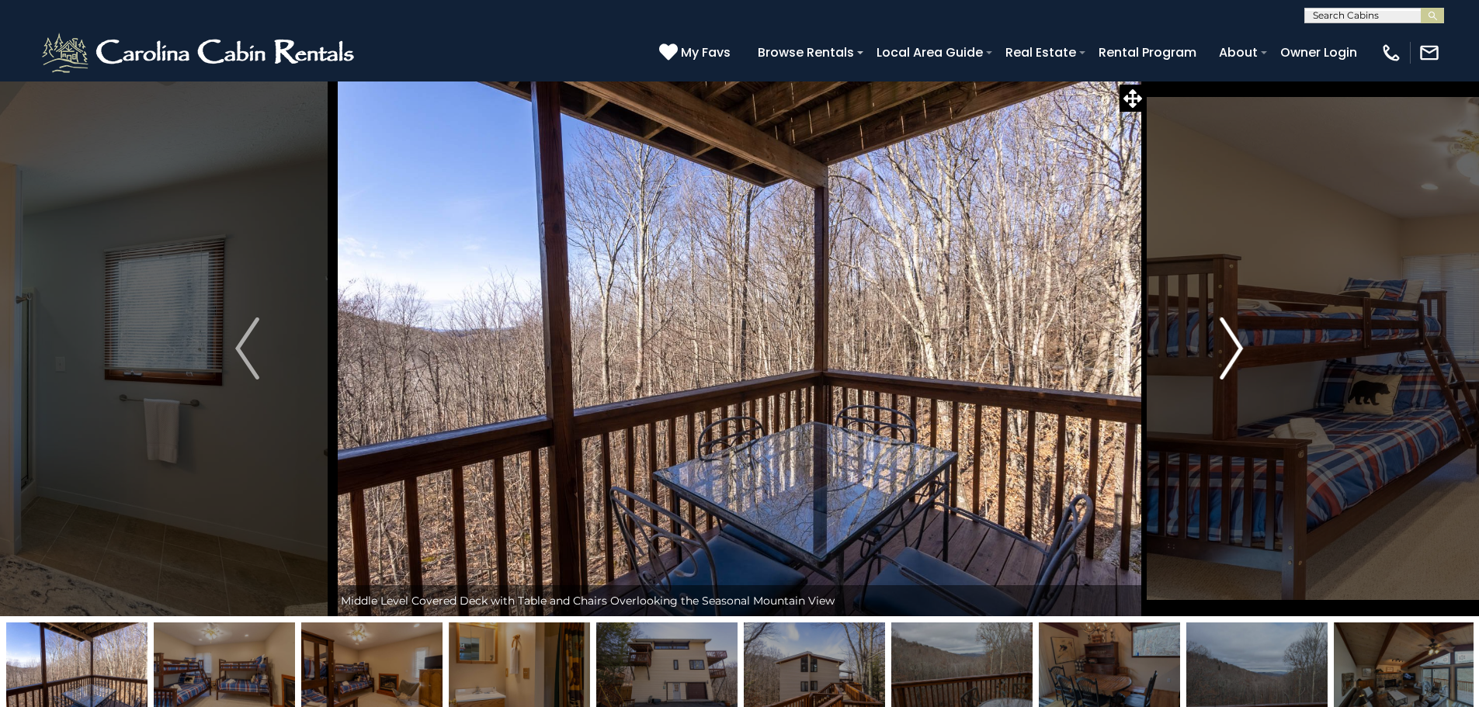
click at [1229, 338] on img "Next" at bounding box center [1231, 349] width 23 height 62
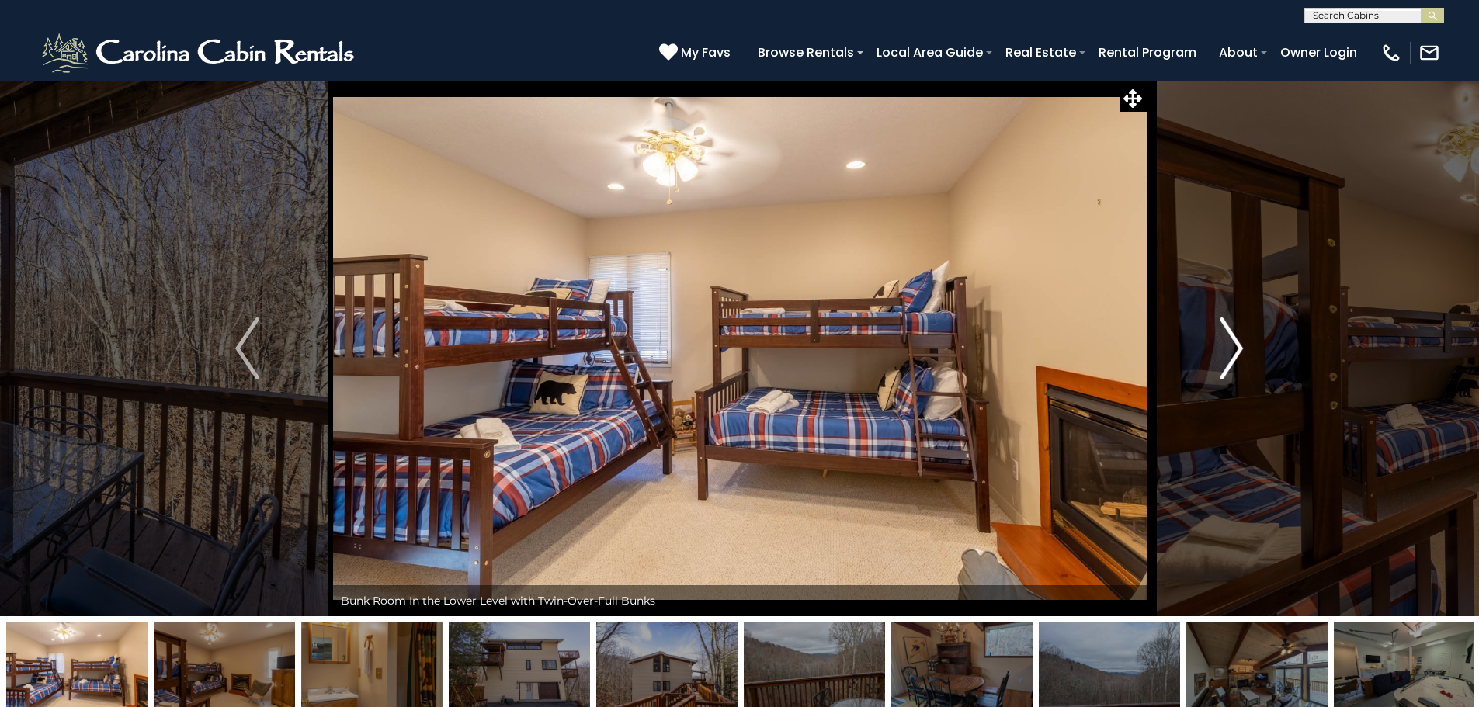
click at [1229, 338] on img "Next" at bounding box center [1231, 349] width 23 height 62
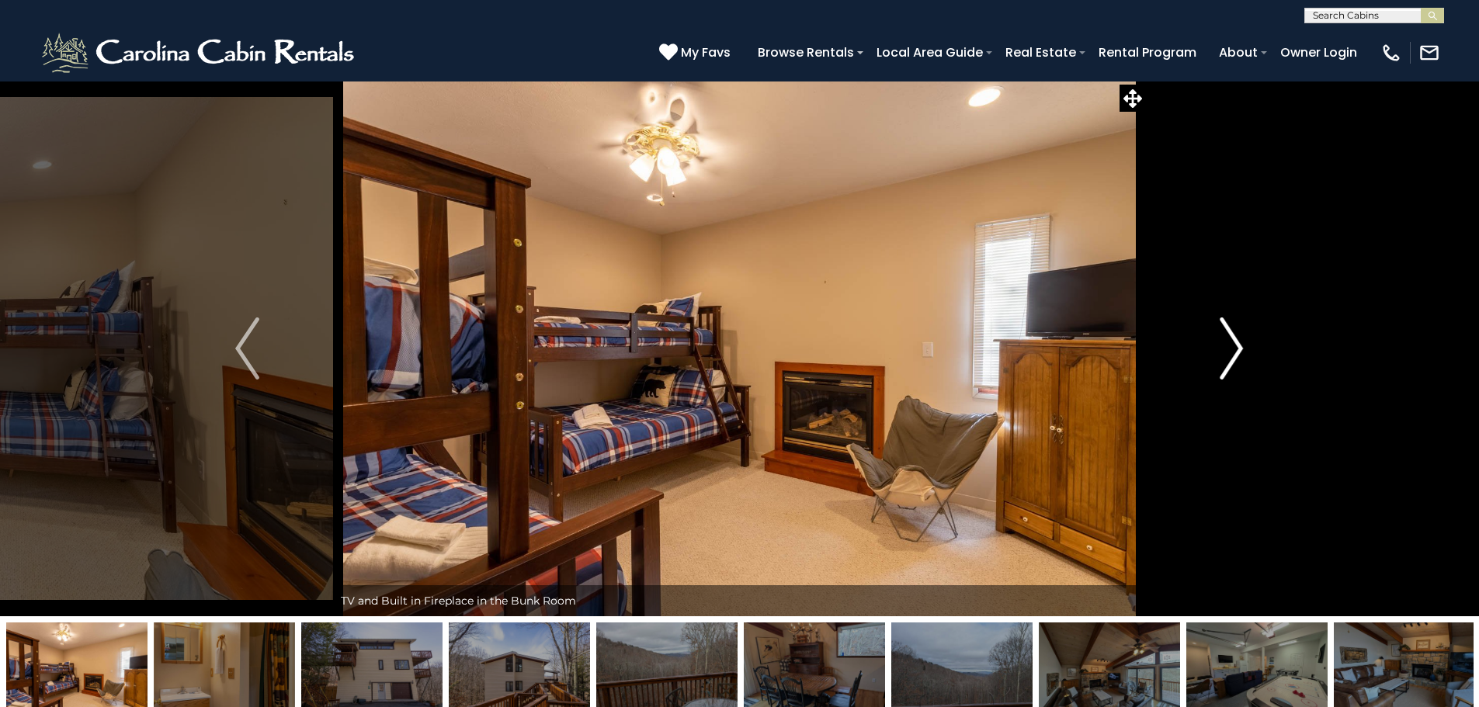
click at [1229, 338] on img "Next" at bounding box center [1231, 349] width 23 height 62
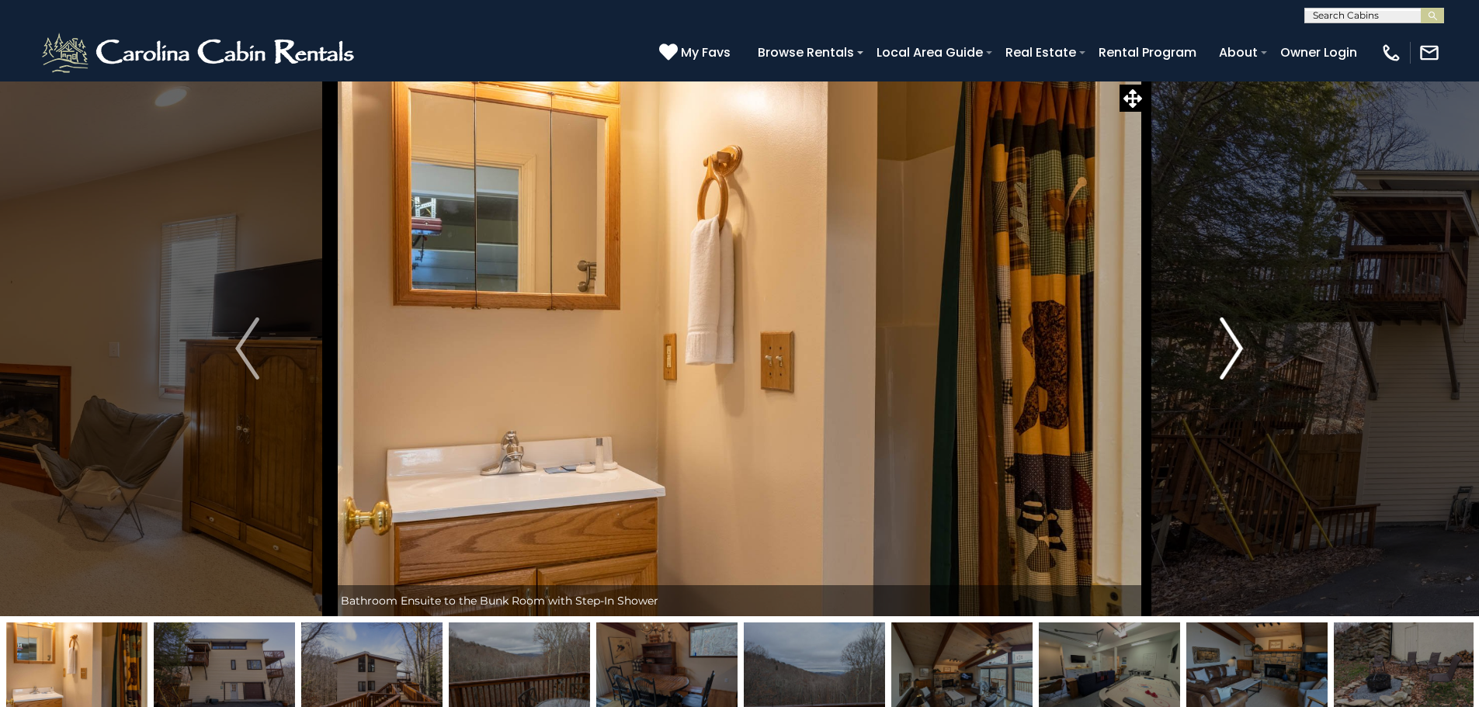
click at [1229, 338] on img "Next" at bounding box center [1231, 349] width 23 height 62
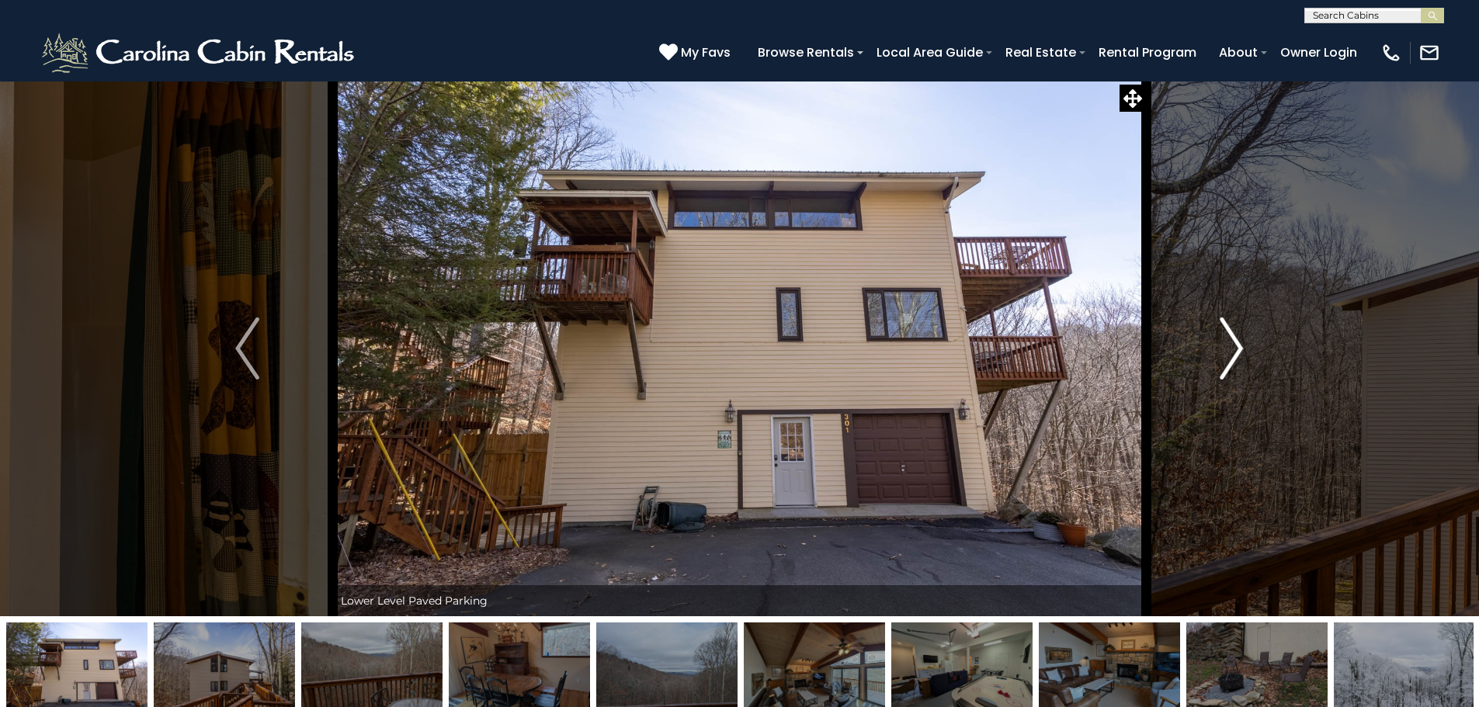
click at [1229, 338] on img "Next" at bounding box center [1231, 349] width 23 height 62
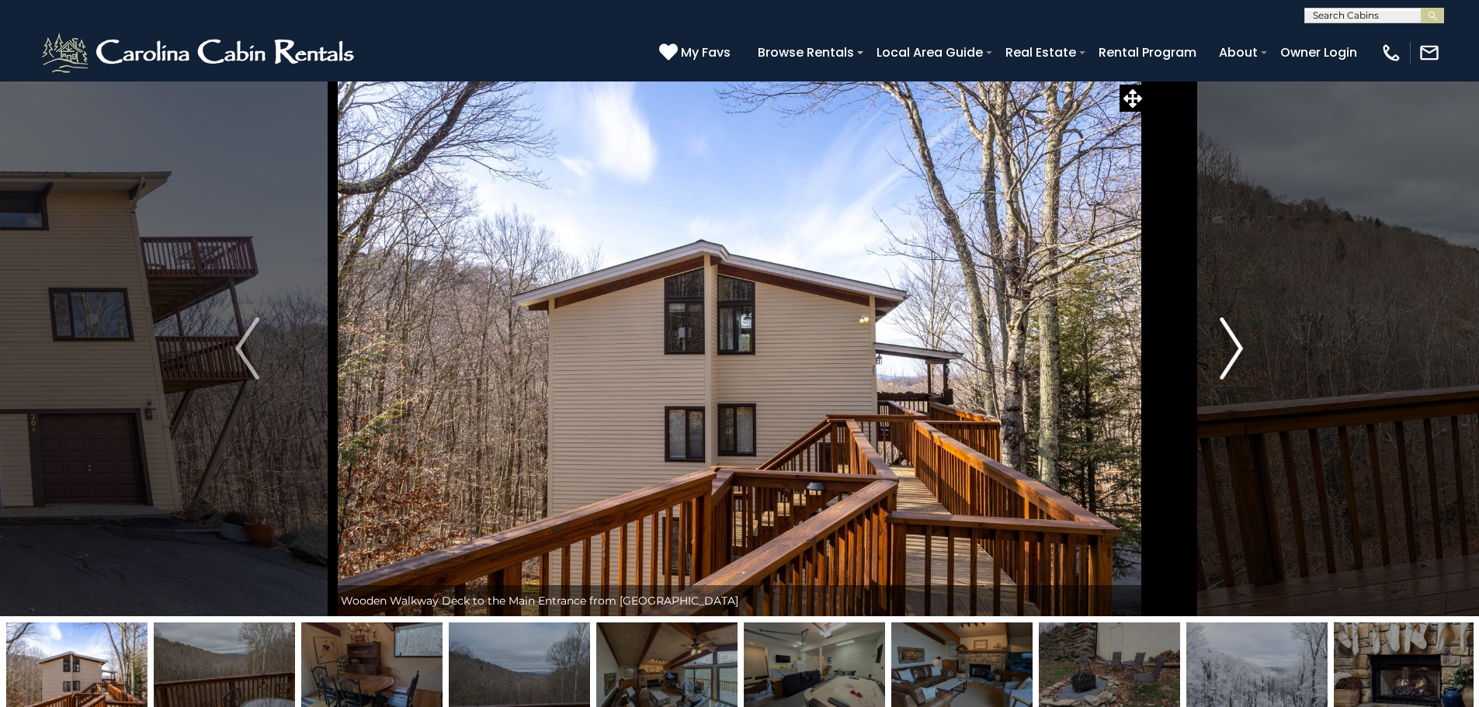
click at [1229, 338] on img "Next" at bounding box center [1231, 349] width 23 height 62
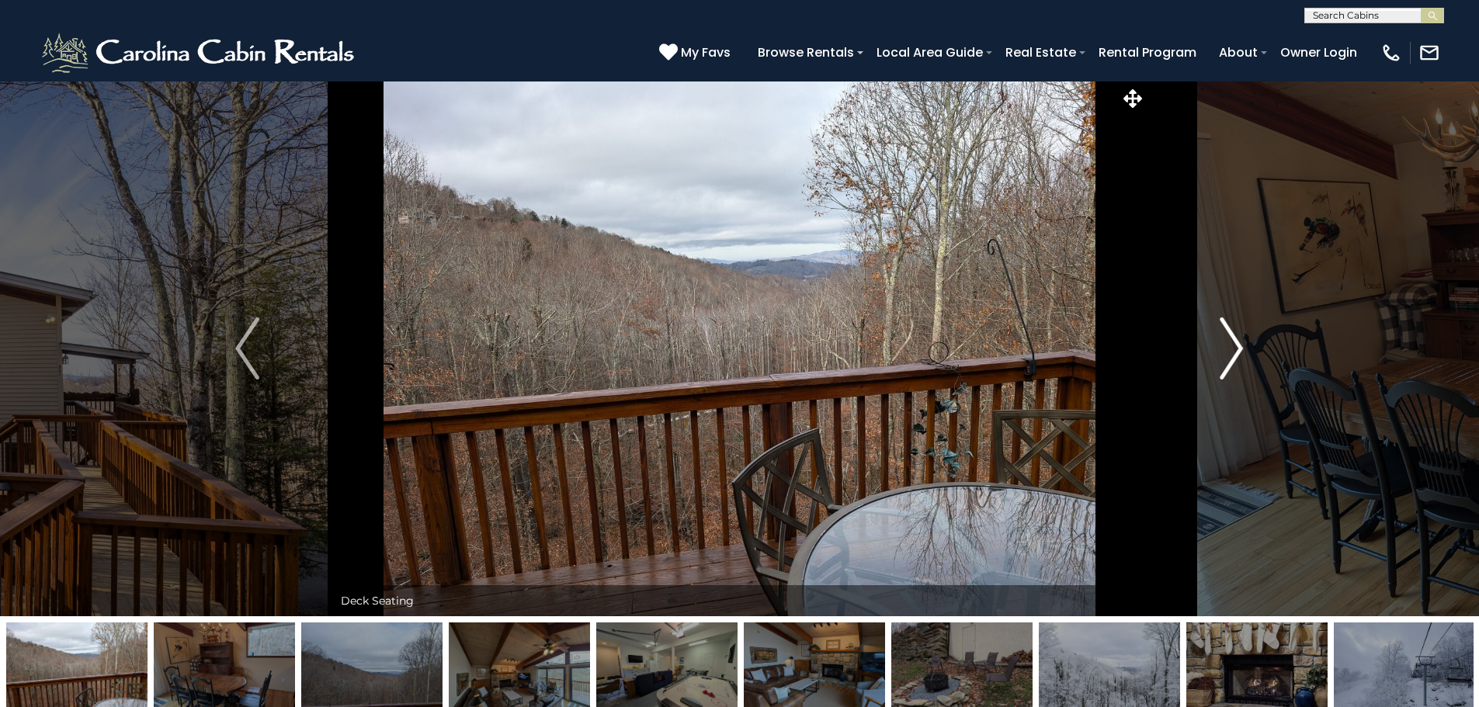
click at [1229, 338] on img "Next" at bounding box center [1231, 349] width 23 height 62
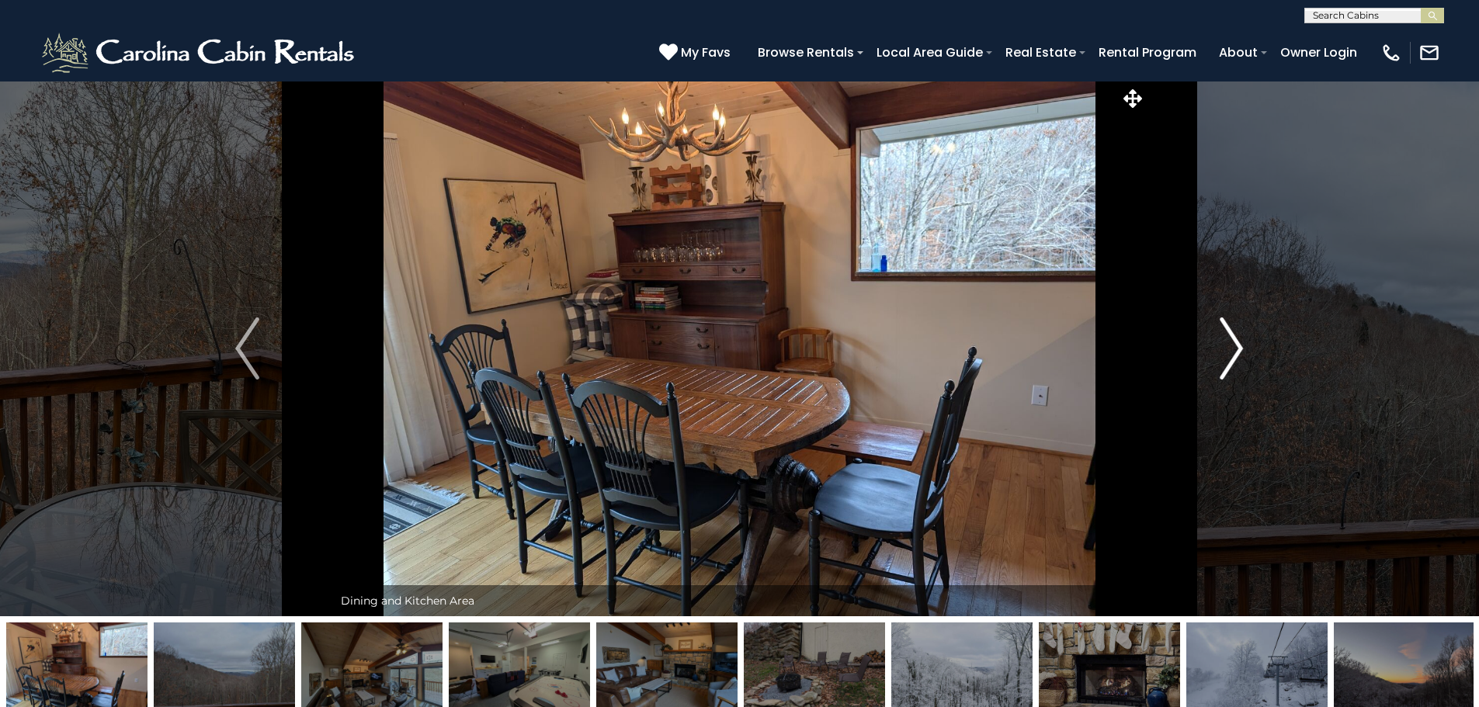
click at [1229, 338] on img "Next" at bounding box center [1231, 349] width 23 height 62
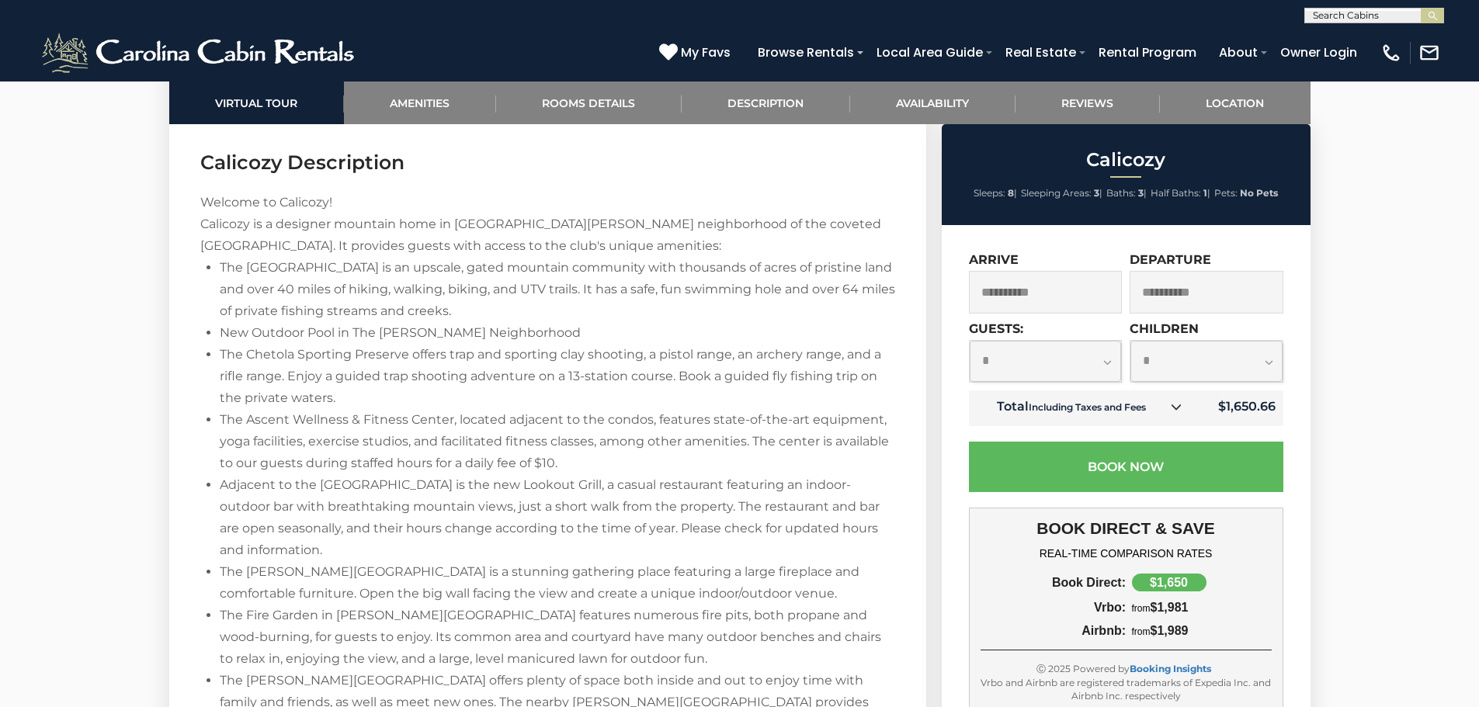
scroll to position [2262, 0]
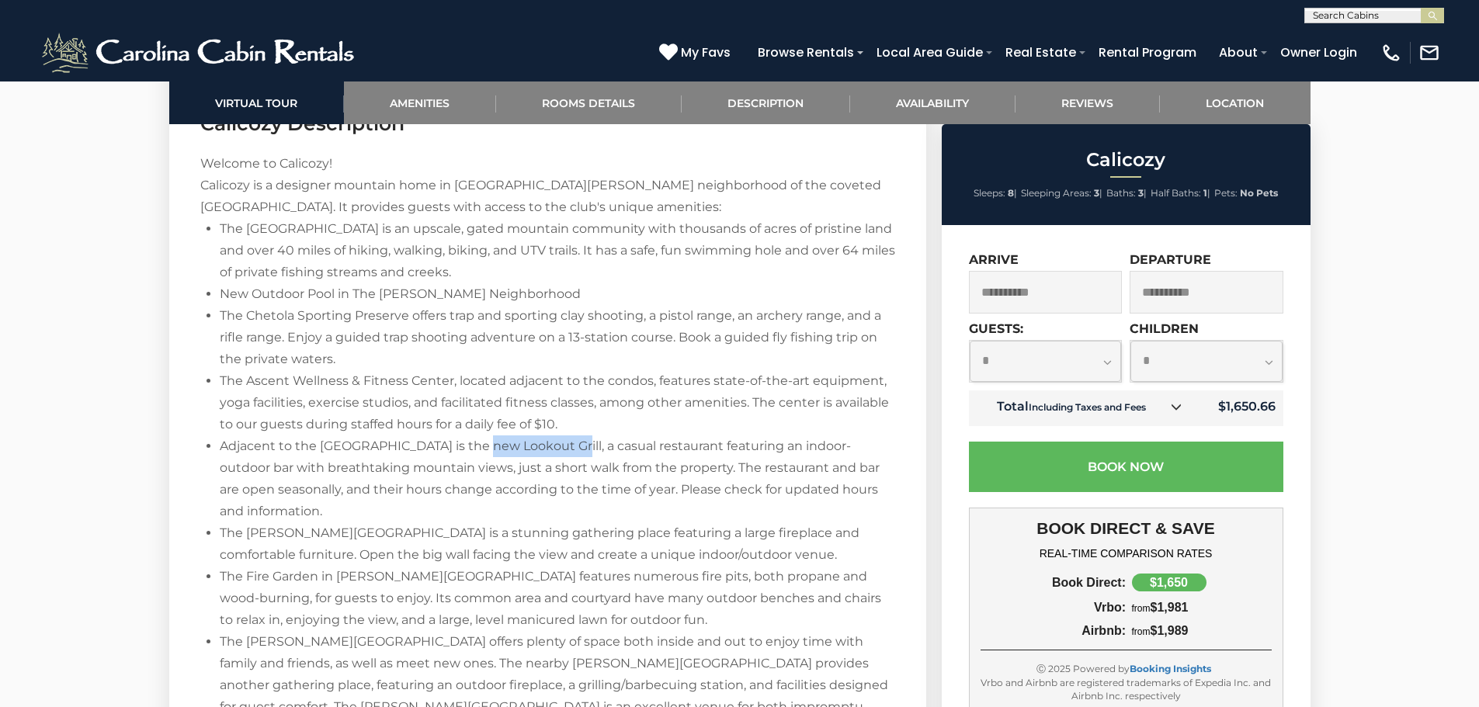
drag, startPoint x: 475, startPoint y: 443, endPoint x: 557, endPoint y: 441, distance: 81.5
click at [557, 441] on span "Adjacent to the [GEOGRAPHIC_DATA] is the new Lookout Grill, a casual restaurant…" at bounding box center [550, 479] width 660 height 80
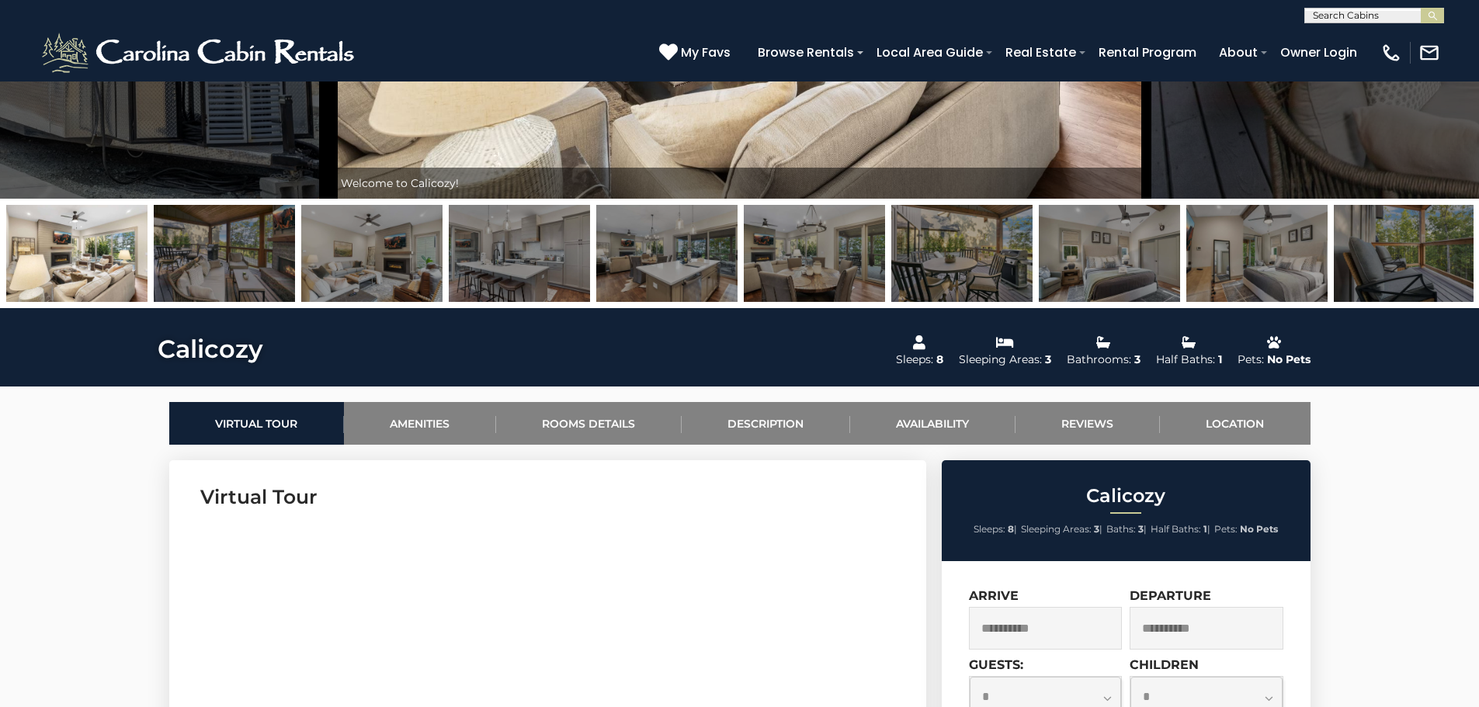
scroll to position [217, 0]
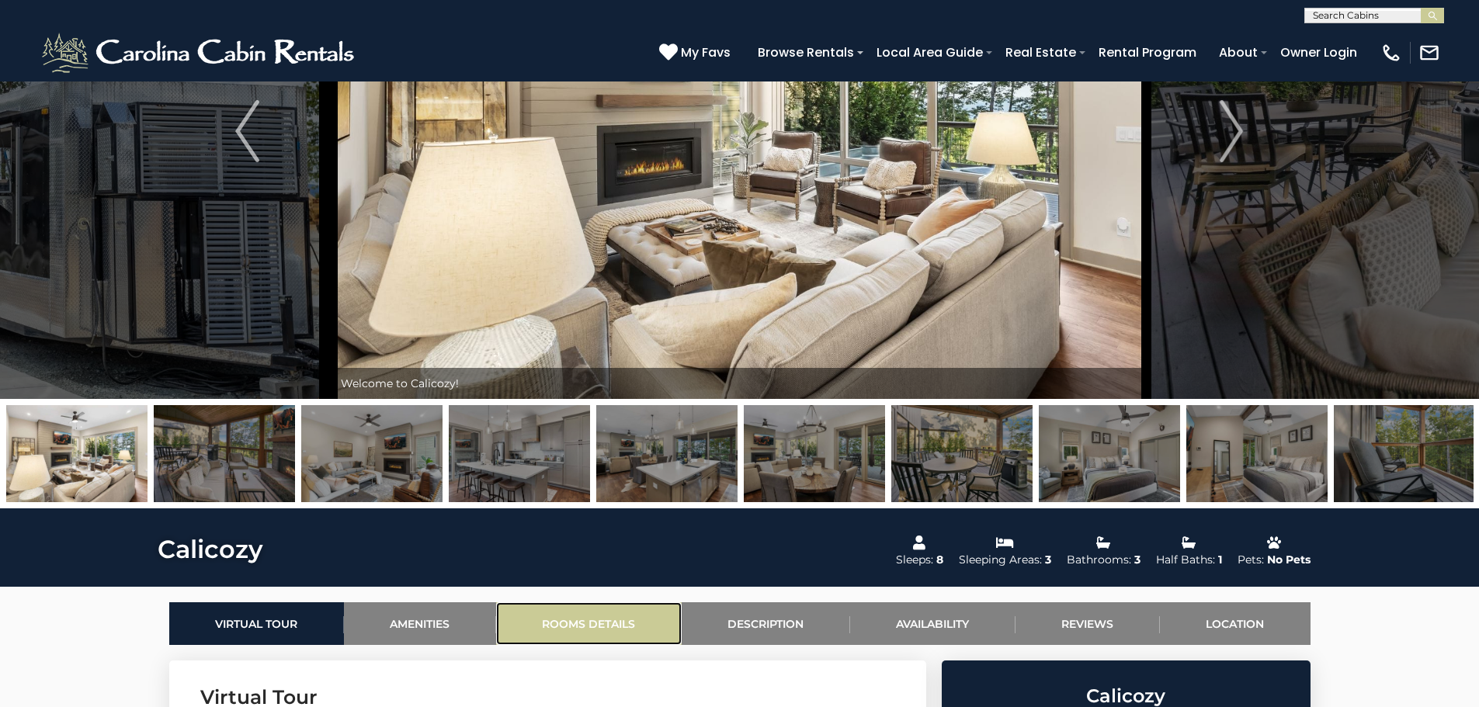
click at [608, 629] on link "Rooms Details" at bounding box center [589, 623] width 186 height 43
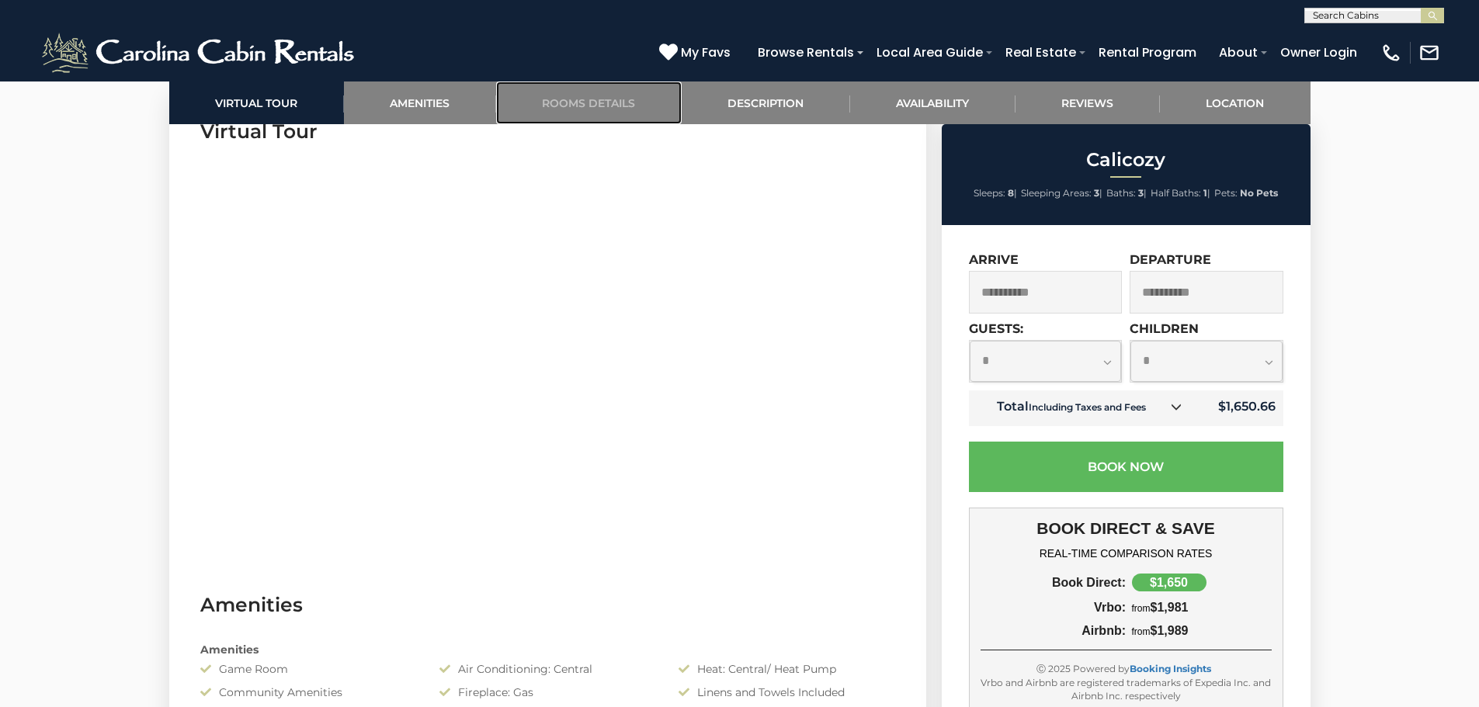
scroll to position [789, 0]
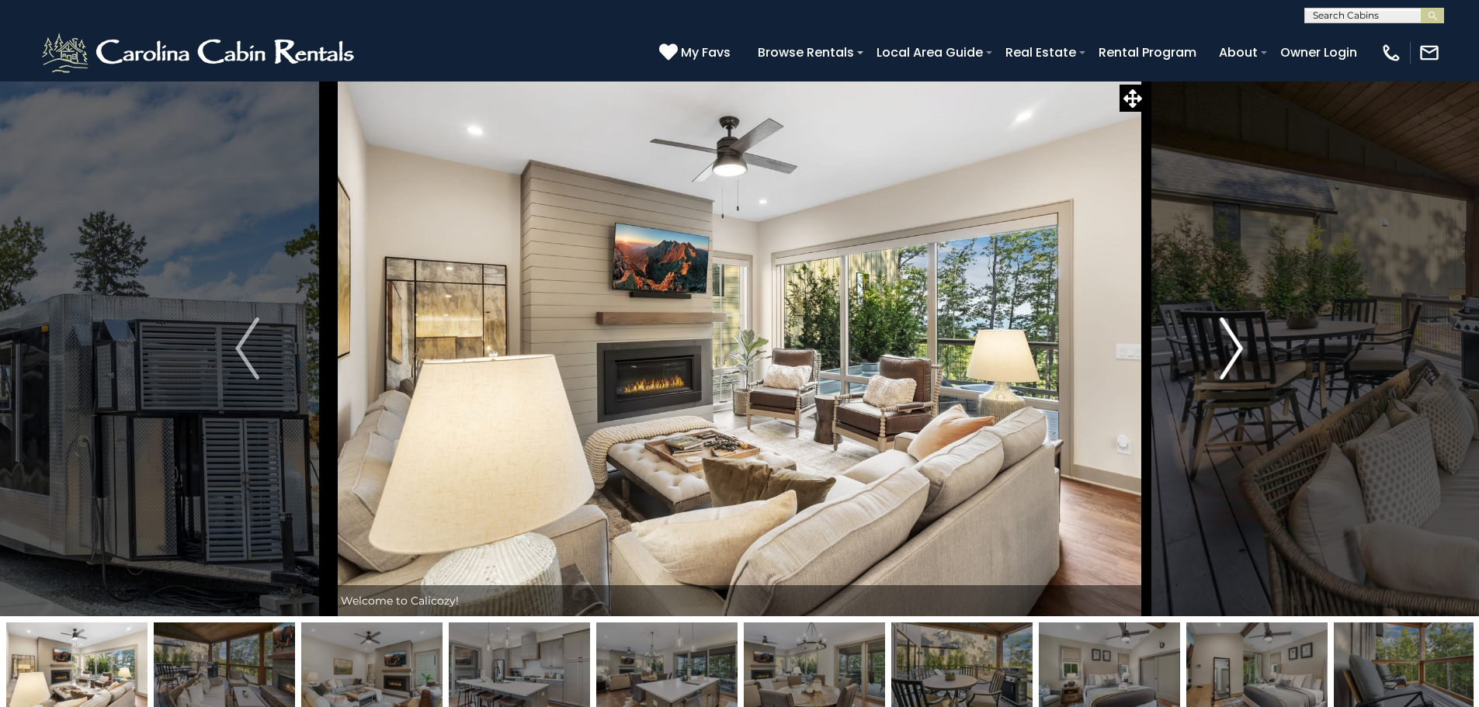
click at [1229, 348] on img "Next" at bounding box center [1231, 349] width 23 height 62
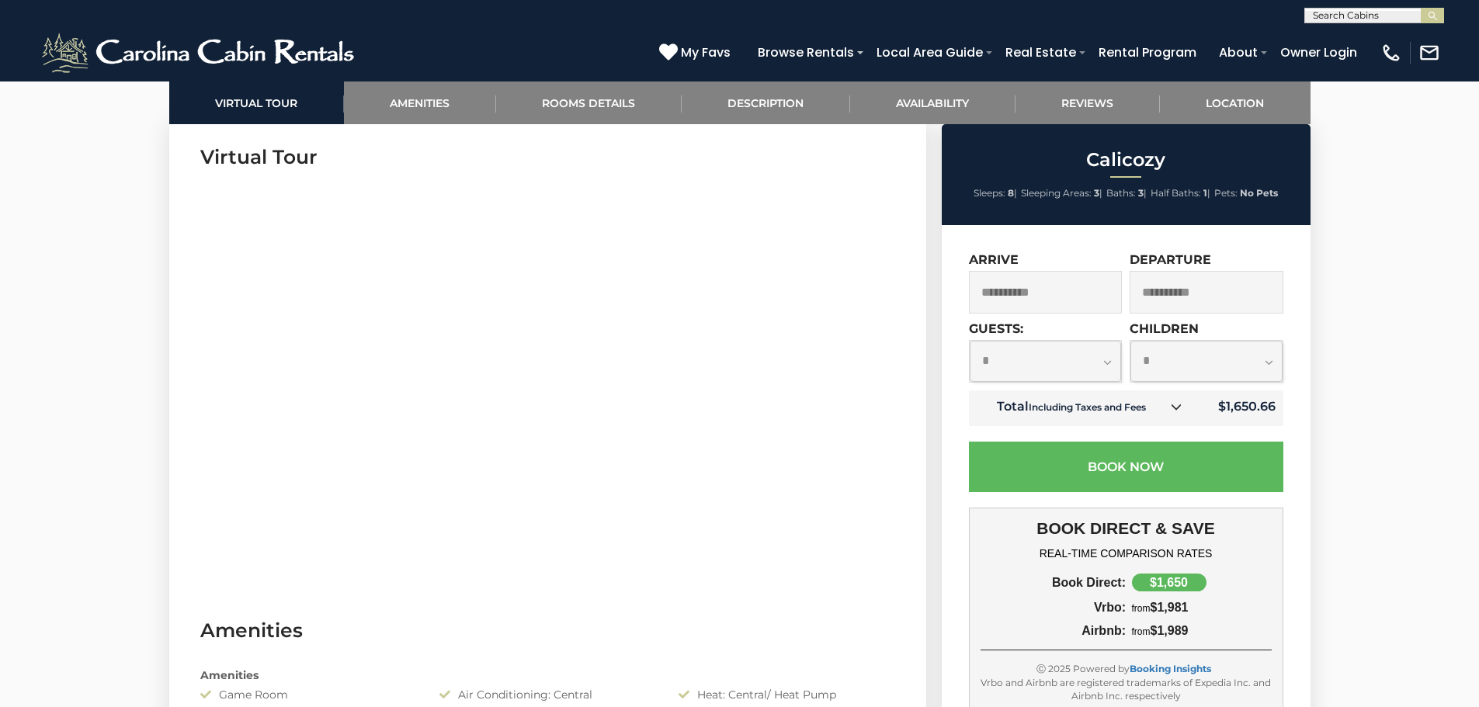
scroll to position [440, 0]
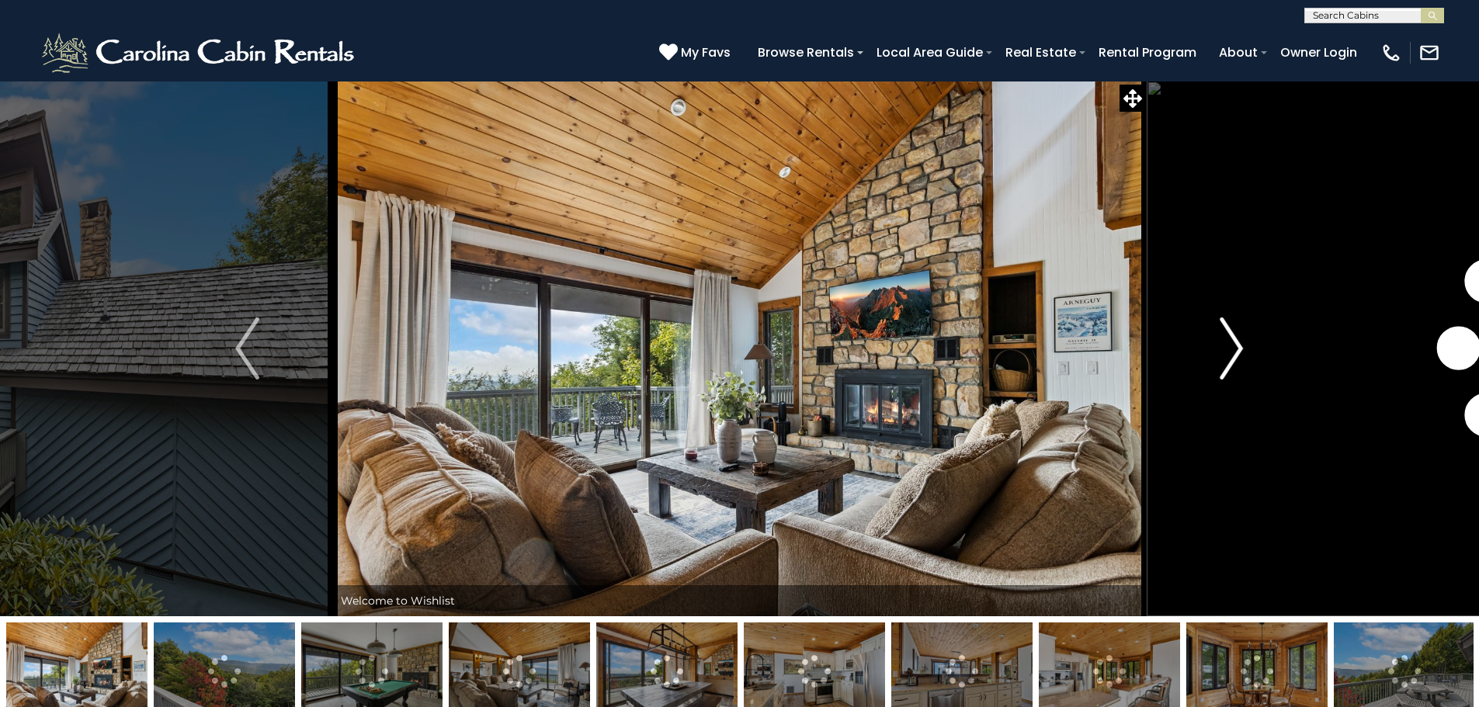
click at [1227, 341] on img "Next" at bounding box center [1231, 349] width 23 height 62
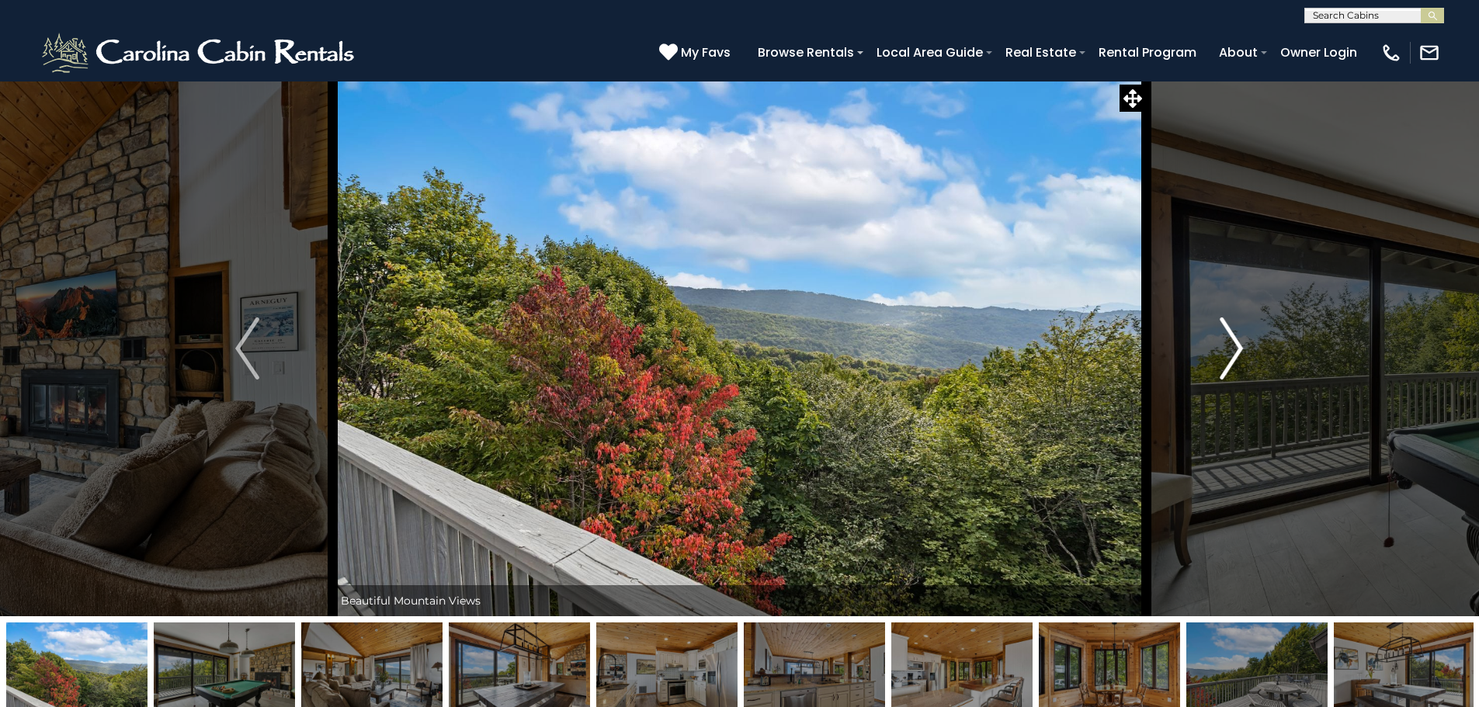
click at [1227, 341] on img "Next" at bounding box center [1231, 349] width 23 height 62
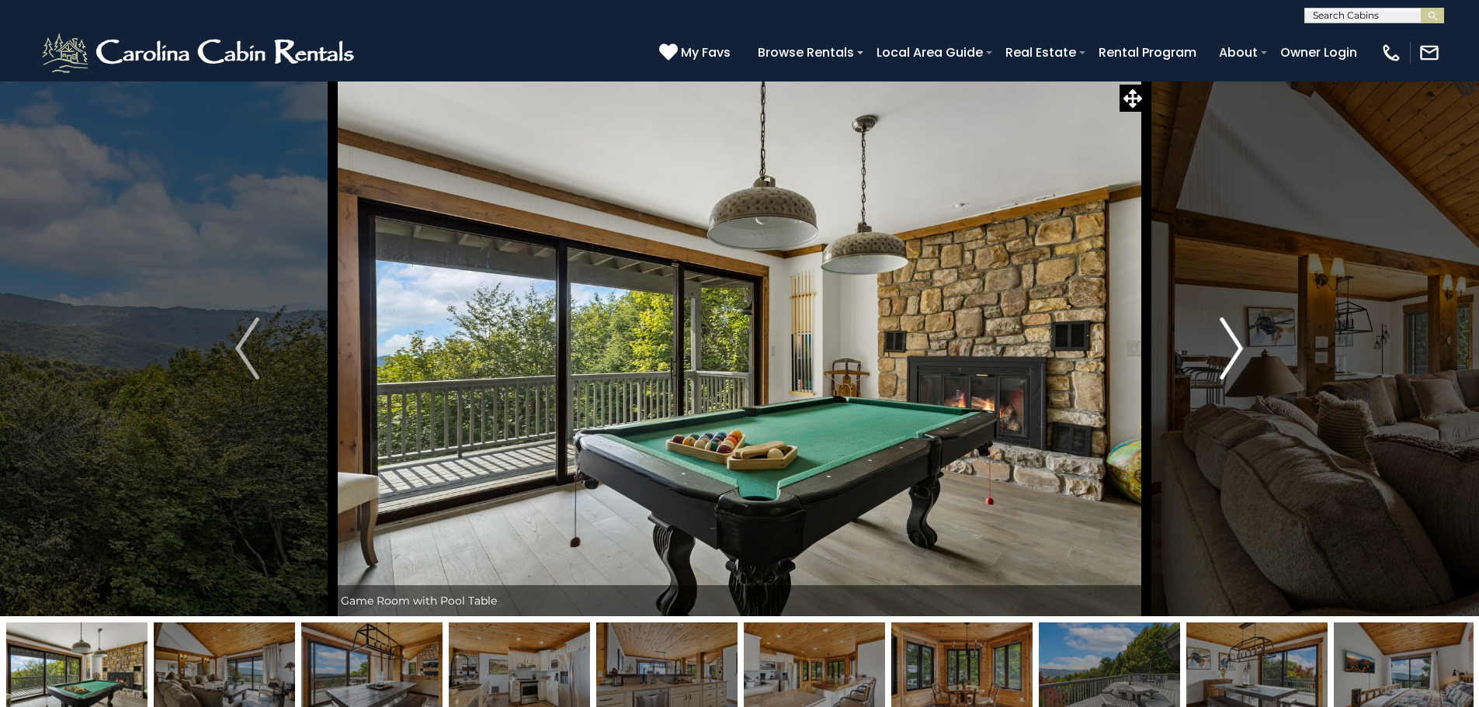
click at [1227, 341] on img "Next" at bounding box center [1231, 349] width 23 height 62
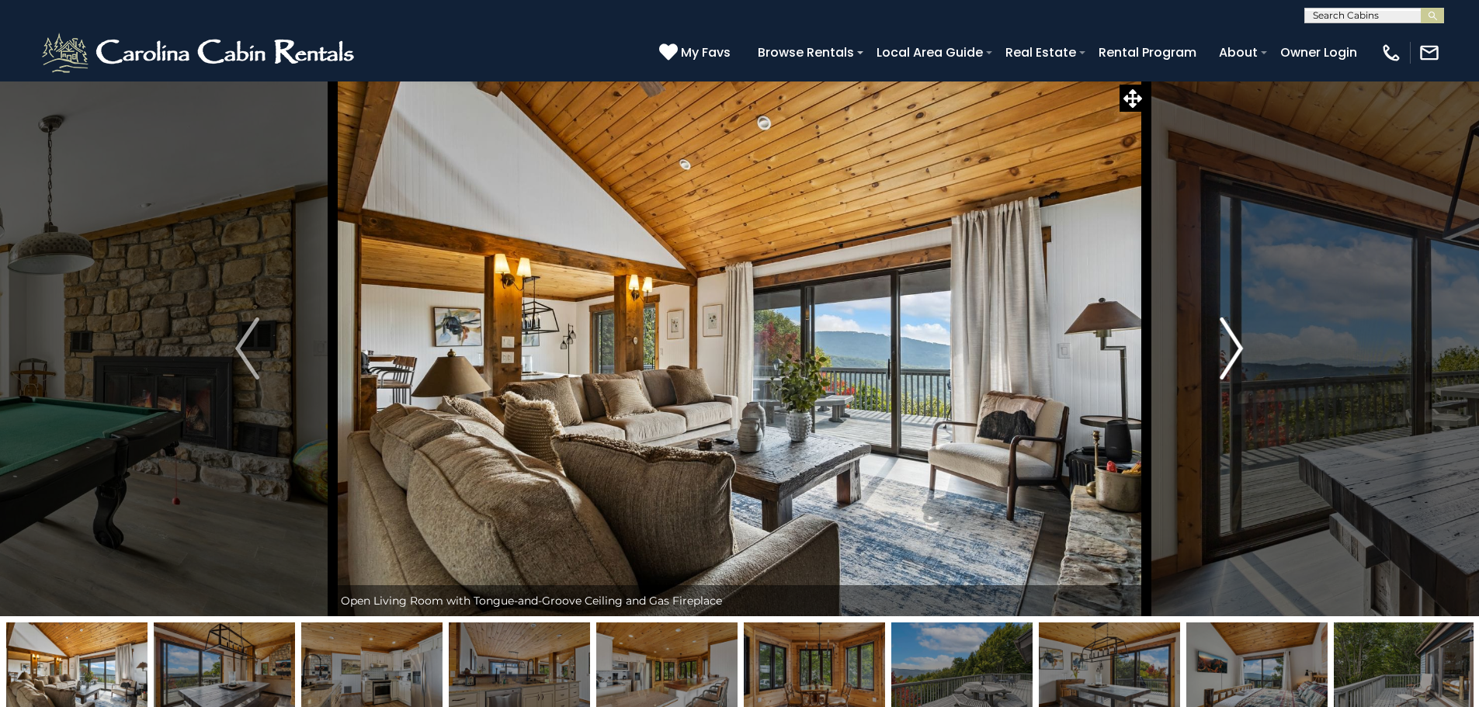
click at [1227, 341] on img "Next" at bounding box center [1231, 349] width 23 height 62
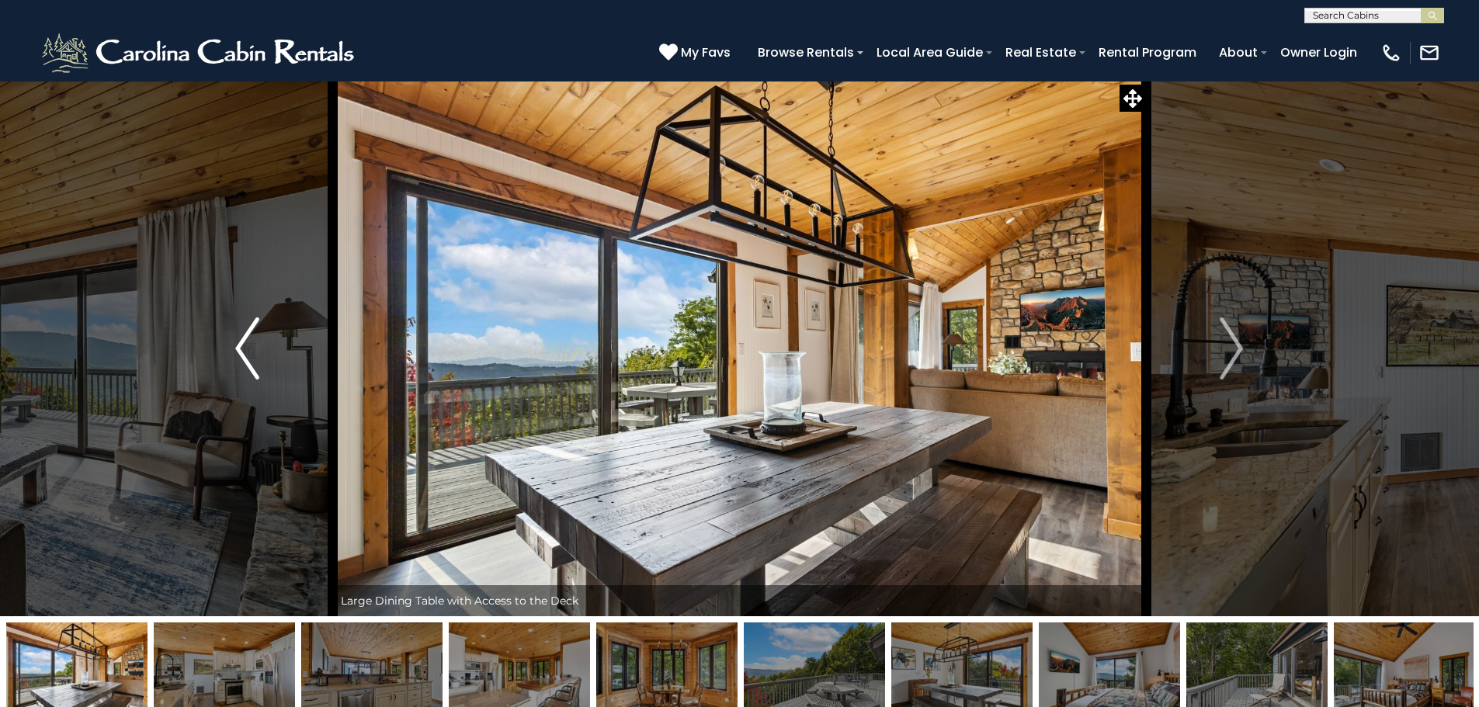
click at [241, 360] on img "Previous" at bounding box center [246, 349] width 23 height 62
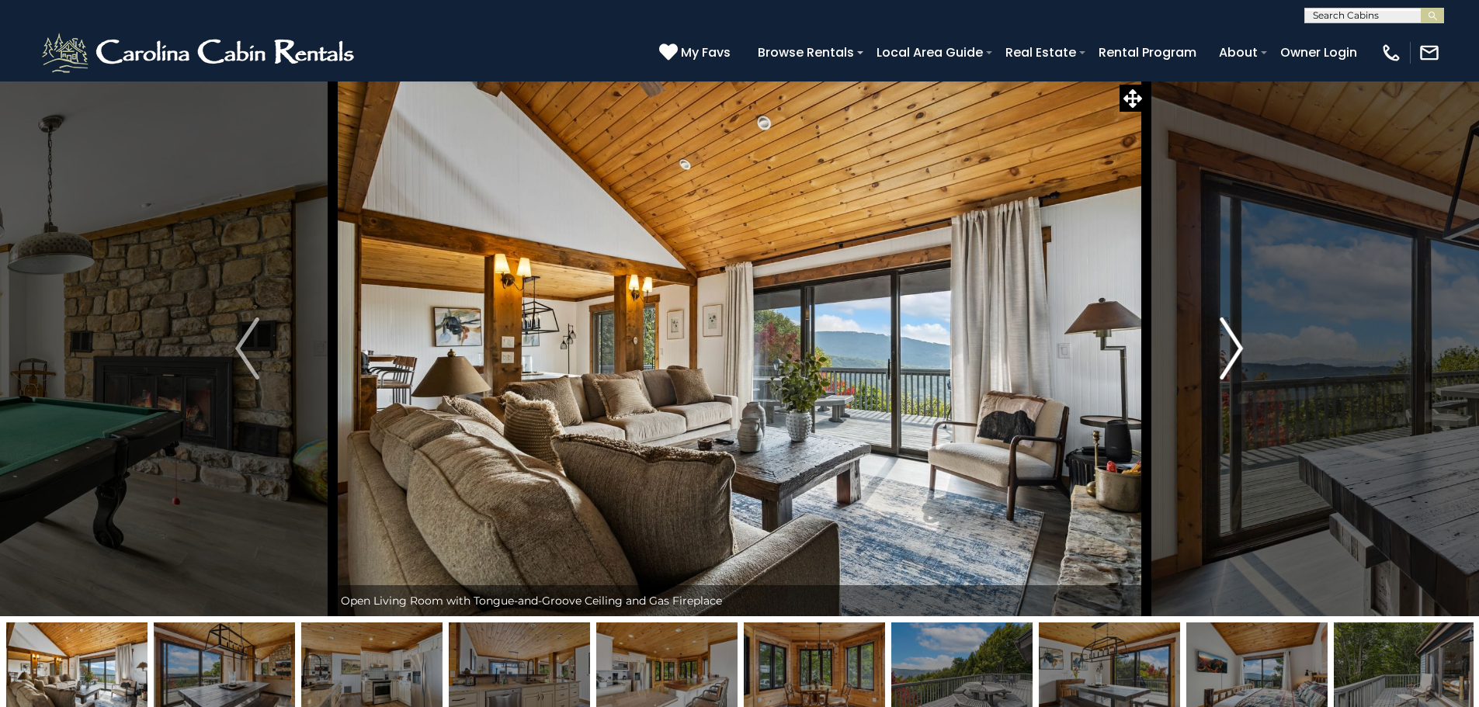
click at [1227, 346] on img "Next" at bounding box center [1231, 349] width 23 height 62
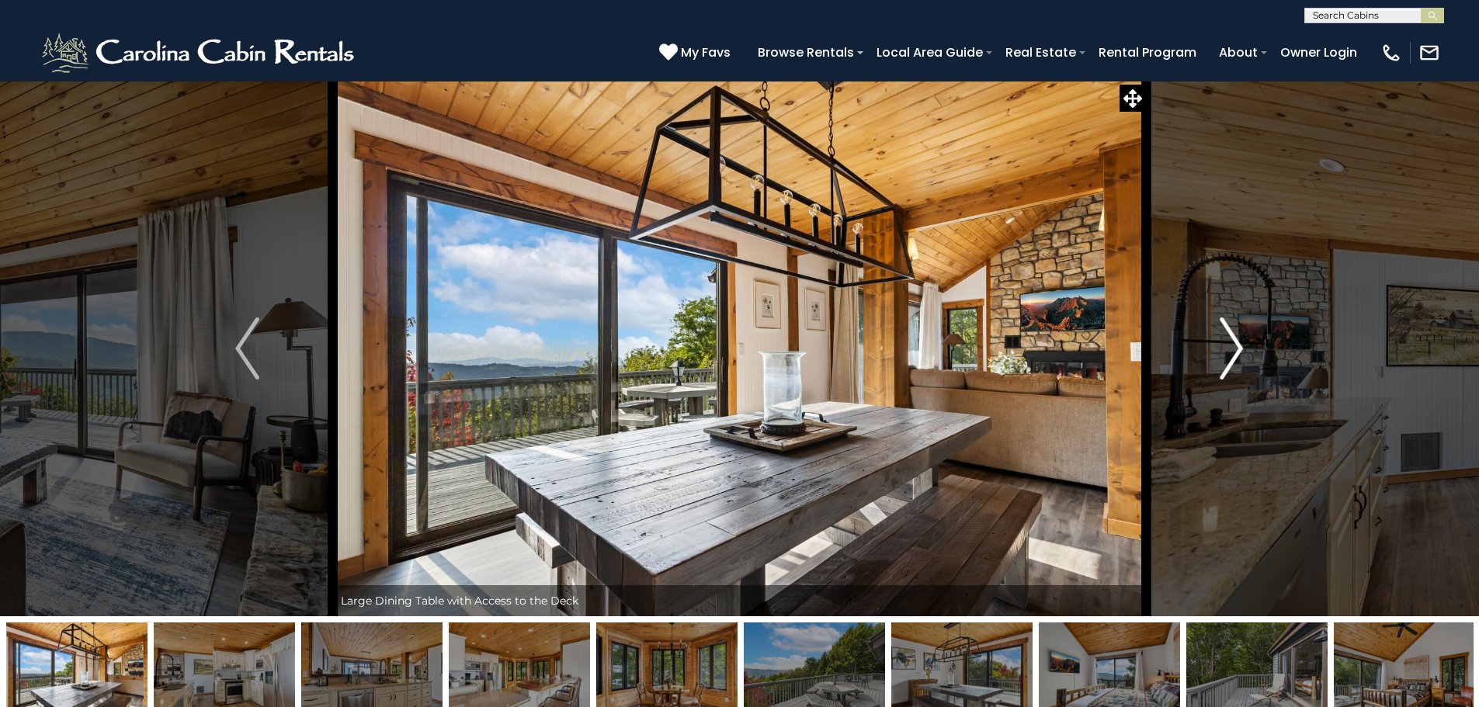
click at [1227, 346] on img "Next" at bounding box center [1231, 349] width 23 height 62
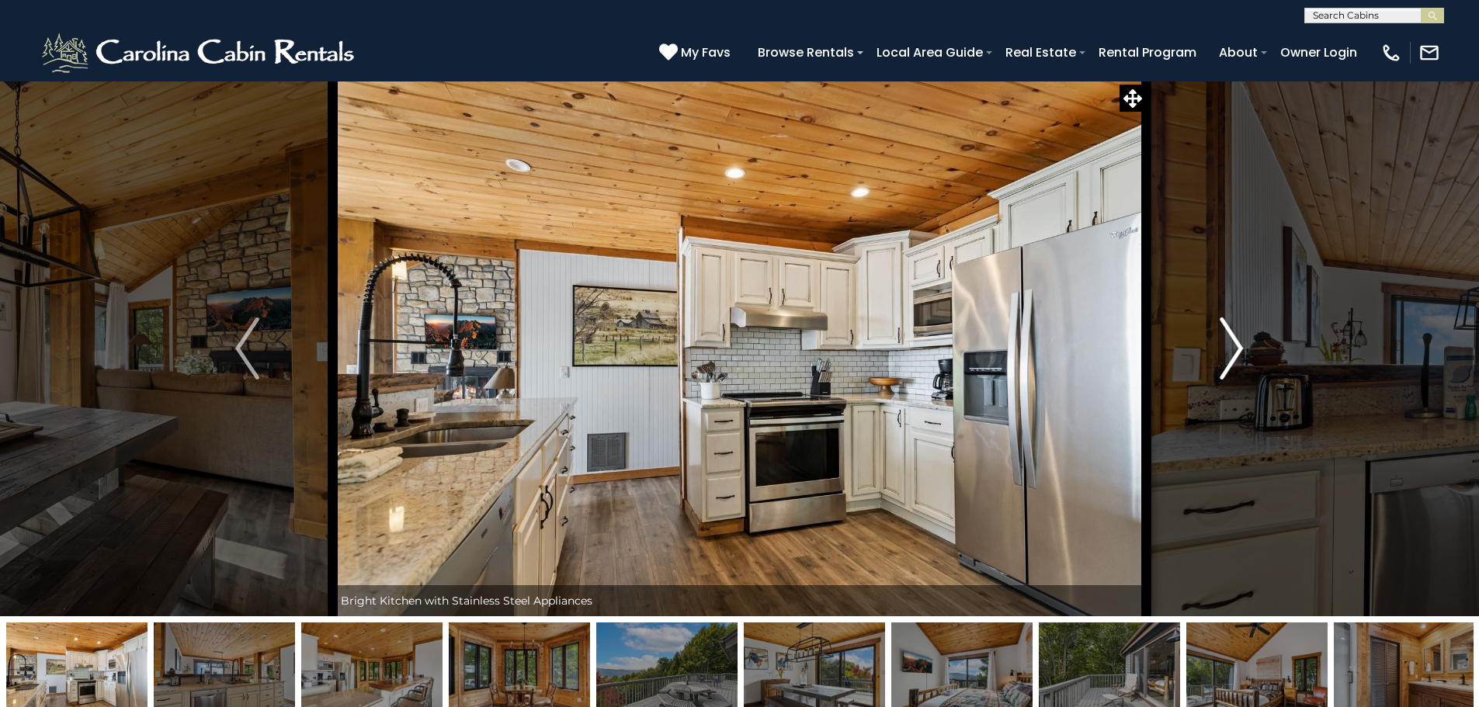
click at [1227, 346] on img "Next" at bounding box center [1231, 349] width 23 height 62
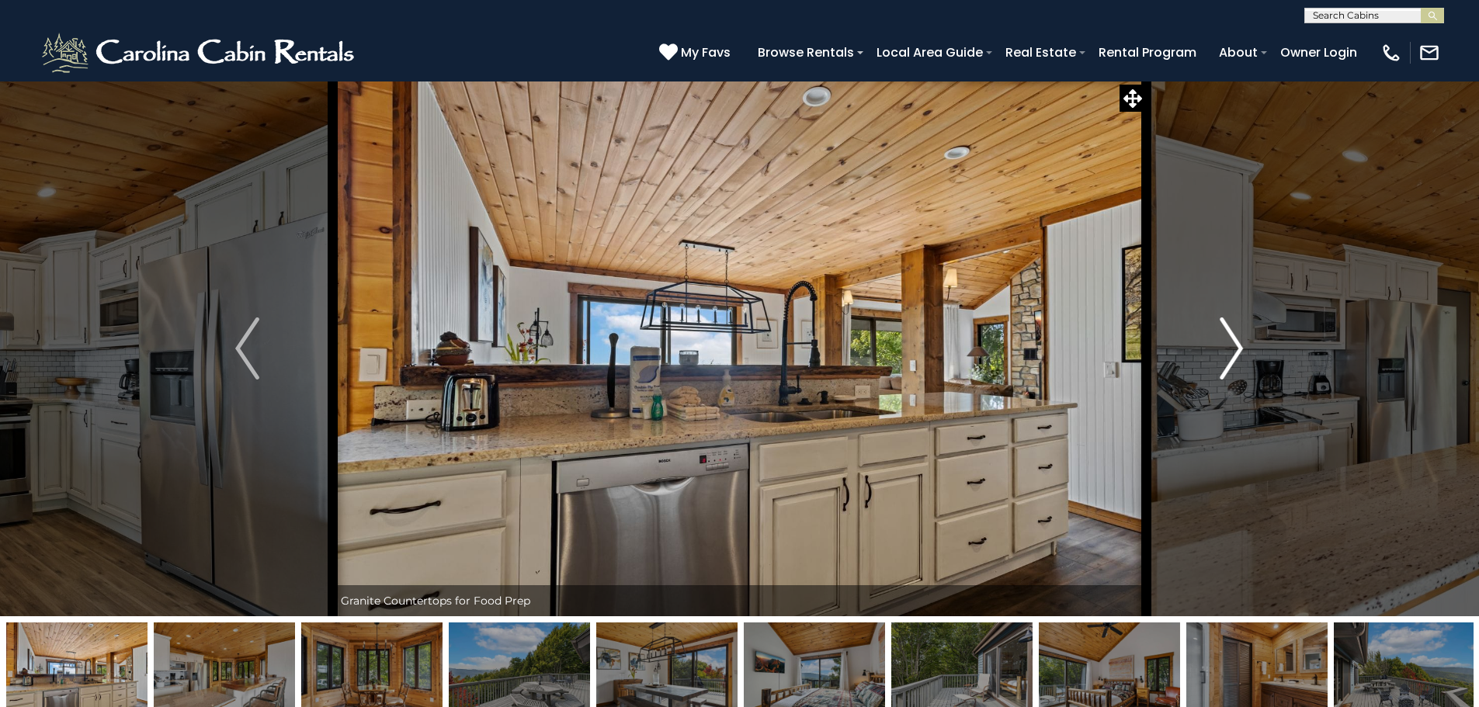
click at [1227, 346] on img "Next" at bounding box center [1231, 349] width 23 height 62
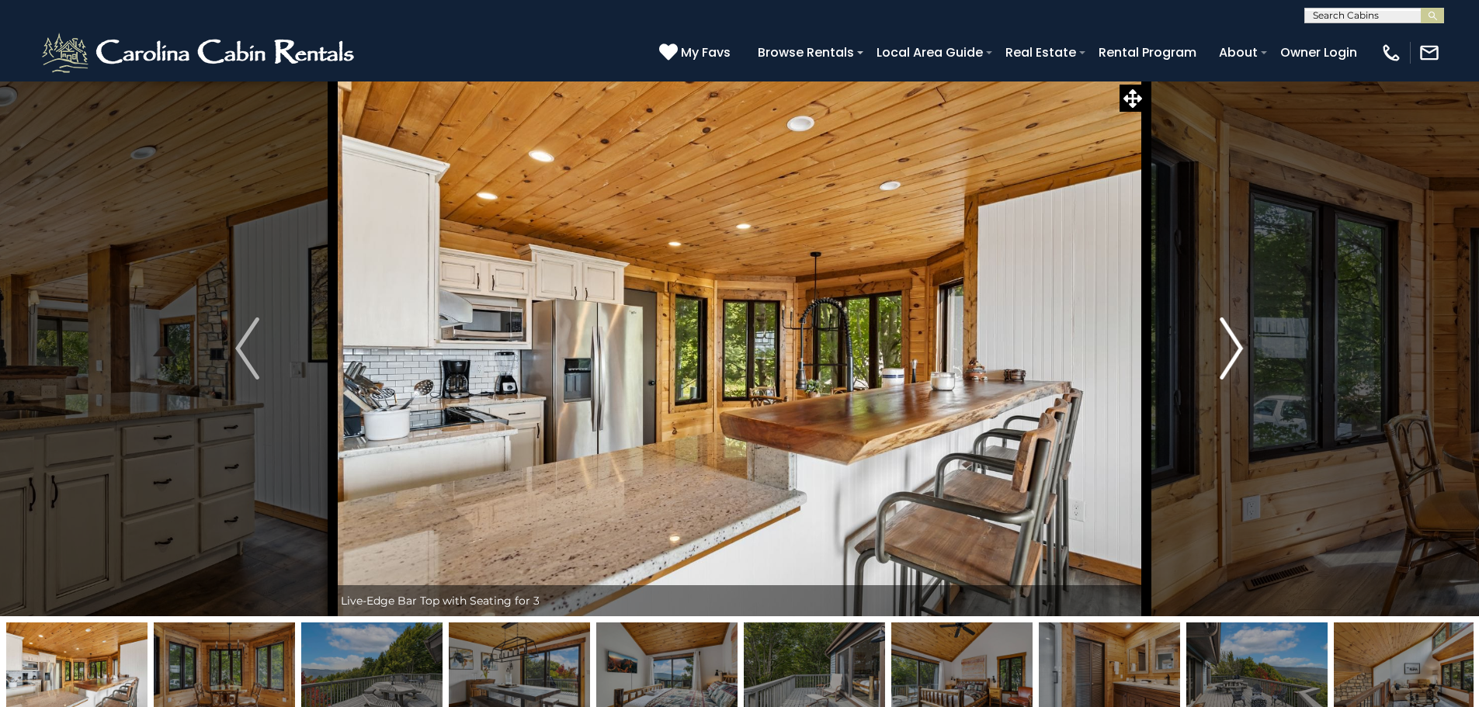
click at [1227, 346] on img "Next" at bounding box center [1231, 349] width 23 height 62
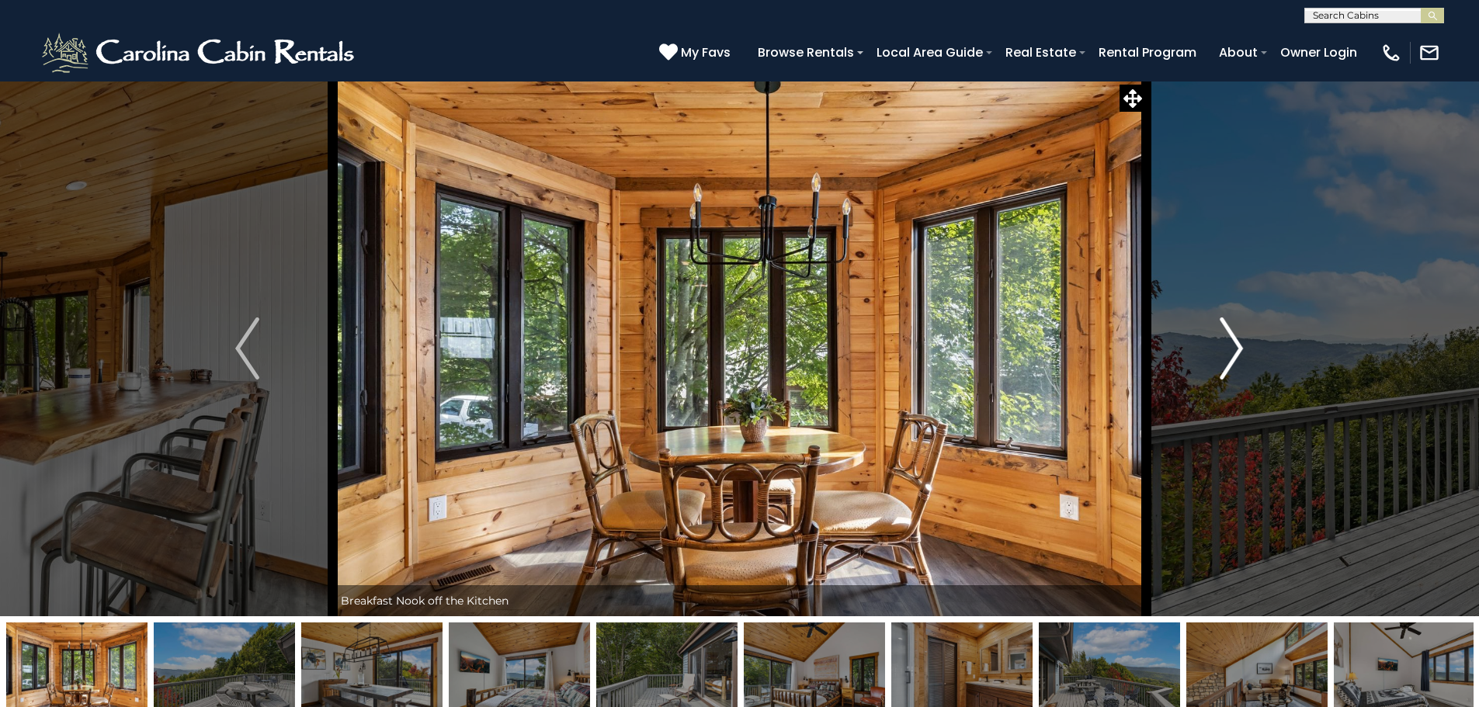
click at [1227, 346] on img "Next" at bounding box center [1231, 349] width 23 height 62
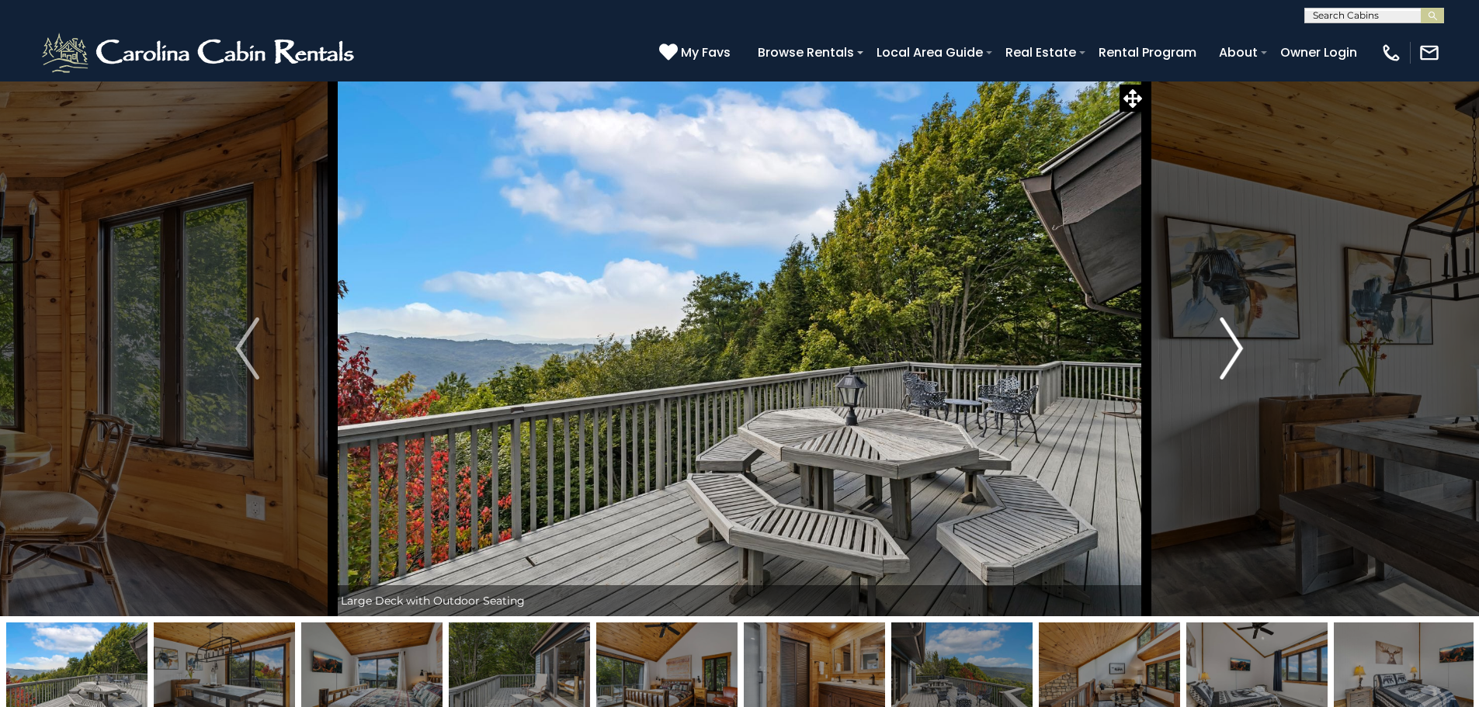
click at [1227, 346] on img "Next" at bounding box center [1231, 349] width 23 height 62
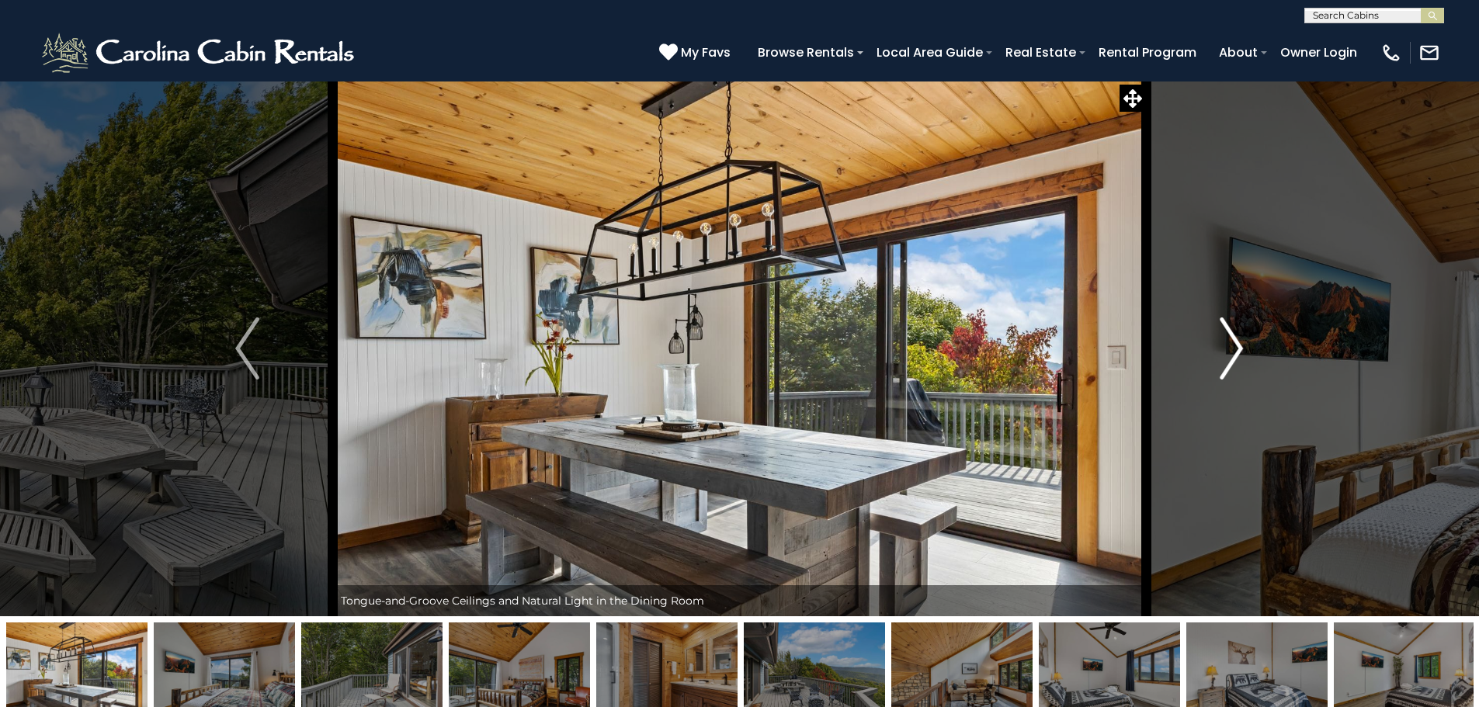
click at [1227, 346] on img "Next" at bounding box center [1231, 349] width 23 height 62
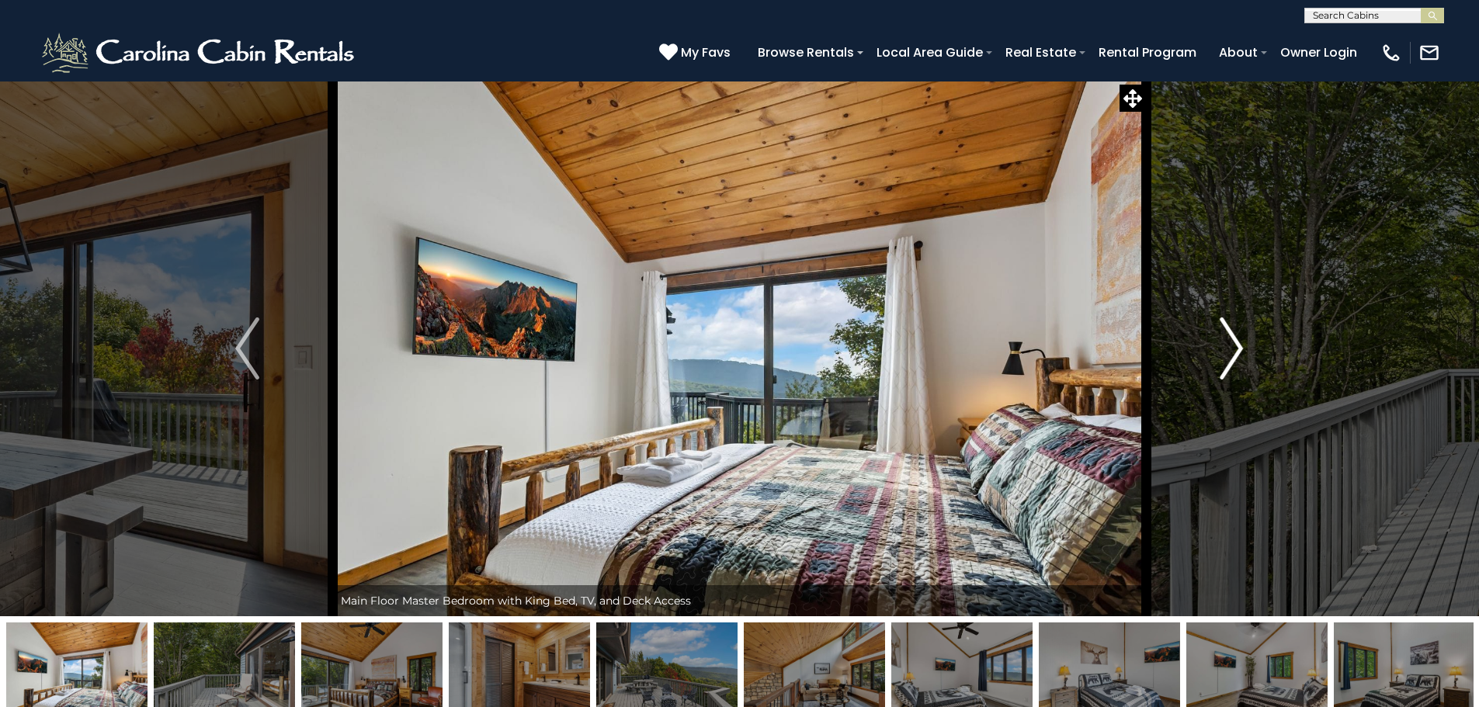
click at [1227, 346] on img "Next" at bounding box center [1231, 349] width 23 height 62
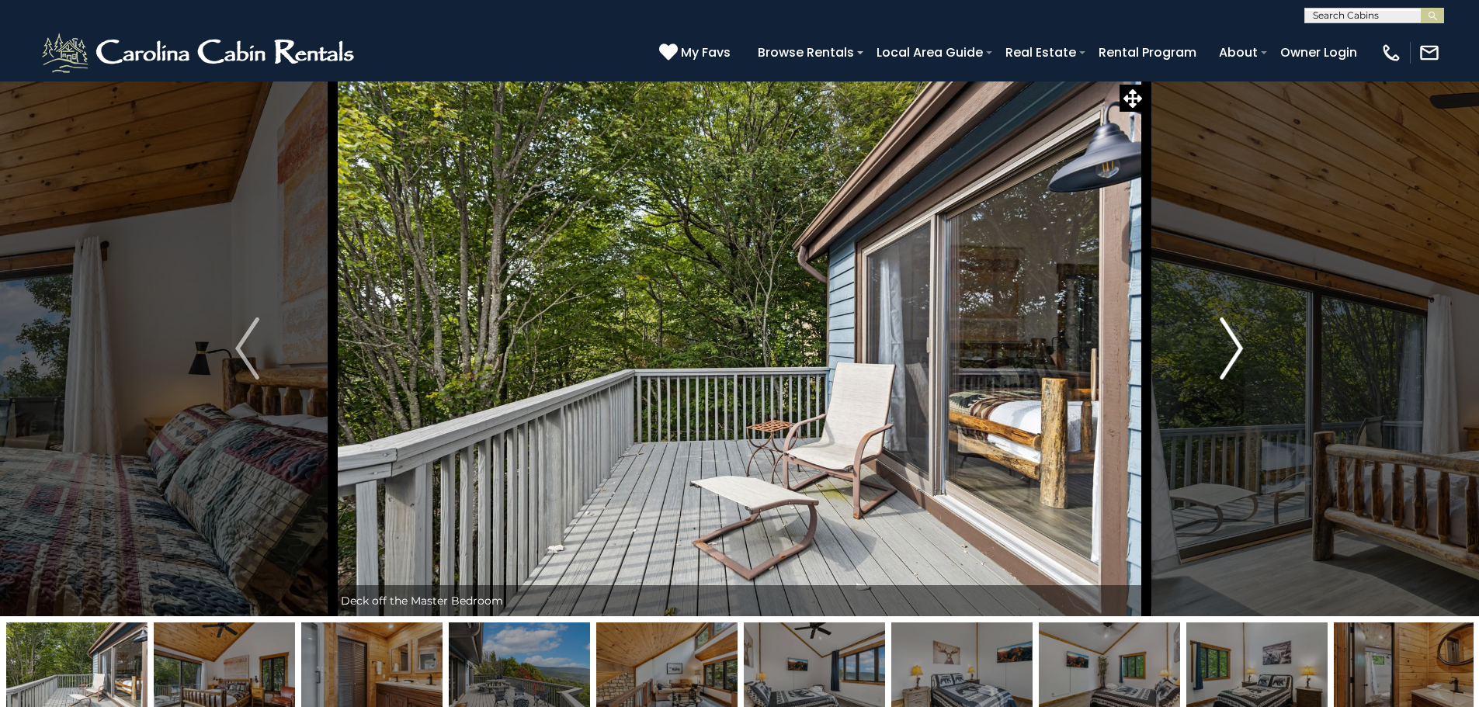
click at [1227, 346] on img "Next" at bounding box center [1231, 349] width 23 height 62
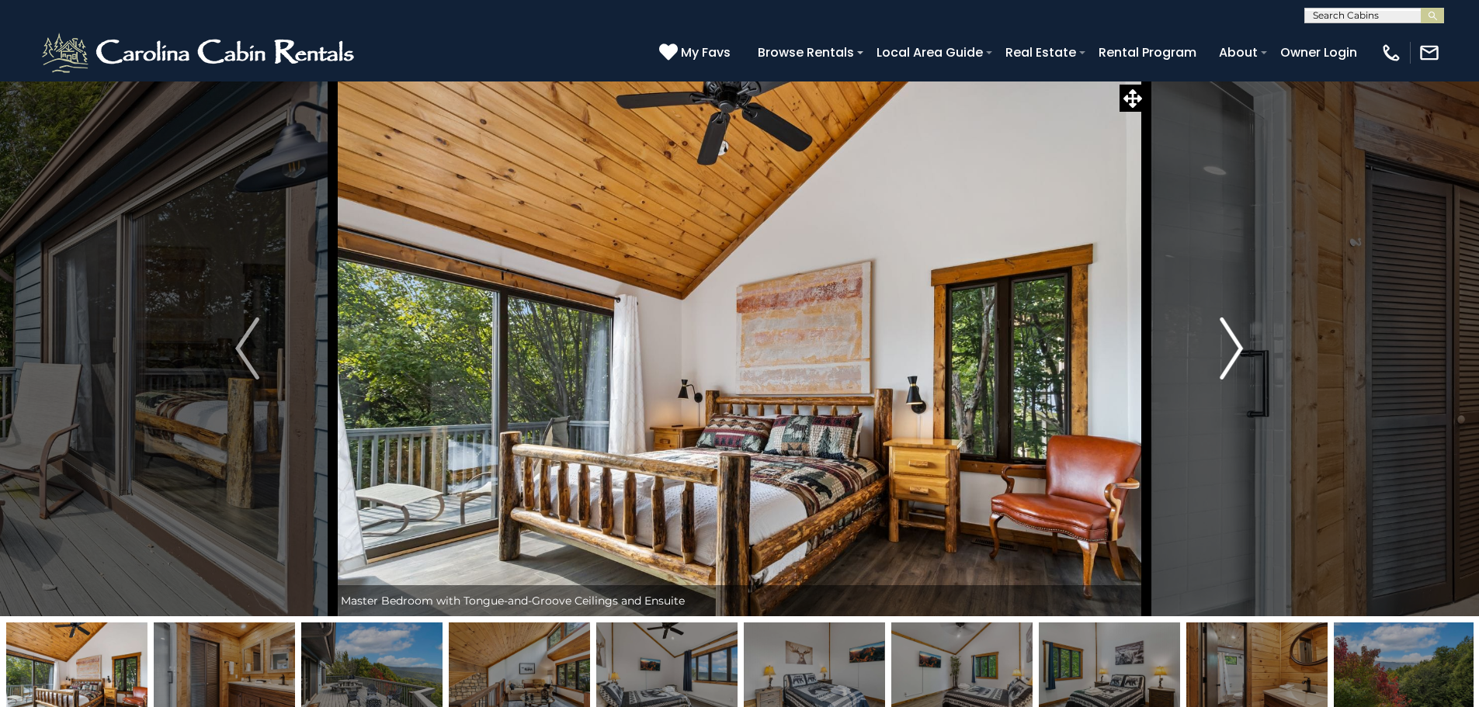
click at [1227, 346] on img "Next" at bounding box center [1231, 349] width 23 height 62
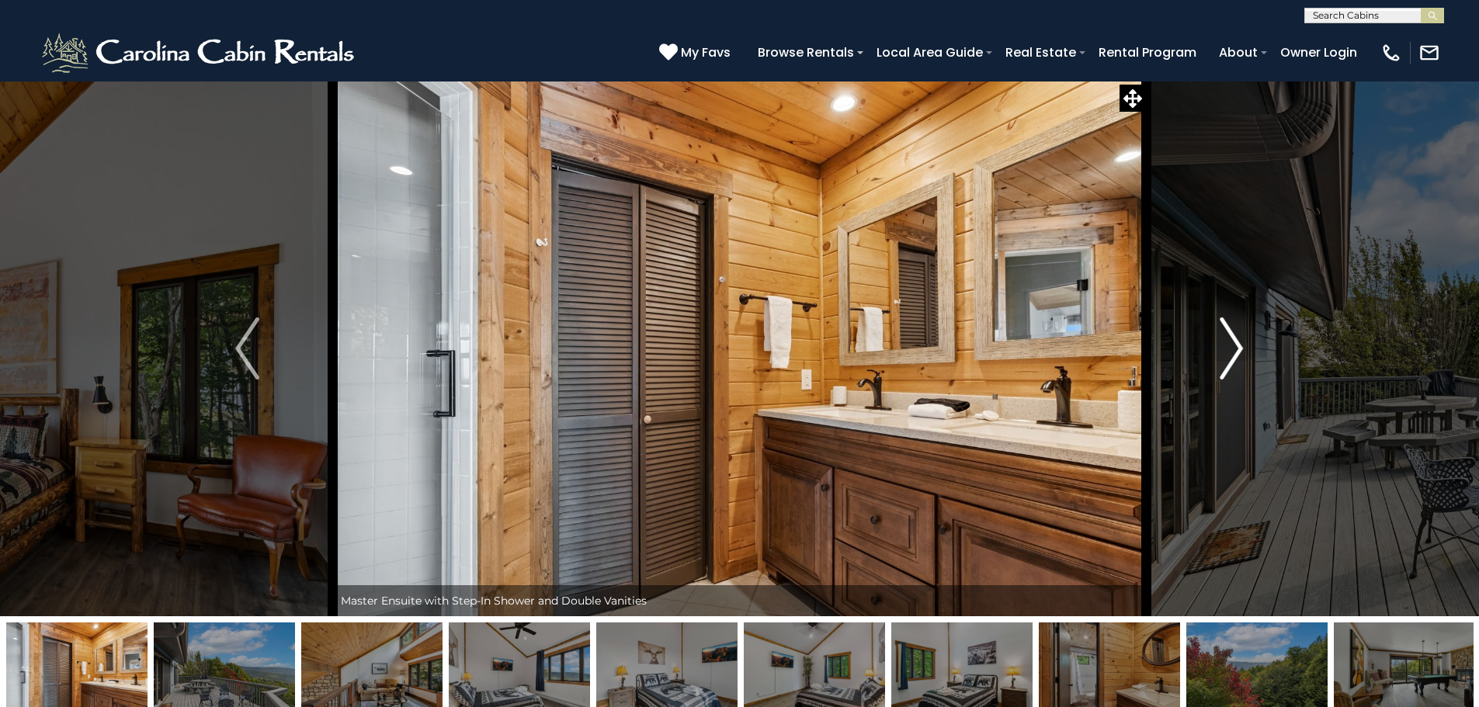
click at [1227, 346] on img "Next" at bounding box center [1231, 349] width 23 height 62
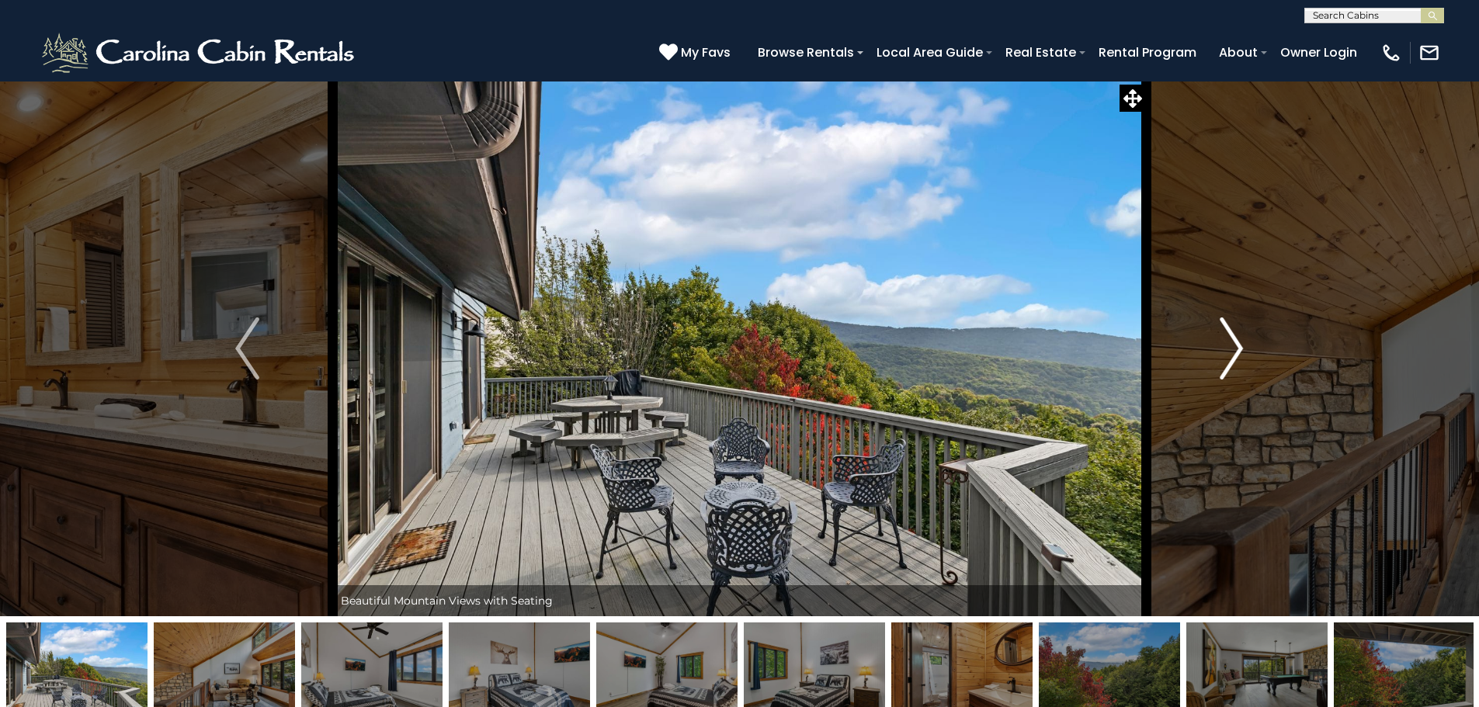
click at [1227, 346] on img "Next" at bounding box center [1231, 349] width 23 height 62
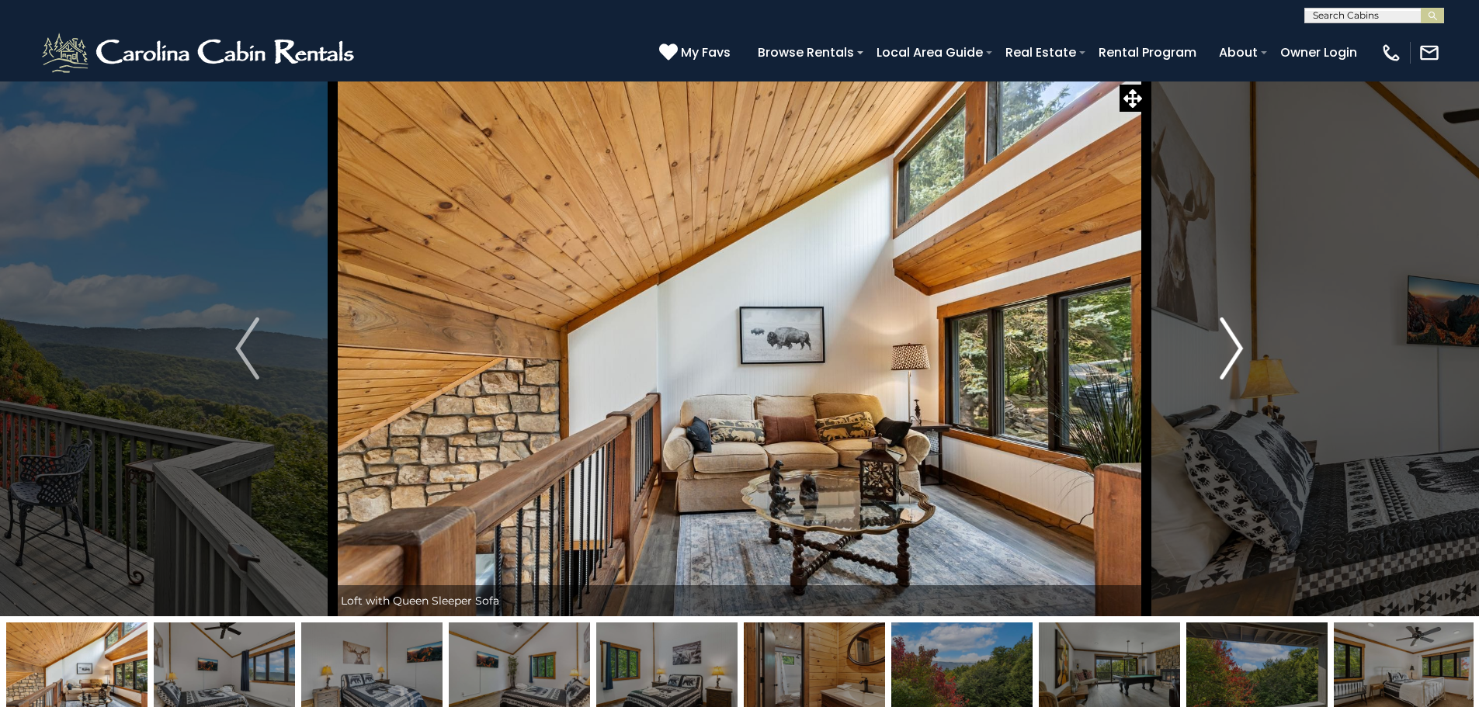
click at [1227, 346] on img "Next" at bounding box center [1231, 349] width 23 height 62
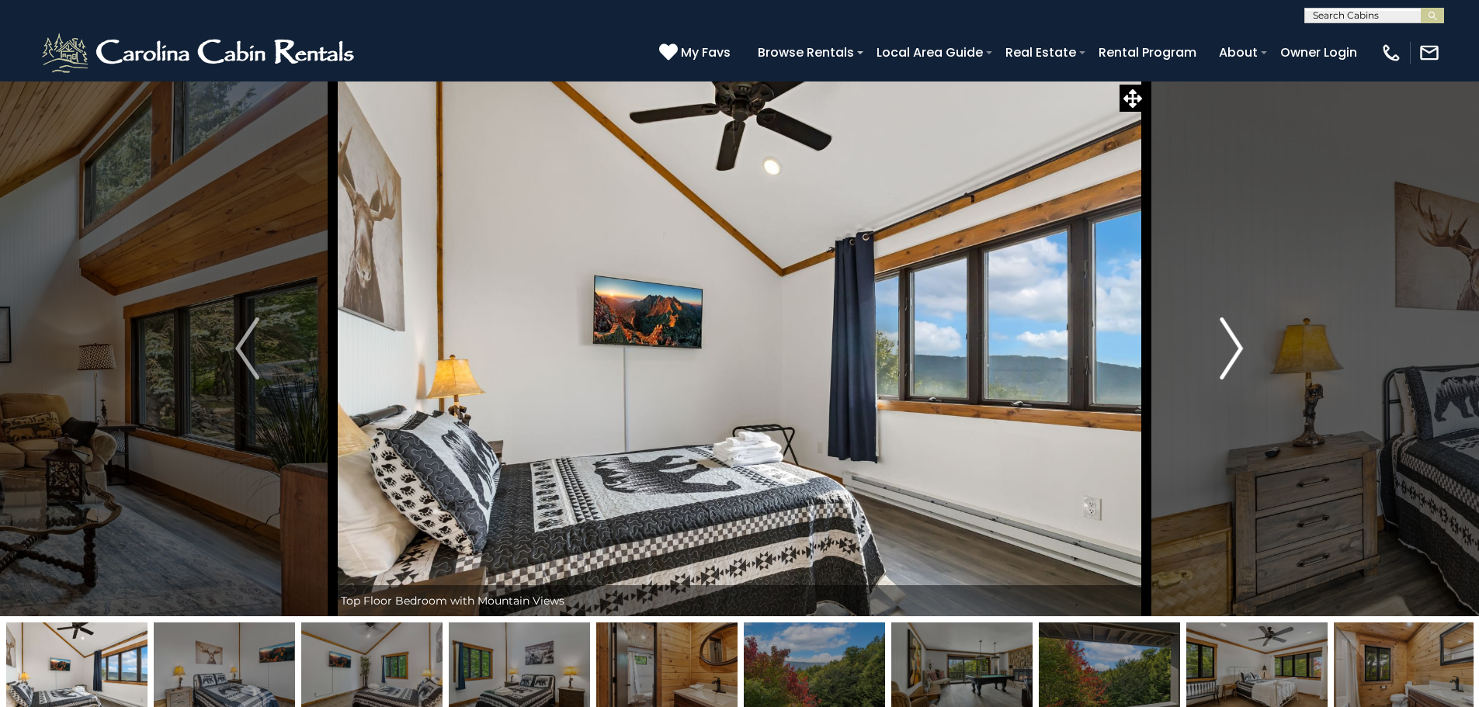
click at [1227, 346] on img "Next" at bounding box center [1231, 349] width 23 height 62
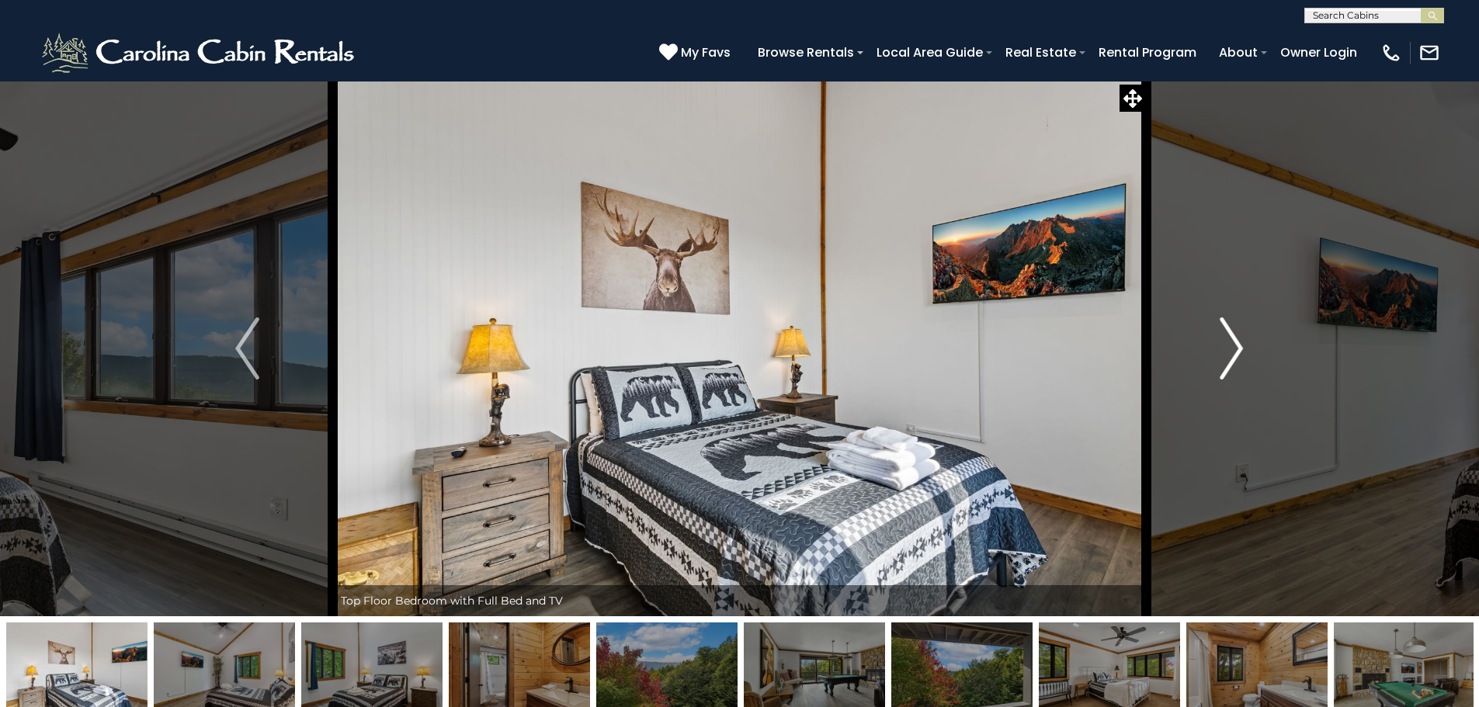
click at [1227, 346] on img "Next" at bounding box center [1231, 349] width 23 height 62
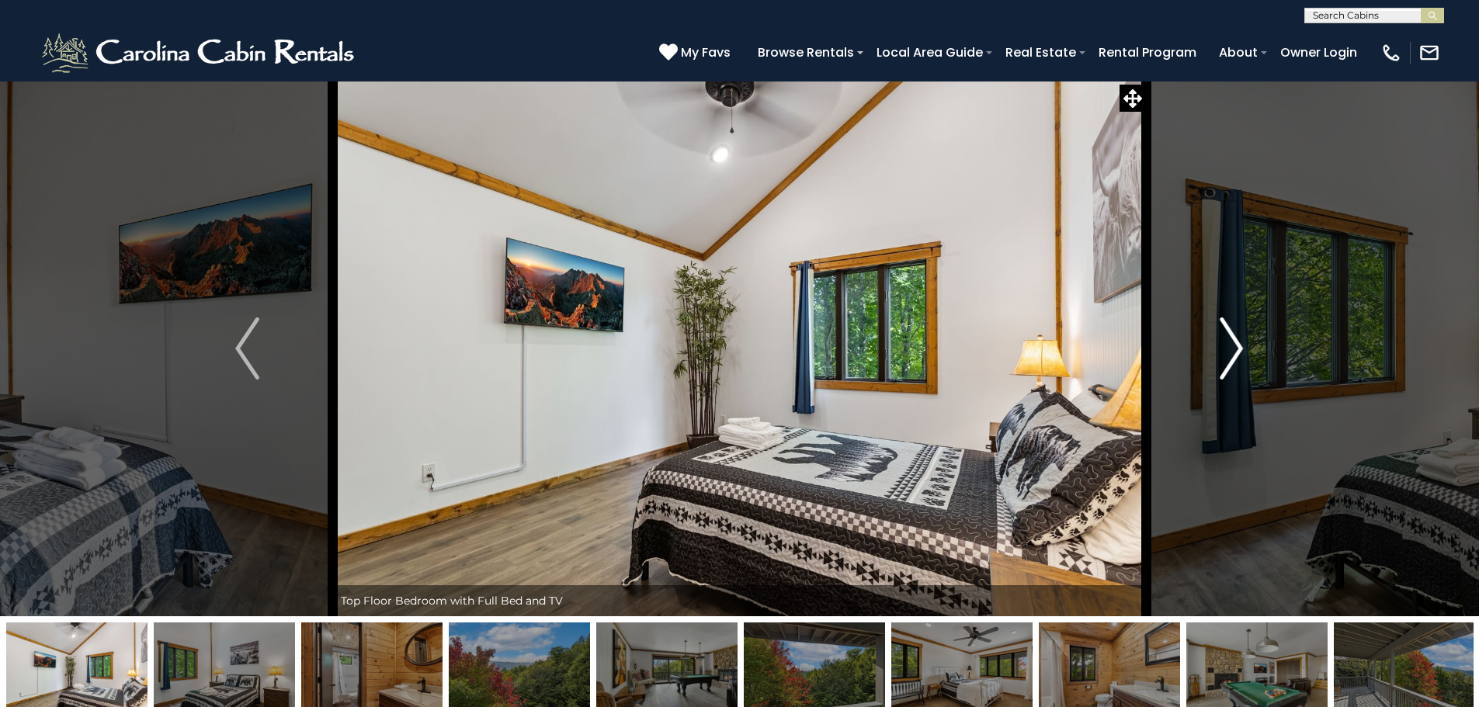
click at [1227, 346] on img "Next" at bounding box center [1231, 349] width 23 height 62
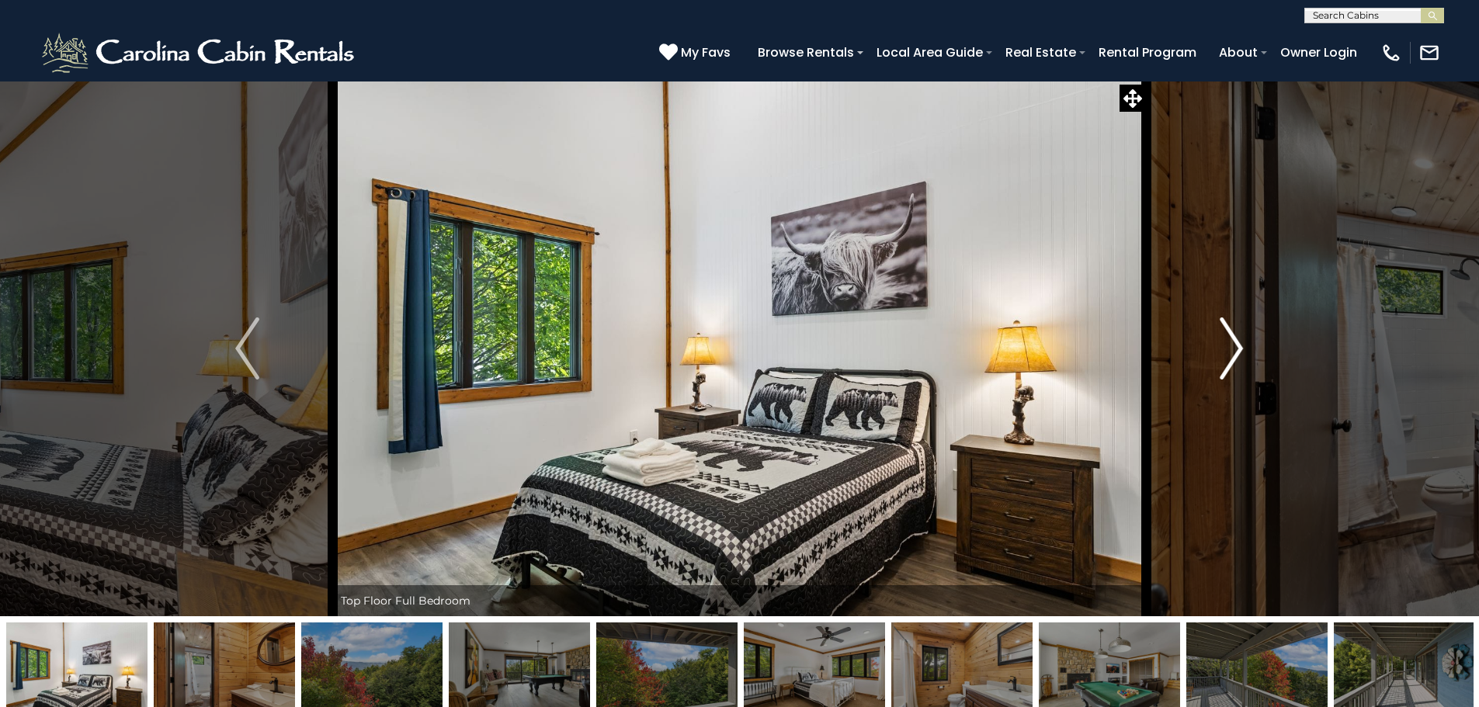
click at [1234, 352] on img "Next" at bounding box center [1231, 349] width 23 height 62
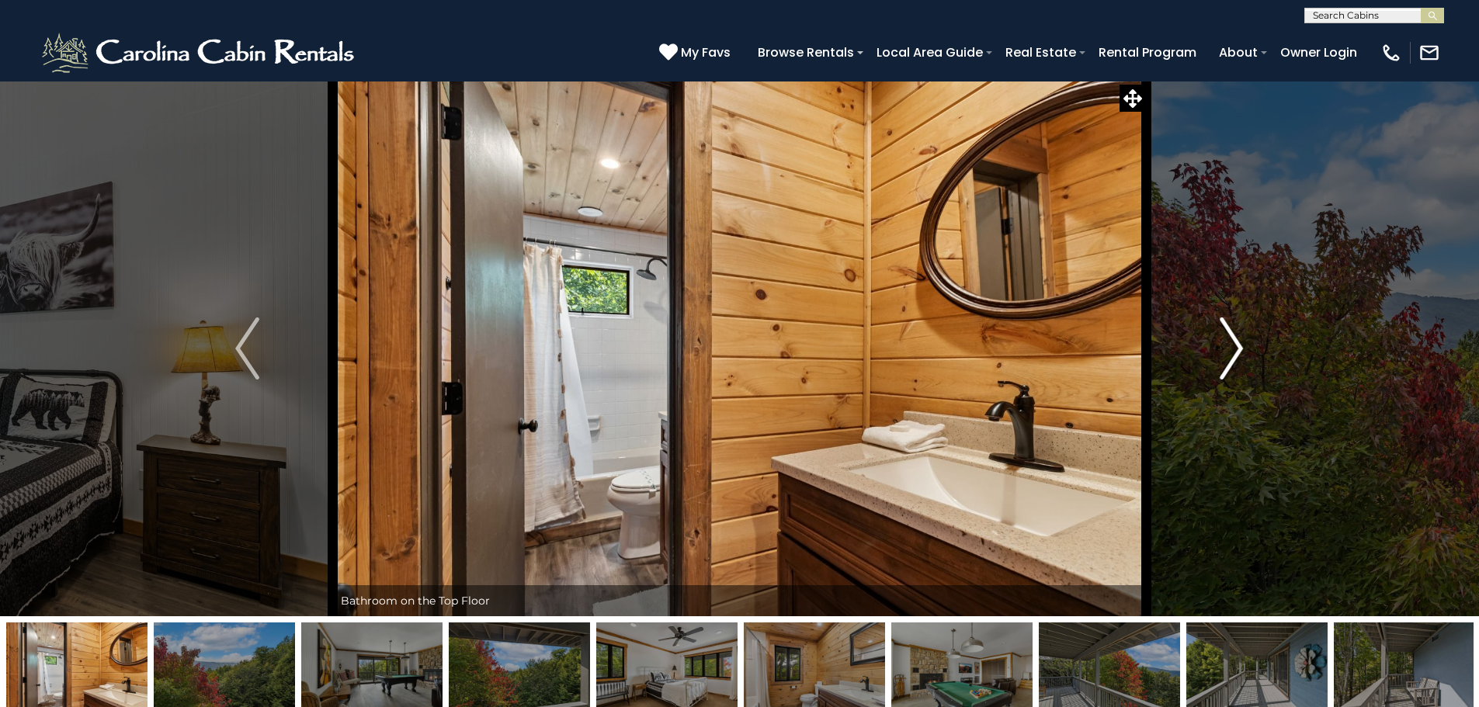
click at [1234, 352] on img "Next" at bounding box center [1231, 349] width 23 height 62
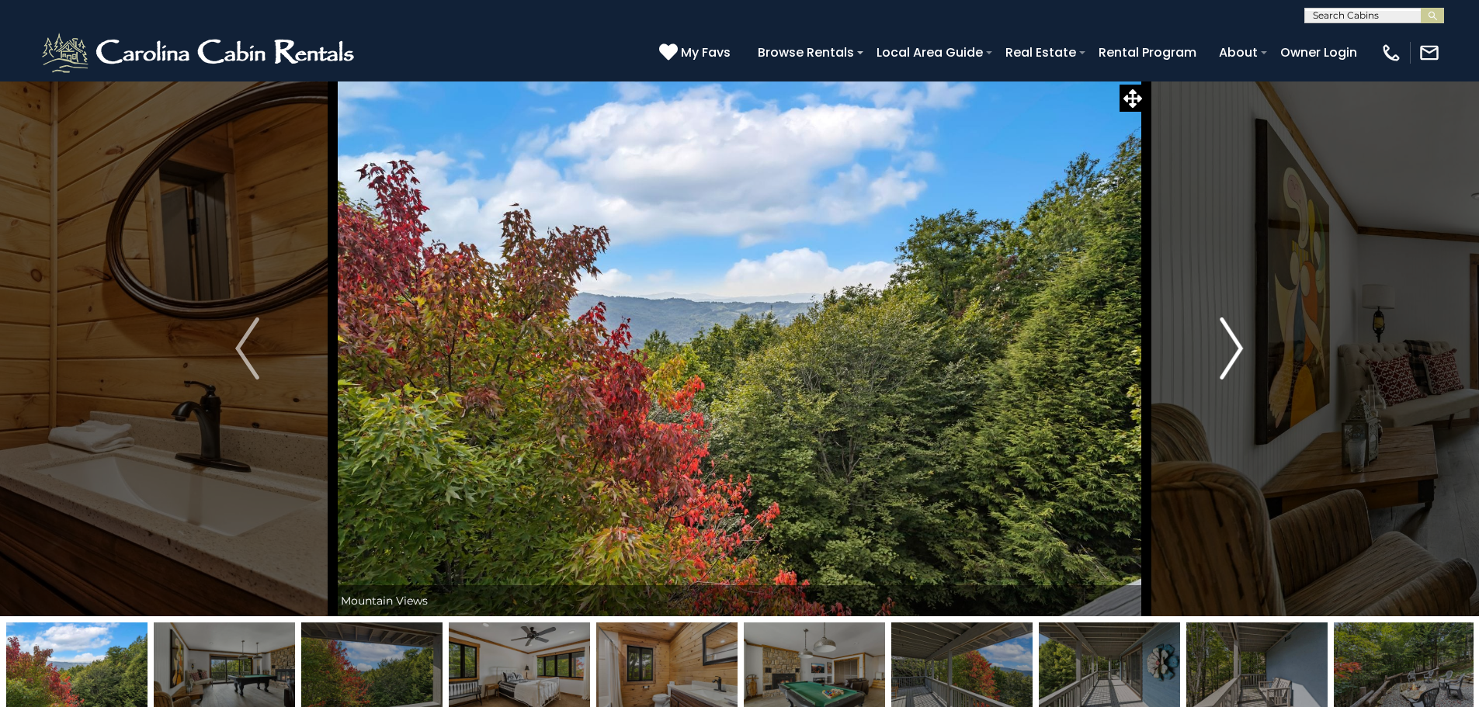
click at [1234, 352] on img "Next" at bounding box center [1231, 349] width 23 height 62
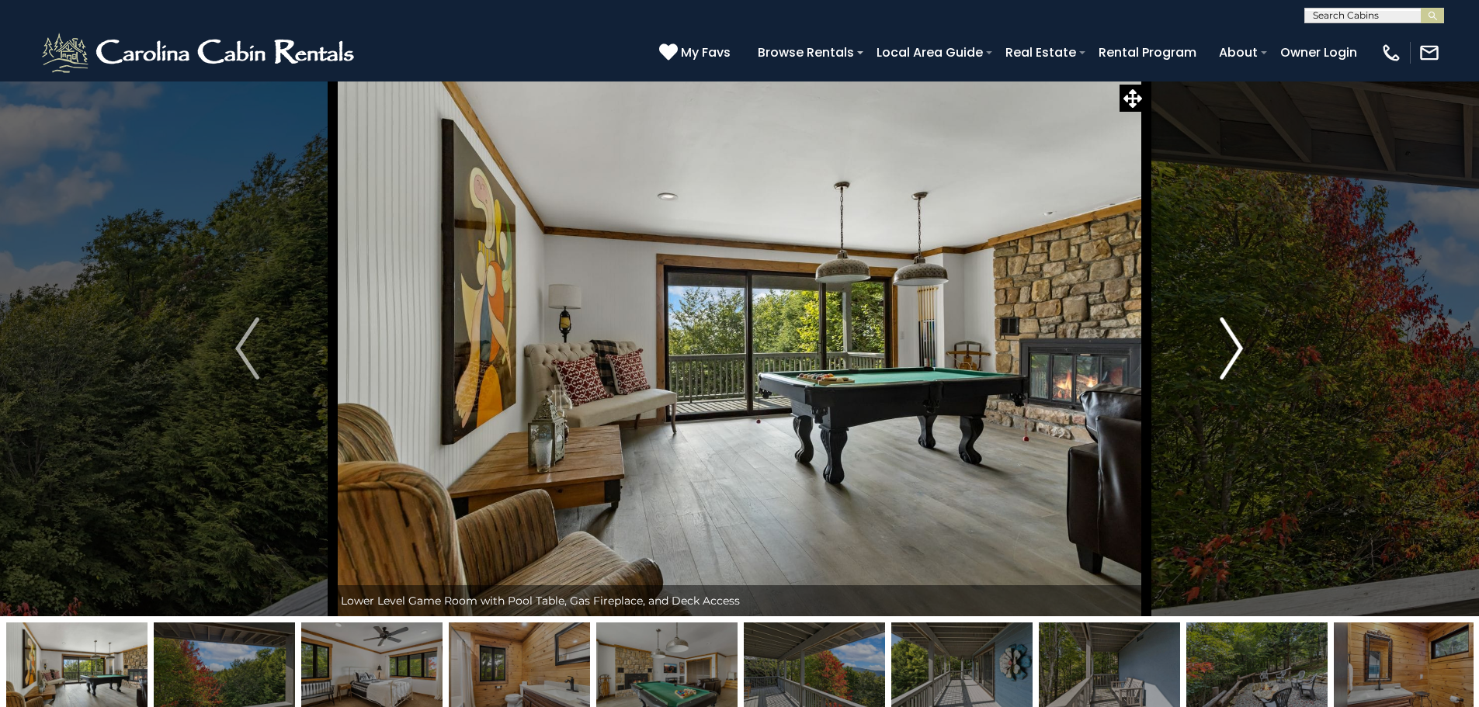
click at [1234, 352] on img "Next" at bounding box center [1231, 349] width 23 height 62
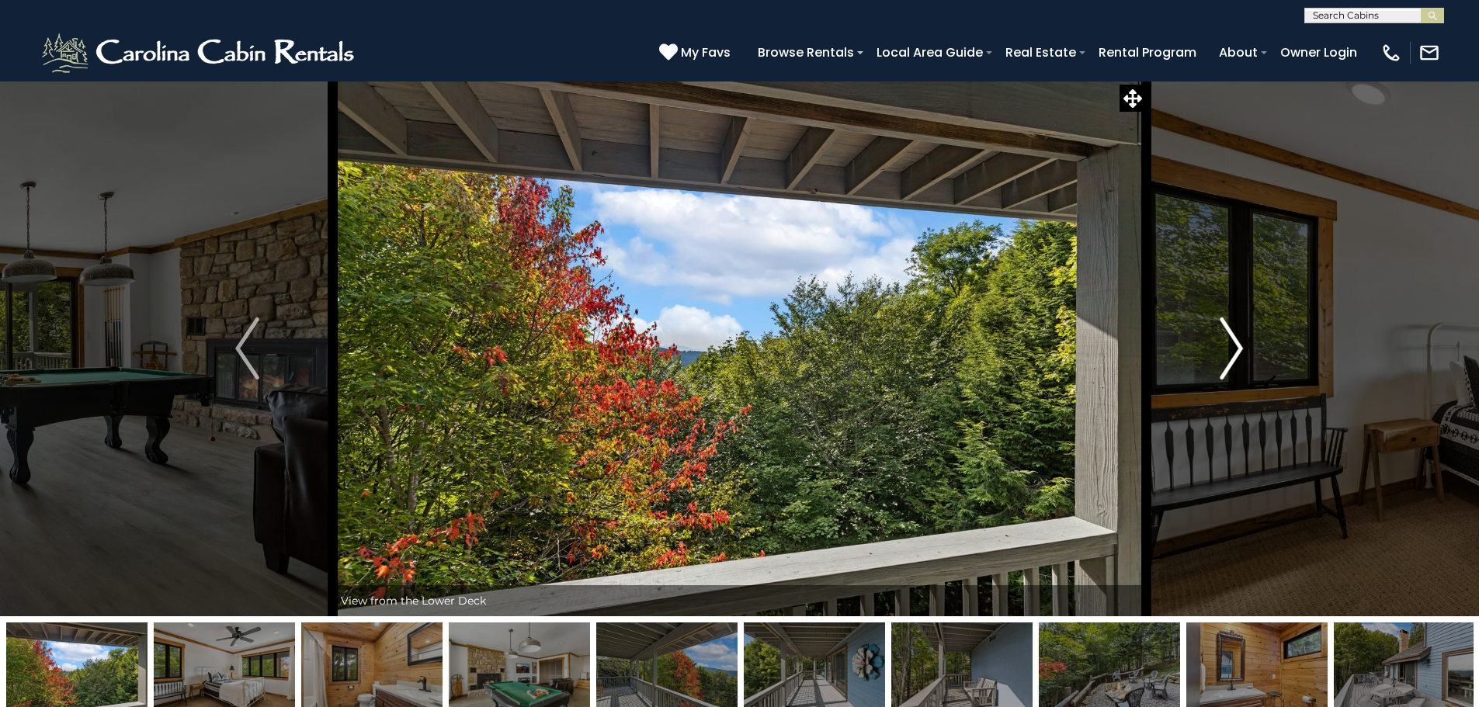
click at [1234, 352] on img "Next" at bounding box center [1231, 349] width 23 height 62
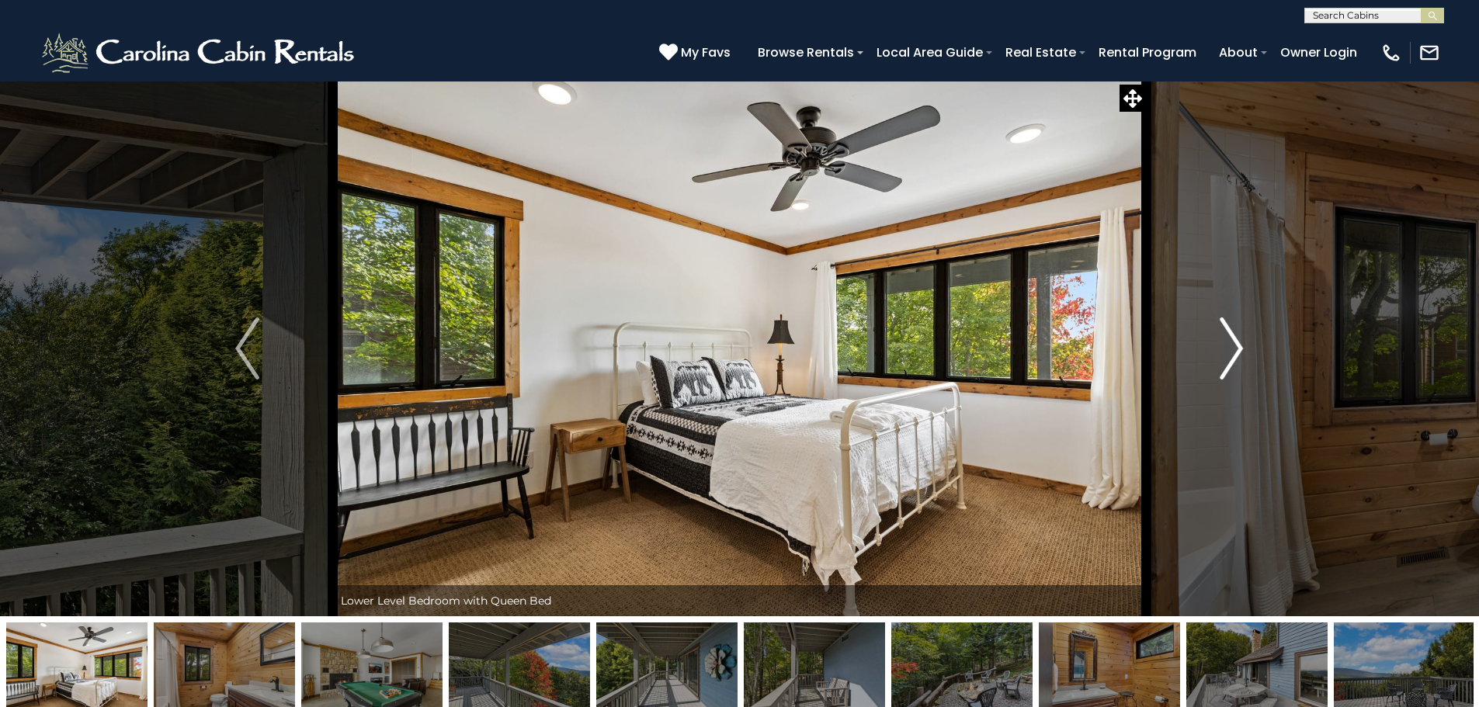
click at [1234, 352] on img "Next" at bounding box center [1231, 349] width 23 height 62
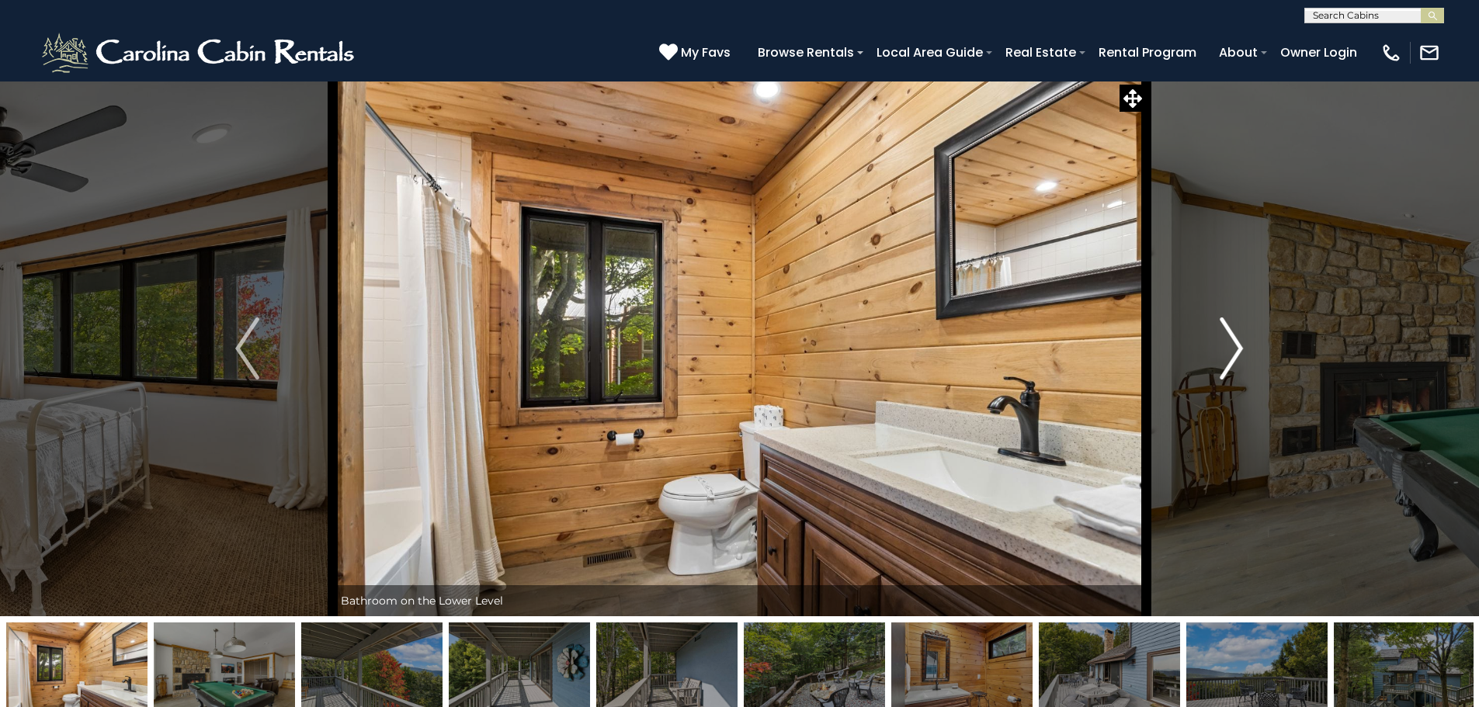
click at [1234, 352] on img "Next" at bounding box center [1231, 349] width 23 height 62
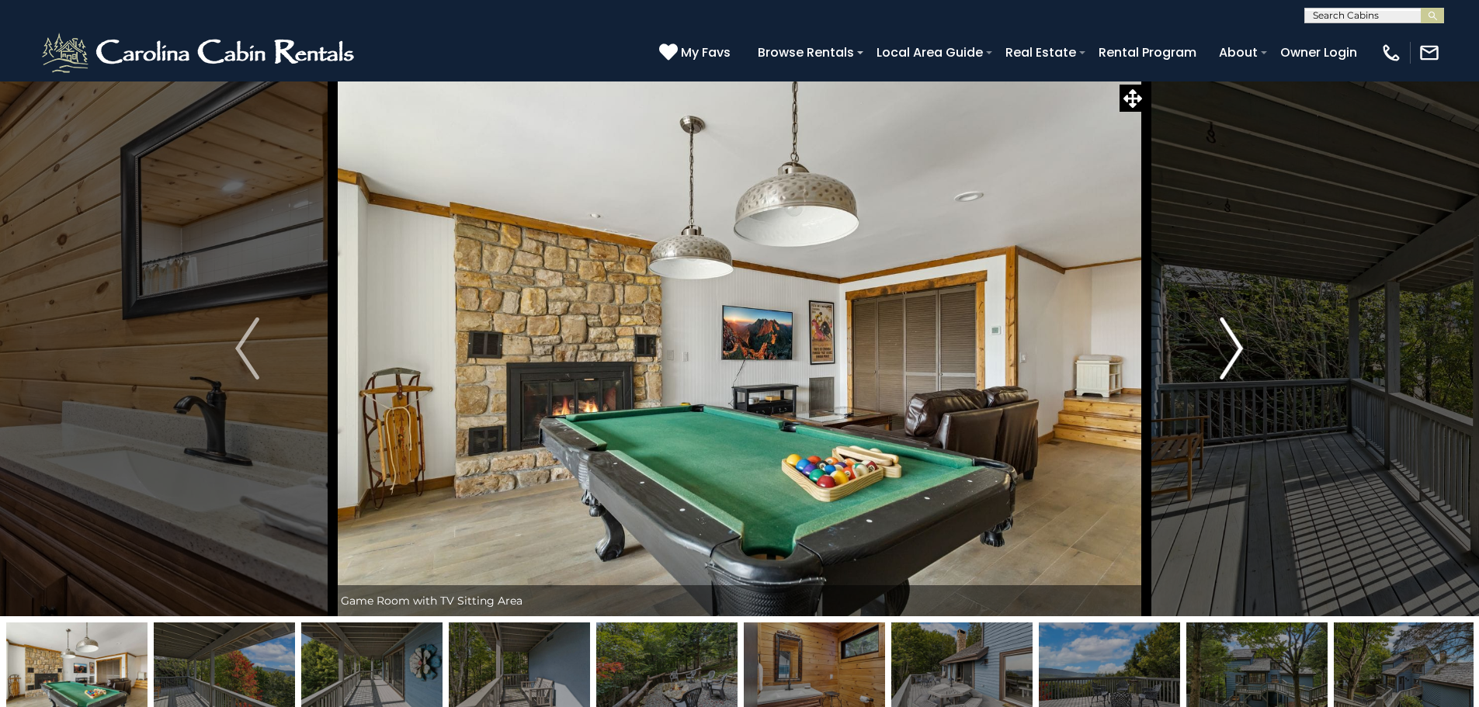
click at [1234, 352] on img "Next" at bounding box center [1231, 349] width 23 height 62
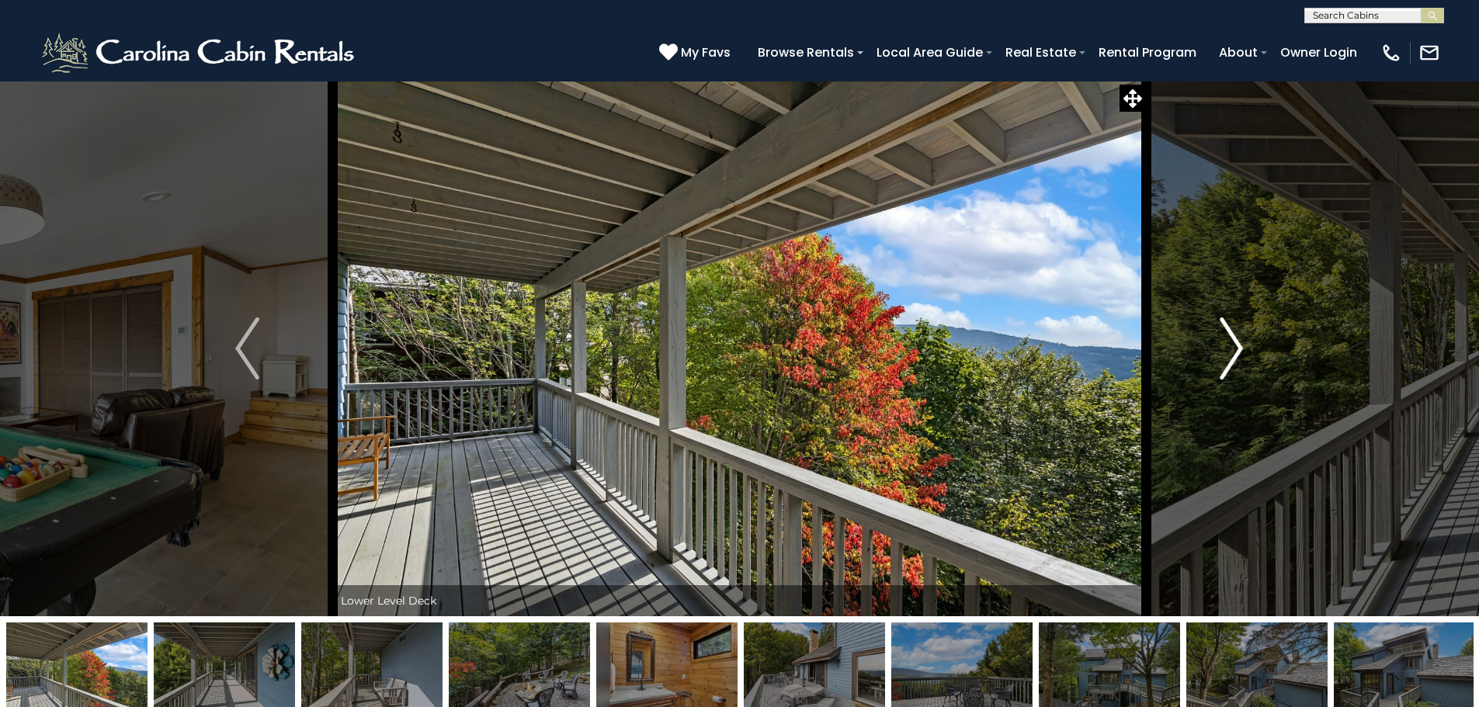
click at [1234, 352] on img "Next" at bounding box center [1231, 349] width 23 height 62
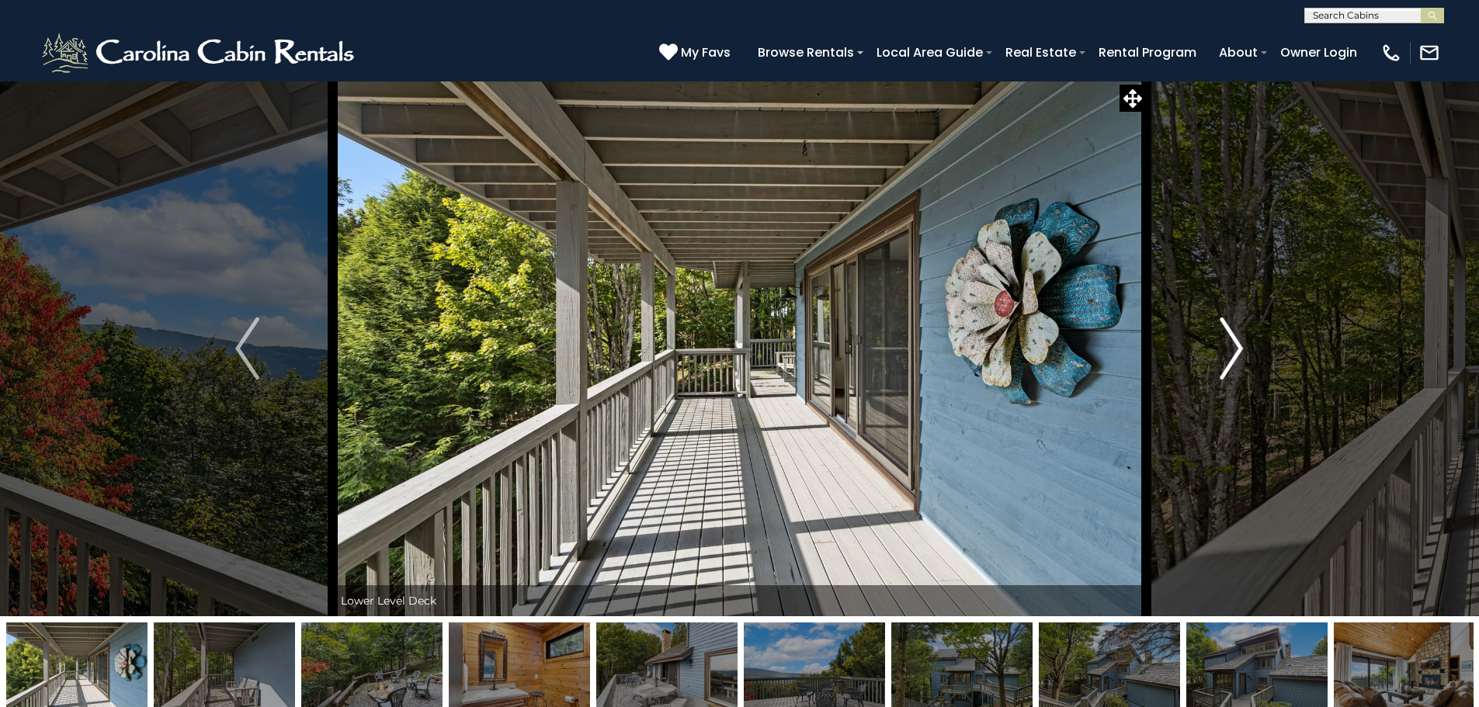
click at [1234, 352] on img "Next" at bounding box center [1231, 349] width 23 height 62
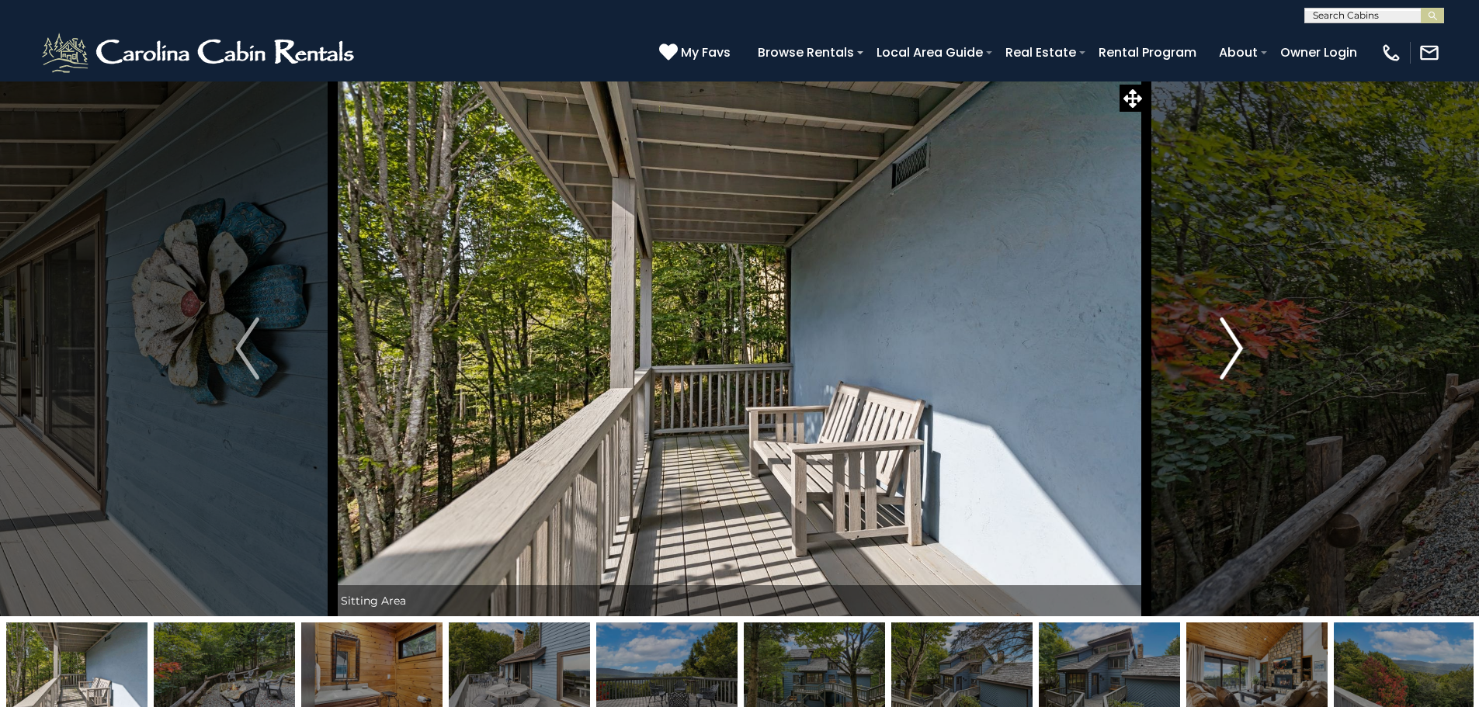
click at [1234, 352] on img "Next" at bounding box center [1231, 349] width 23 height 62
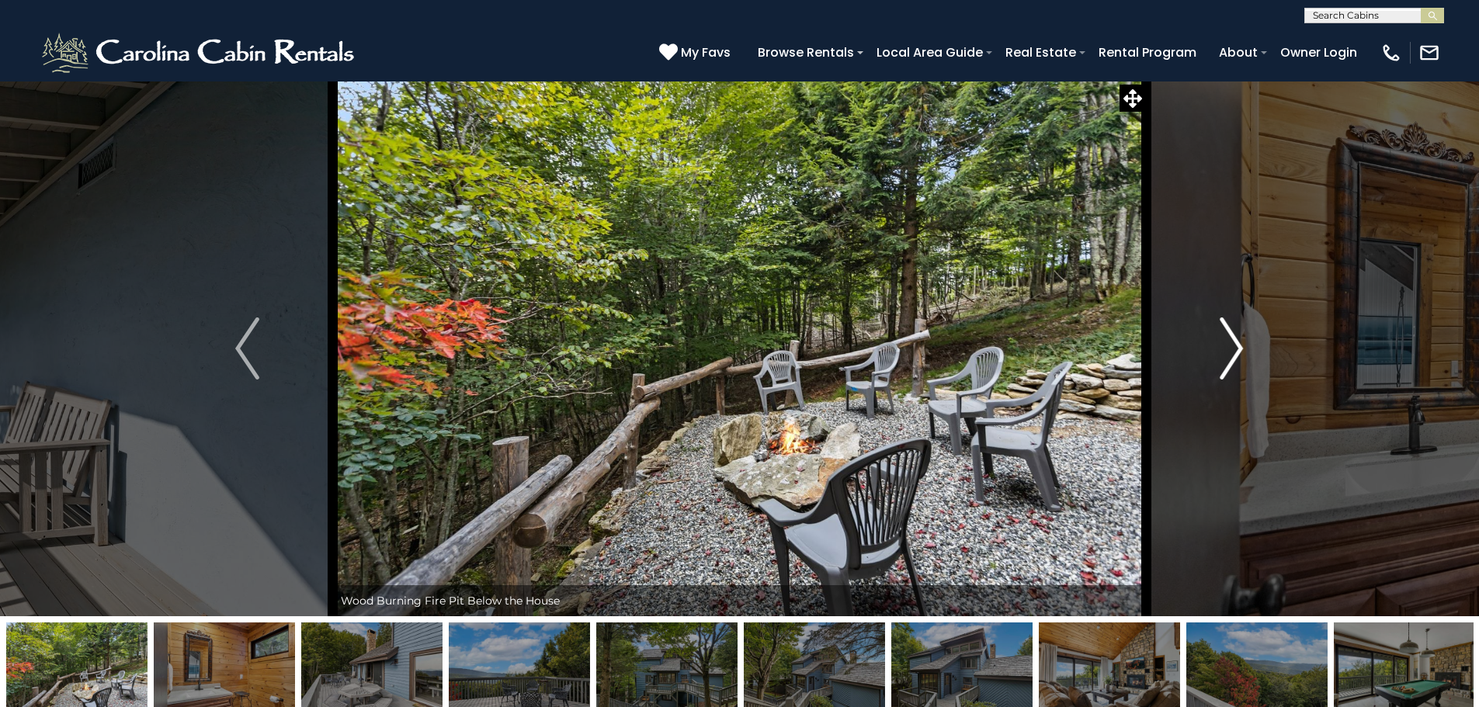
click at [1234, 352] on img "Next" at bounding box center [1231, 349] width 23 height 62
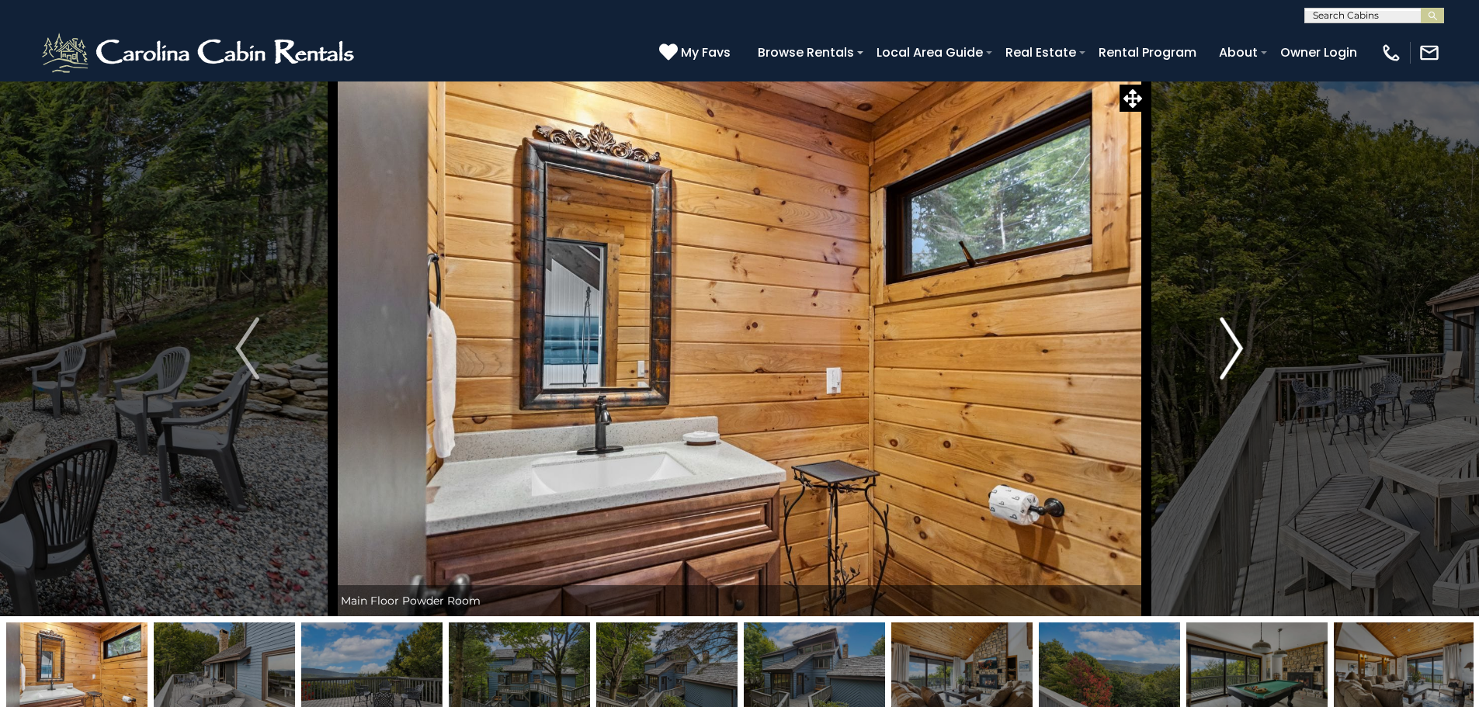
click at [1234, 352] on img "Next" at bounding box center [1231, 349] width 23 height 62
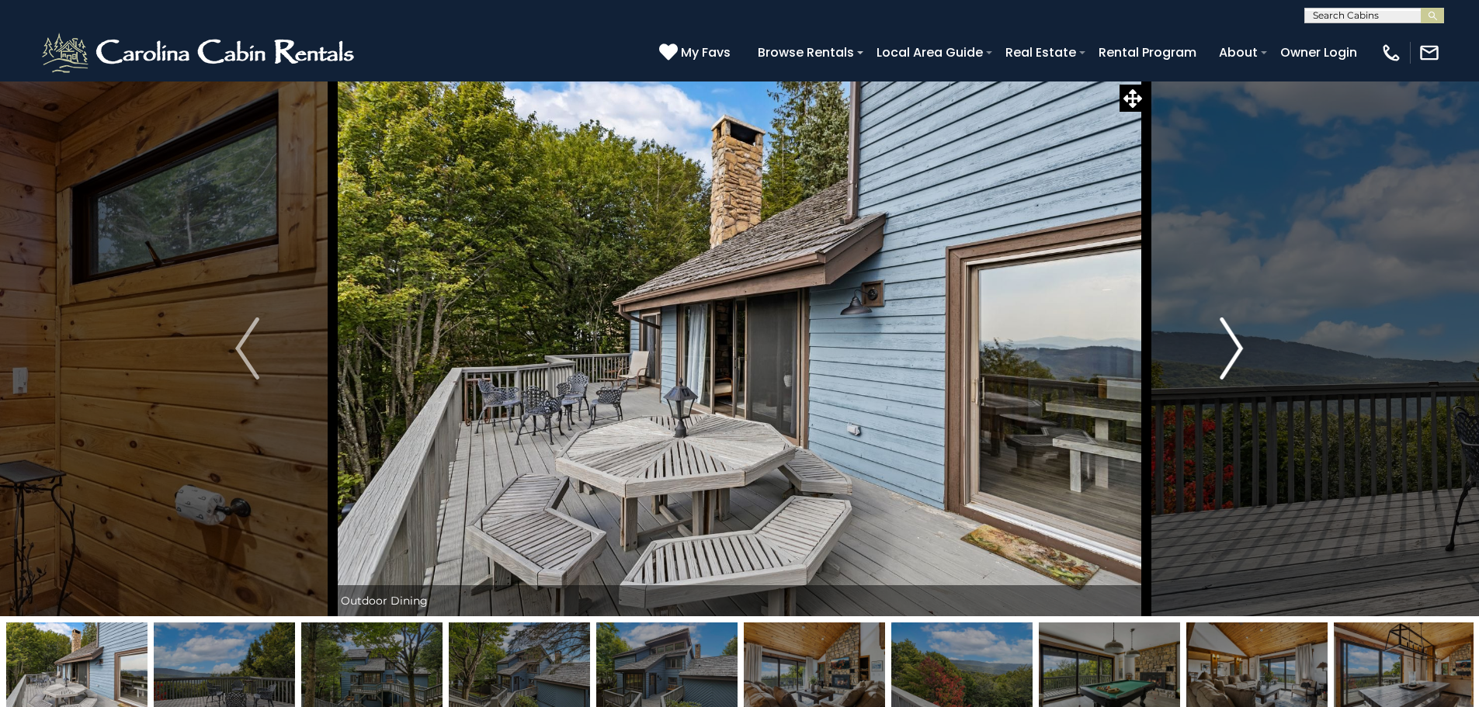
click at [1234, 352] on img "Next" at bounding box center [1231, 349] width 23 height 62
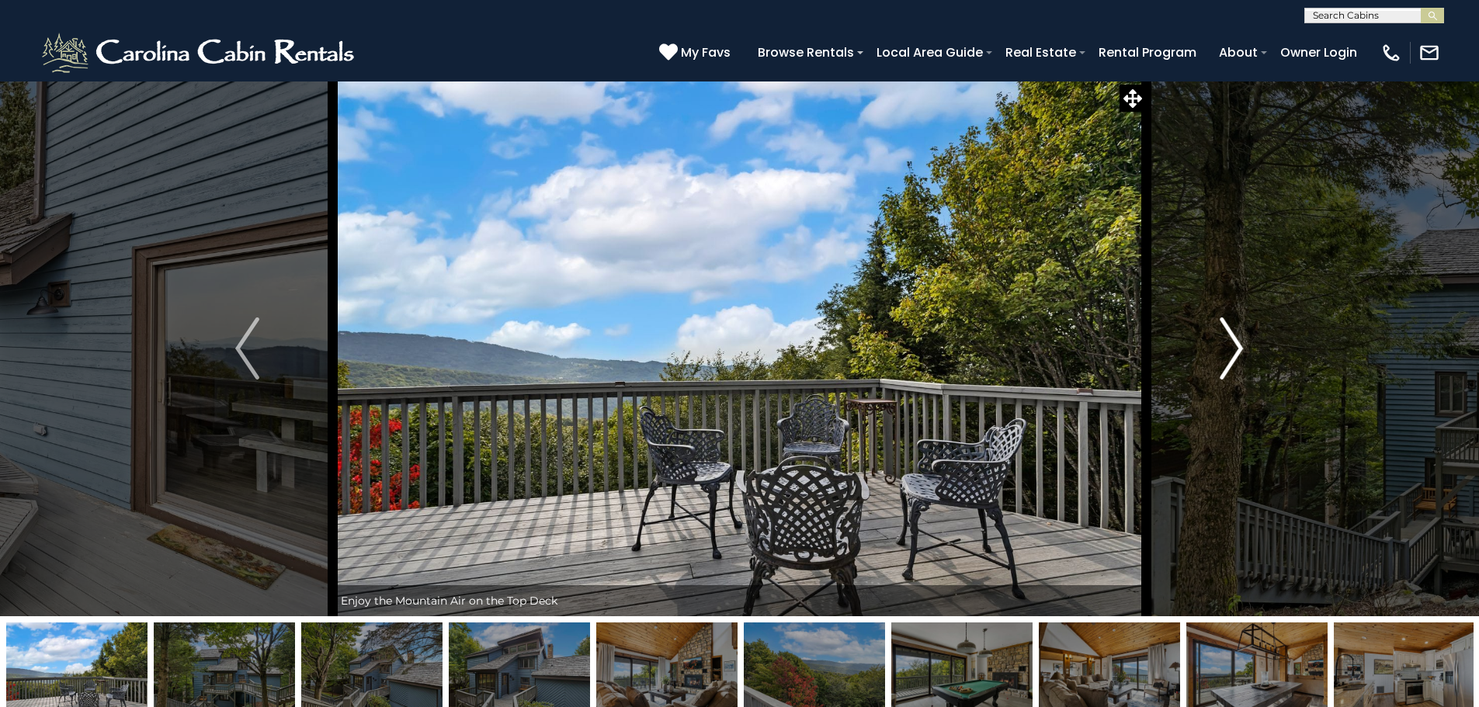
click at [1234, 352] on img "Next" at bounding box center [1231, 349] width 23 height 62
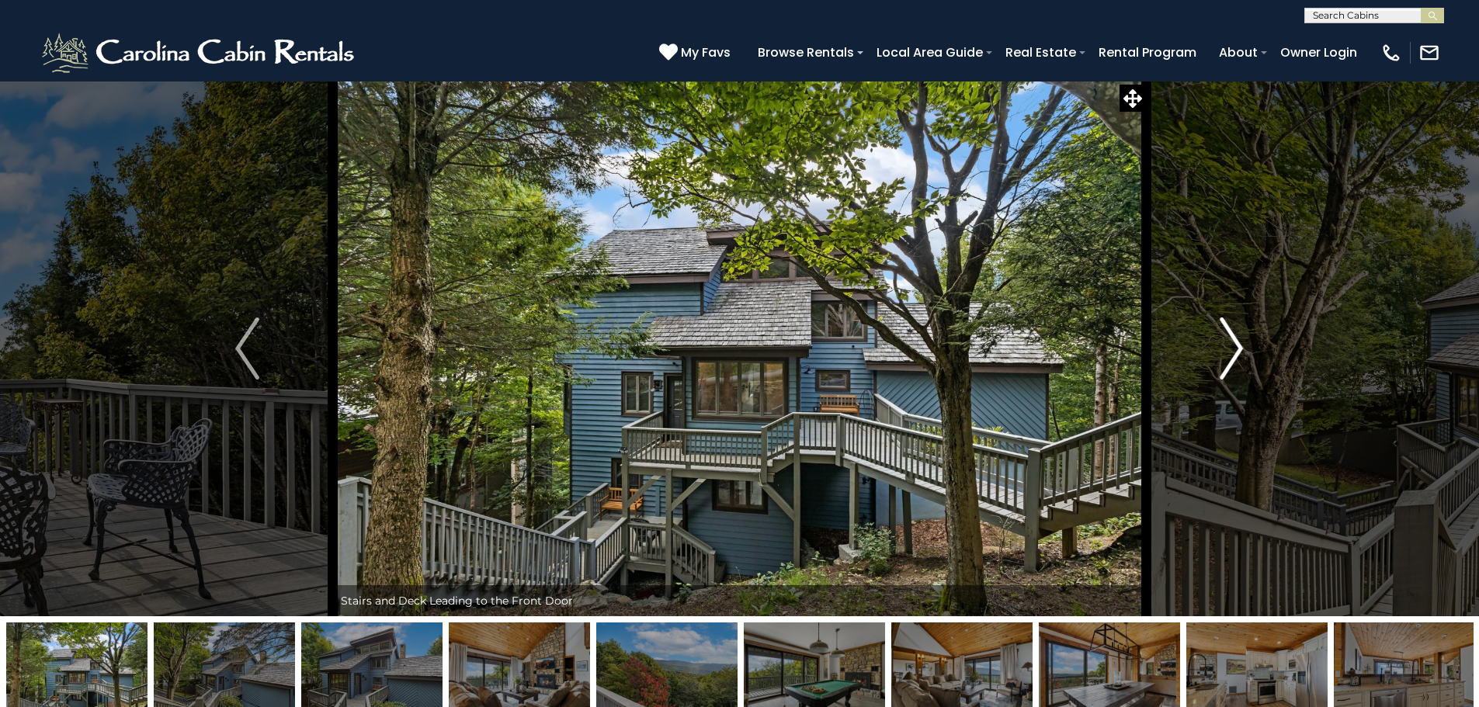
click at [1234, 352] on img "Next" at bounding box center [1231, 349] width 23 height 62
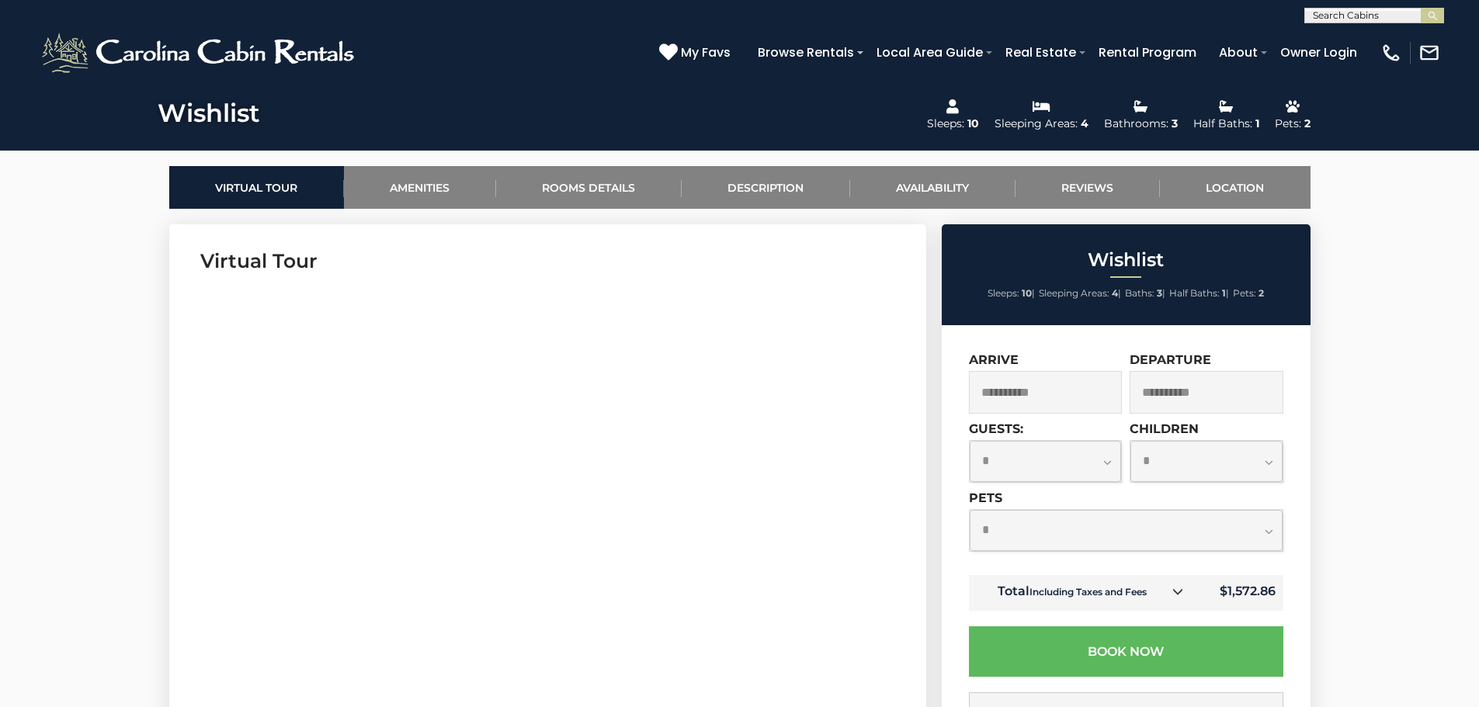
scroll to position [576, 0]
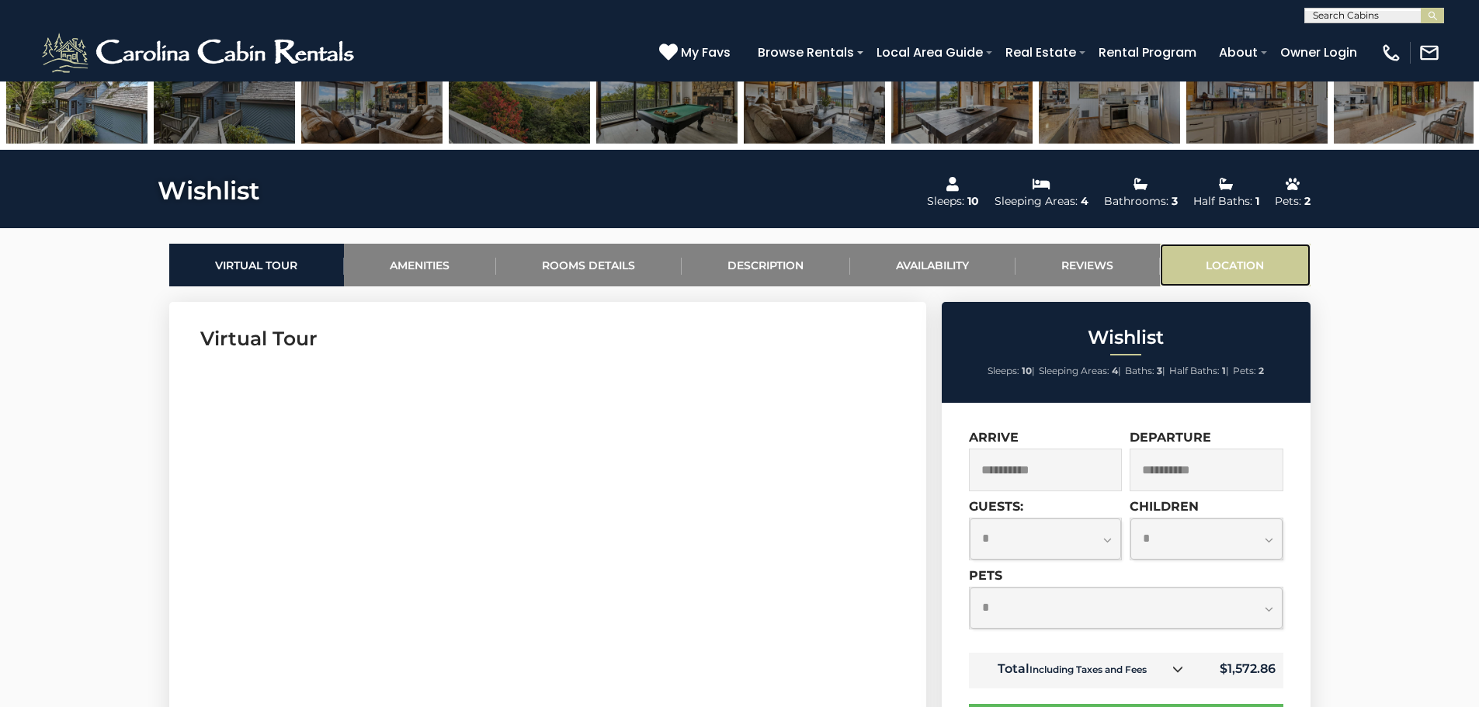
click at [1234, 263] on link "Location" at bounding box center [1235, 265] width 151 height 43
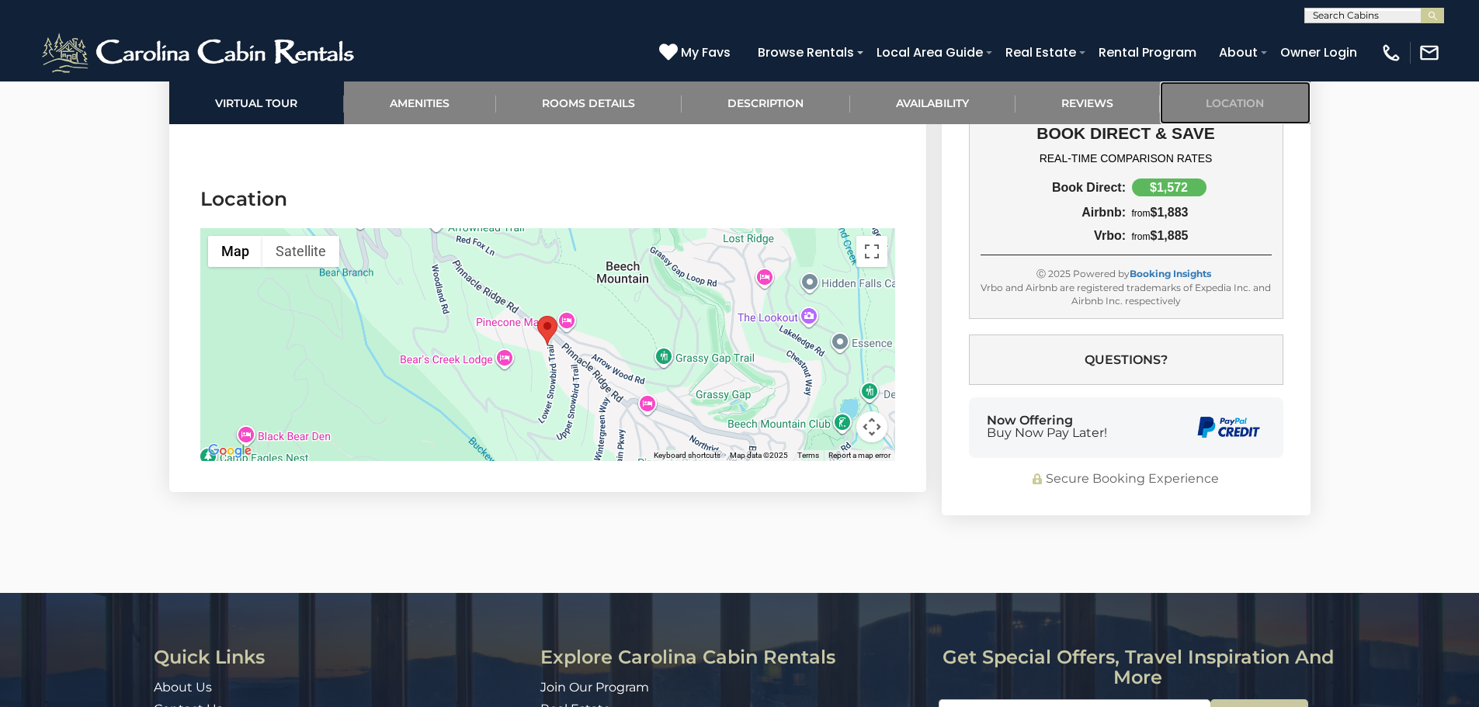
scroll to position [3972, 0]
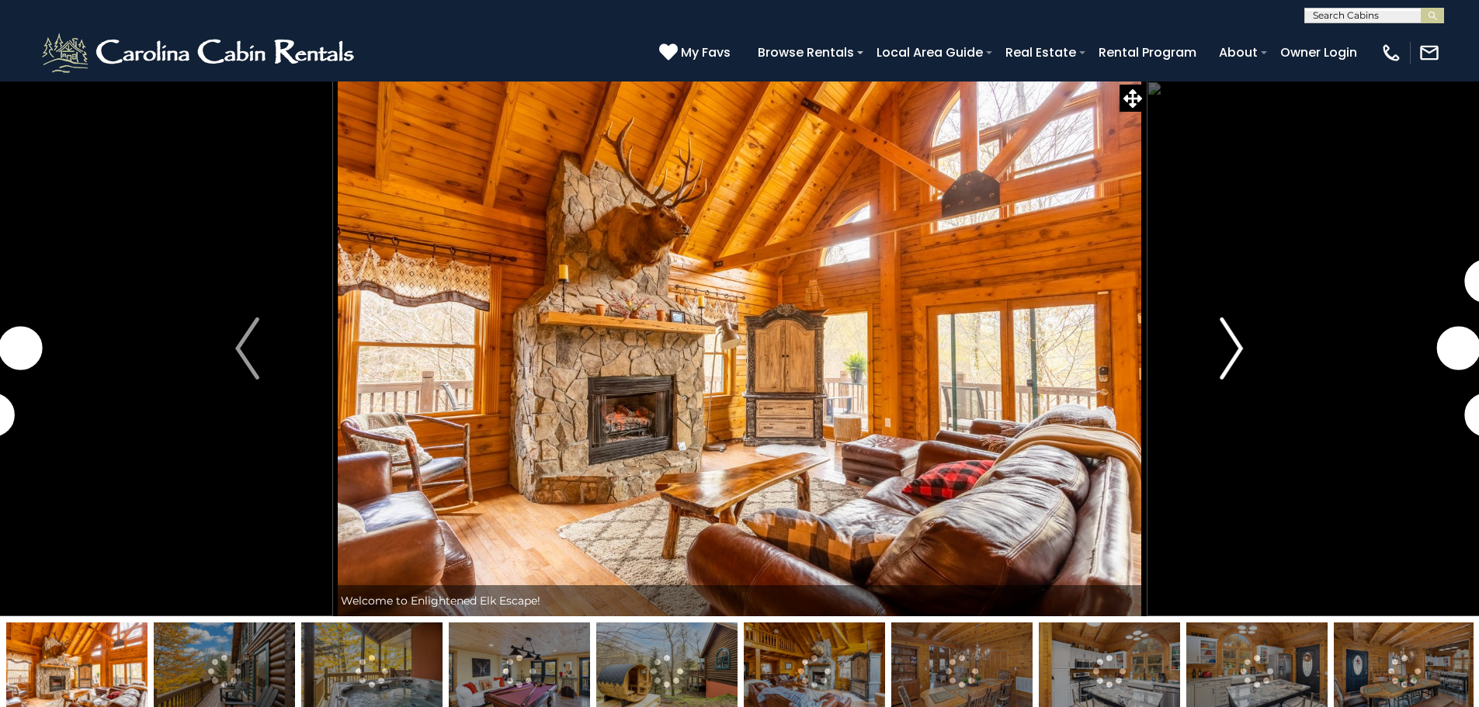
click at [1226, 339] on img "Next" at bounding box center [1231, 349] width 23 height 62
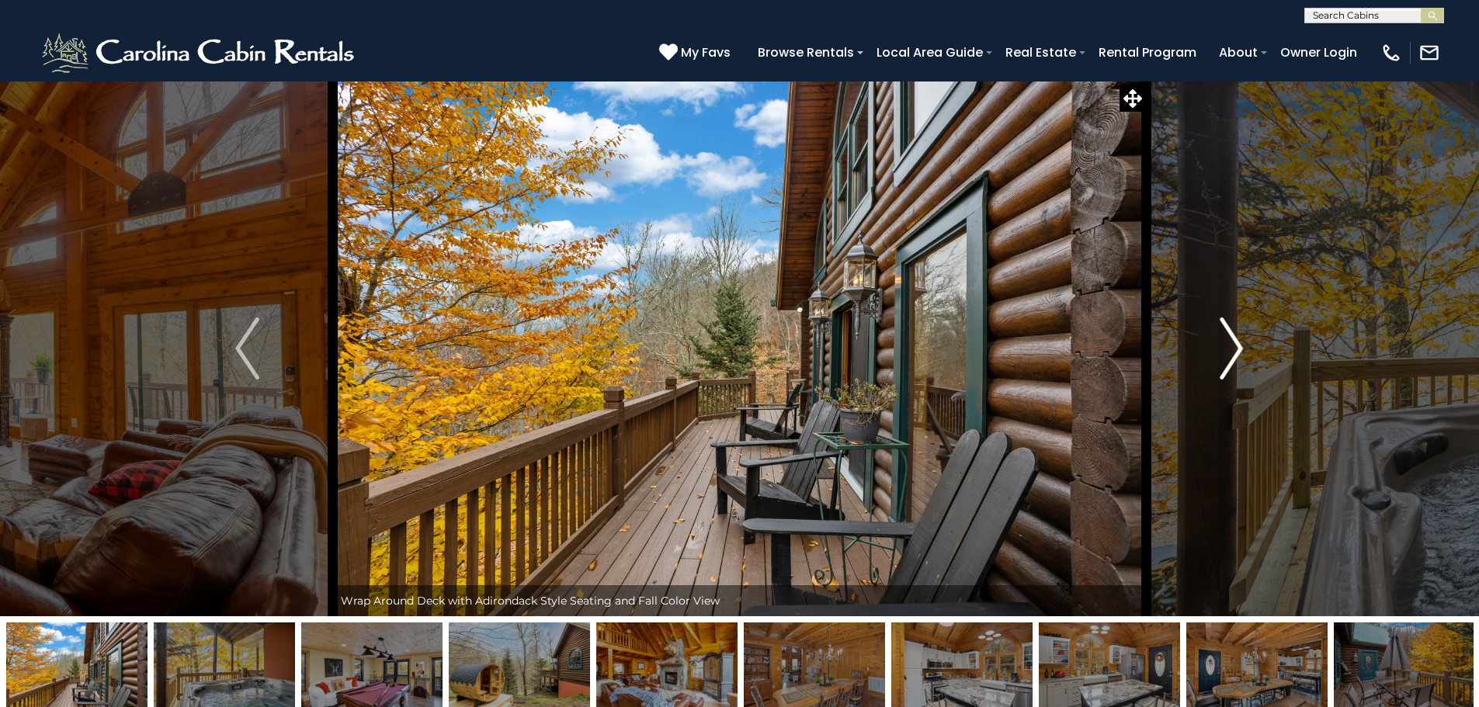
click at [1226, 339] on img "Next" at bounding box center [1231, 349] width 23 height 62
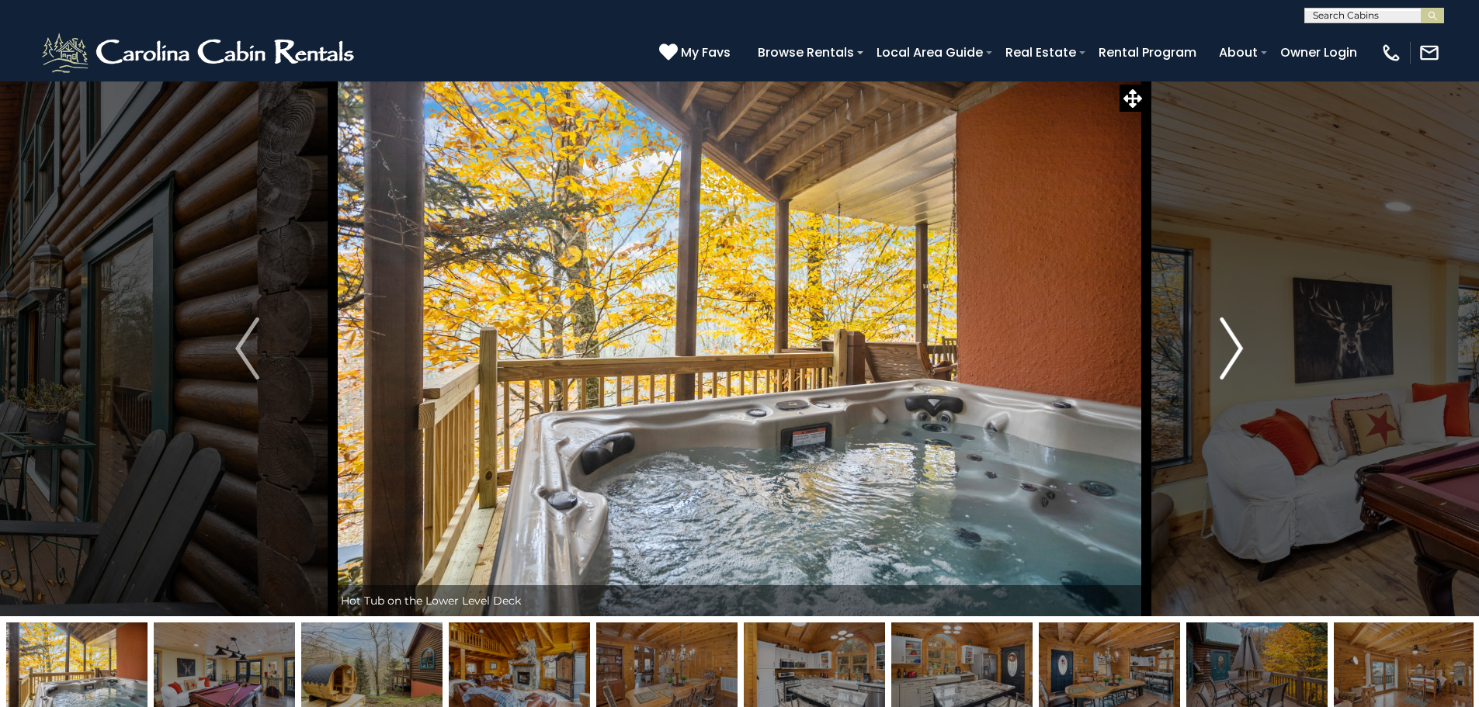
click at [1226, 339] on img "Next" at bounding box center [1231, 349] width 23 height 62
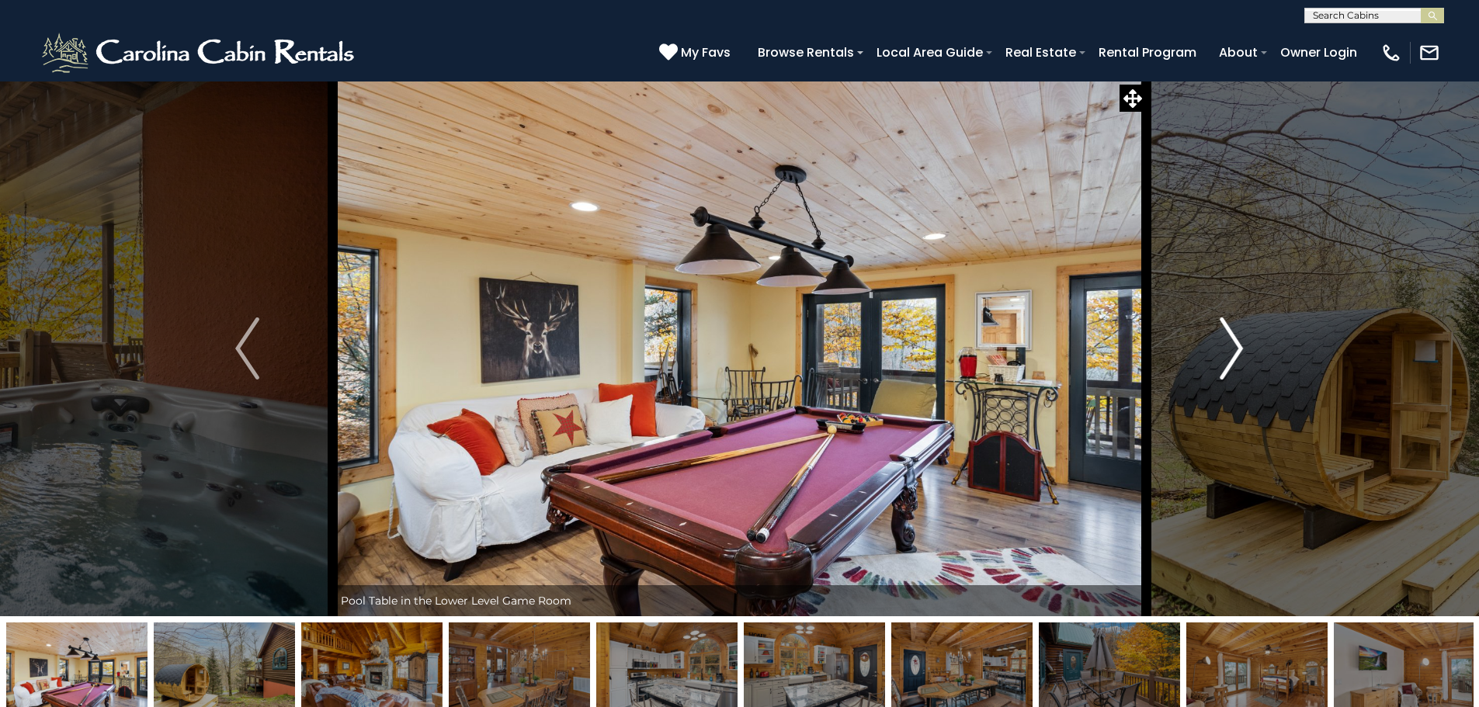
click at [1226, 339] on img "Next" at bounding box center [1231, 349] width 23 height 62
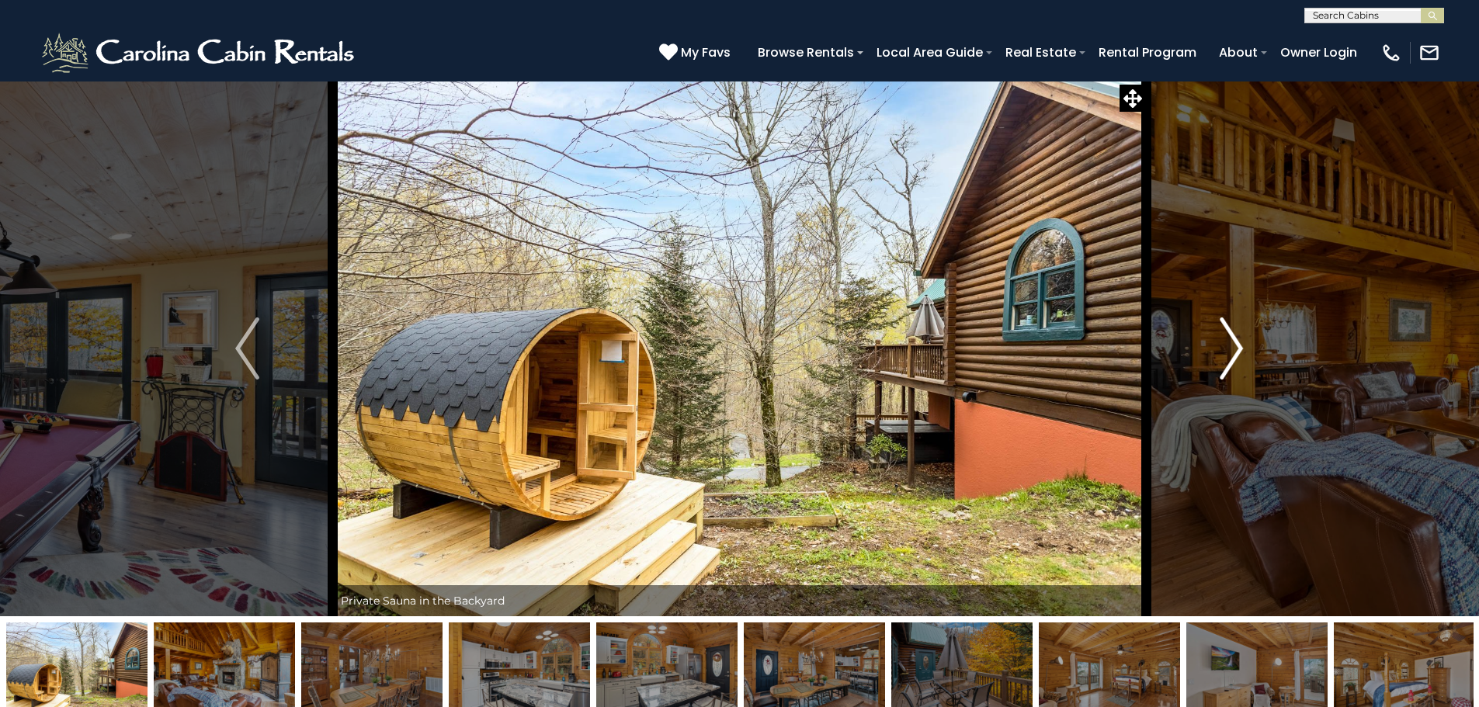
click at [1226, 339] on img "Next" at bounding box center [1231, 349] width 23 height 62
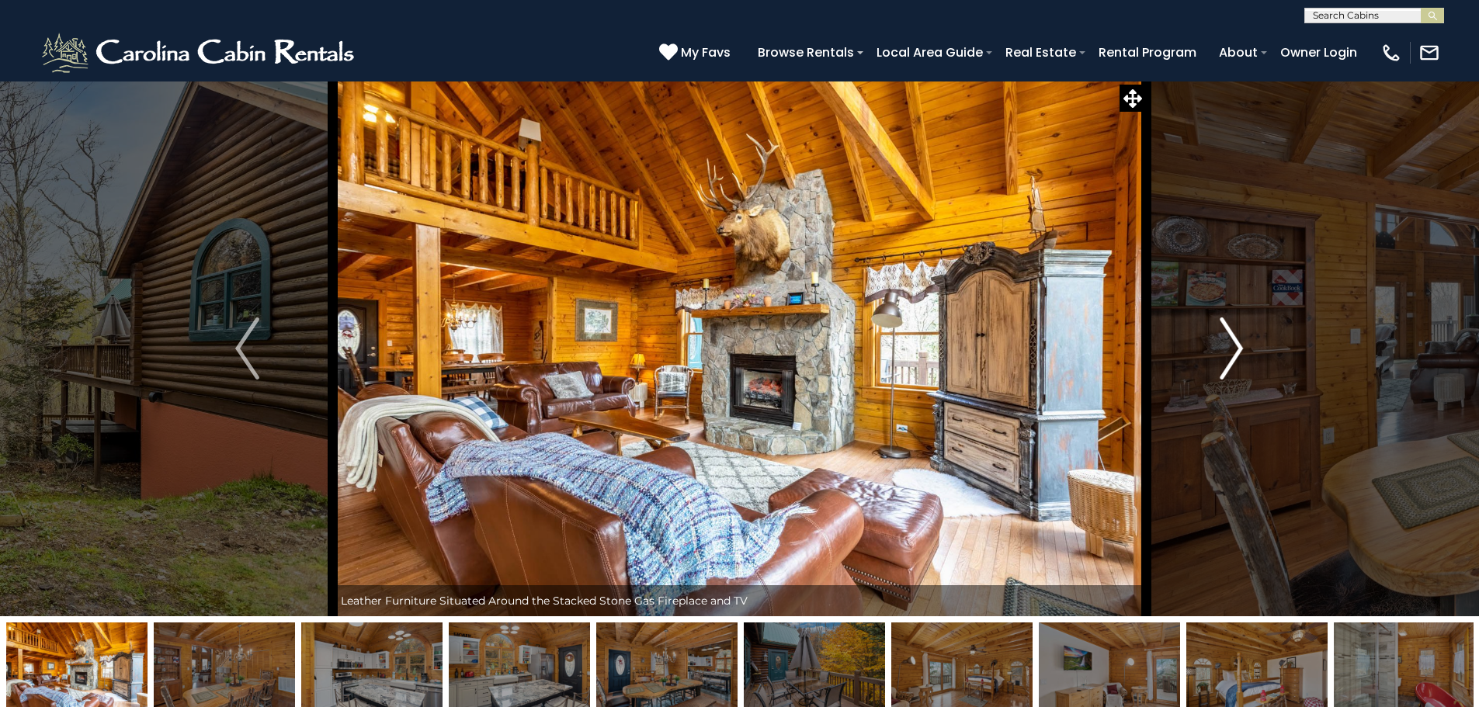
click at [1226, 339] on img "Next" at bounding box center [1231, 349] width 23 height 62
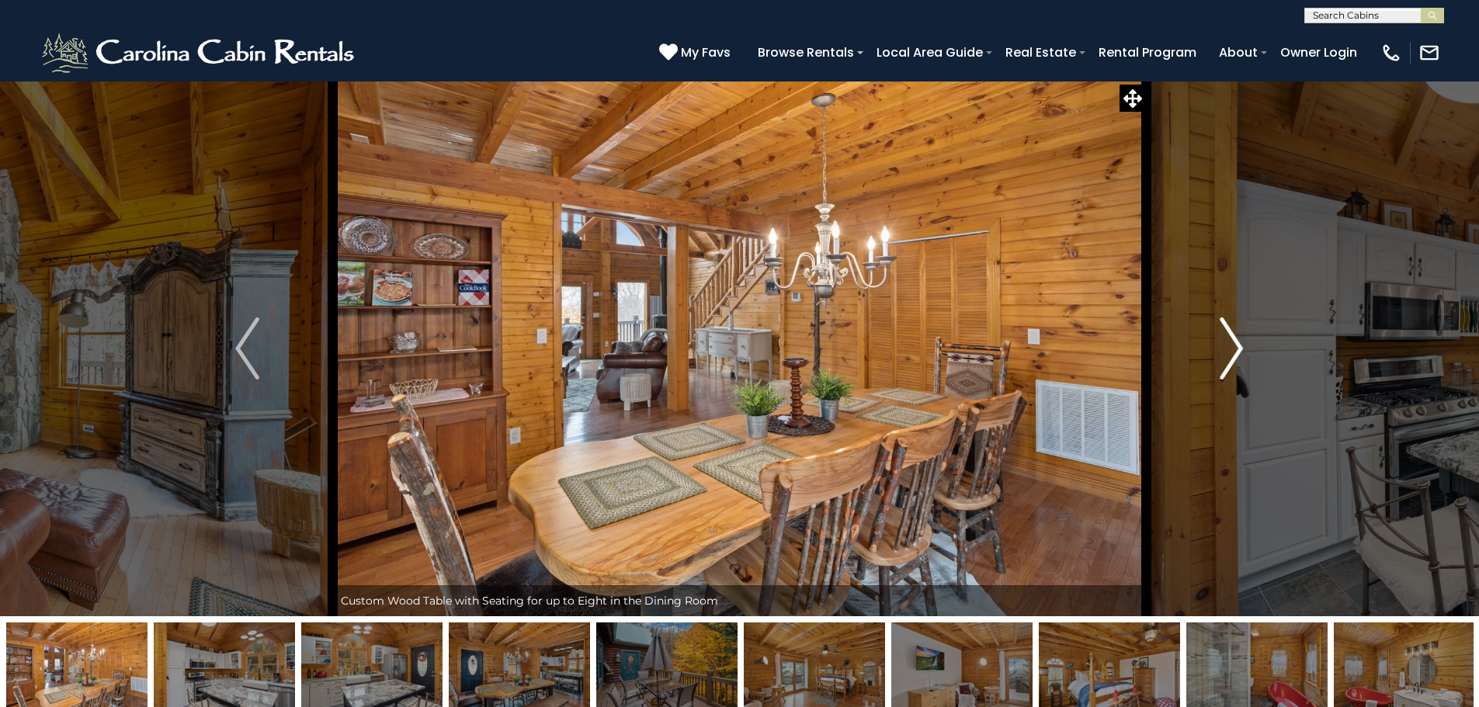
click at [1227, 333] on img "Next" at bounding box center [1231, 349] width 23 height 62
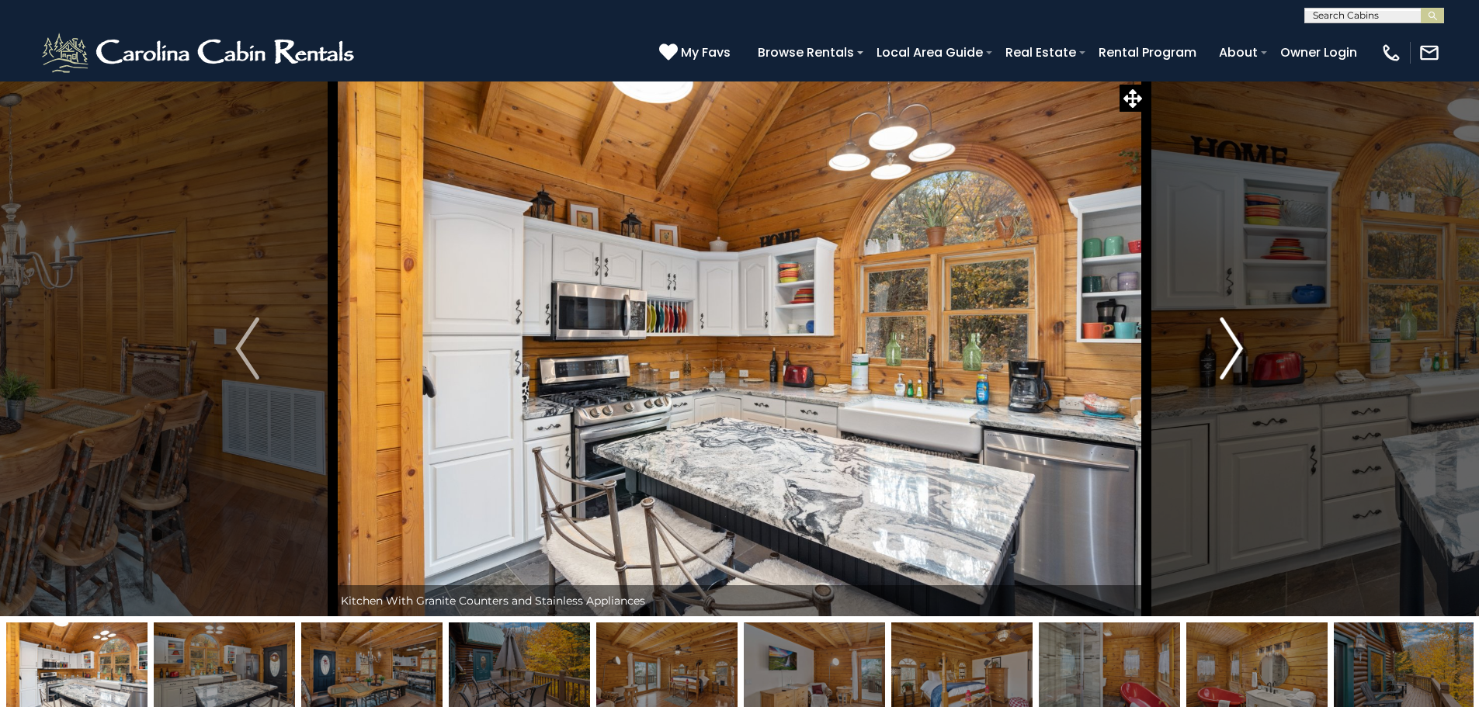
click at [1227, 333] on img "Next" at bounding box center [1231, 349] width 23 height 62
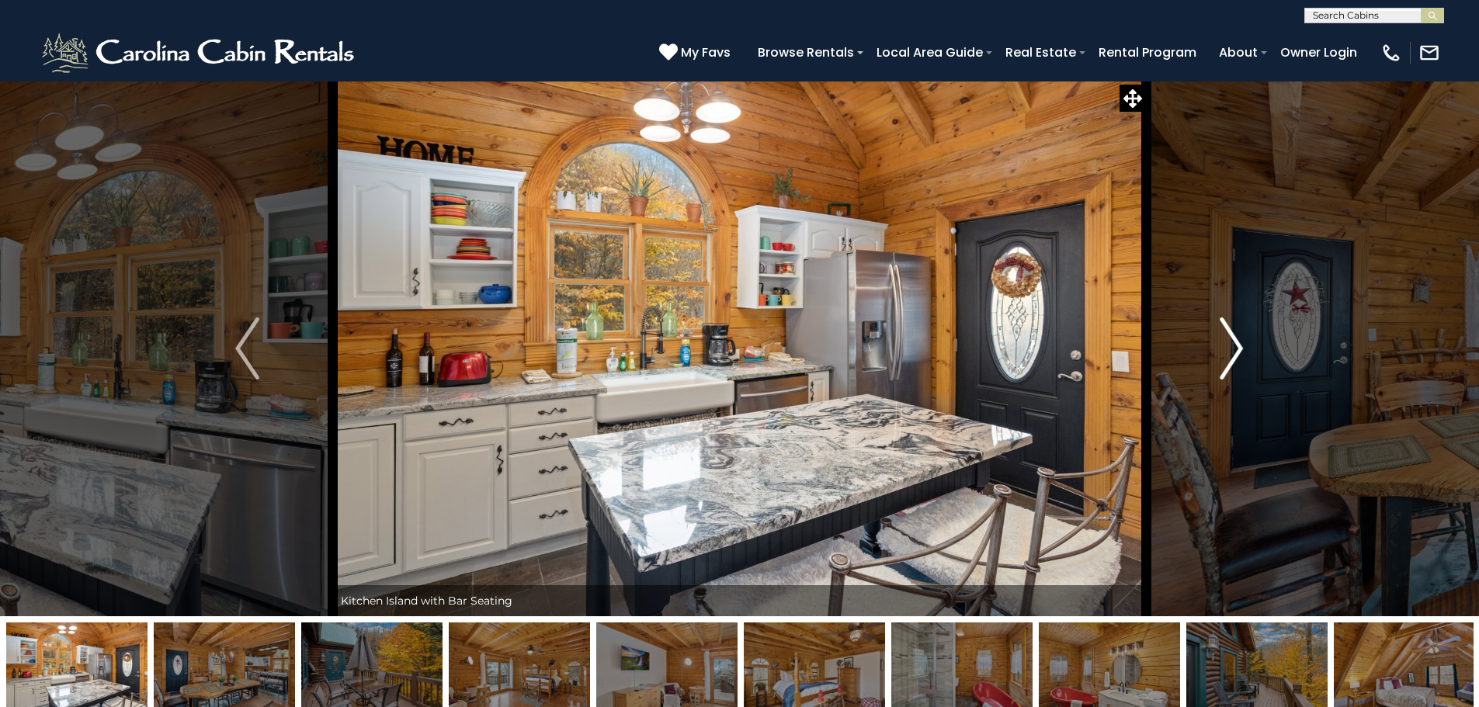
click at [1227, 333] on img "Next" at bounding box center [1231, 349] width 23 height 62
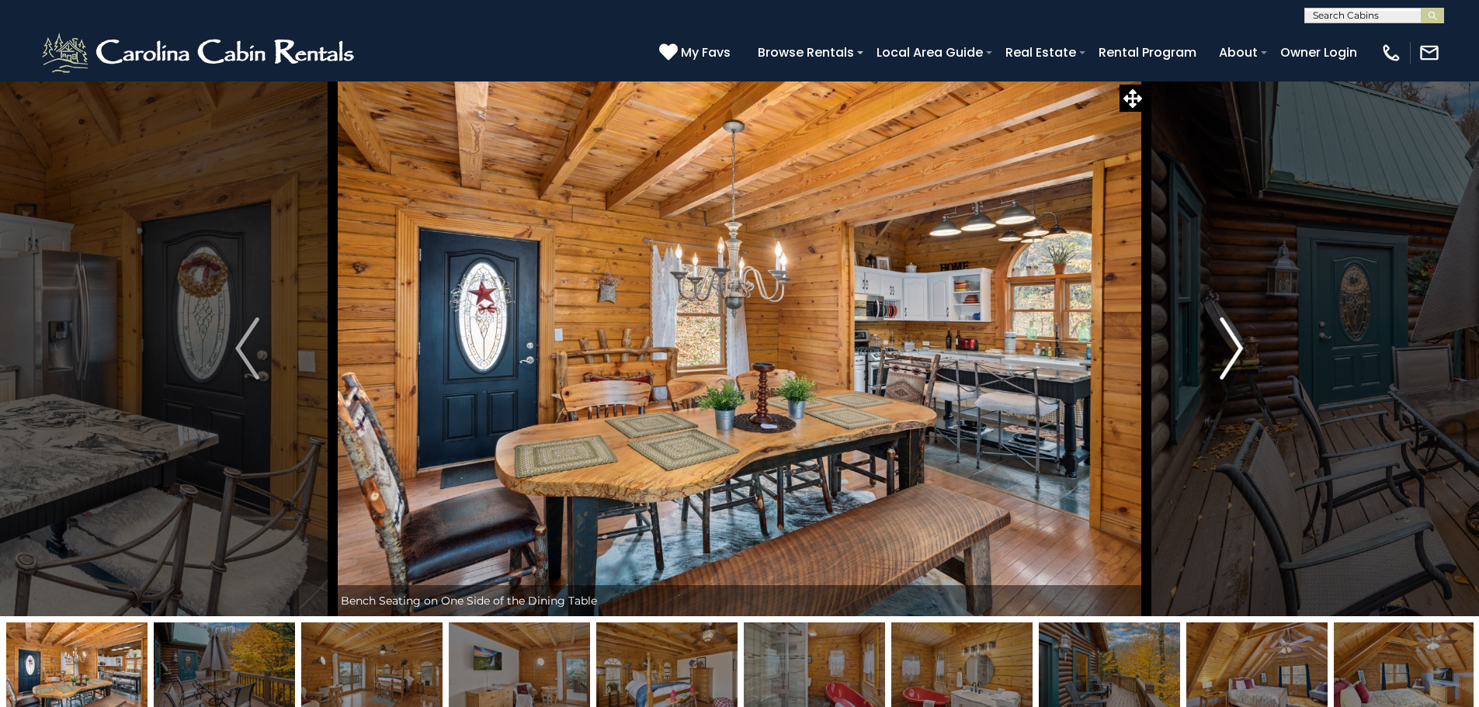
click at [1227, 333] on img "Next" at bounding box center [1231, 349] width 23 height 62
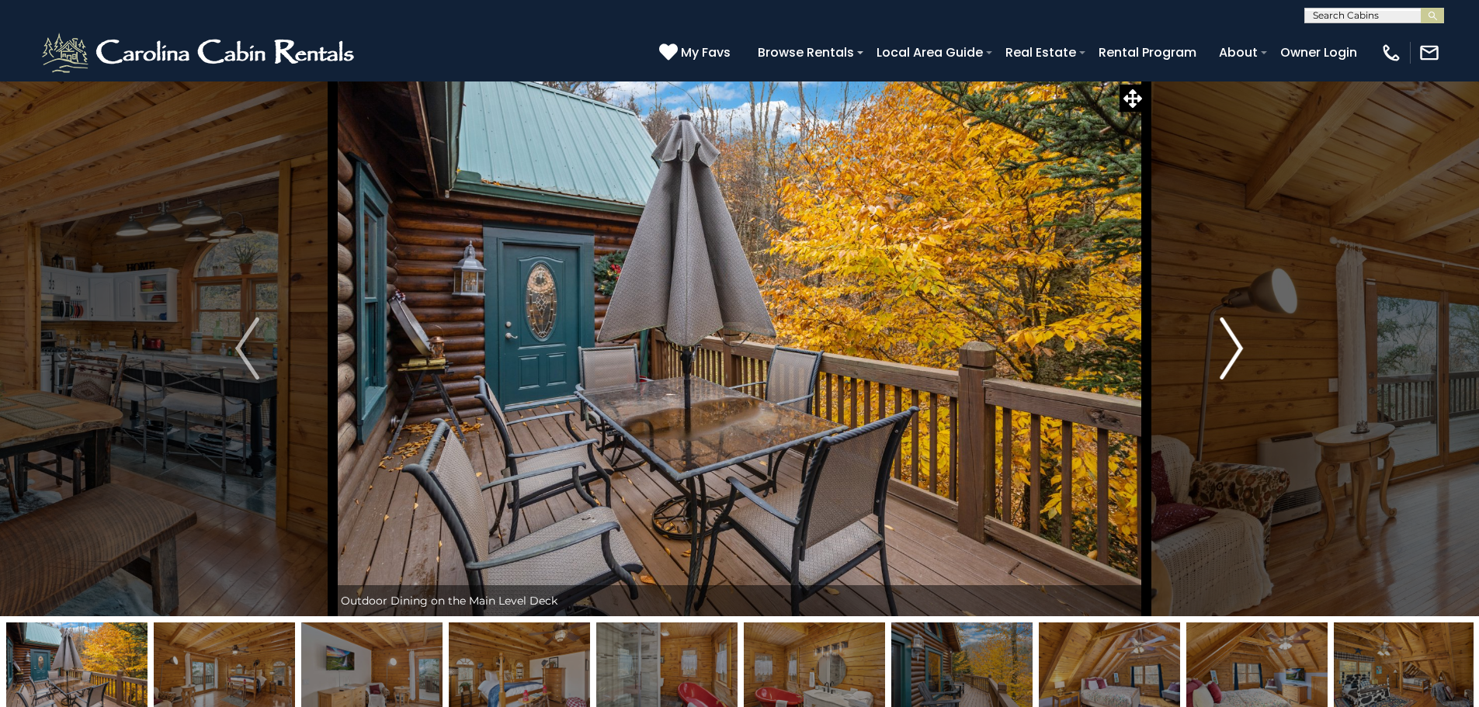
click at [1227, 333] on img "Next" at bounding box center [1231, 349] width 23 height 62
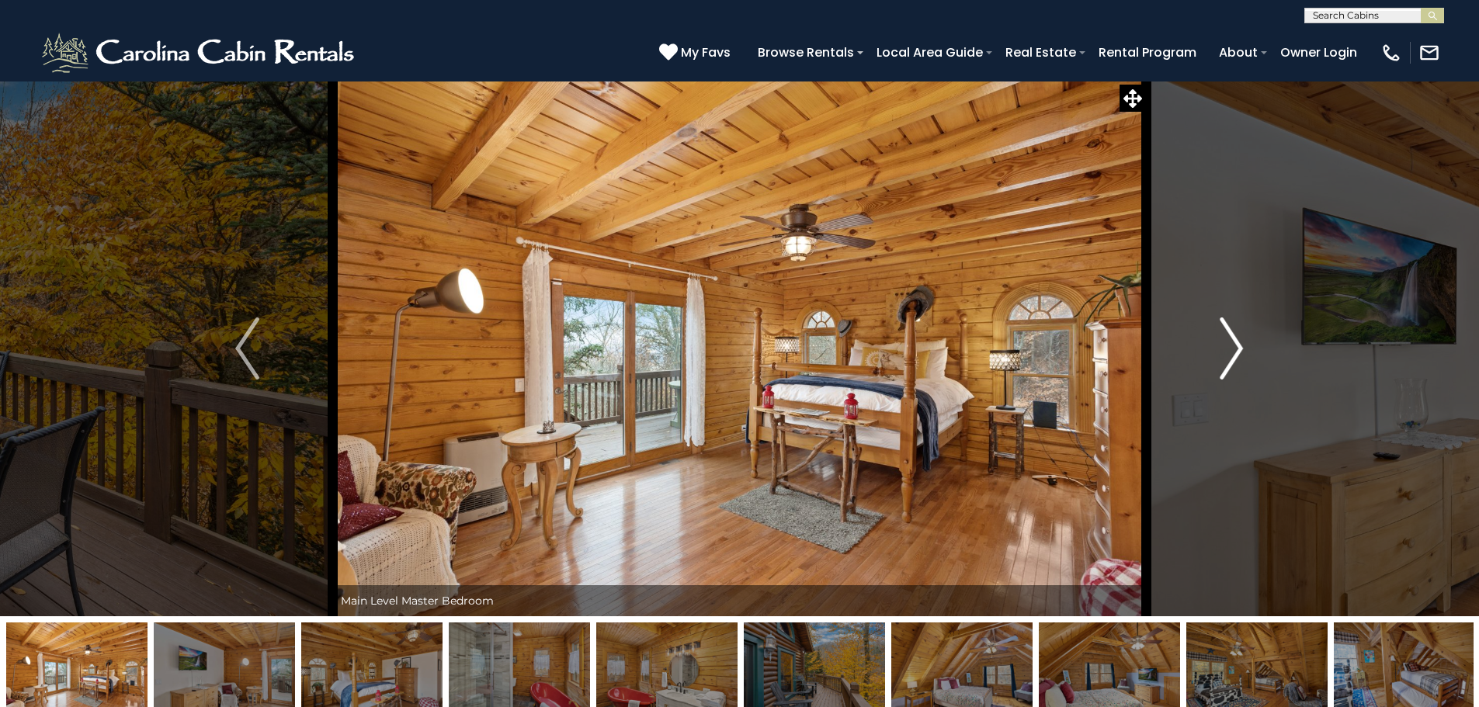
click at [1227, 333] on img "Next" at bounding box center [1231, 349] width 23 height 62
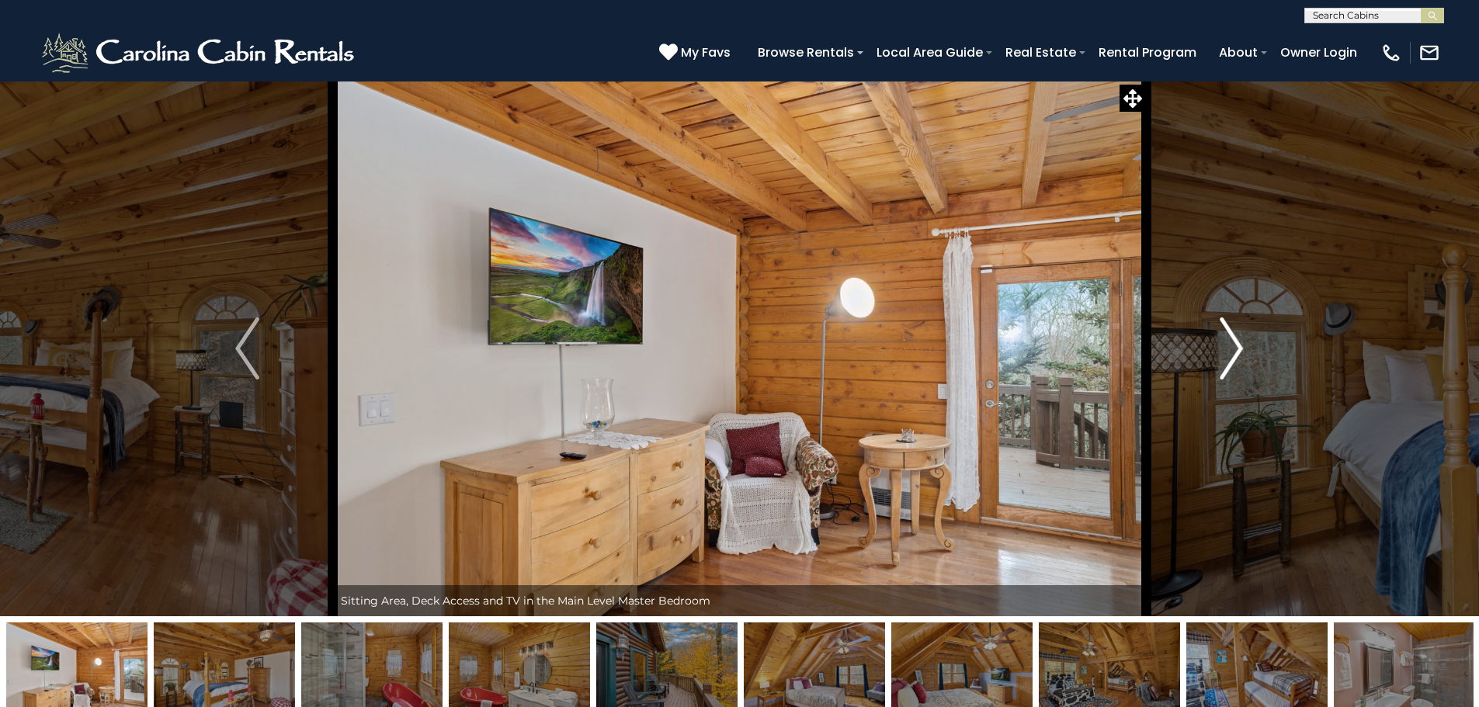
click at [1226, 334] on img "Next" at bounding box center [1231, 349] width 23 height 62
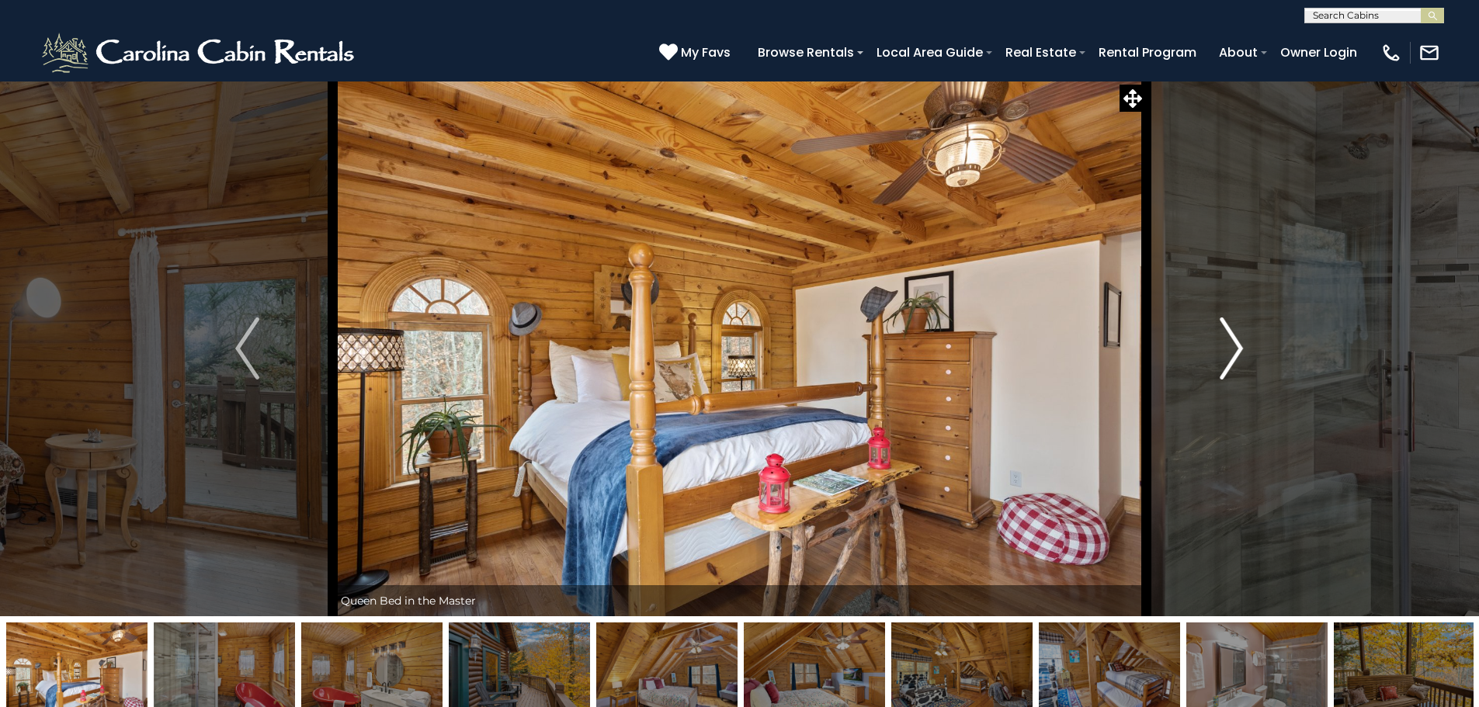
click at [1226, 334] on img "Next" at bounding box center [1231, 349] width 23 height 62
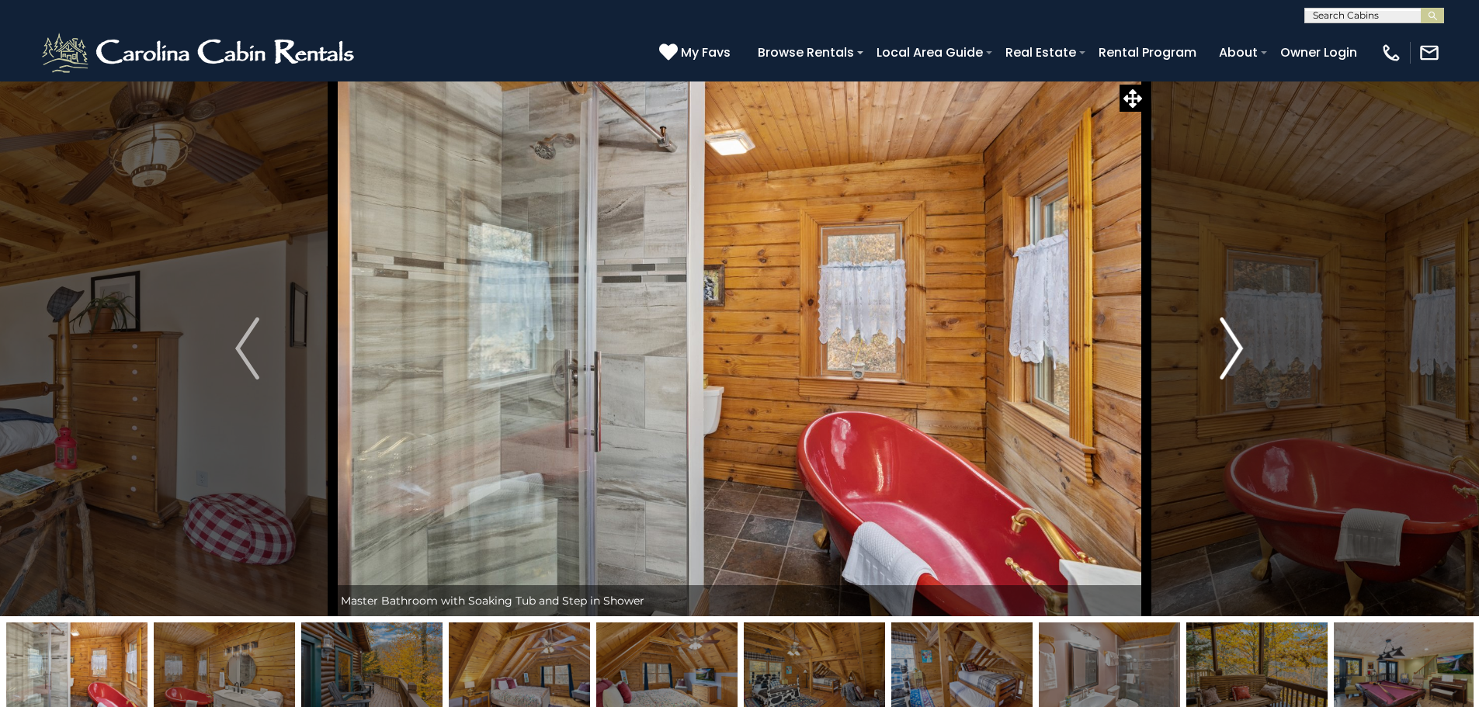
click at [1226, 334] on img "Next" at bounding box center [1231, 349] width 23 height 62
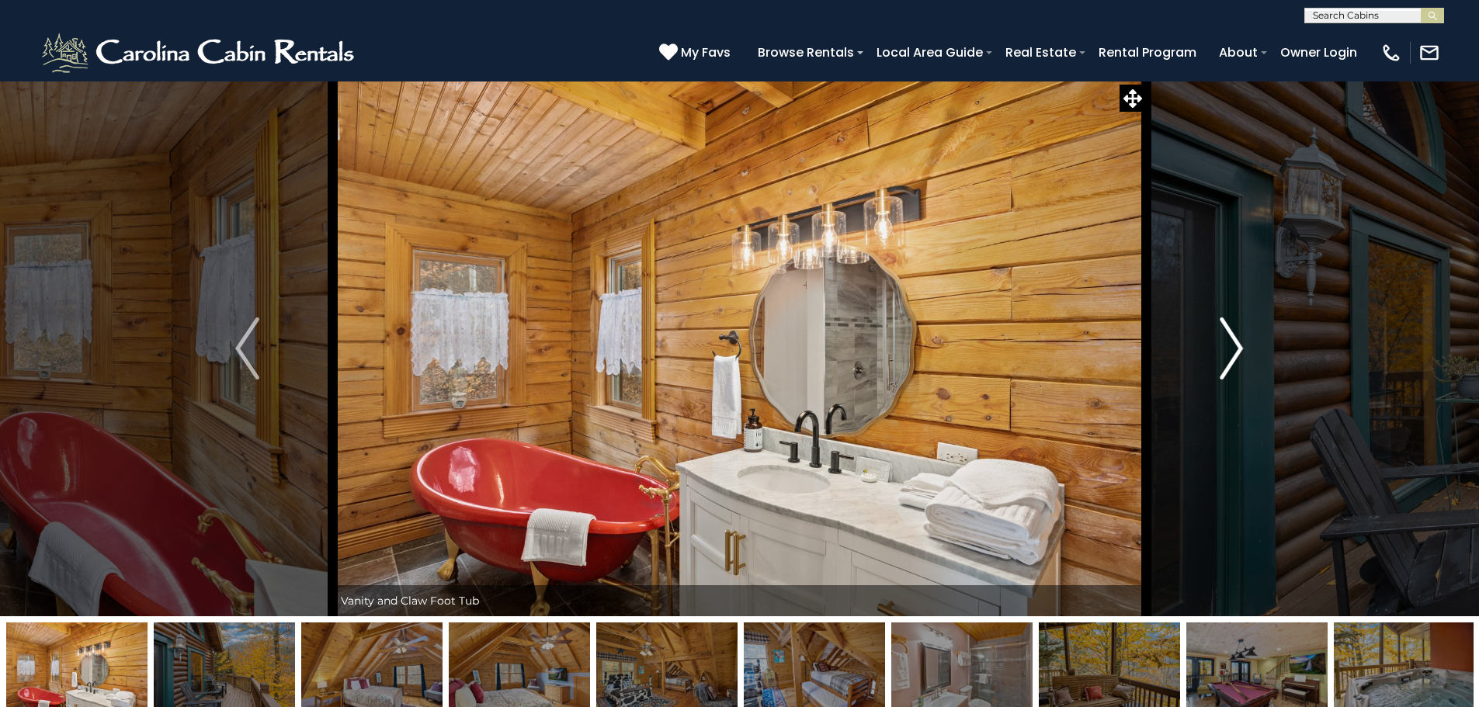
click at [1226, 334] on img "Next" at bounding box center [1231, 349] width 23 height 62
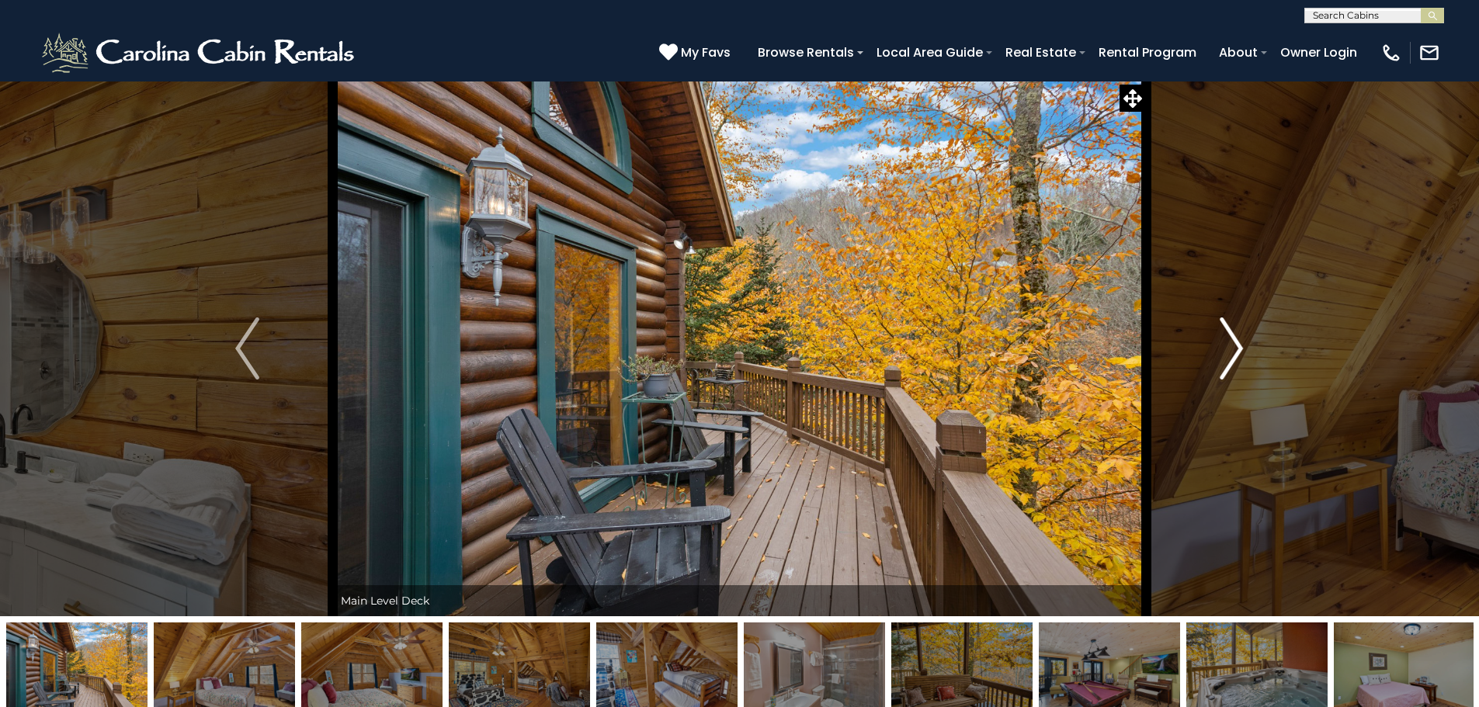
click at [1226, 334] on img "Next" at bounding box center [1231, 349] width 23 height 62
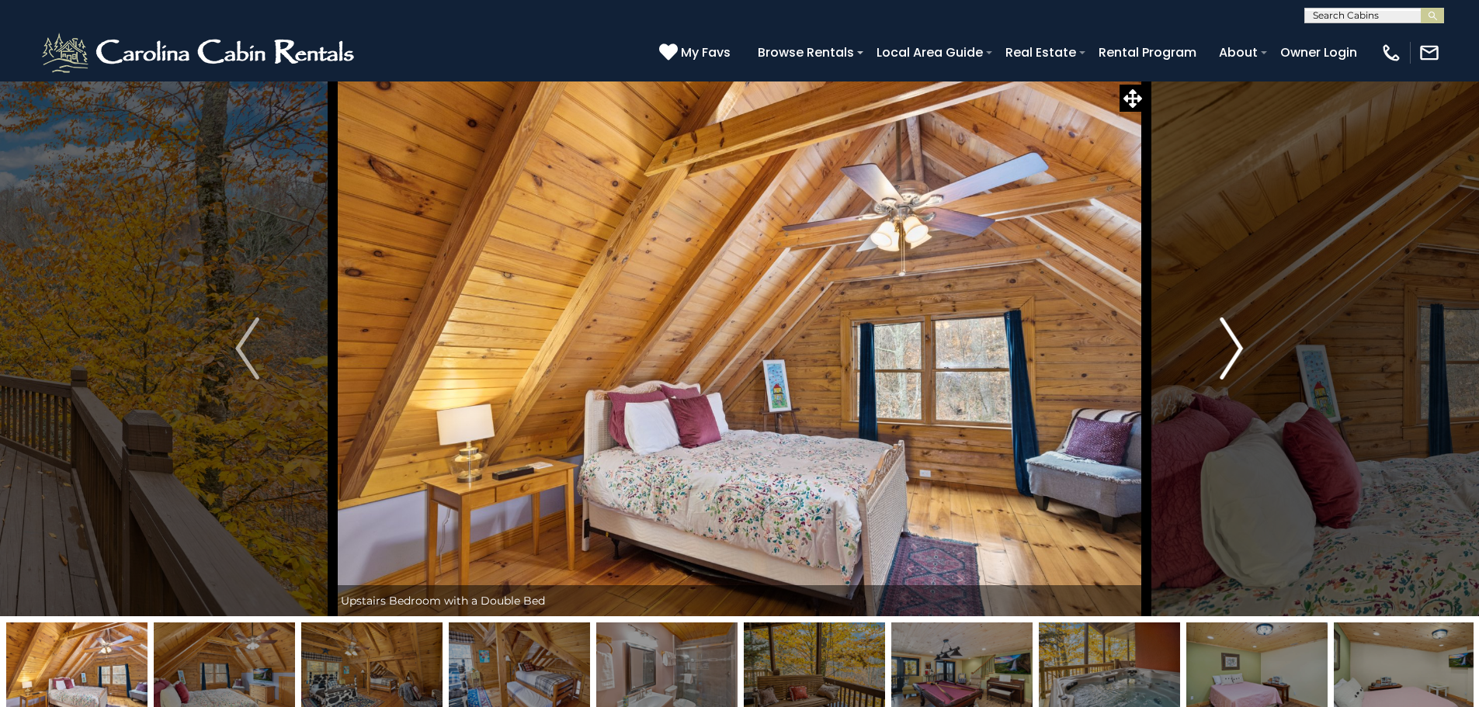
click at [1224, 335] on img "Next" at bounding box center [1231, 349] width 23 height 62
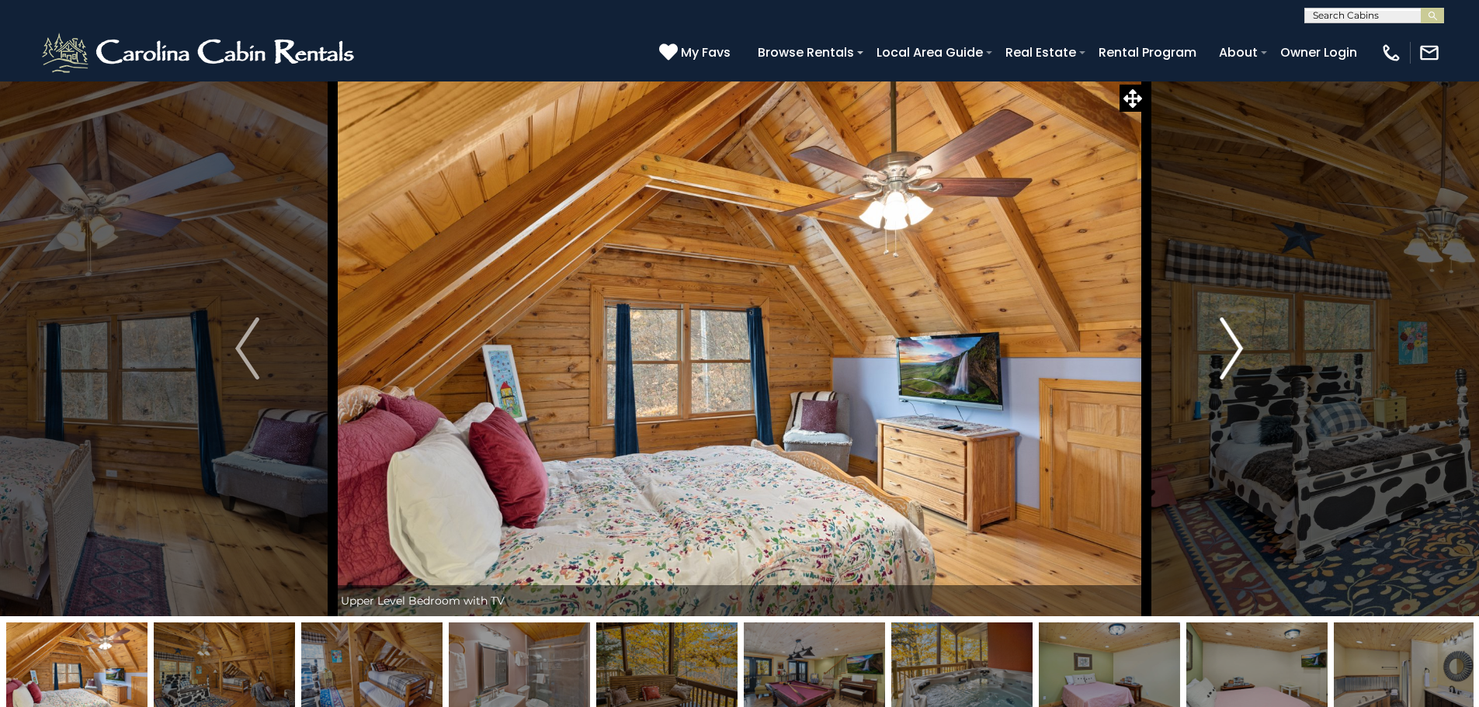
click at [1224, 335] on img "Next" at bounding box center [1231, 349] width 23 height 62
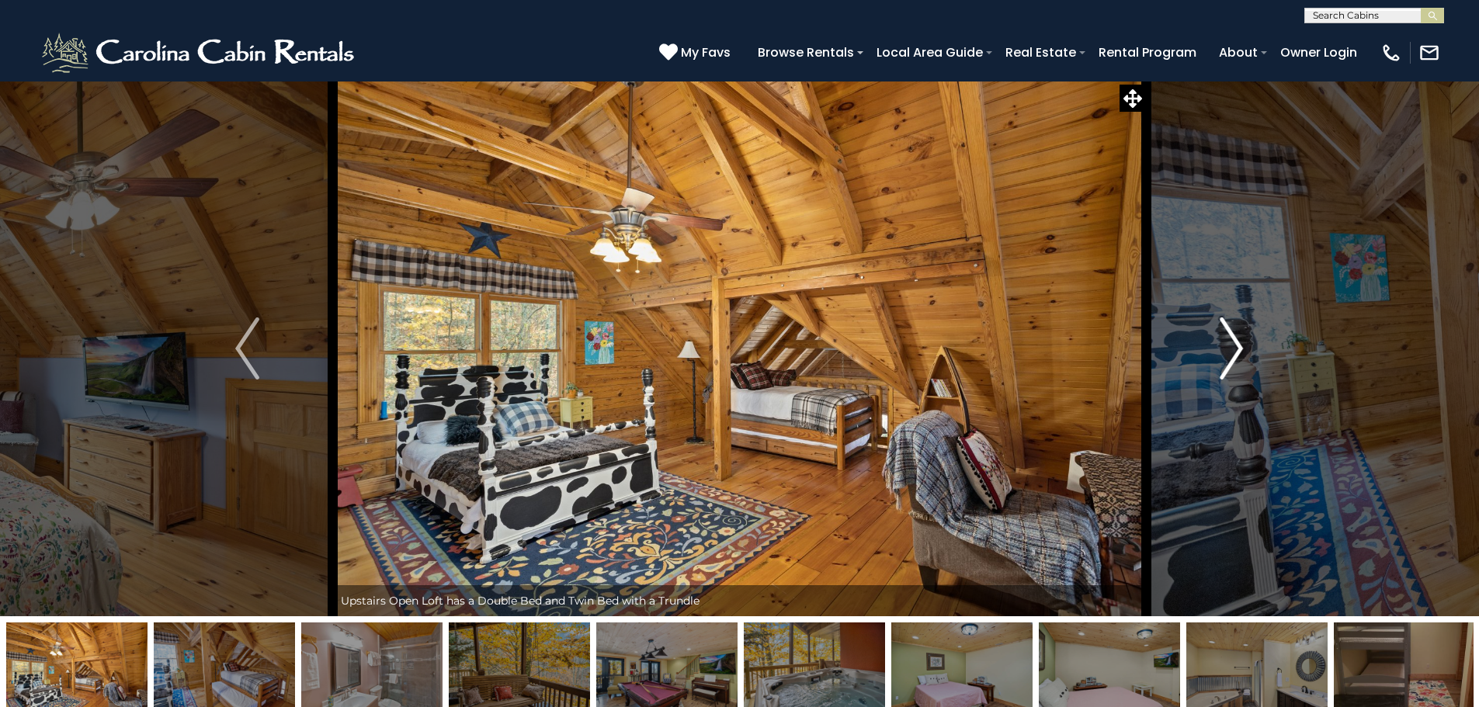
click at [1224, 335] on img "Next" at bounding box center [1231, 349] width 23 height 62
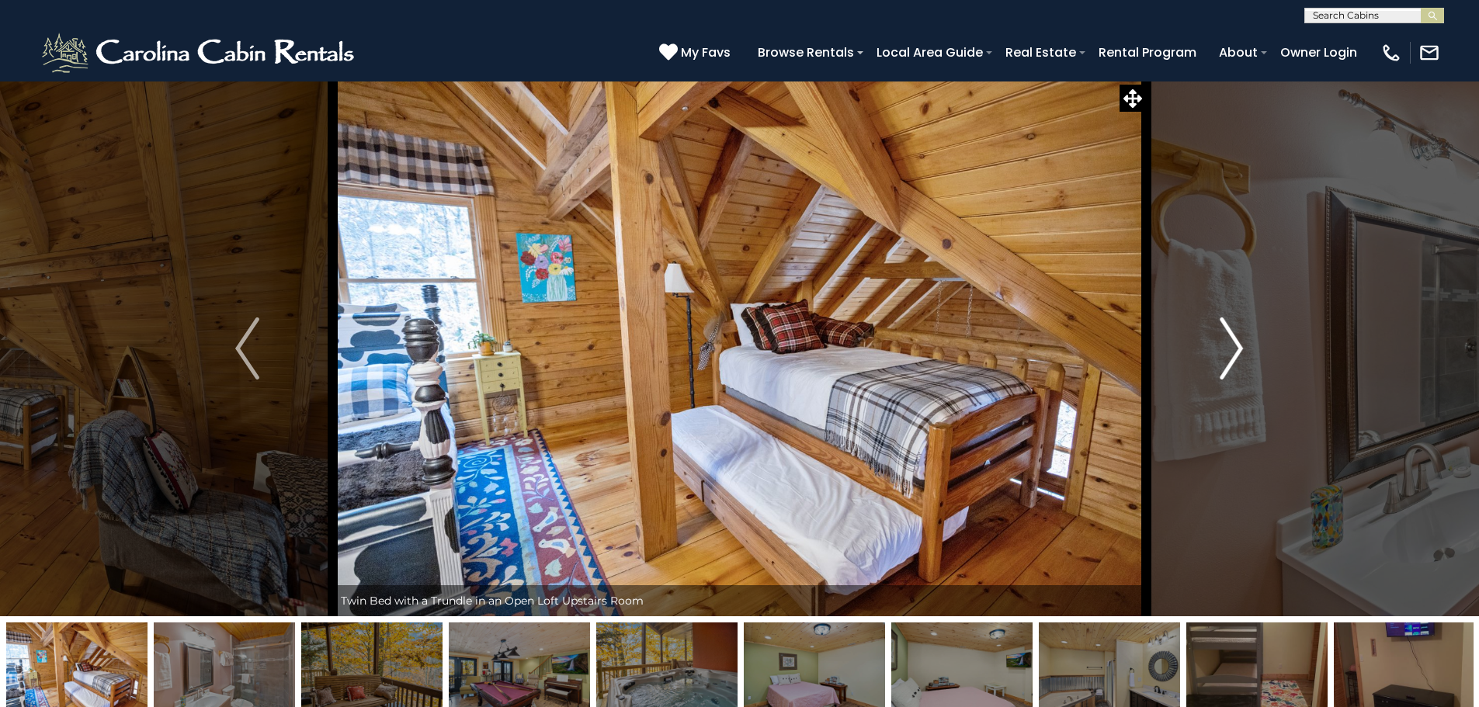
click at [1224, 335] on img "Next" at bounding box center [1231, 349] width 23 height 62
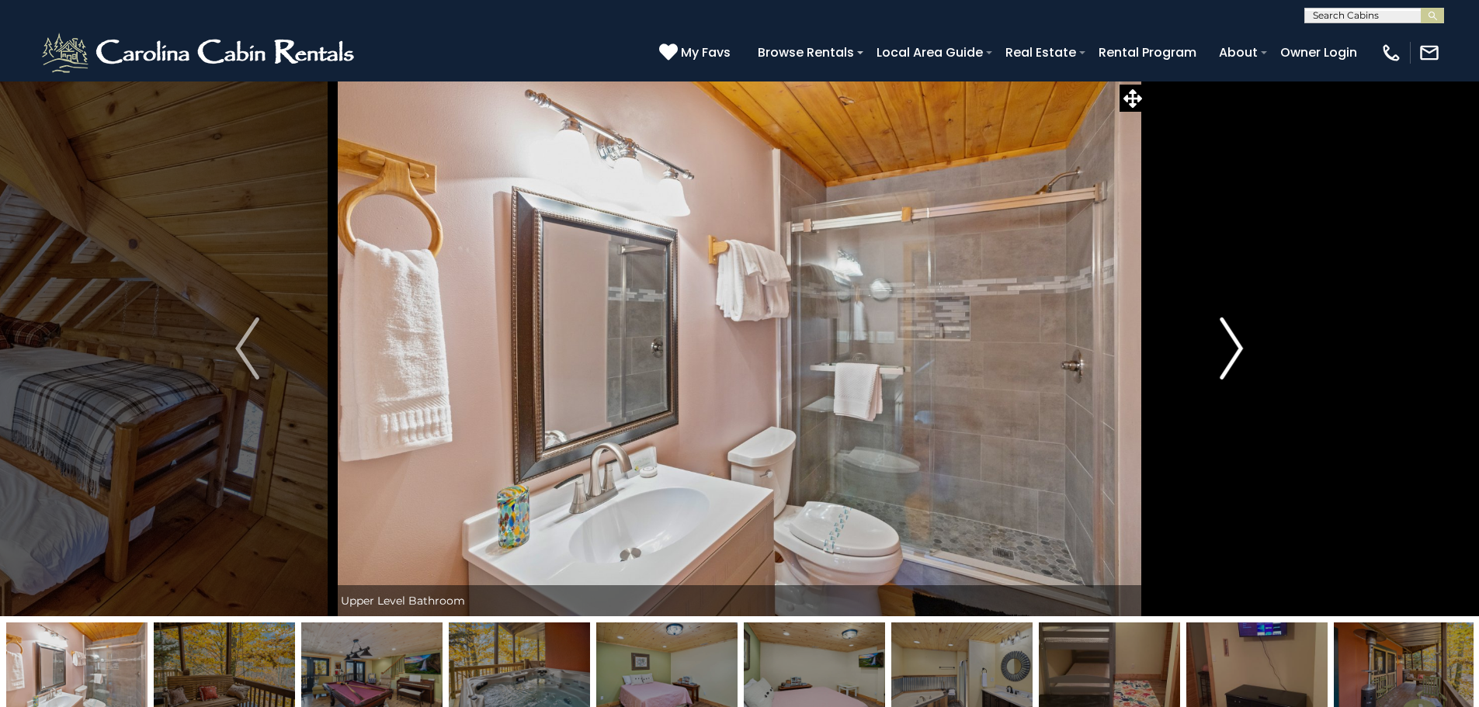
click at [1224, 335] on img "Next" at bounding box center [1231, 349] width 23 height 62
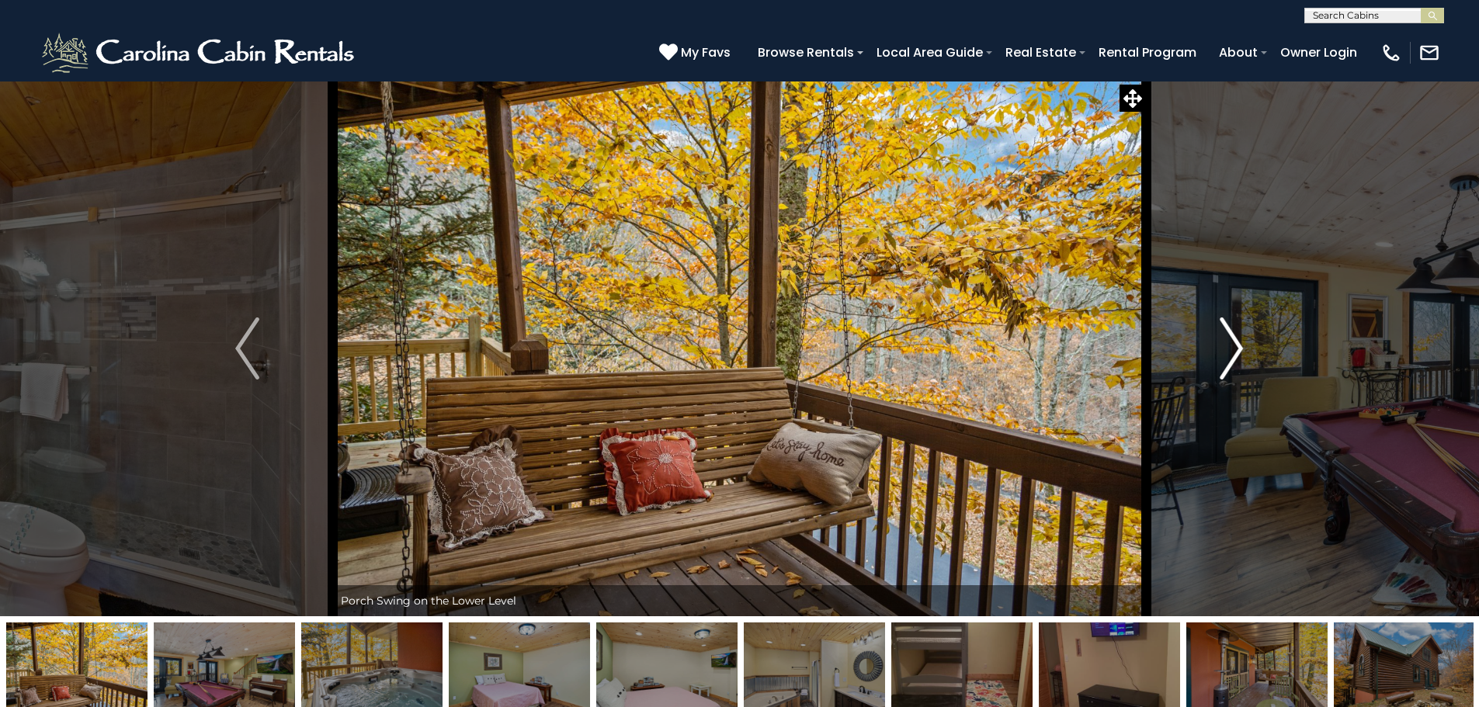
click at [1224, 335] on img "Next" at bounding box center [1231, 349] width 23 height 62
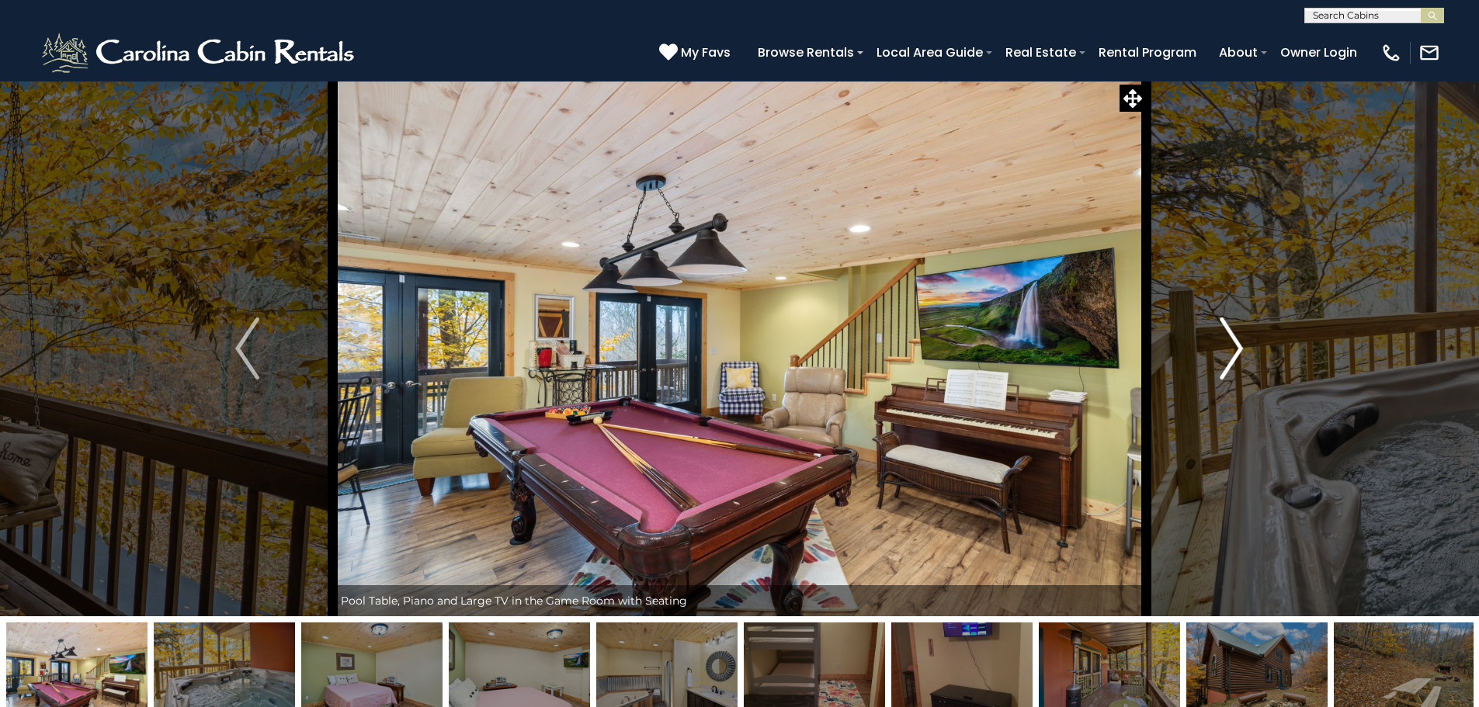
click at [1224, 335] on img "Next" at bounding box center [1231, 349] width 23 height 62
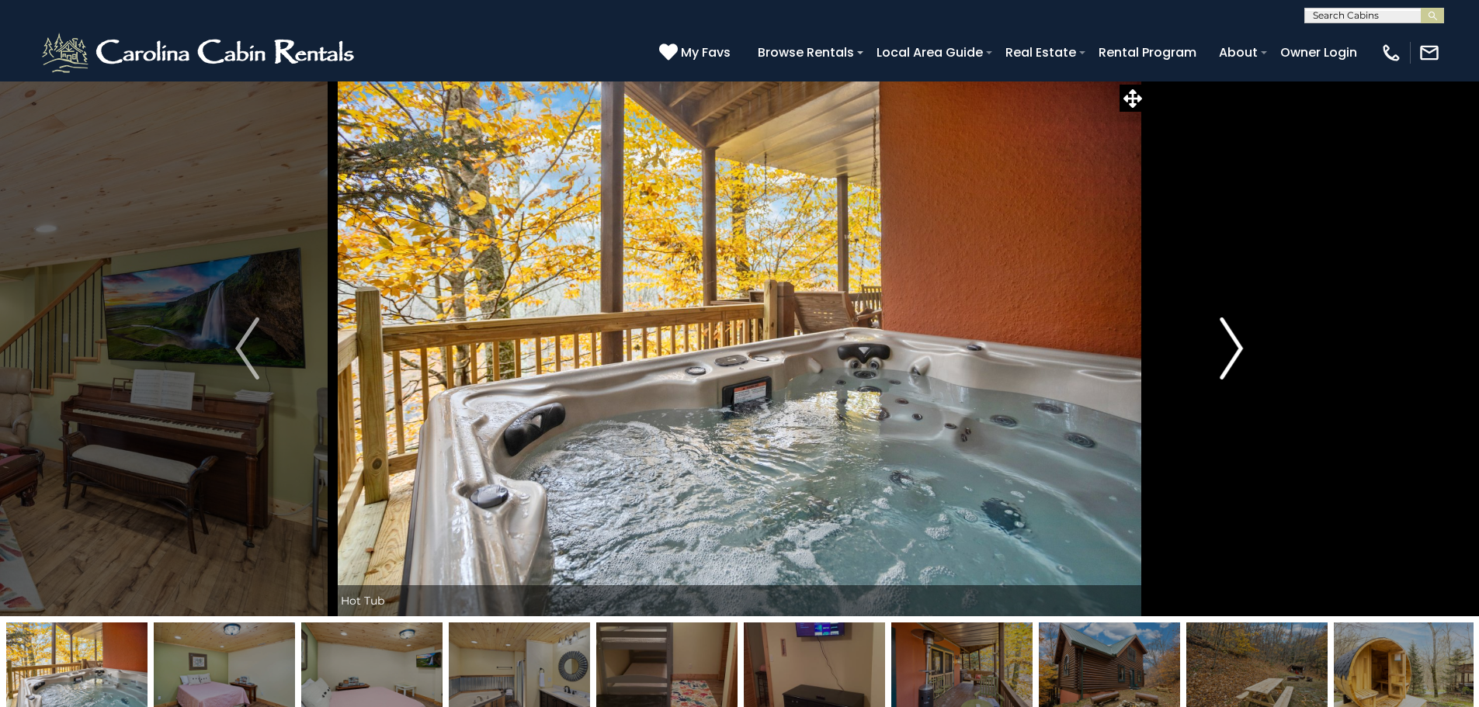
click at [1224, 335] on img "Next" at bounding box center [1231, 349] width 23 height 62
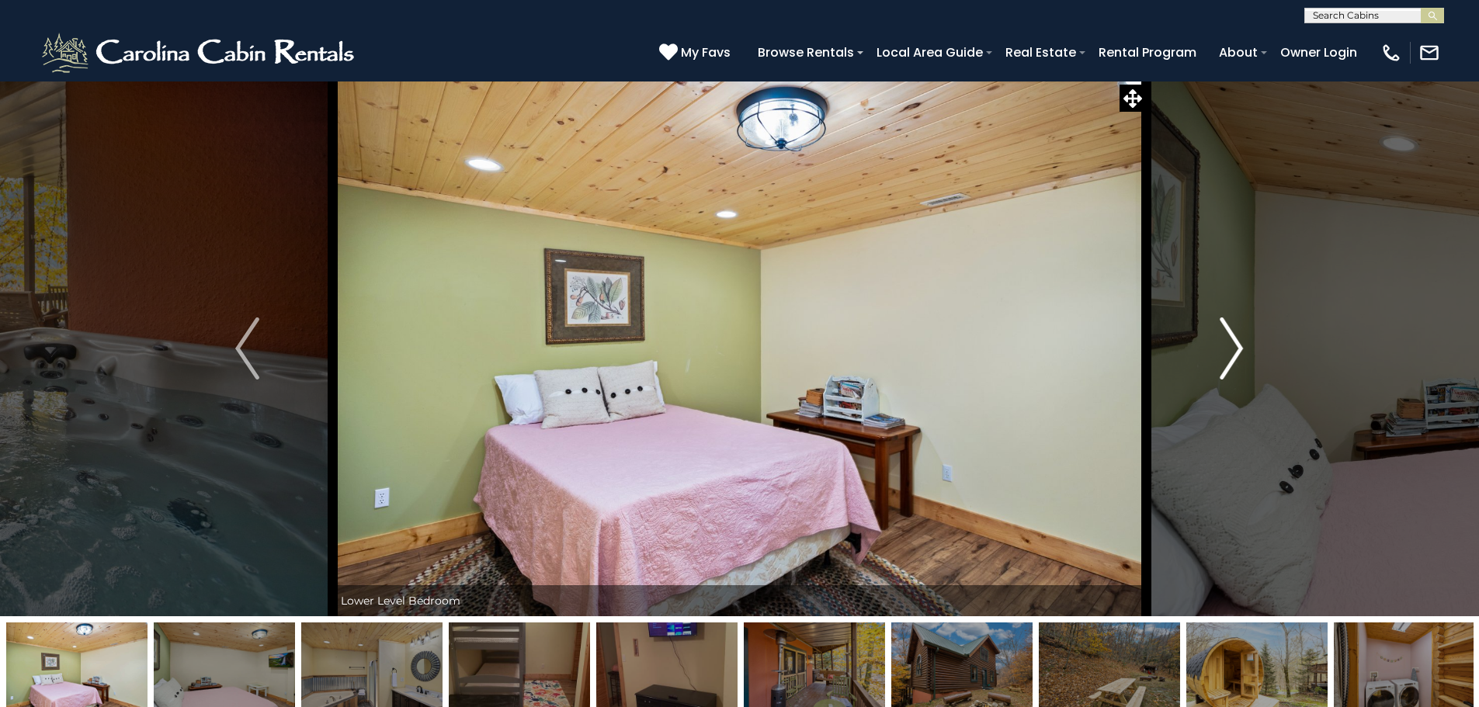
click at [1224, 335] on img "Next" at bounding box center [1231, 349] width 23 height 62
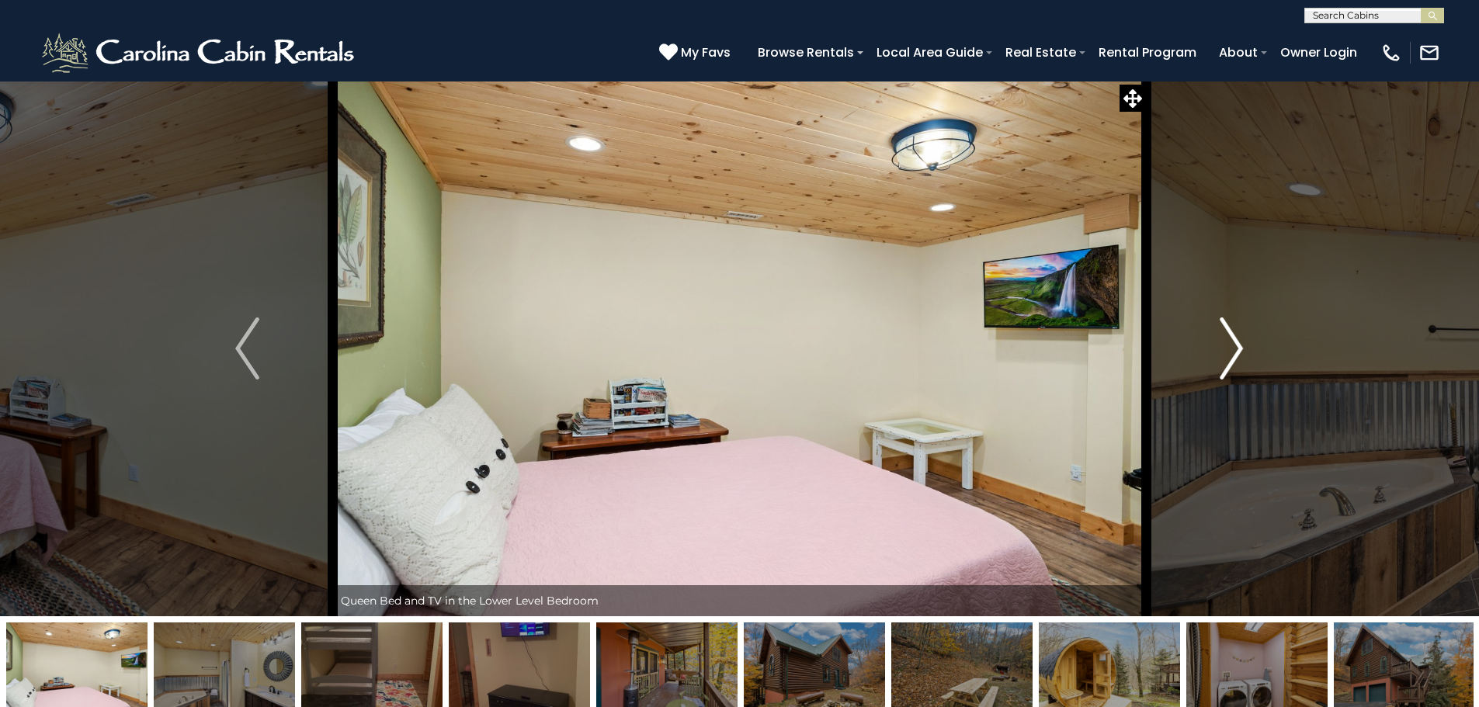
click at [1224, 335] on img "Next" at bounding box center [1231, 349] width 23 height 62
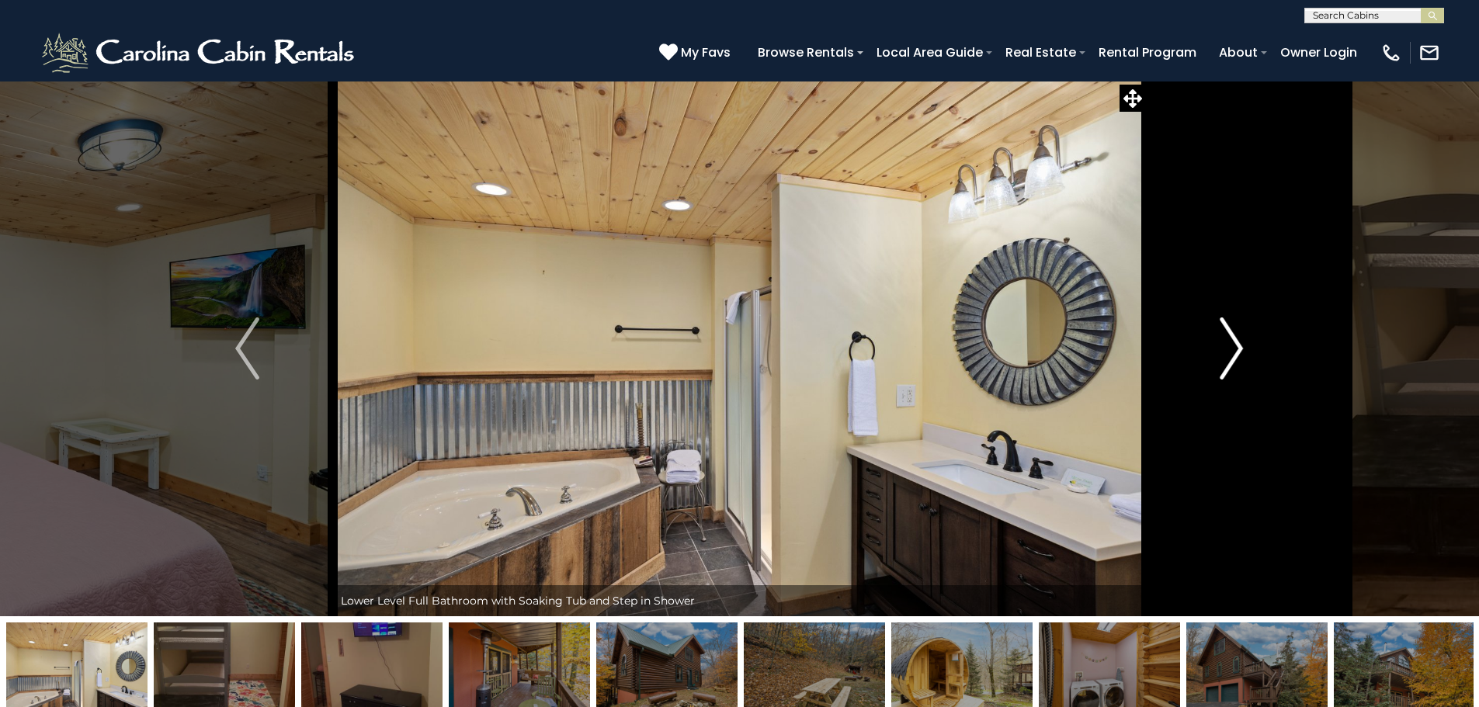
click at [1224, 335] on img "Next" at bounding box center [1231, 349] width 23 height 62
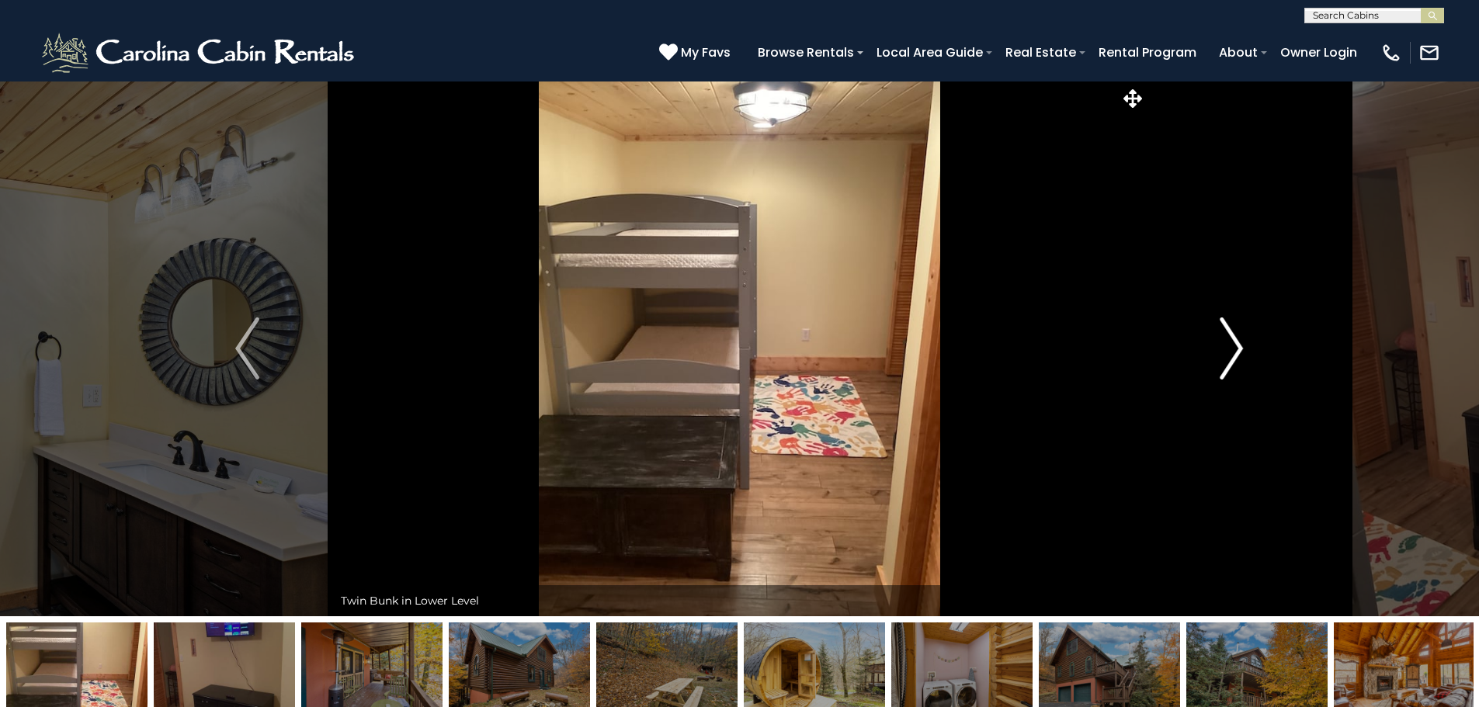
click at [1224, 335] on img "Next" at bounding box center [1231, 349] width 23 height 62
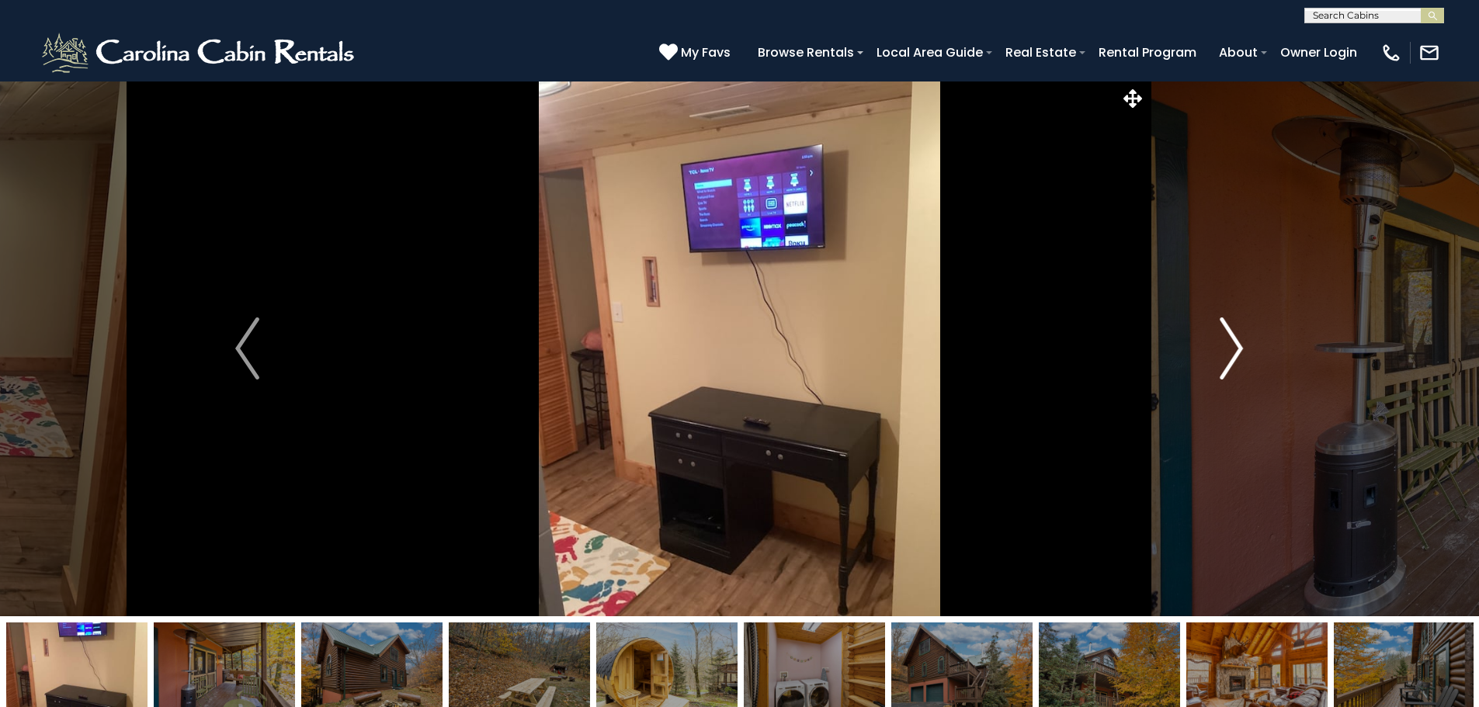
click at [1224, 335] on img "Next" at bounding box center [1231, 349] width 23 height 62
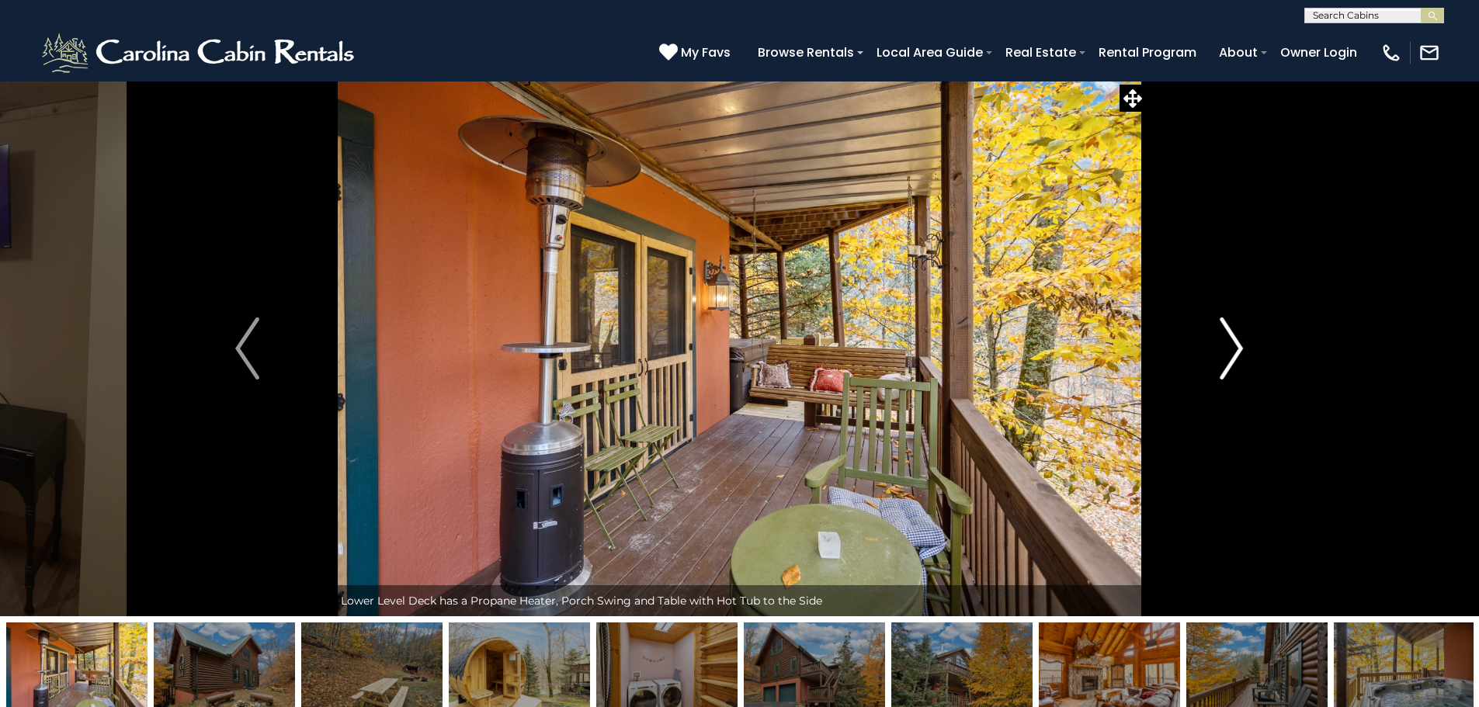
click at [1224, 335] on img "Next" at bounding box center [1231, 349] width 23 height 62
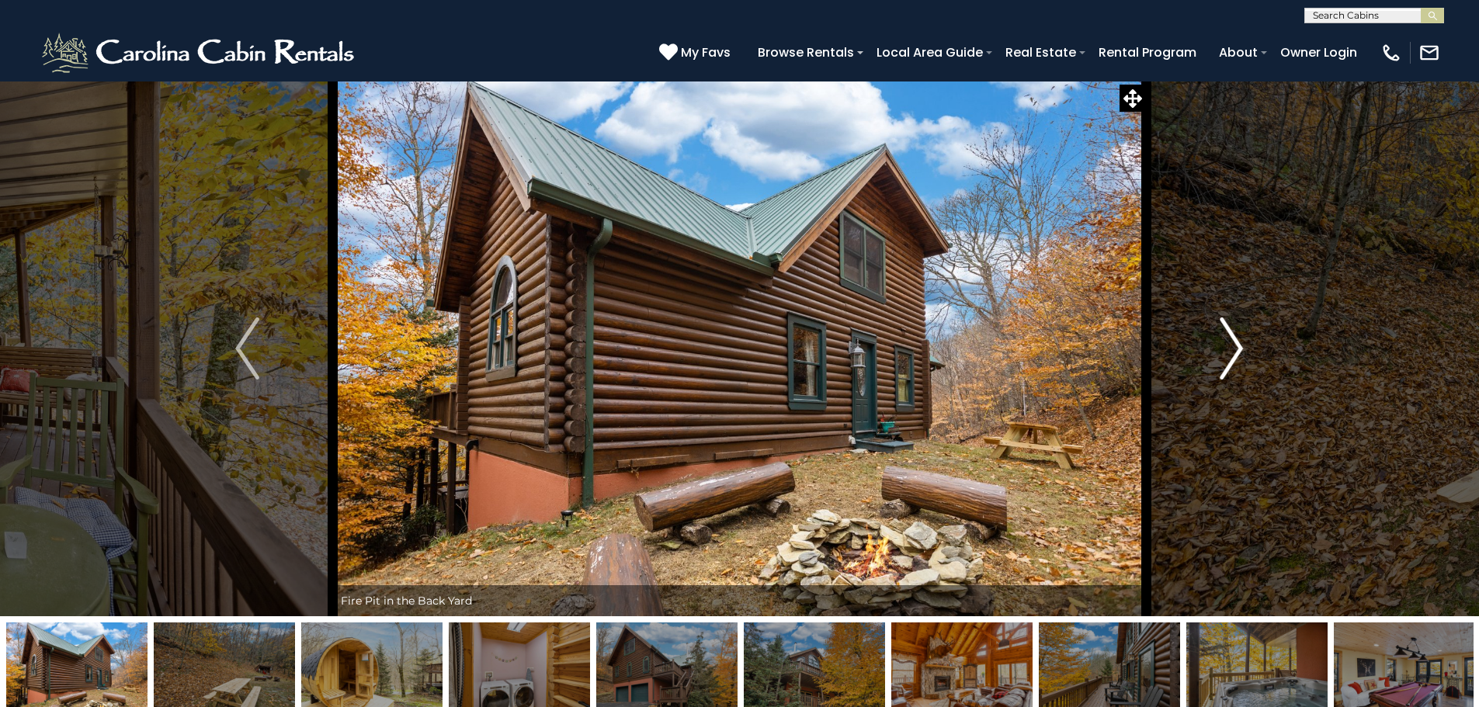
click at [1224, 335] on img "Next" at bounding box center [1231, 349] width 23 height 62
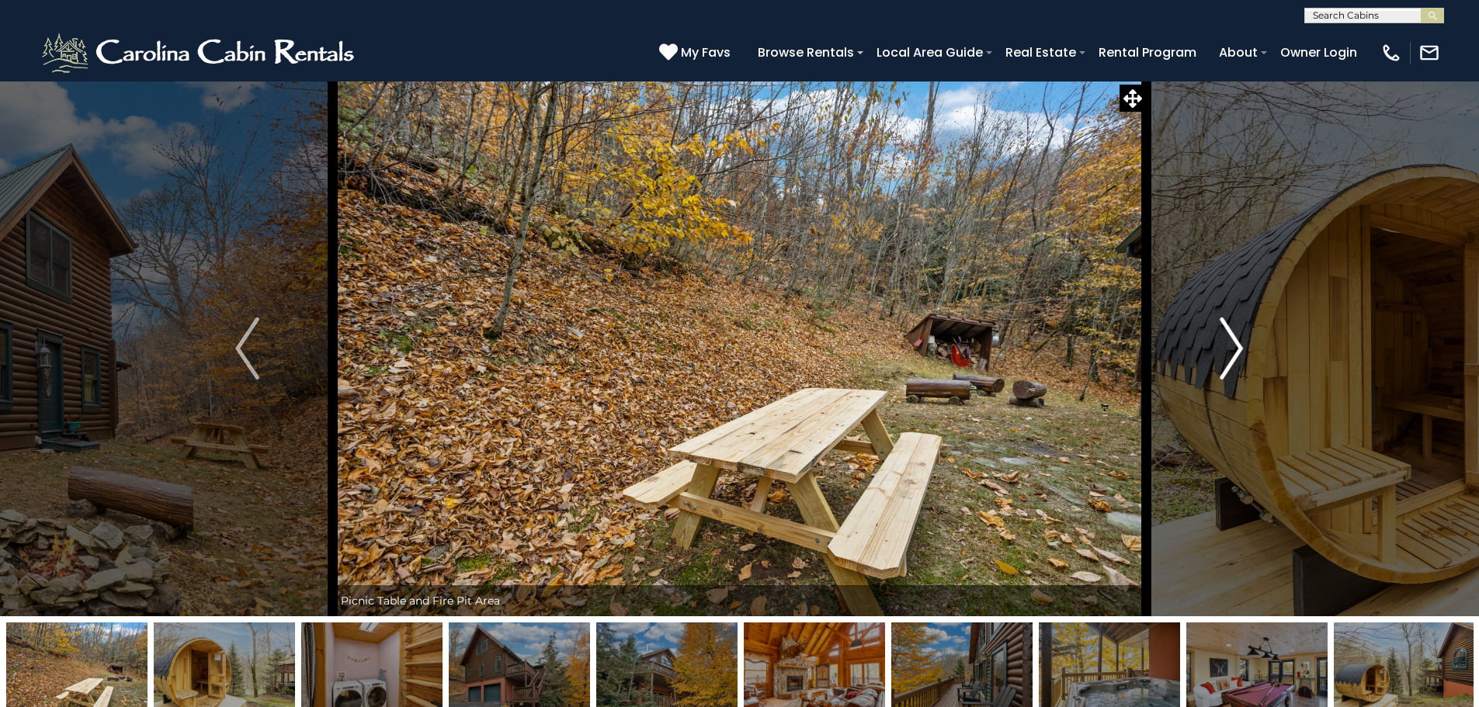
click at [1225, 338] on img "Next" at bounding box center [1231, 349] width 23 height 62
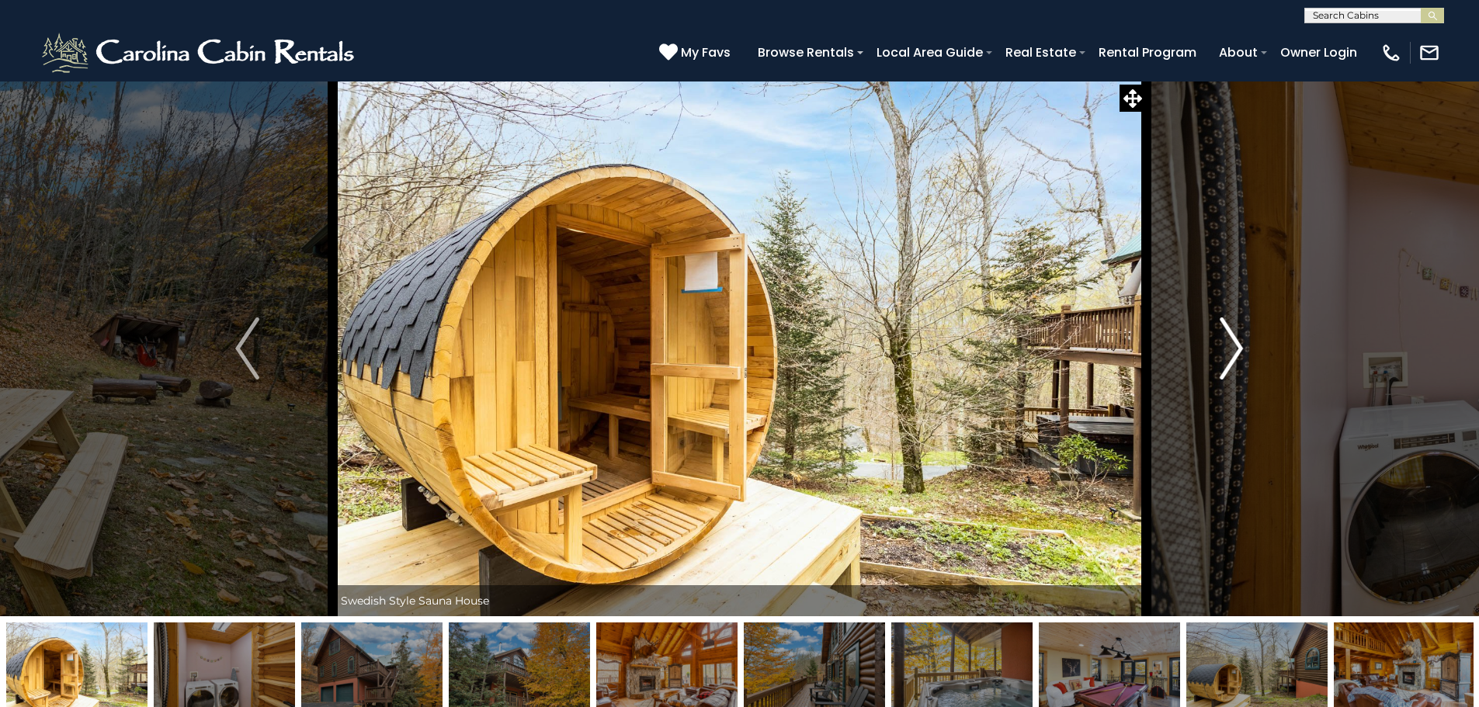
click at [1225, 338] on img "Next" at bounding box center [1231, 349] width 23 height 62
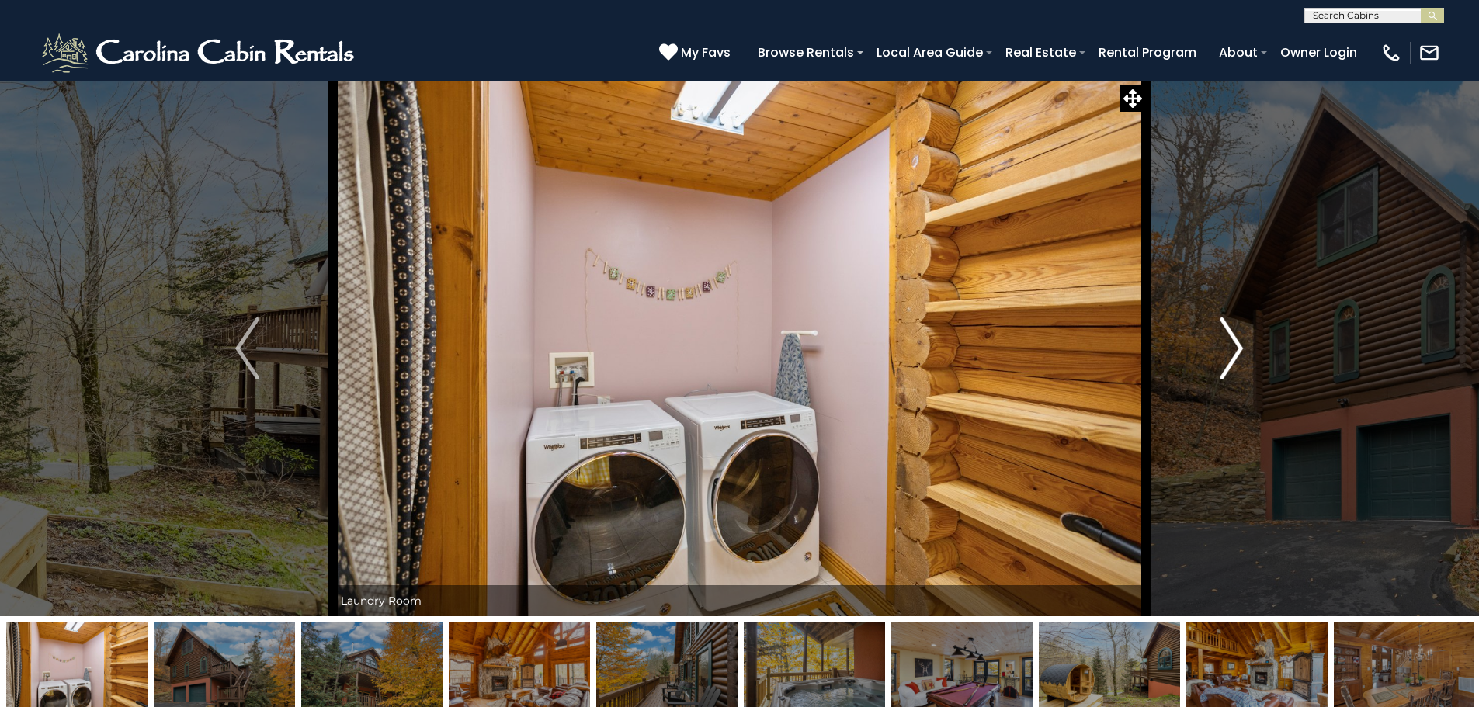
click at [1244, 349] on button "Next" at bounding box center [1231, 349] width 171 height 536
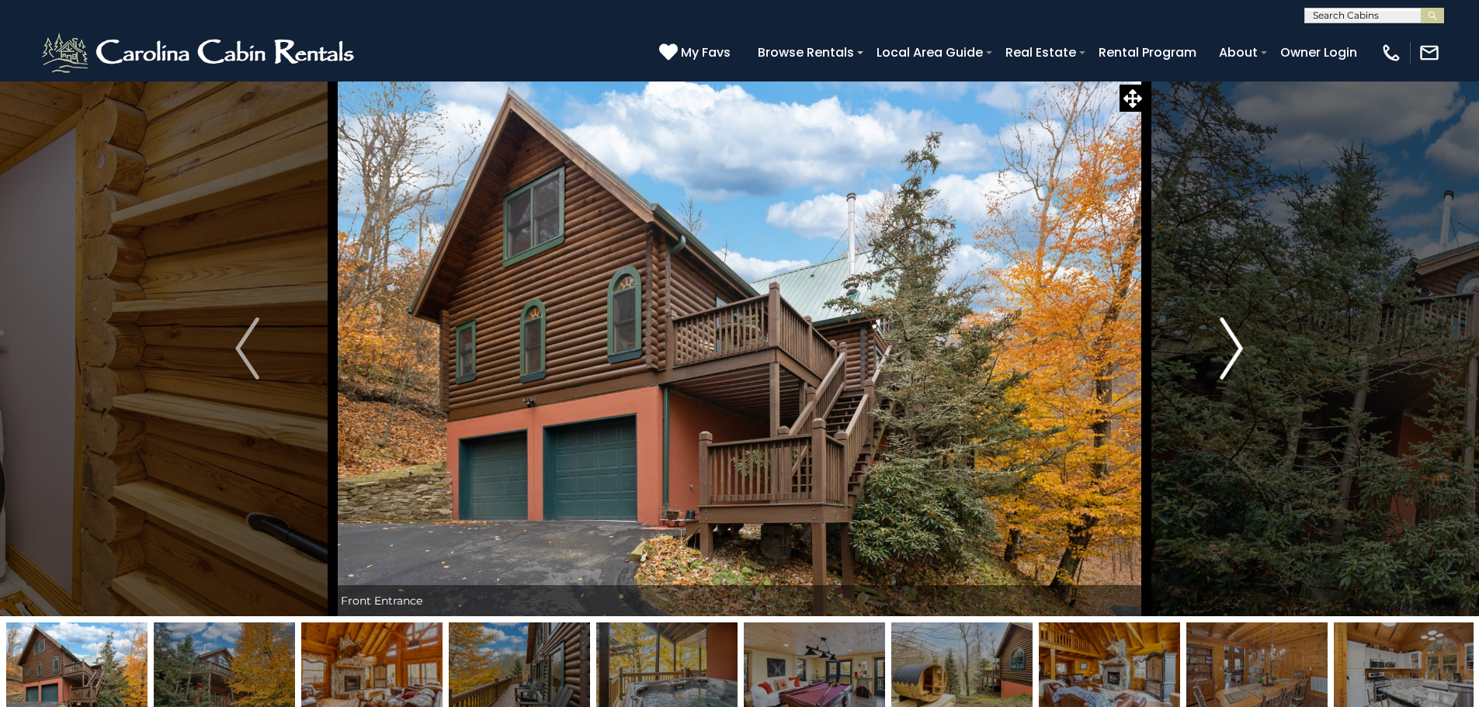
click at [1244, 349] on button "Next" at bounding box center [1231, 349] width 171 height 536
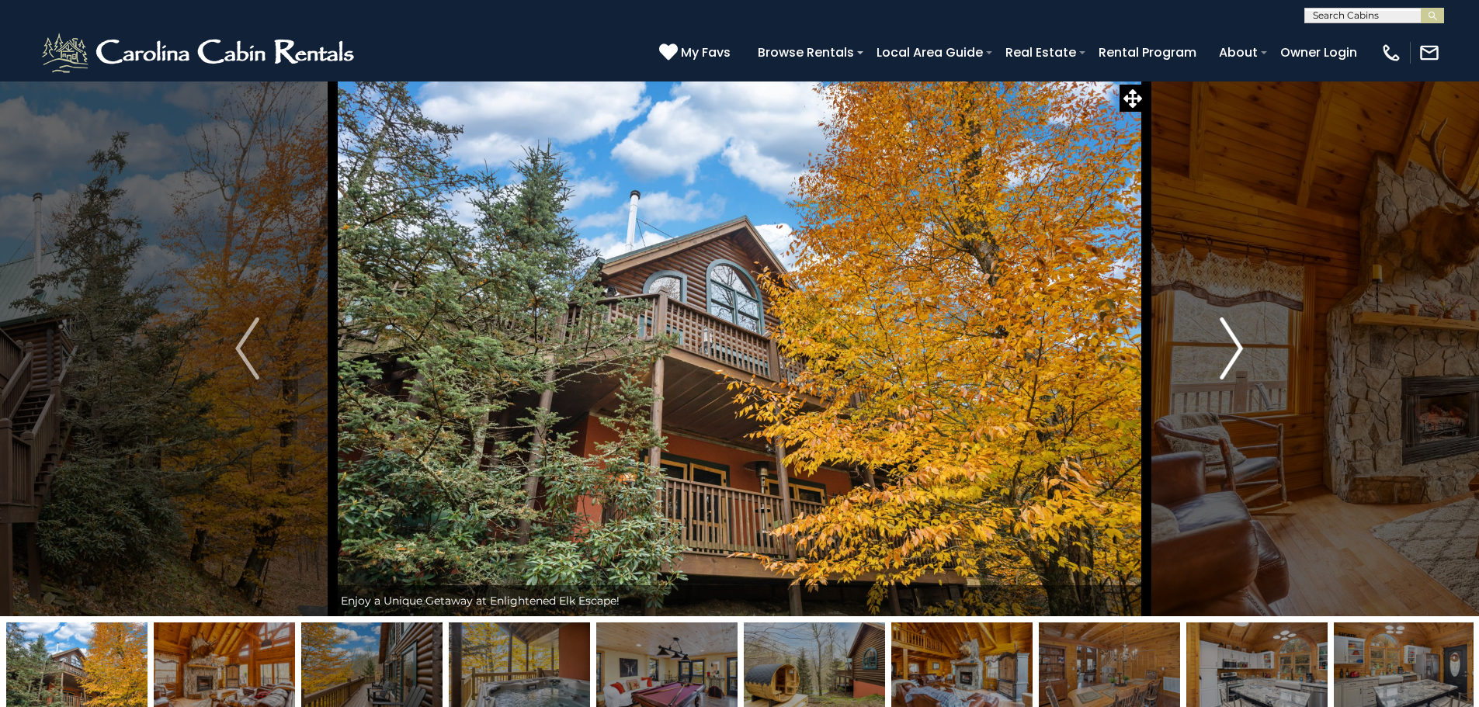
click at [1244, 349] on button "Next" at bounding box center [1231, 349] width 171 height 536
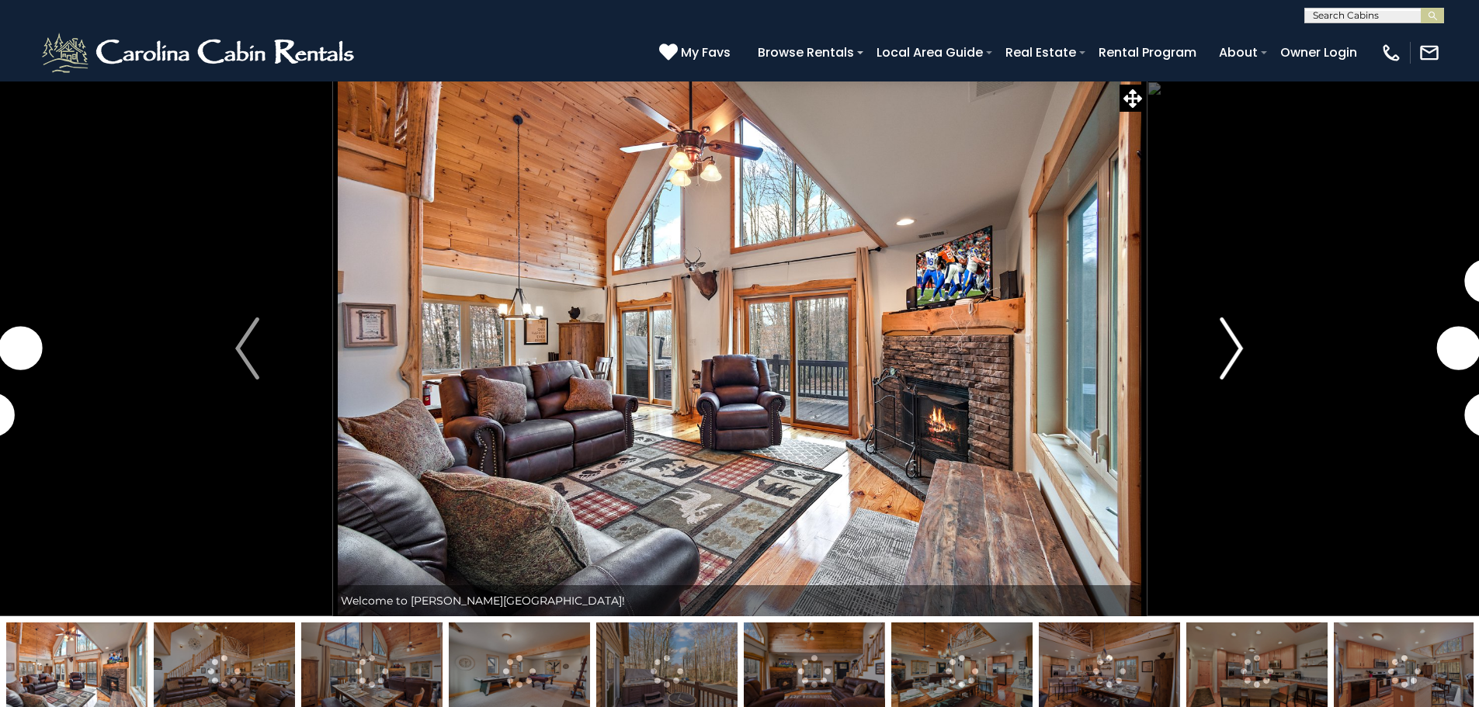
click at [1227, 345] on img "Next" at bounding box center [1231, 349] width 23 height 62
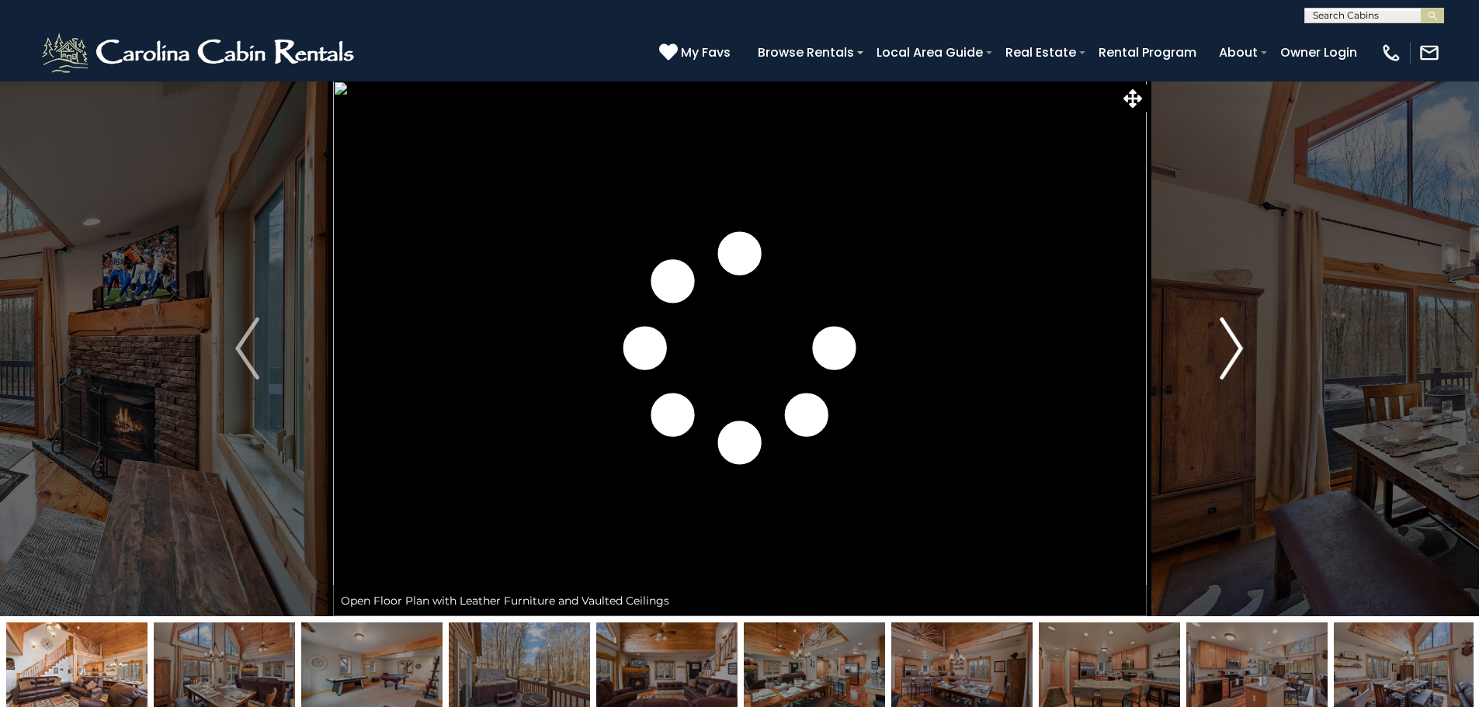
click at [1227, 345] on img "Next" at bounding box center [1231, 349] width 23 height 62
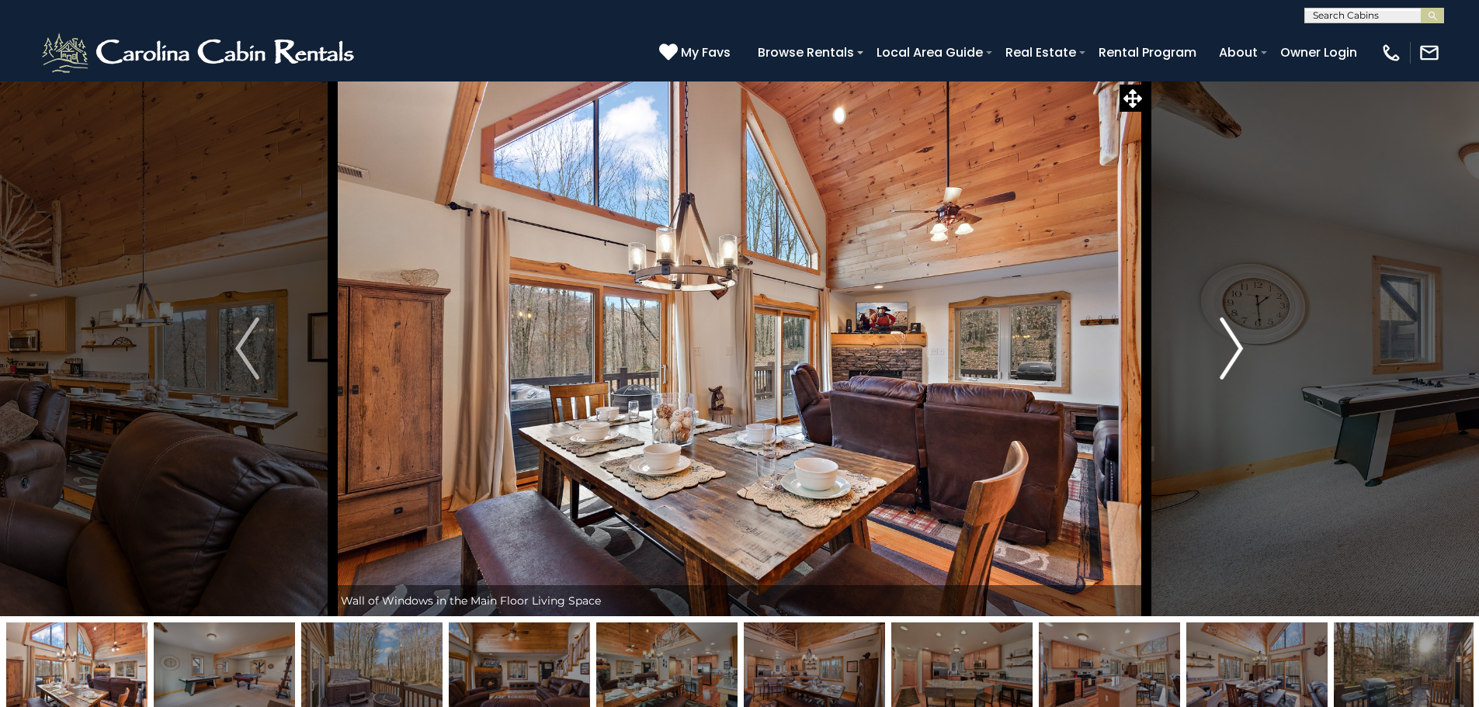
click at [1227, 345] on img "Next" at bounding box center [1231, 349] width 23 height 62
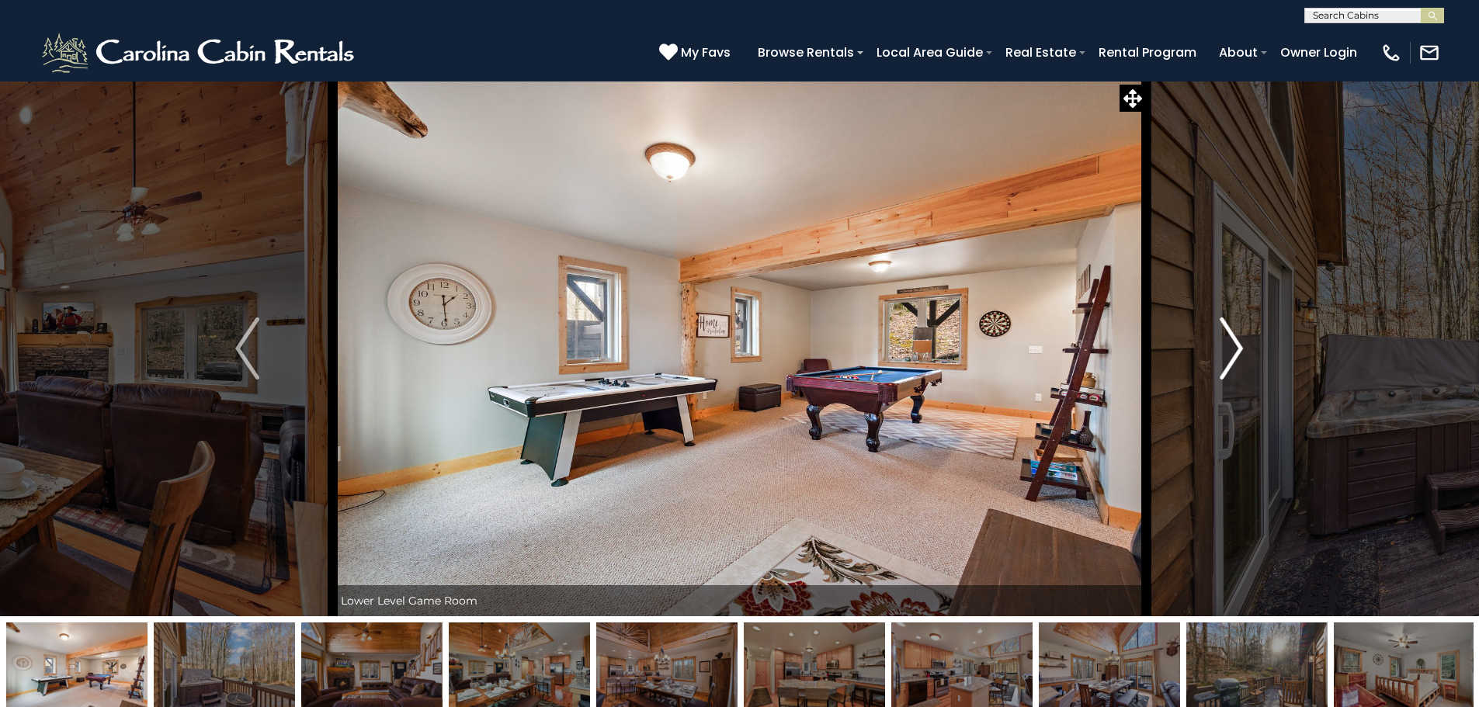
click at [1227, 345] on img "Next" at bounding box center [1231, 349] width 23 height 62
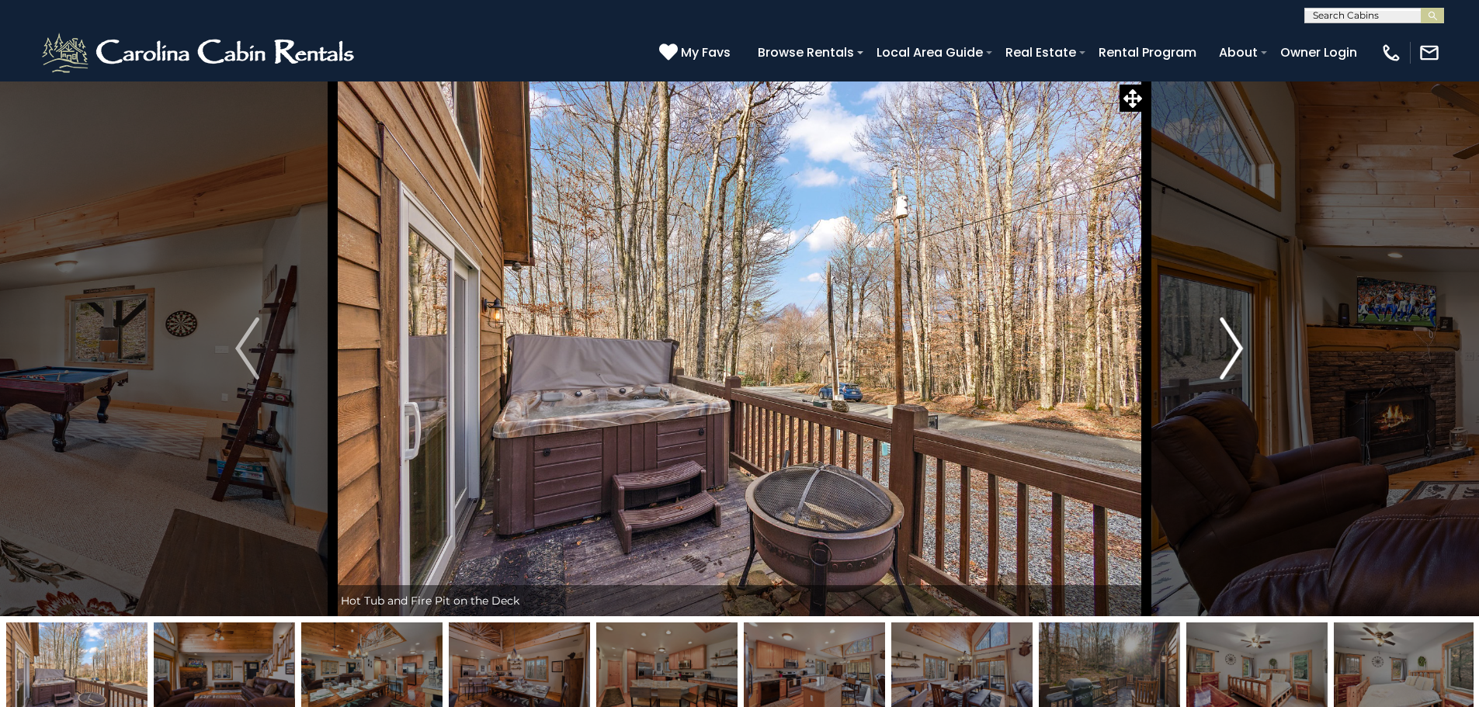
click at [1227, 345] on img "Next" at bounding box center [1231, 349] width 23 height 62
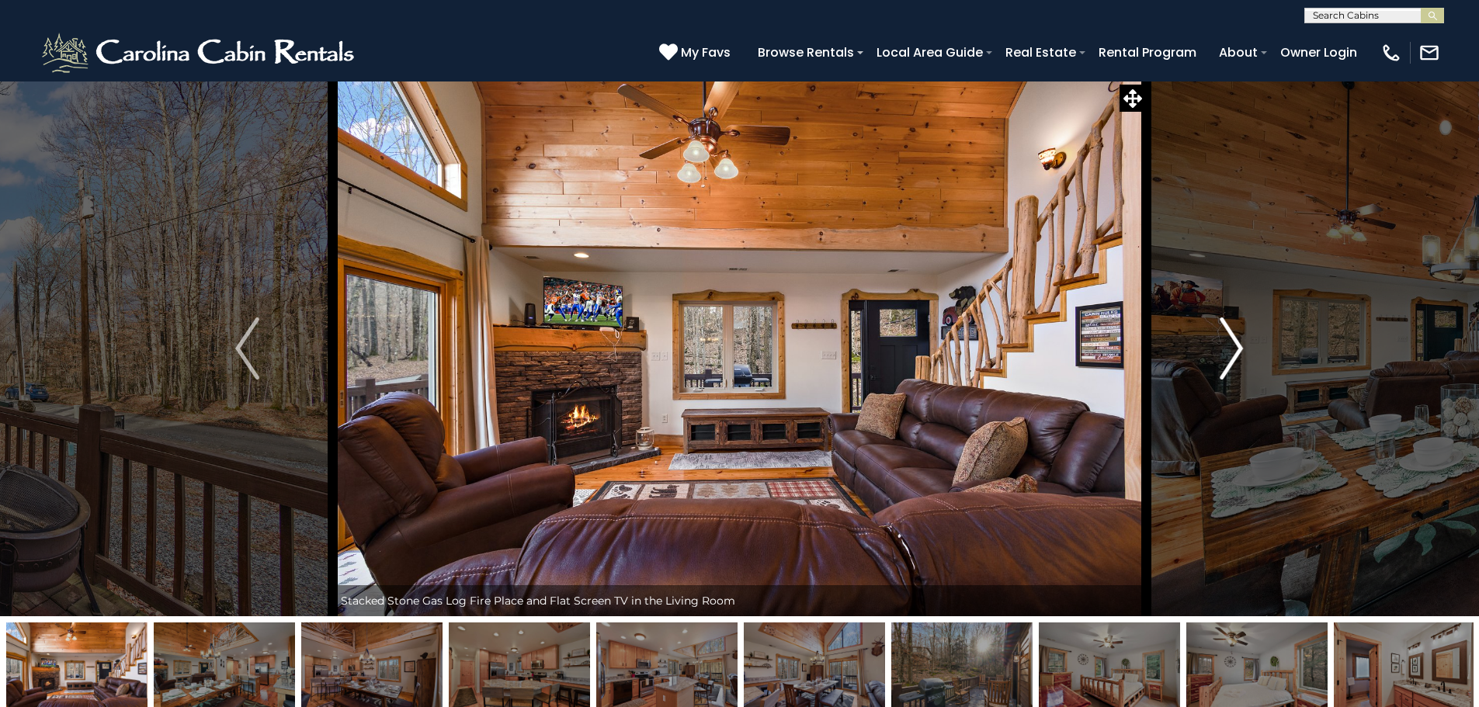
click at [1227, 345] on img "Next" at bounding box center [1231, 349] width 23 height 62
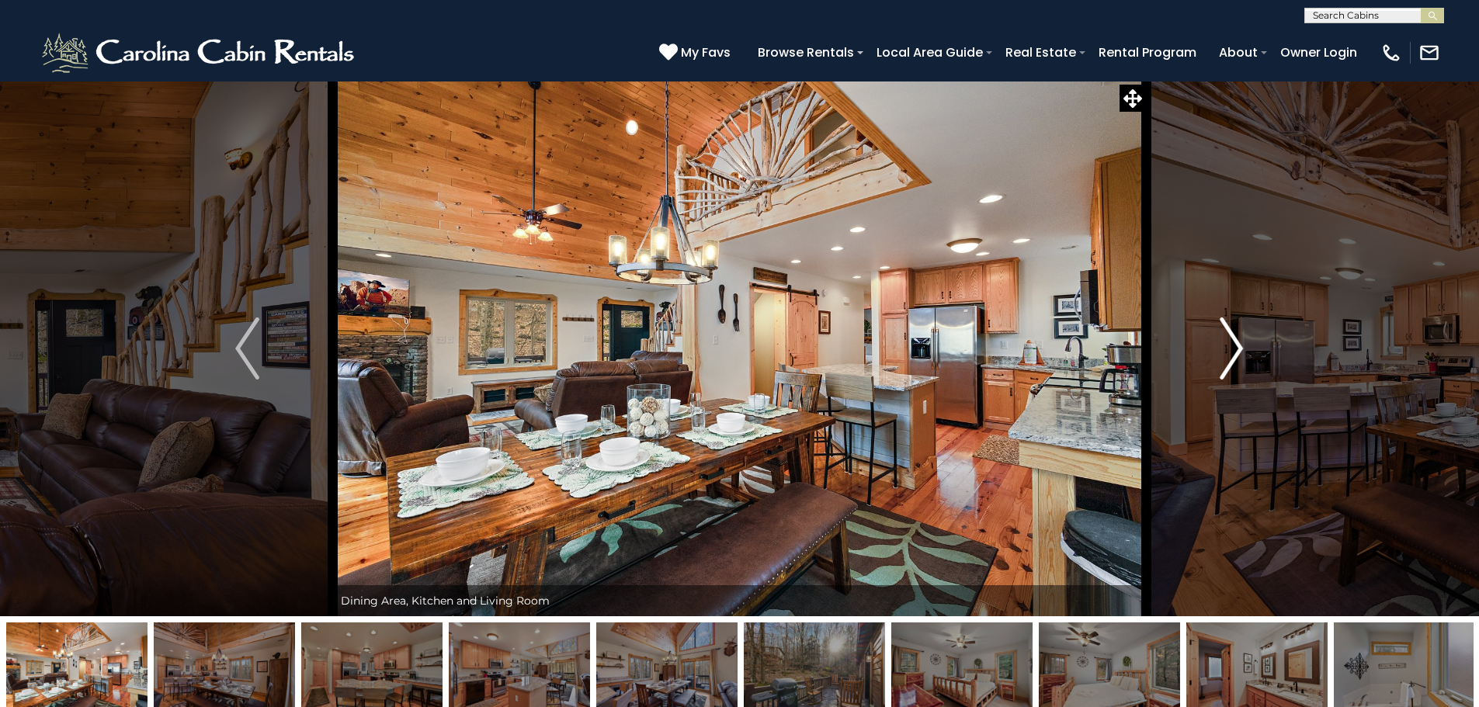
click at [1227, 346] on img "Next" at bounding box center [1231, 349] width 23 height 62
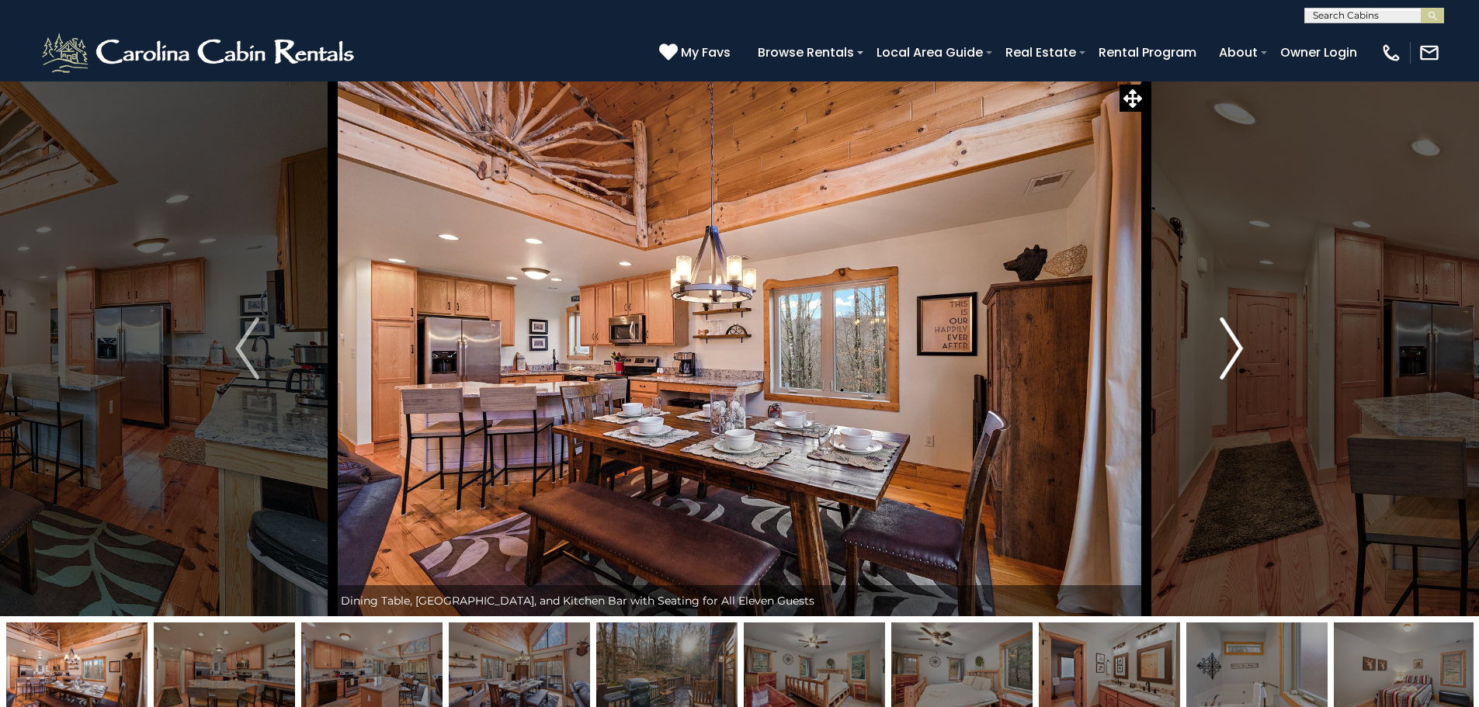
click at [1226, 347] on img "Next" at bounding box center [1231, 349] width 23 height 62
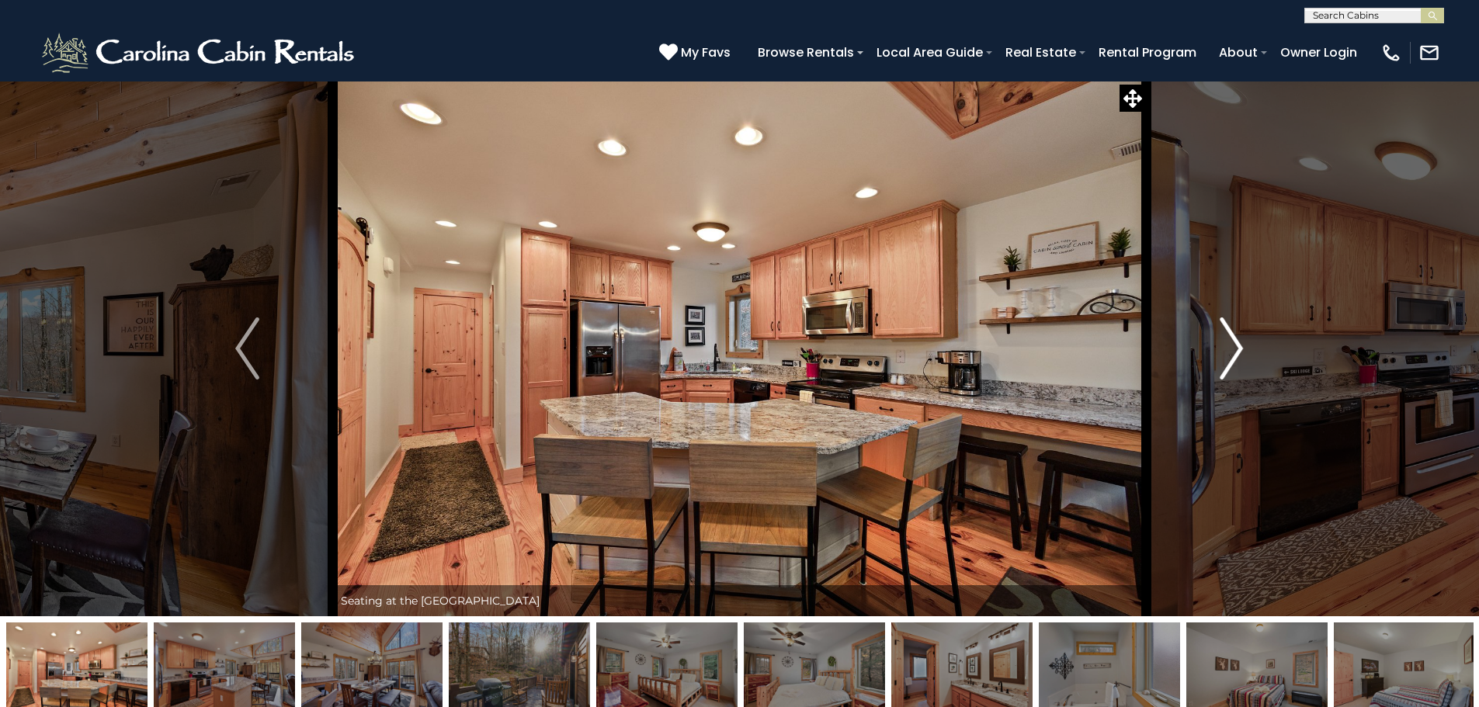
click at [1226, 347] on img "Next" at bounding box center [1231, 349] width 23 height 62
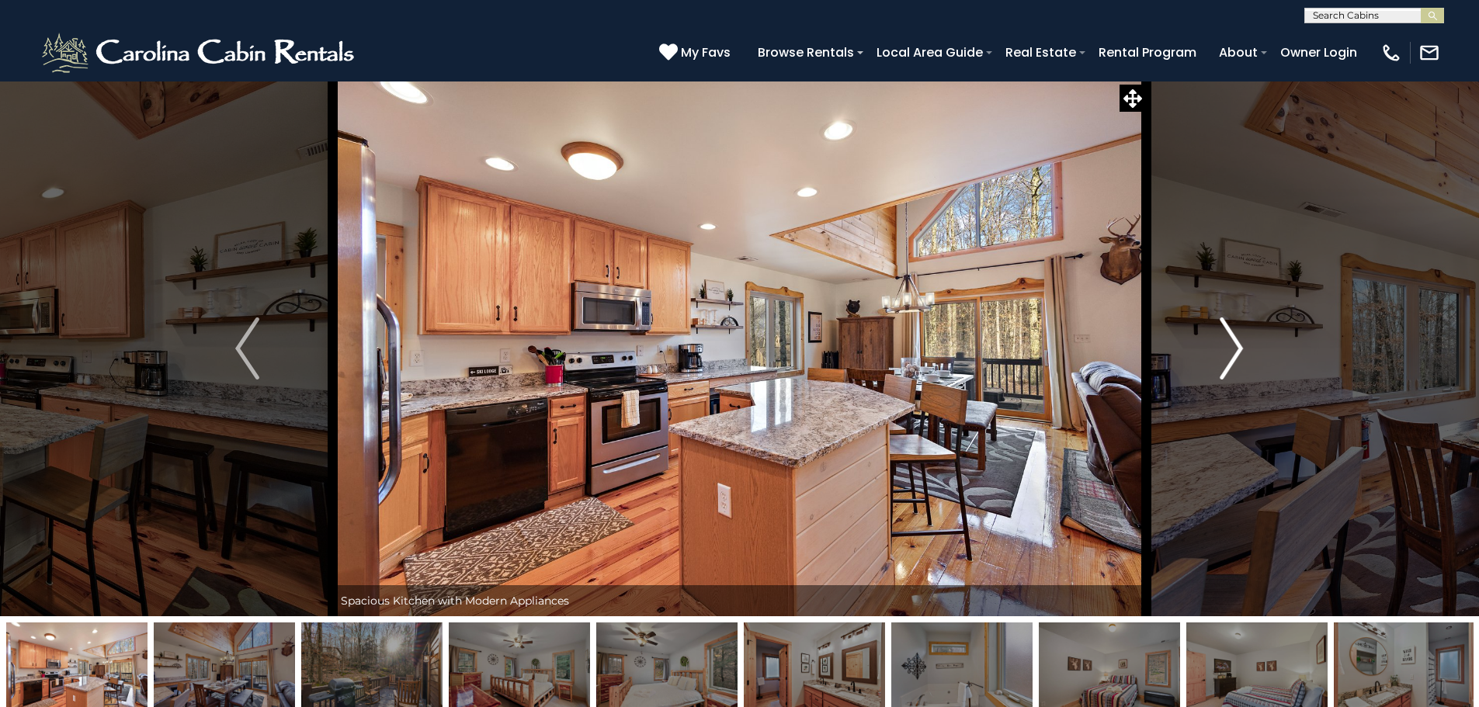
click at [1226, 347] on img "Next" at bounding box center [1231, 349] width 23 height 62
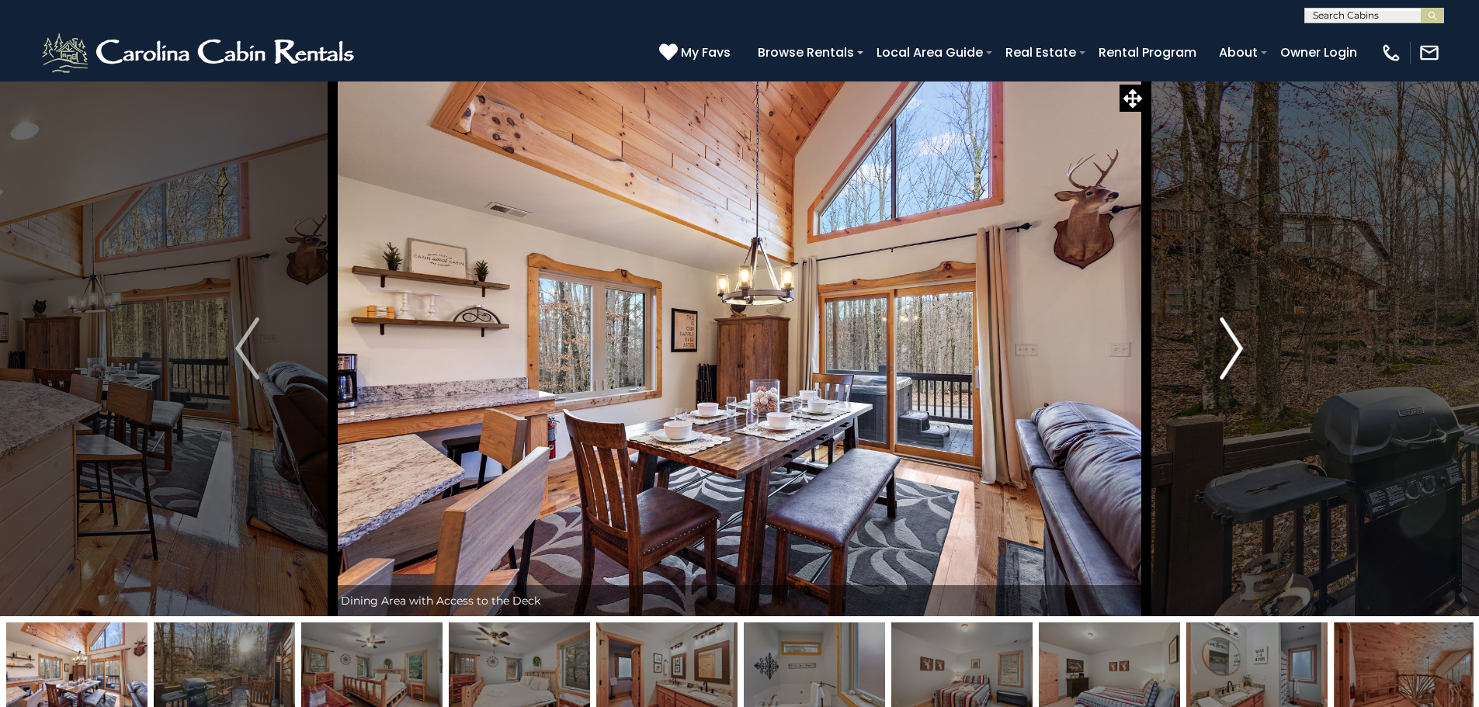
click at [1226, 347] on img "Next" at bounding box center [1231, 349] width 23 height 62
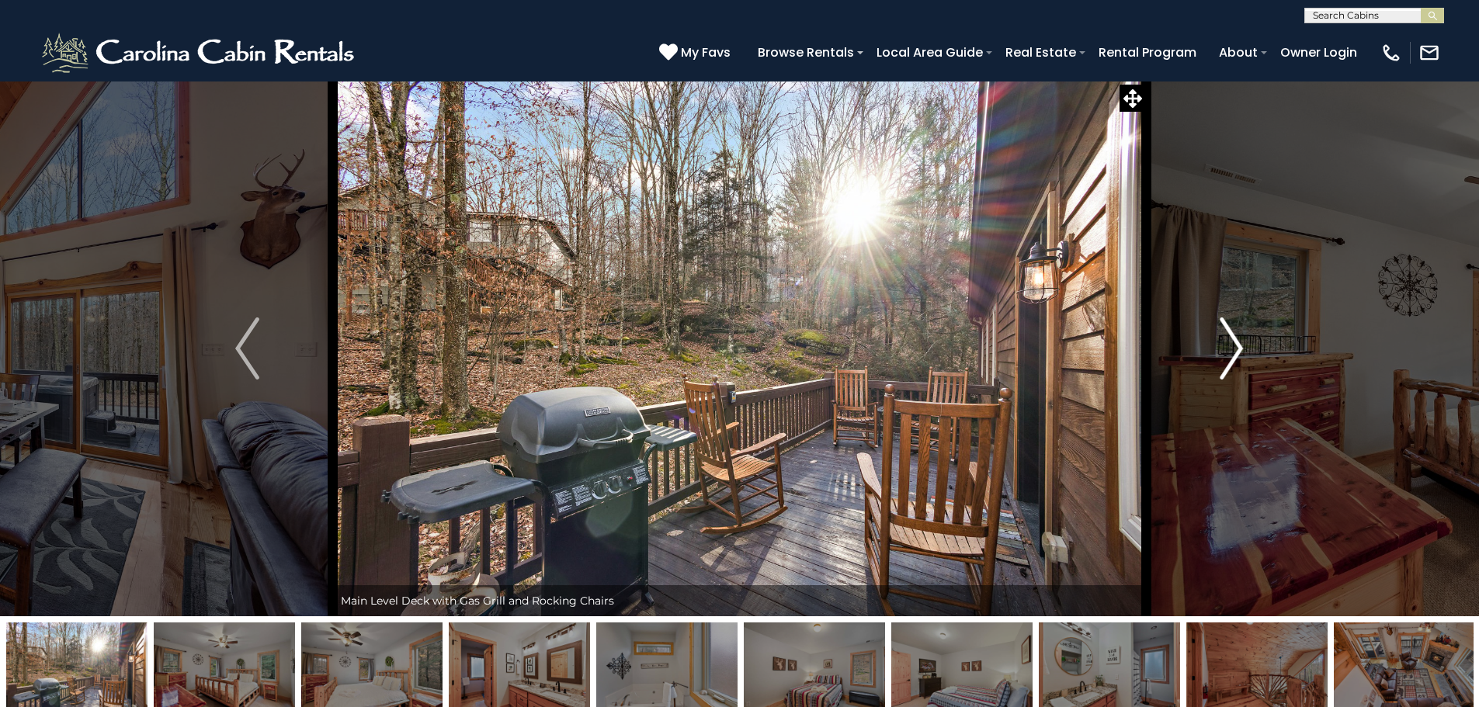
click at [1226, 347] on img "Next" at bounding box center [1231, 349] width 23 height 62
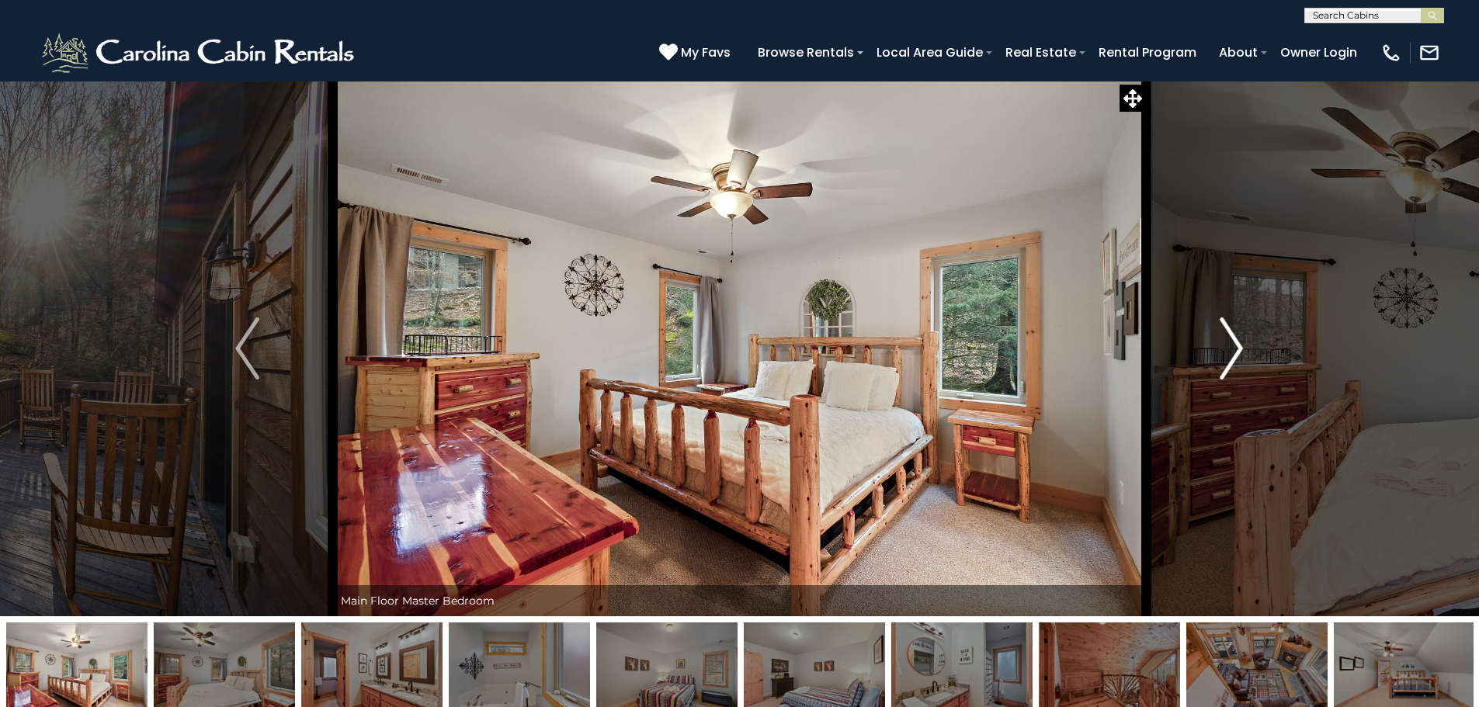
click at [1226, 347] on img "Next" at bounding box center [1231, 349] width 23 height 62
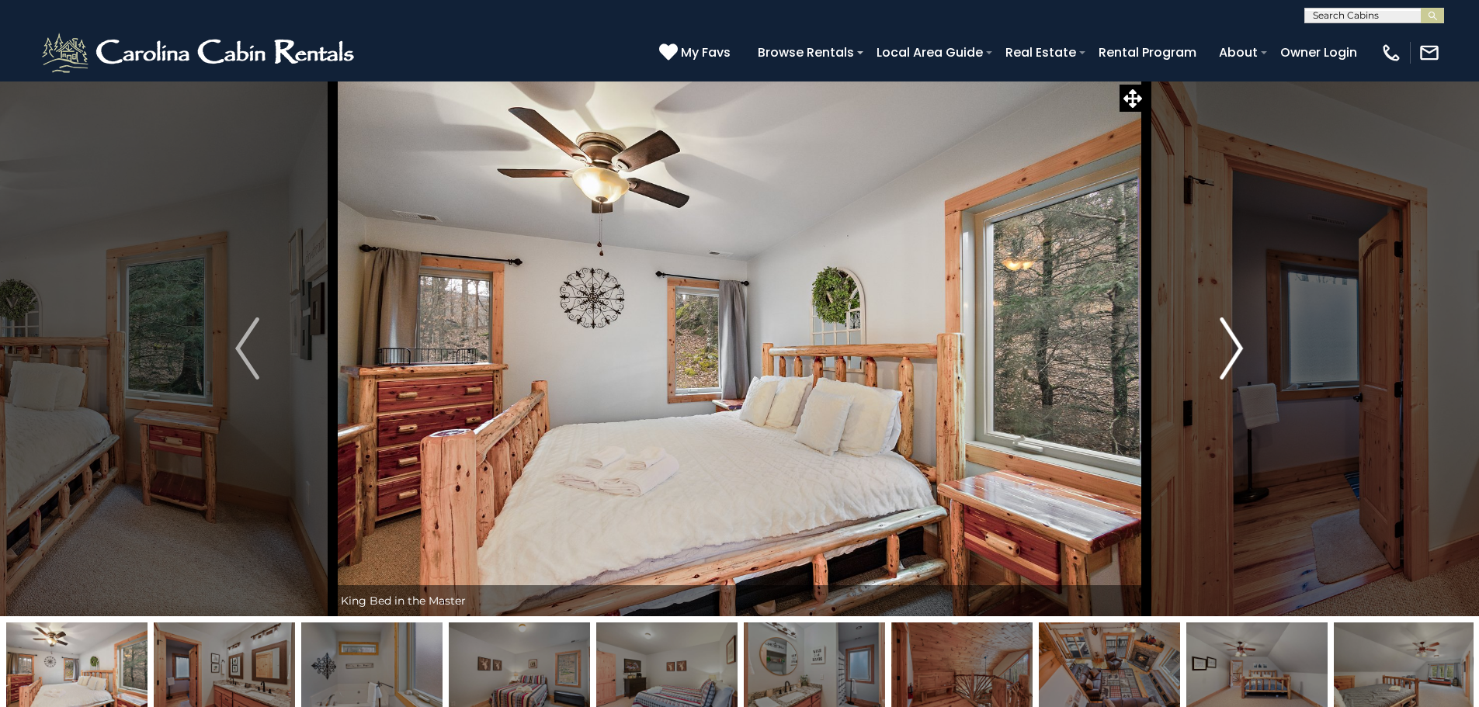
click at [1226, 347] on img "Next" at bounding box center [1231, 349] width 23 height 62
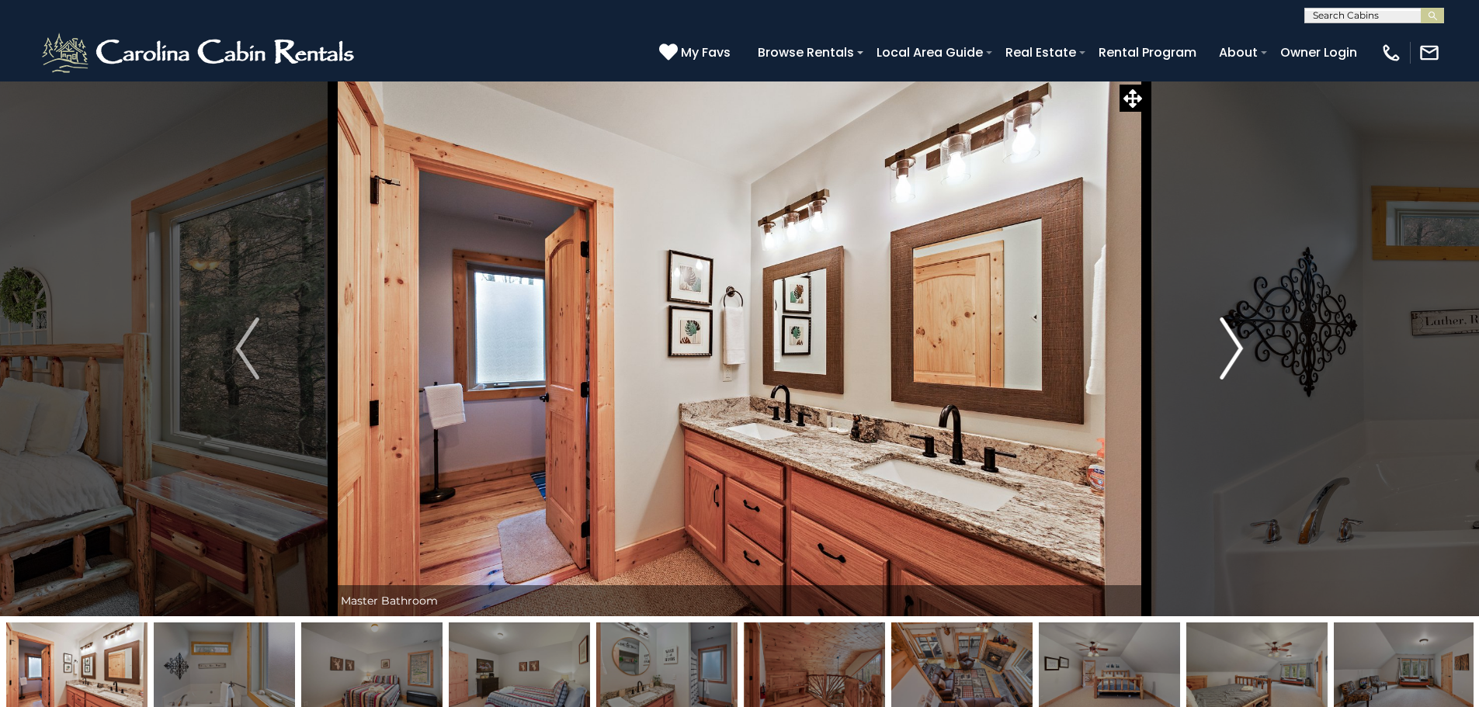
click at [1226, 347] on img "Next" at bounding box center [1231, 349] width 23 height 62
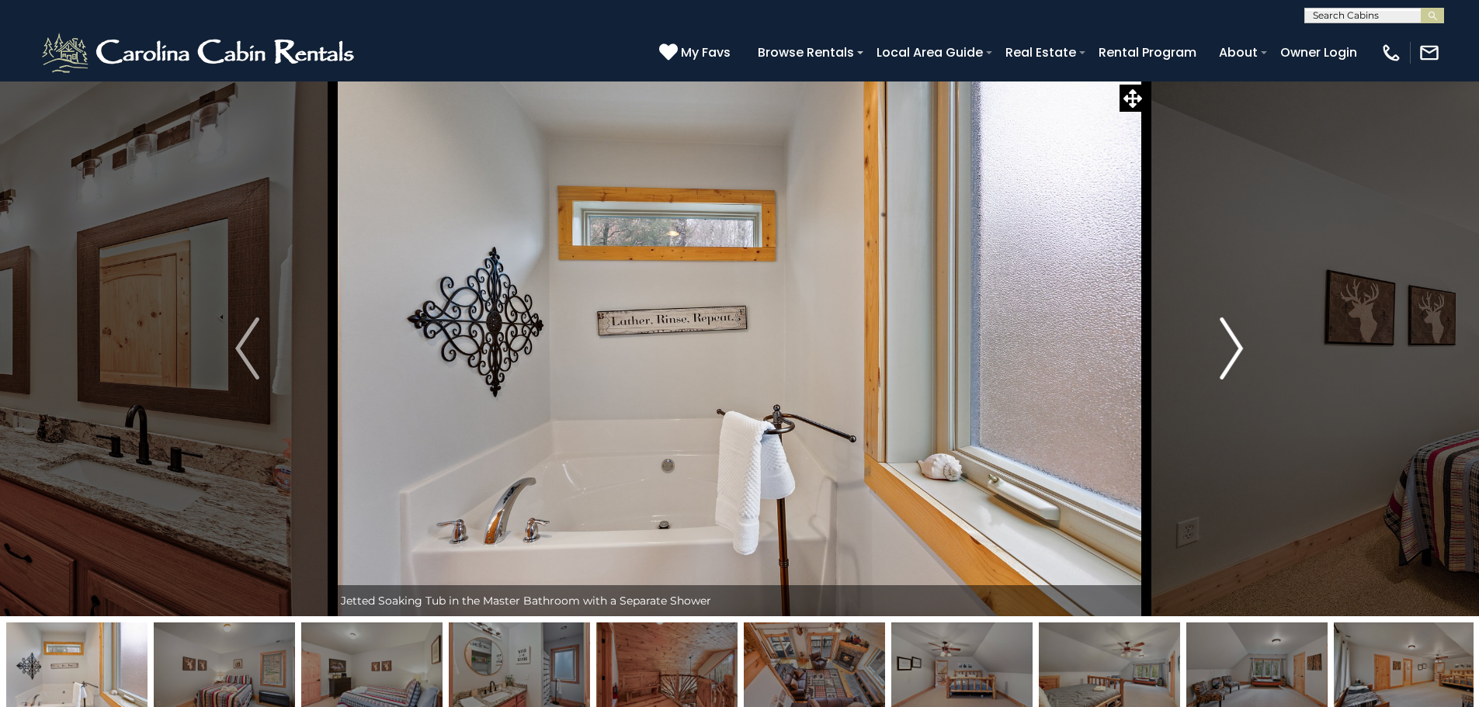
click at [1226, 347] on img "Next" at bounding box center [1231, 349] width 23 height 62
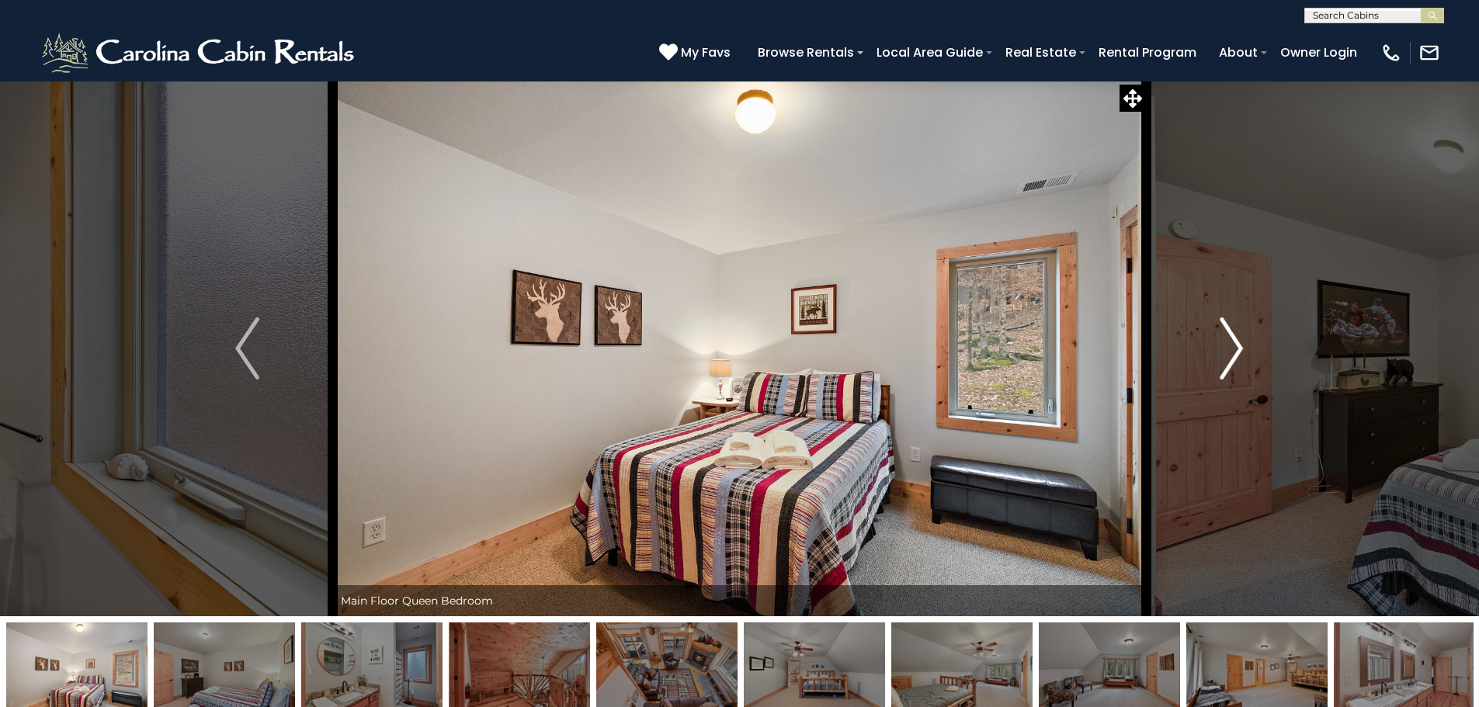
click at [1226, 347] on img "Next" at bounding box center [1231, 349] width 23 height 62
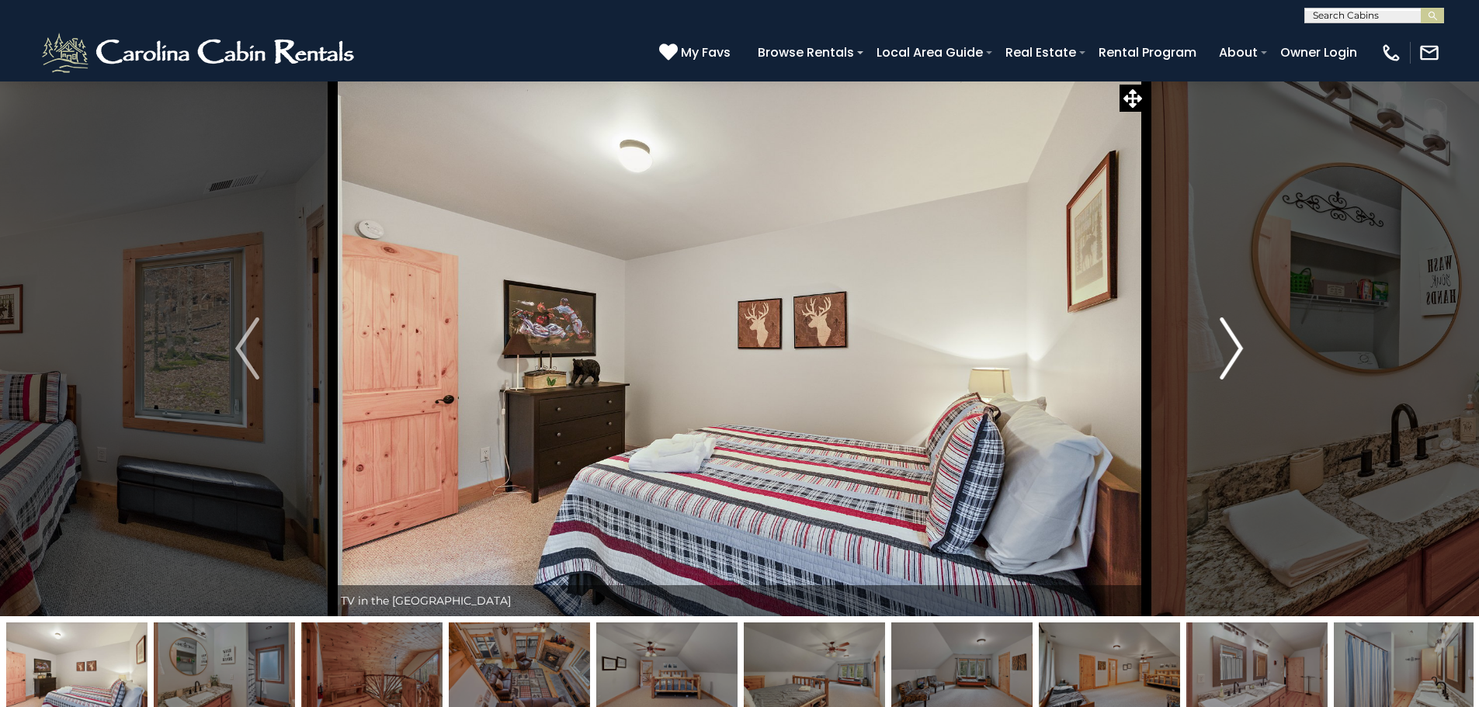
click at [1226, 347] on img "Next" at bounding box center [1231, 349] width 23 height 62
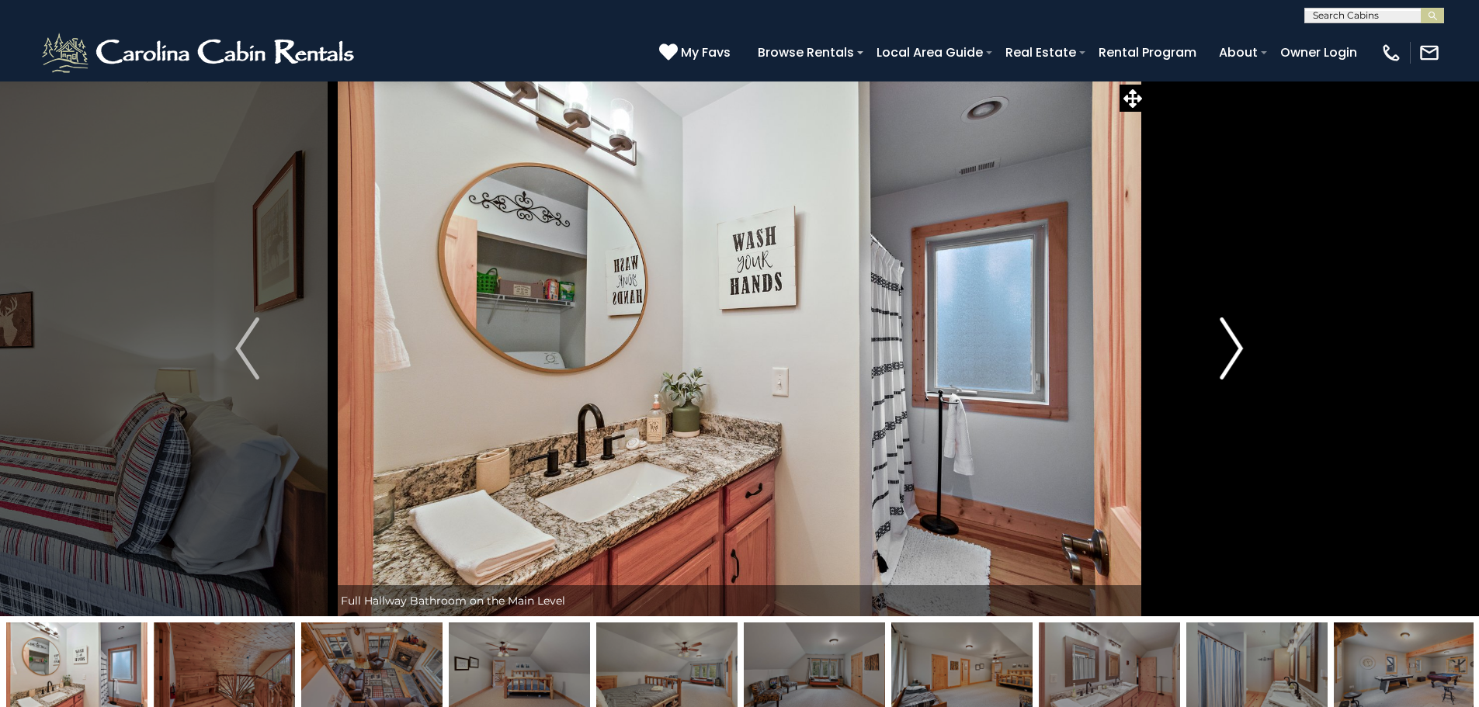
click at [1226, 347] on img "Next" at bounding box center [1231, 349] width 23 height 62
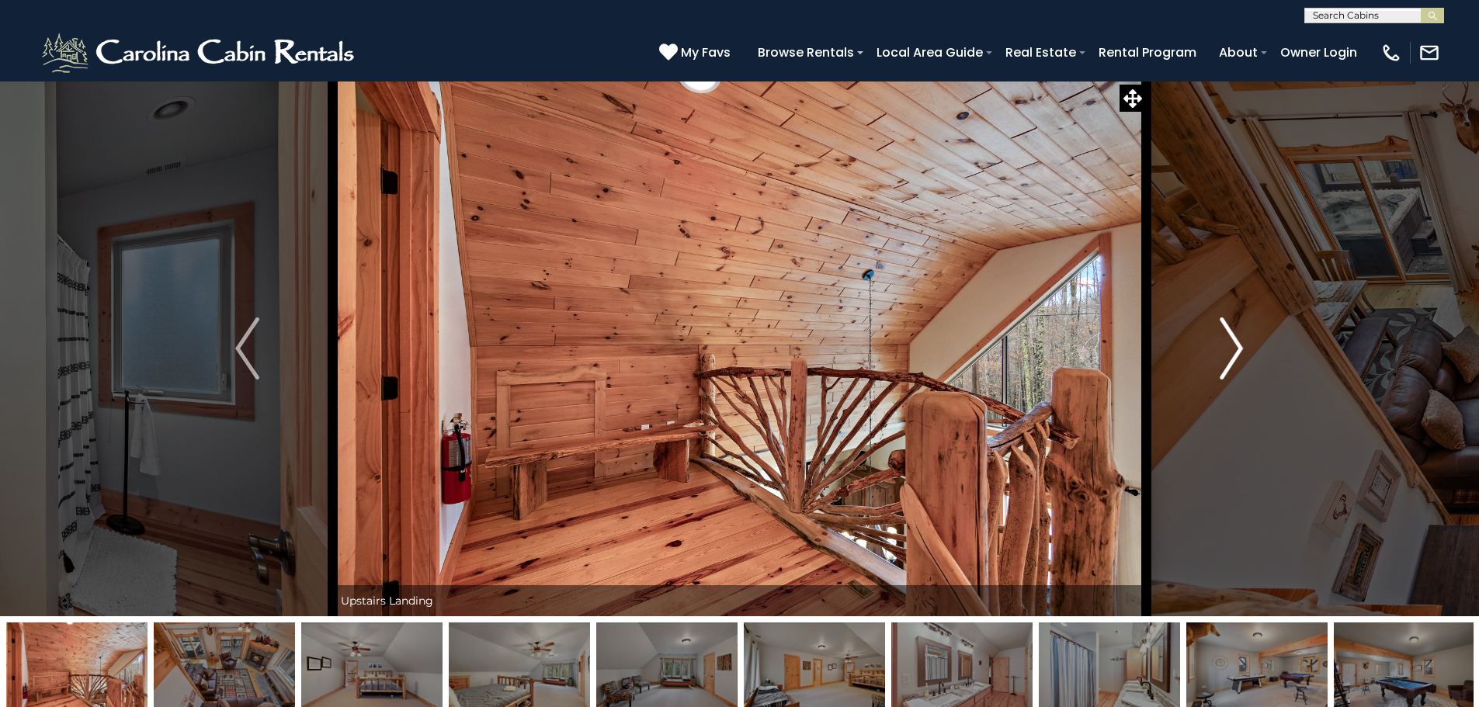
click at [1226, 347] on img "Next" at bounding box center [1231, 349] width 23 height 62
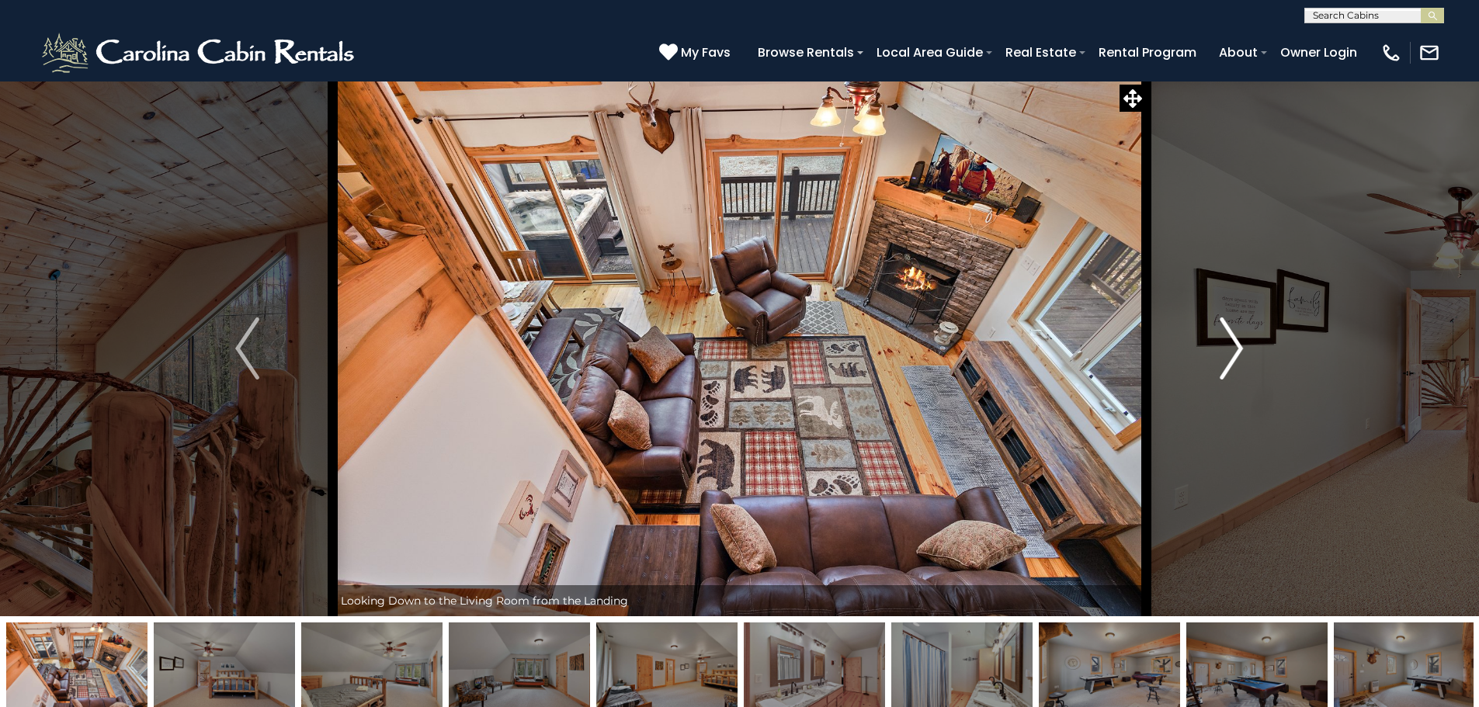
click at [1226, 347] on img "Next" at bounding box center [1231, 349] width 23 height 62
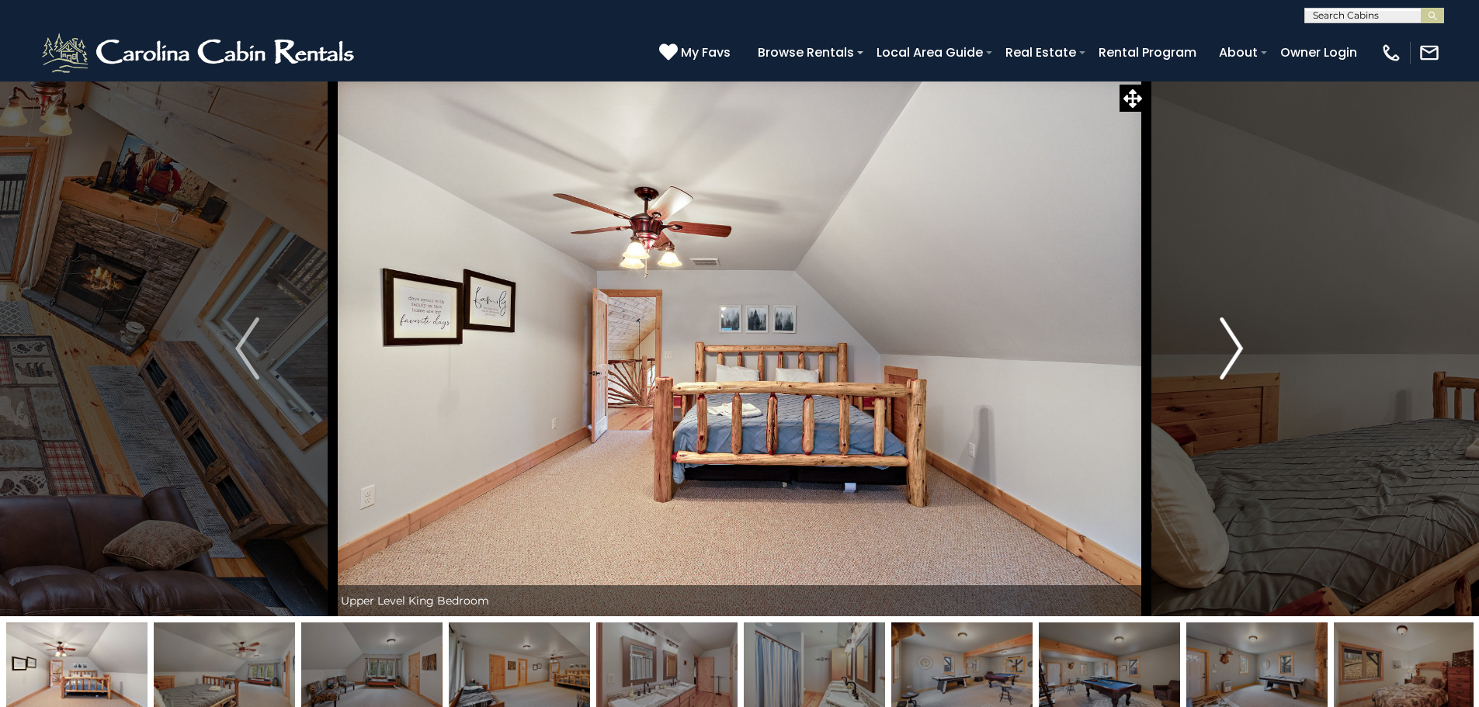
click at [1226, 347] on img "Next" at bounding box center [1231, 349] width 23 height 62
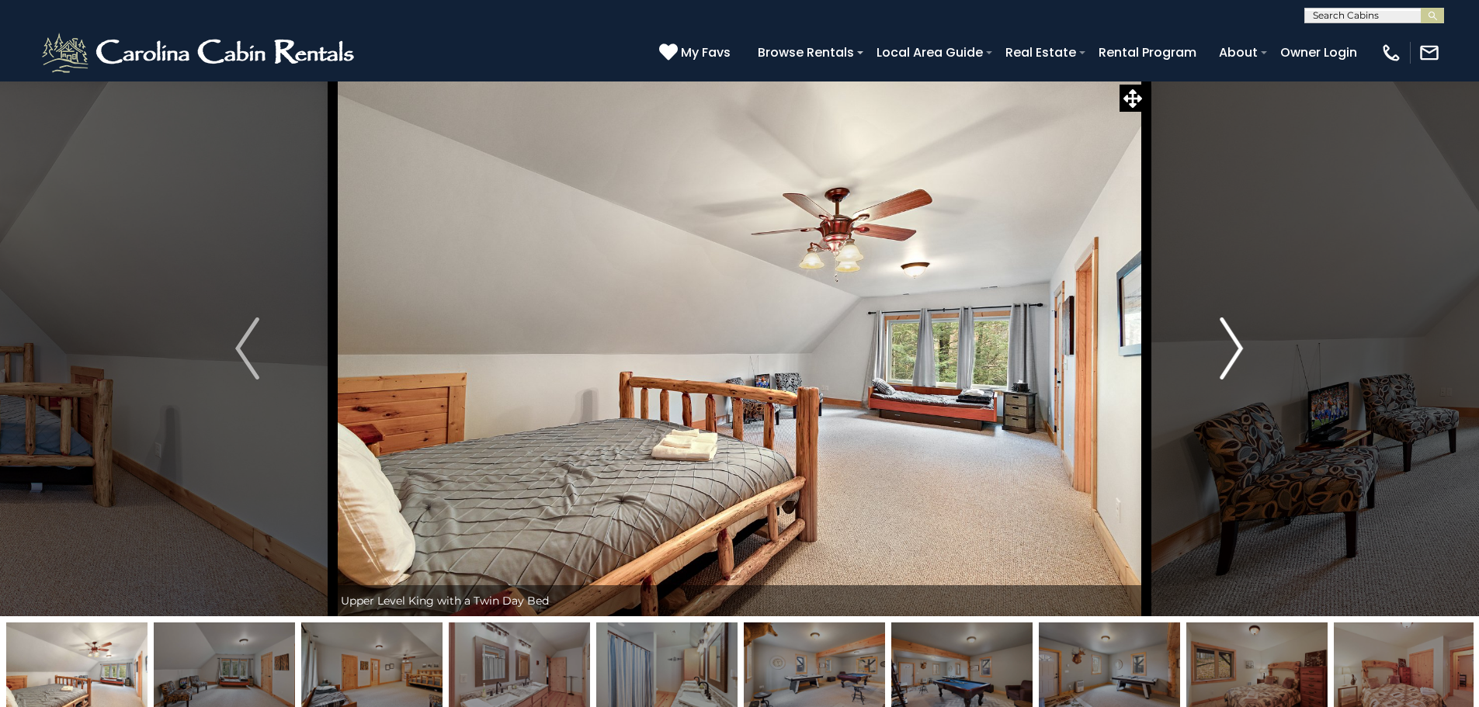
click at [1226, 347] on img "Next" at bounding box center [1231, 349] width 23 height 62
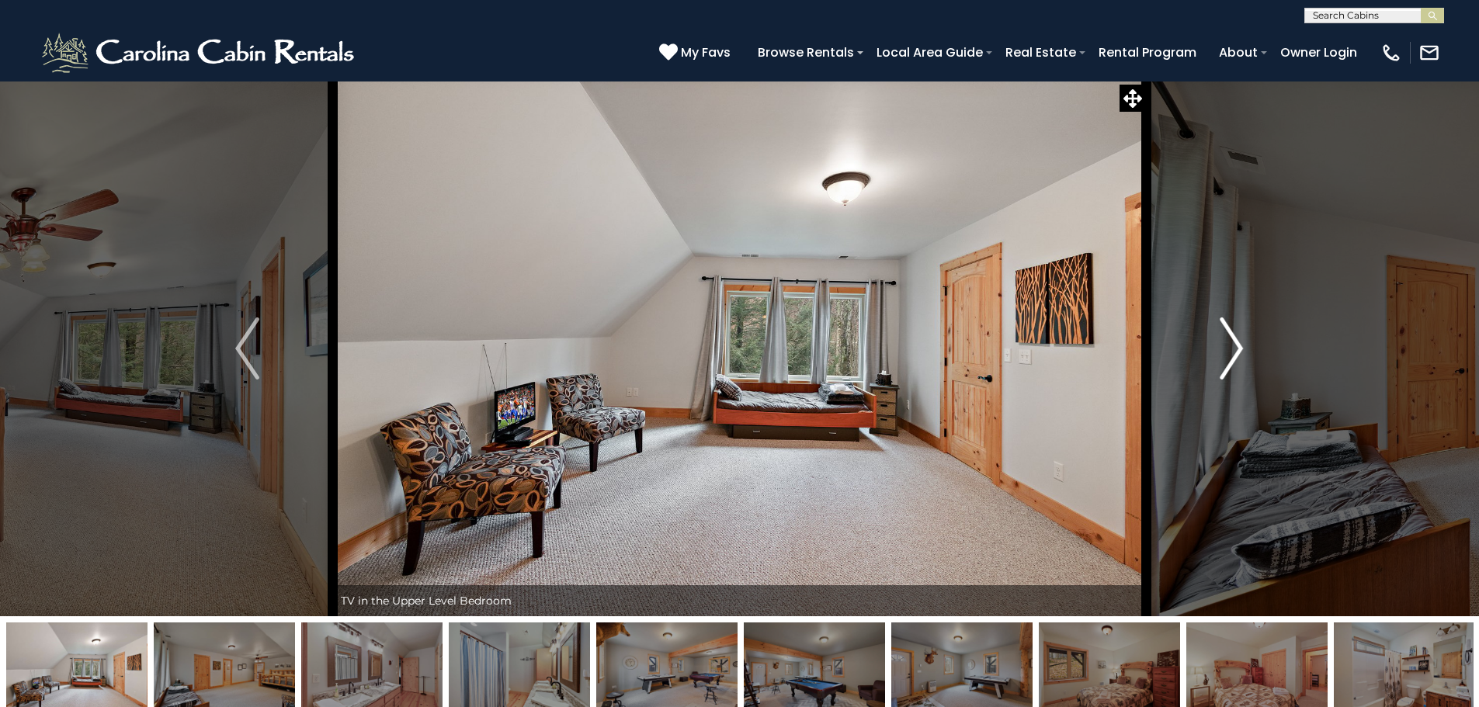
click at [1226, 347] on img "Next" at bounding box center [1231, 349] width 23 height 62
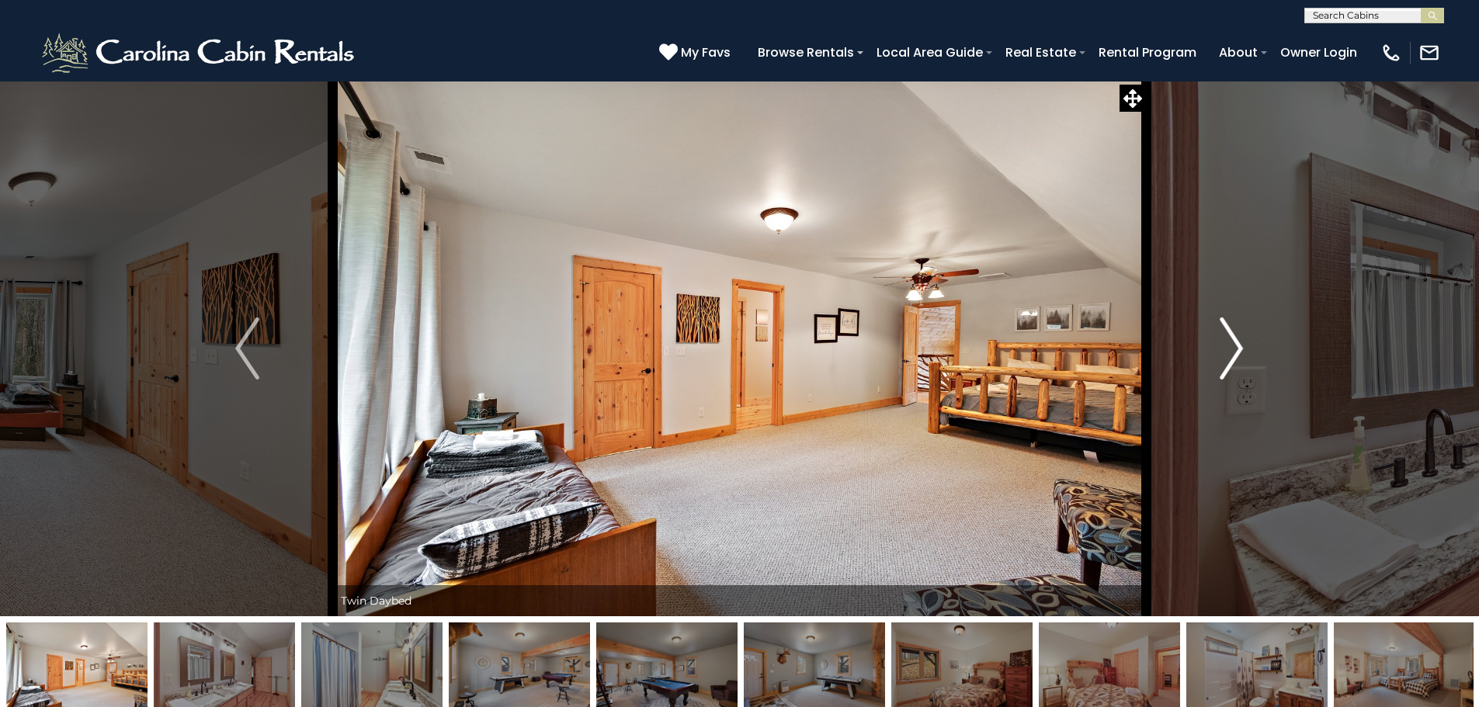
click at [1226, 347] on img "Next" at bounding box center [1231, 349] width 23 height 62
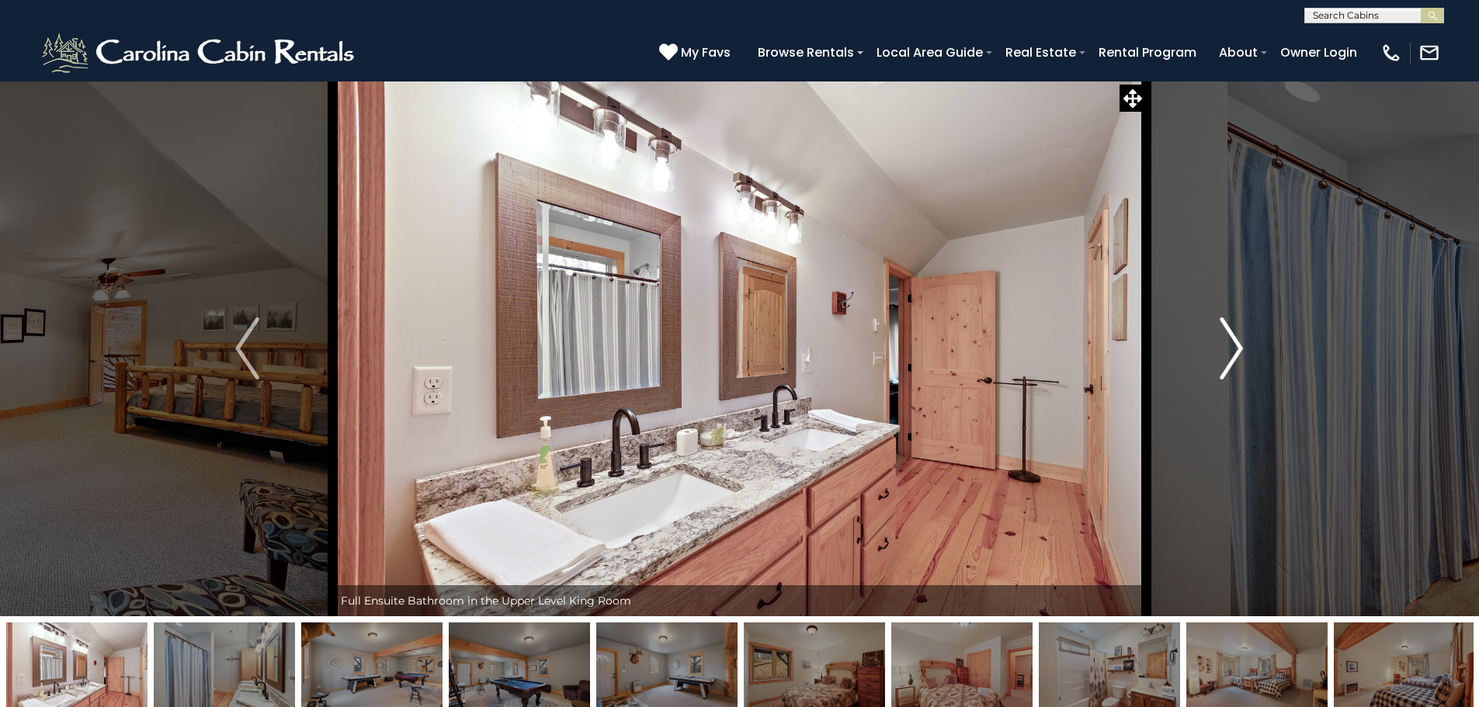
click at [1226, 347] on img "Next" at bounding box center [1231, 349] width 23 height 62
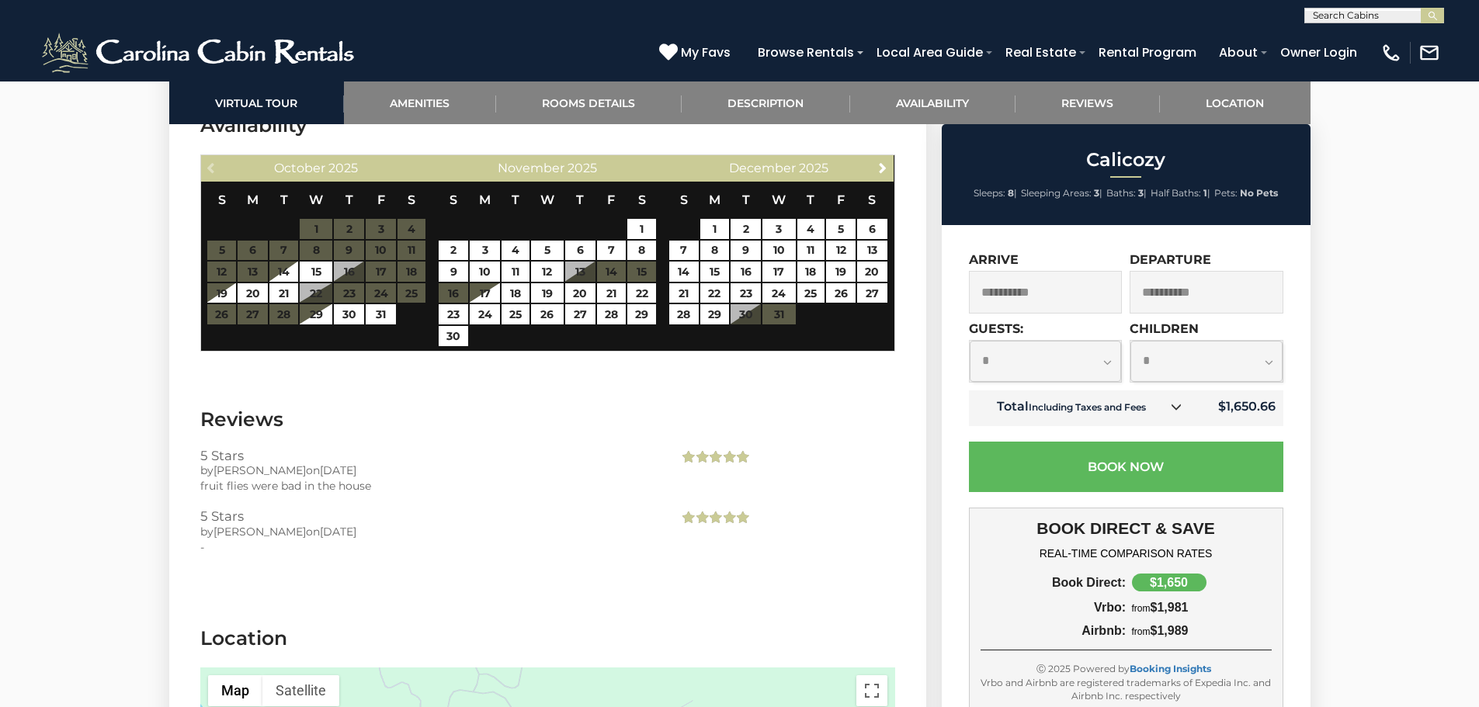
scroll to position [3566, 0]
